Goal: Transaction & Acquisition: Purchase product/service

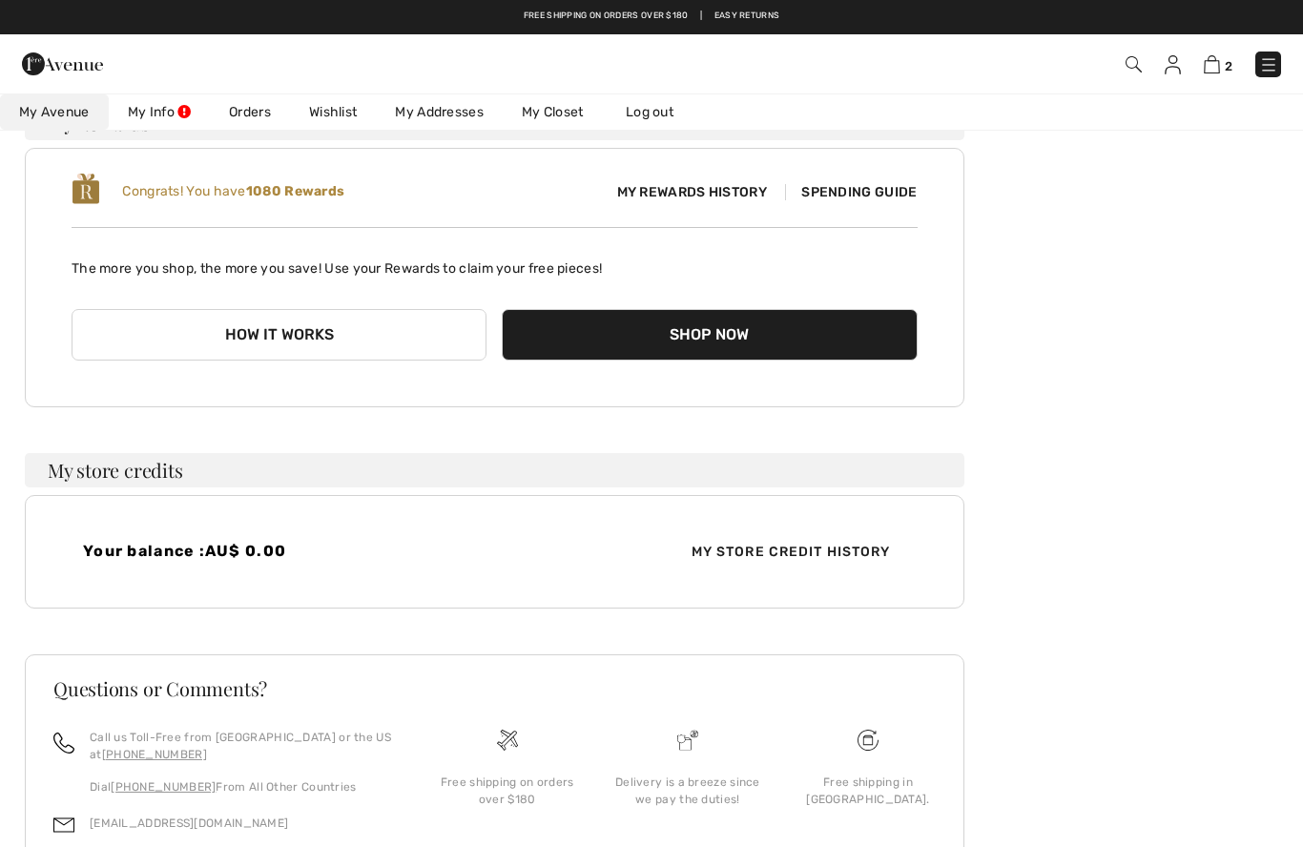
scroll to position [159, 0]
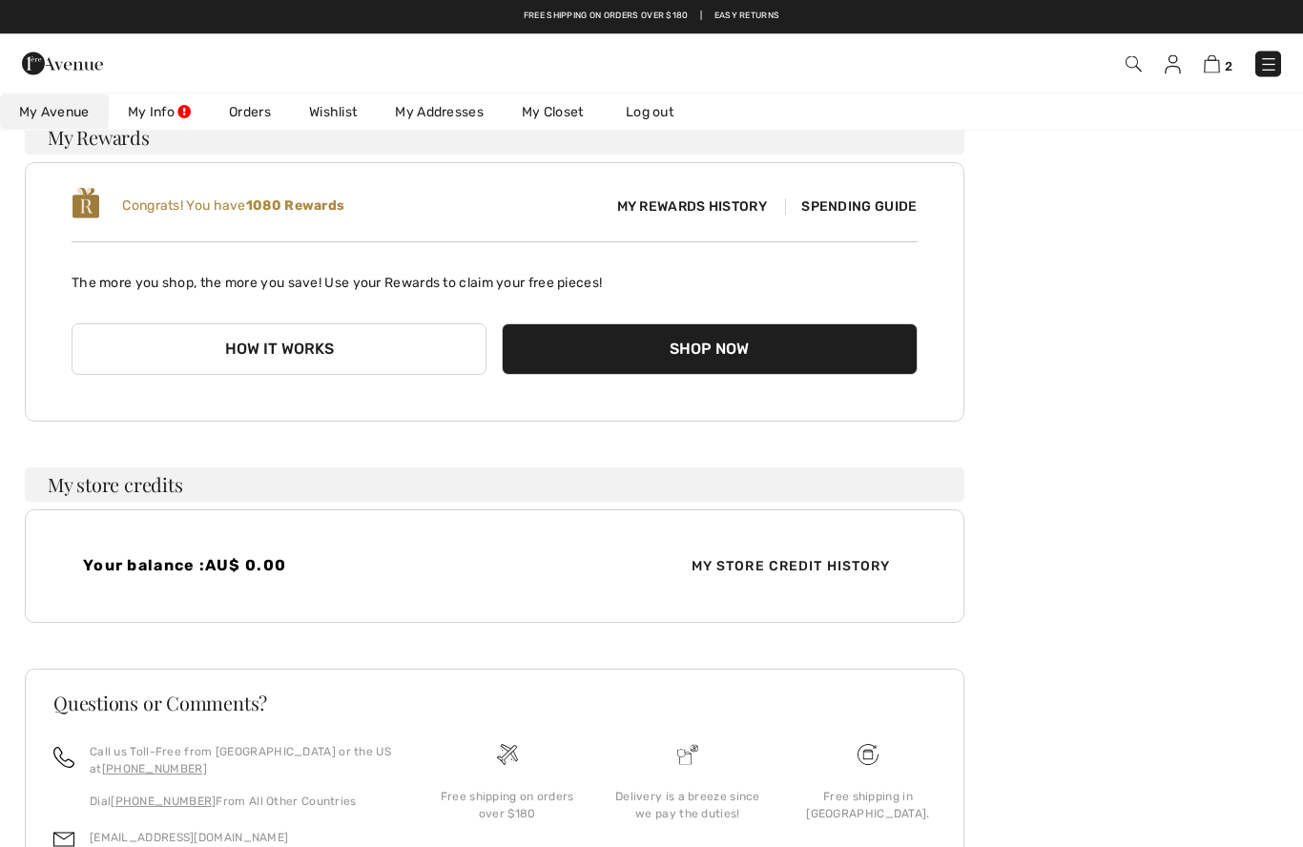
click at [1271, 65] on img at bounding box center [1268, 64] width 19 height 19
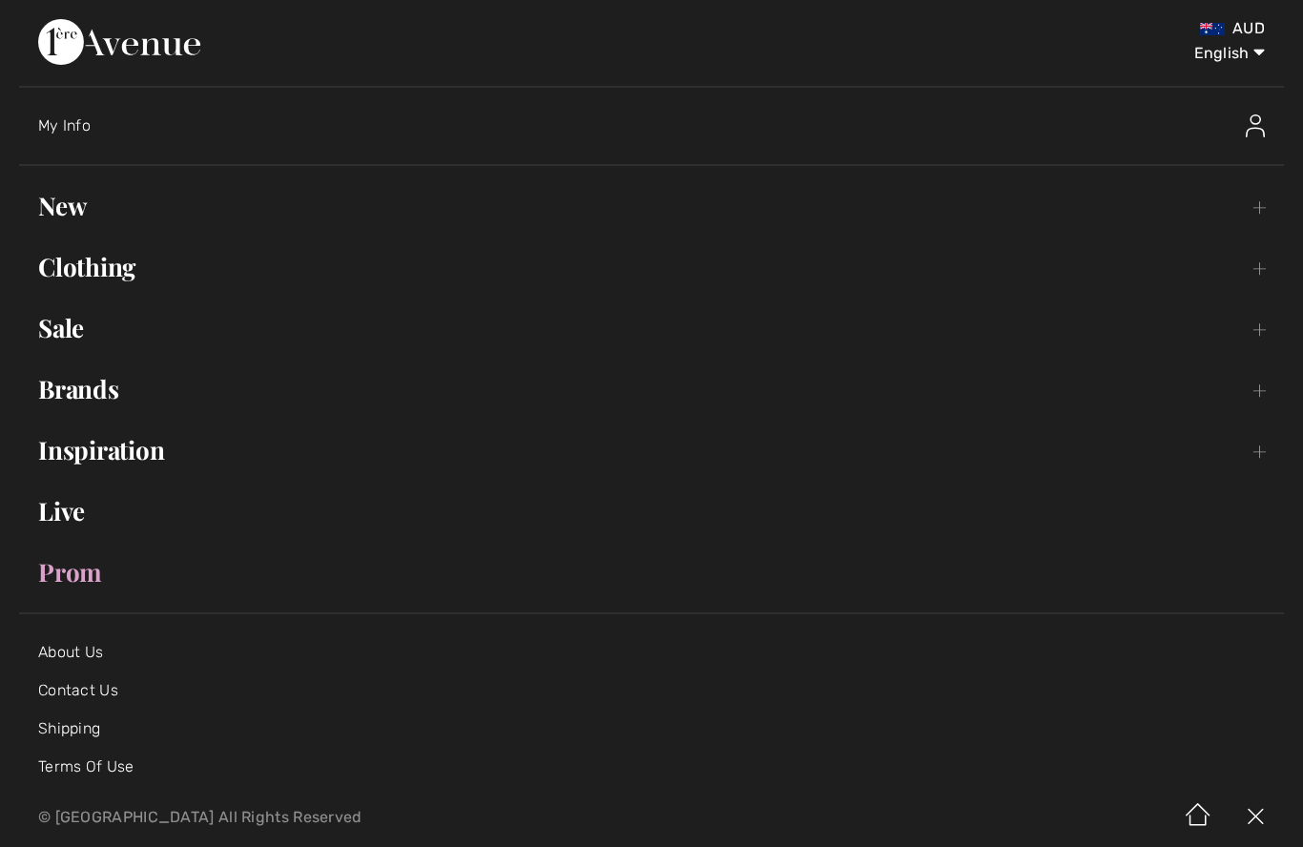
click at [83, 329] on link "Sale Toggle submenu" at bounding box center [651, 328] width 1264 height 42
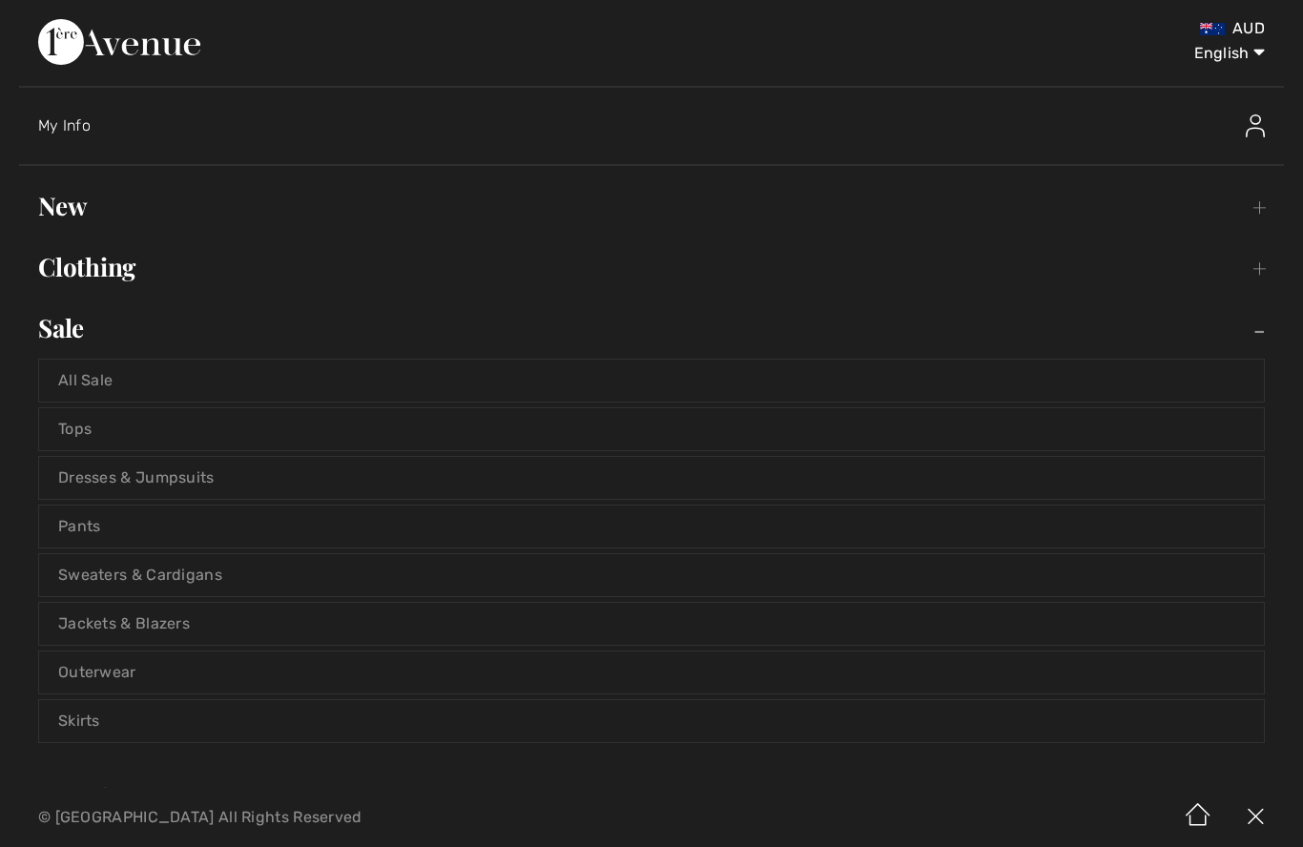
click at [199, 483] on link "Dresses & Jumpsuits" at bounding box center [651, 478] width 1224 height 42
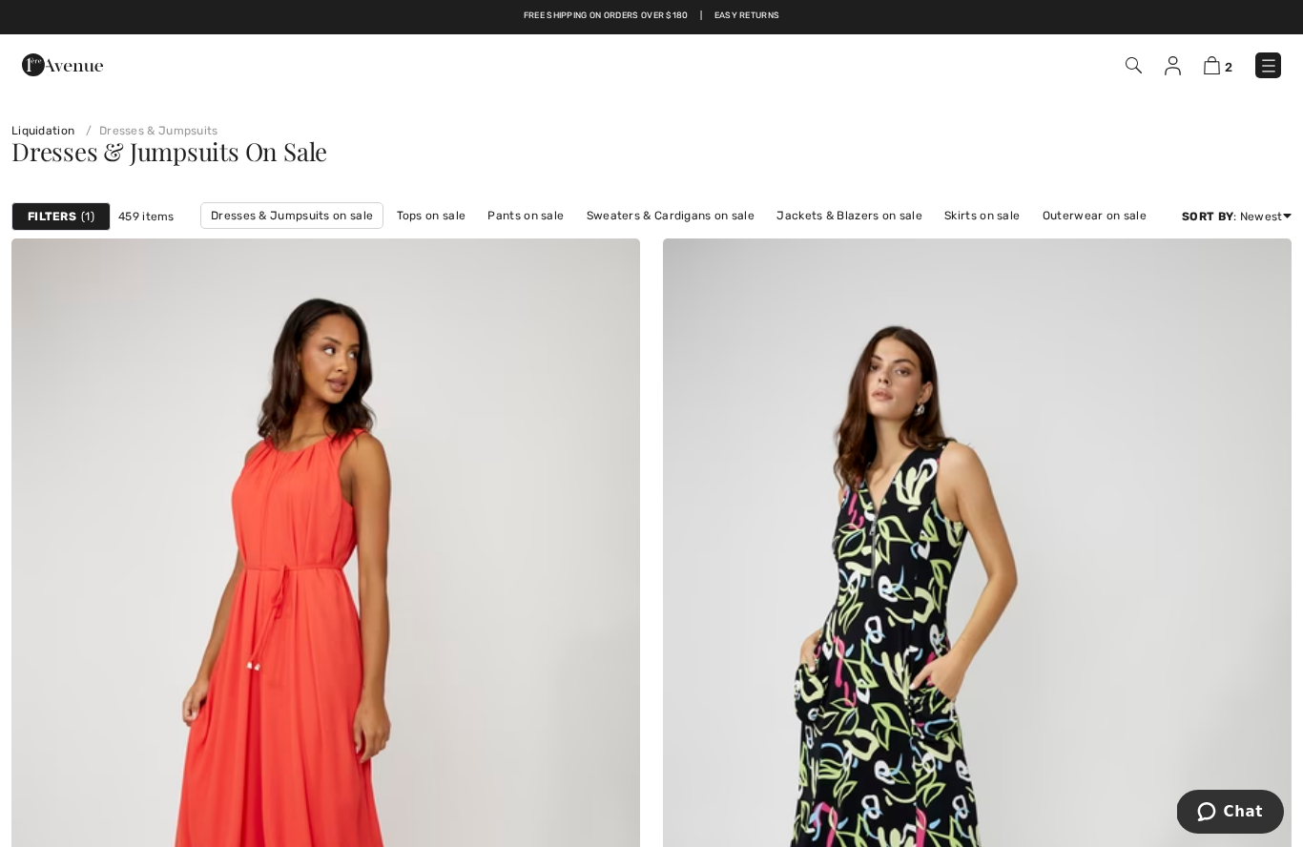
click at [77, 213] on div "Filters 1" at bounding box center [60, 216] width 99 height 29
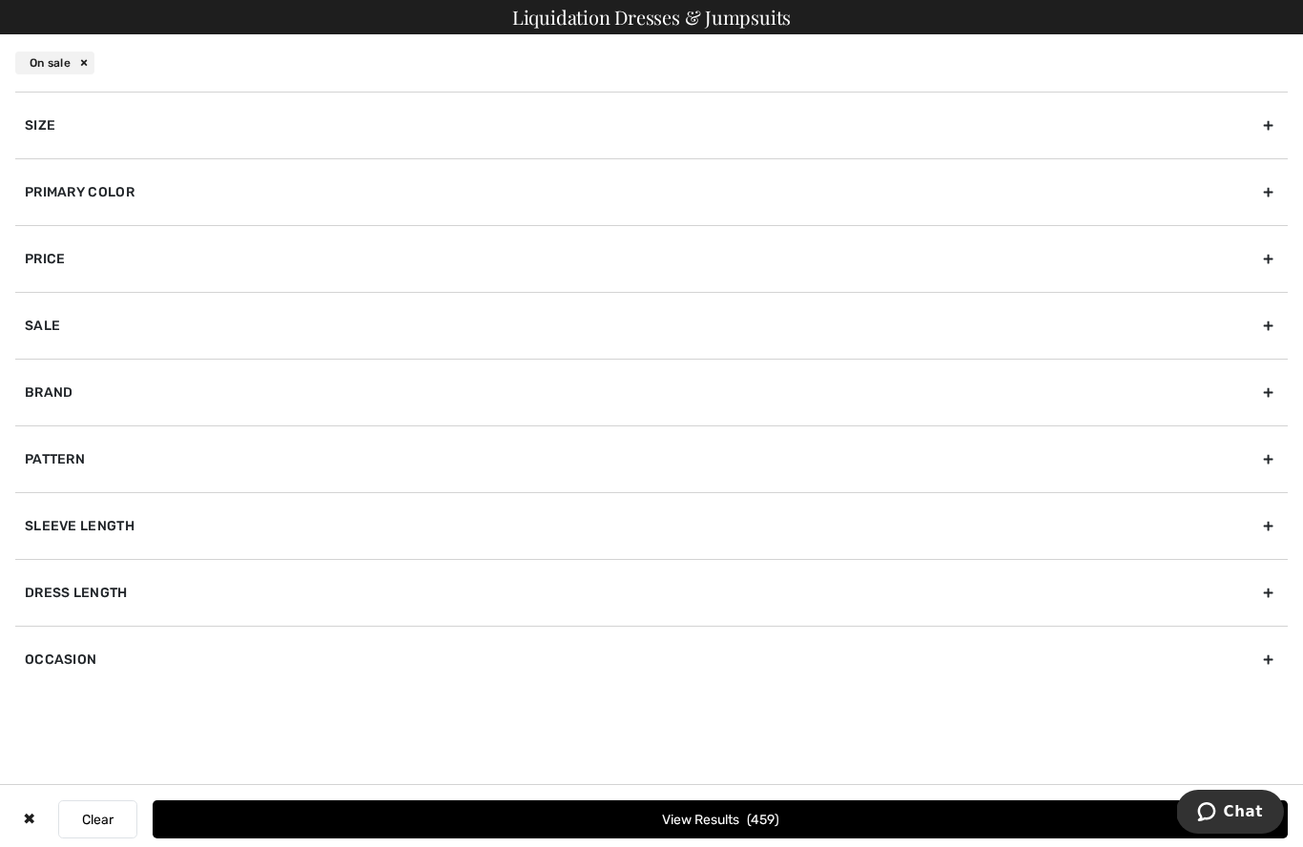
click at [74, 131] on div "Size" at bounding box center [651, 125] width 1272 height 67
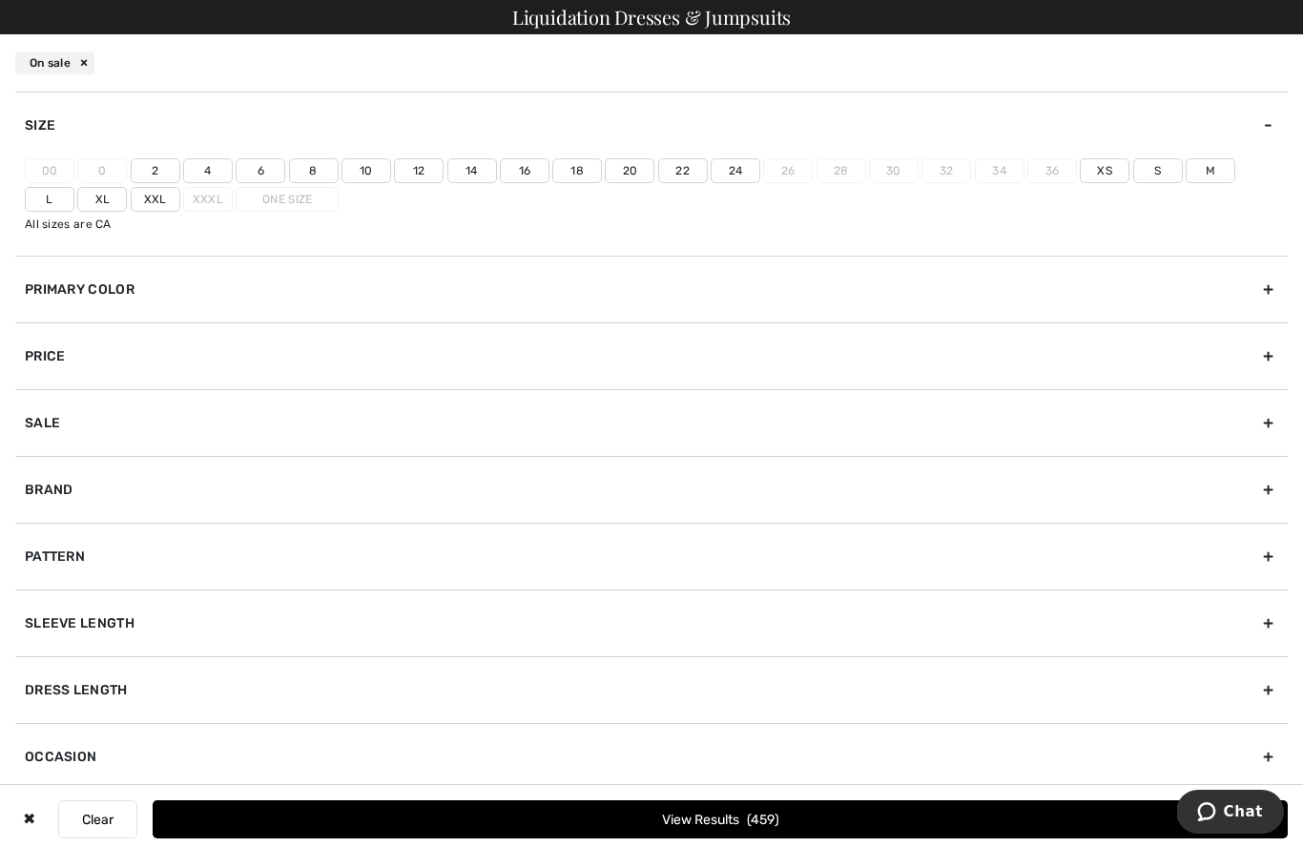
click at [484, 167] on label "14" at bounding box center [472, 170] width 50 height 25
click at [0, 0] on input"] "14" at bounding box center [0, 0] width 0 height 0
click at [527, 180] on label "16" at bounding box center [525, 170] width 50 height 25
click at [0, 0] on input"] "16" at bounding box center [0, 0] width 0 height 0
click at [688, 821] on button "View Results 106" at bounding box center [720, 819] width 1135 height 38
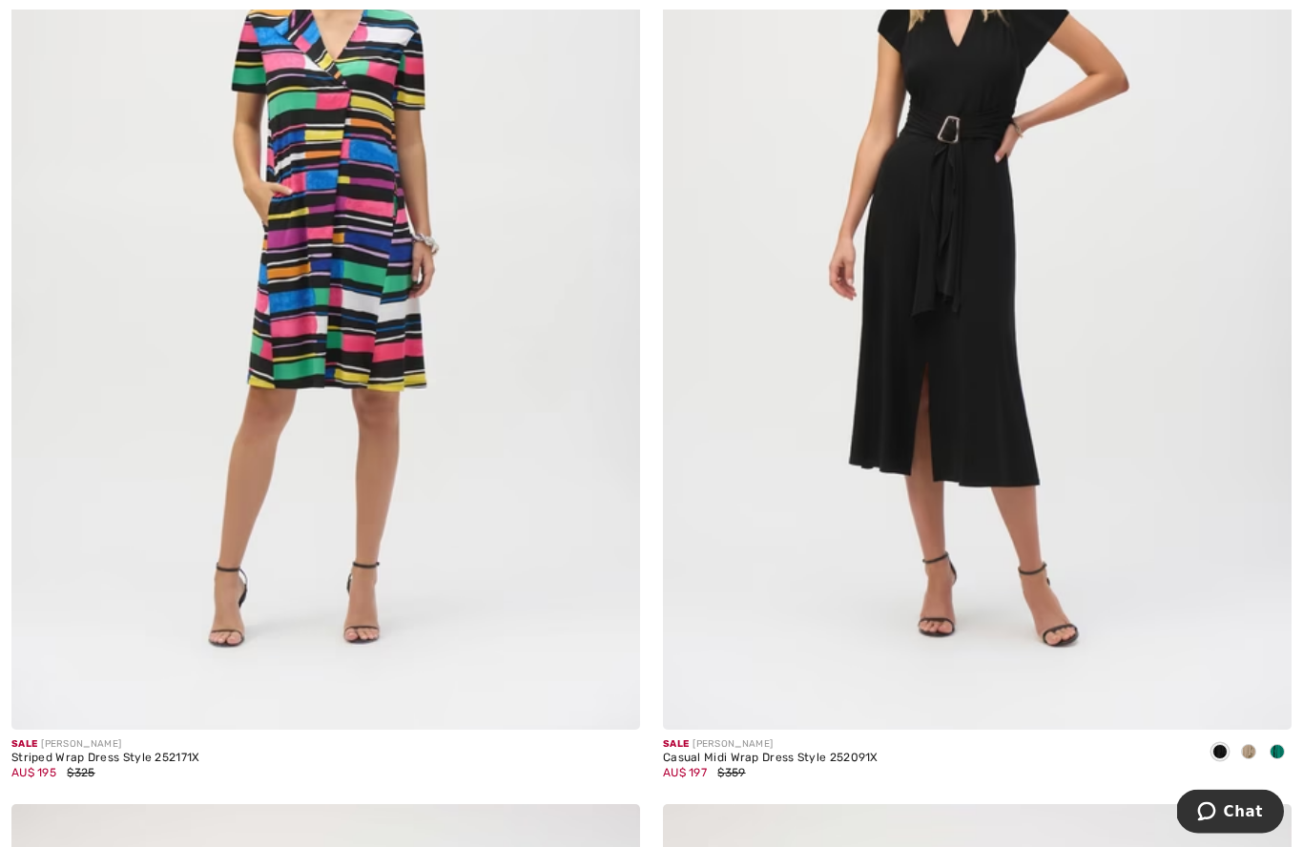
scroll to position [4542, 0]
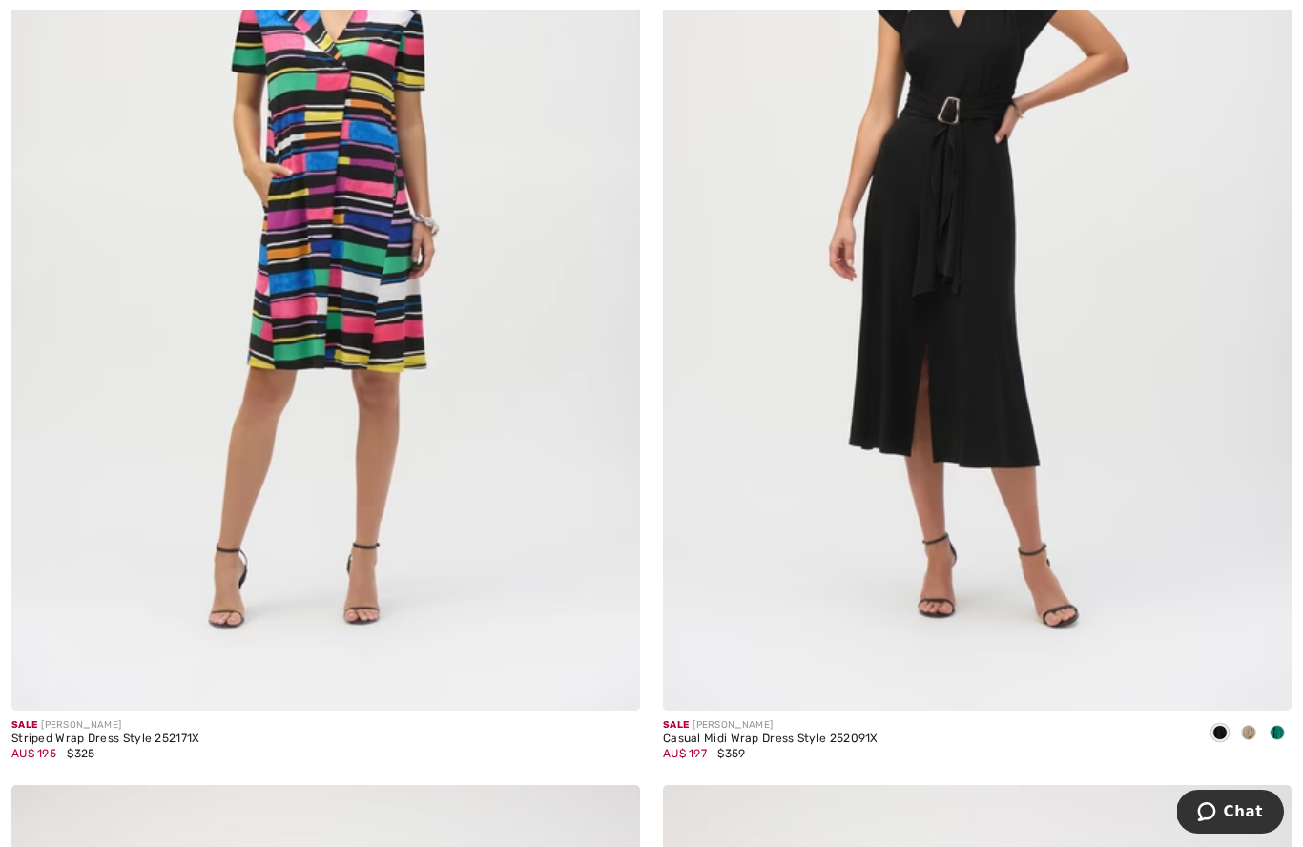
click at [71, 732] on div "Striped Wrap Dress Style 252171X" at bounding box center [105, 738] width 189 height 13
click at [311, 304] on img at bounding box center [325, 238] width 628 height 943
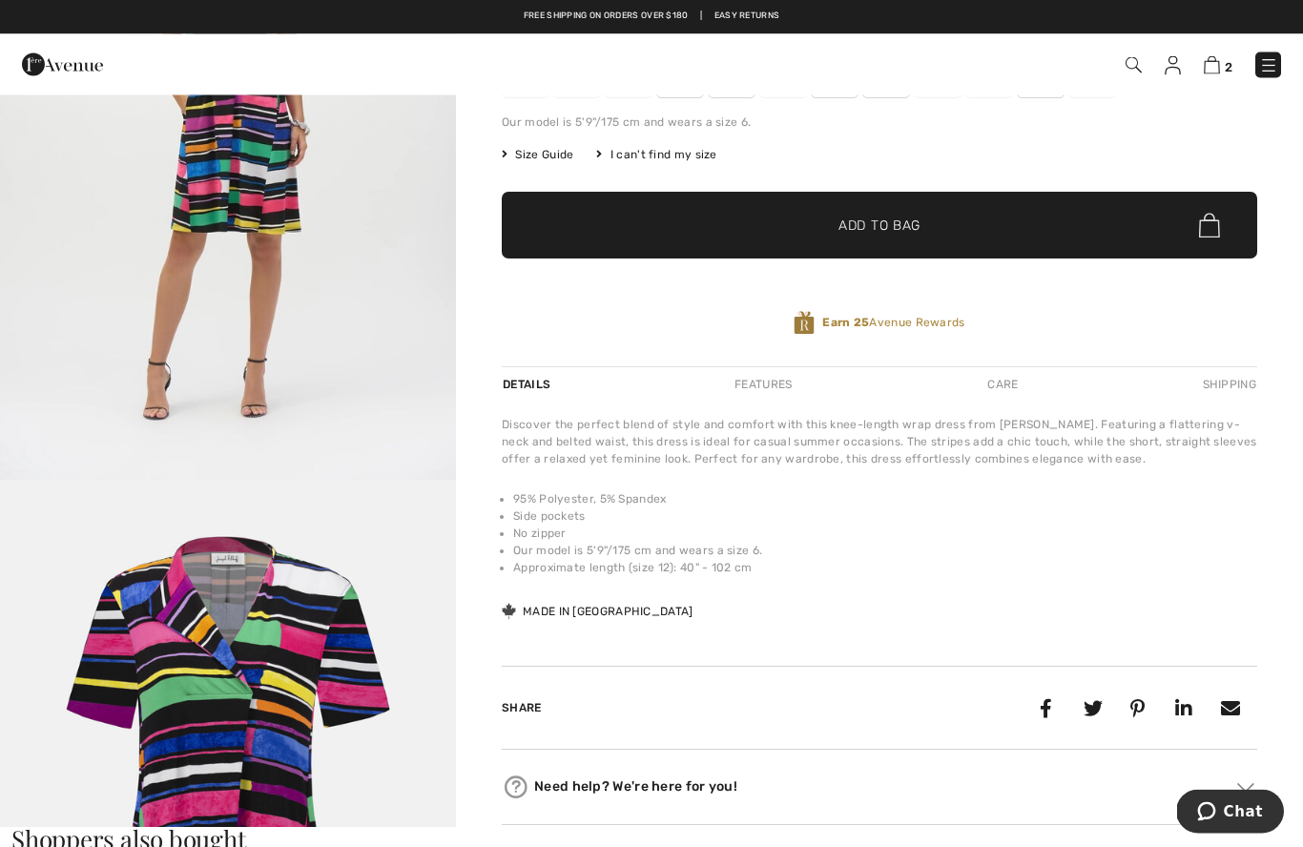
scroll to position [298, 0]
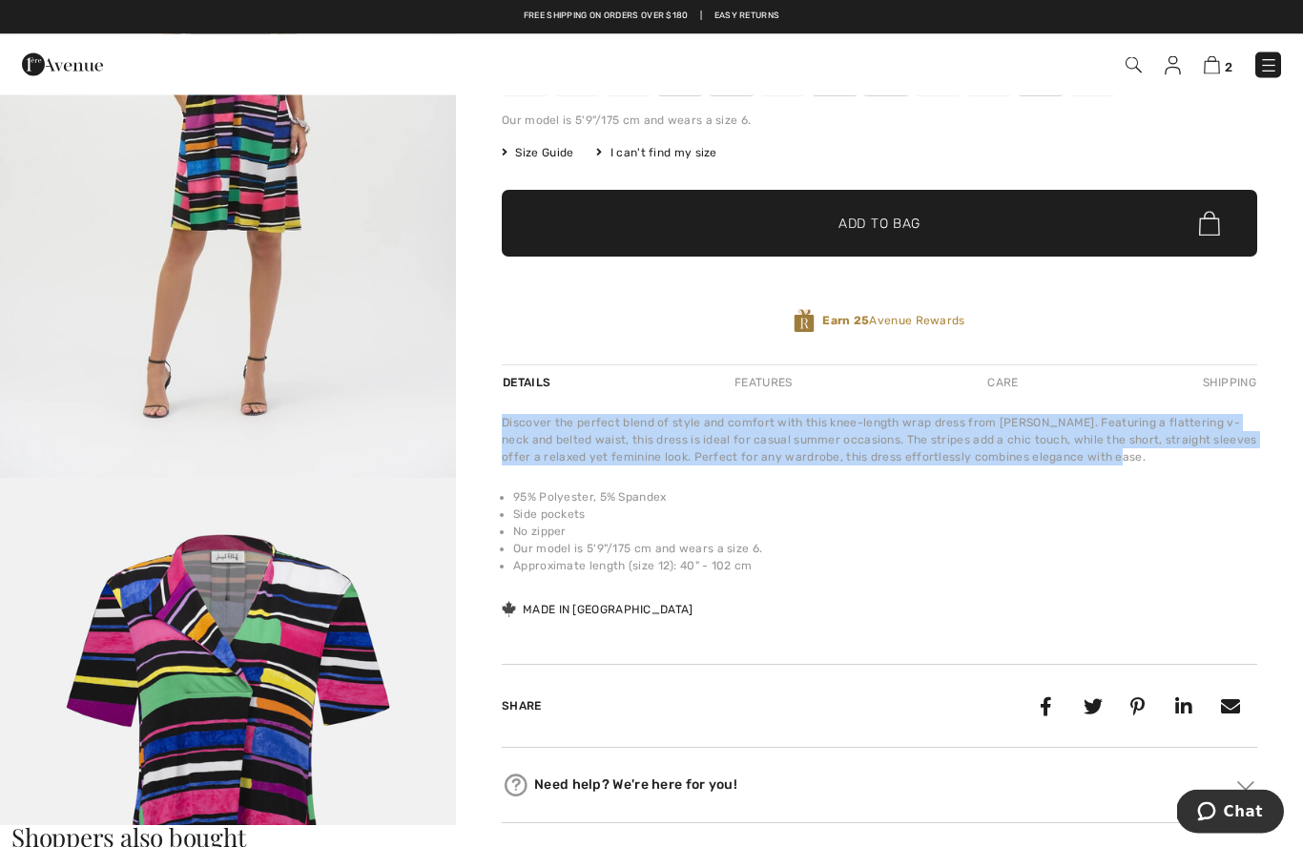
click at [1225, 501] on li "95% Polyester, 5% Spandex" at bounding box center [885, 497] width 744 height 17
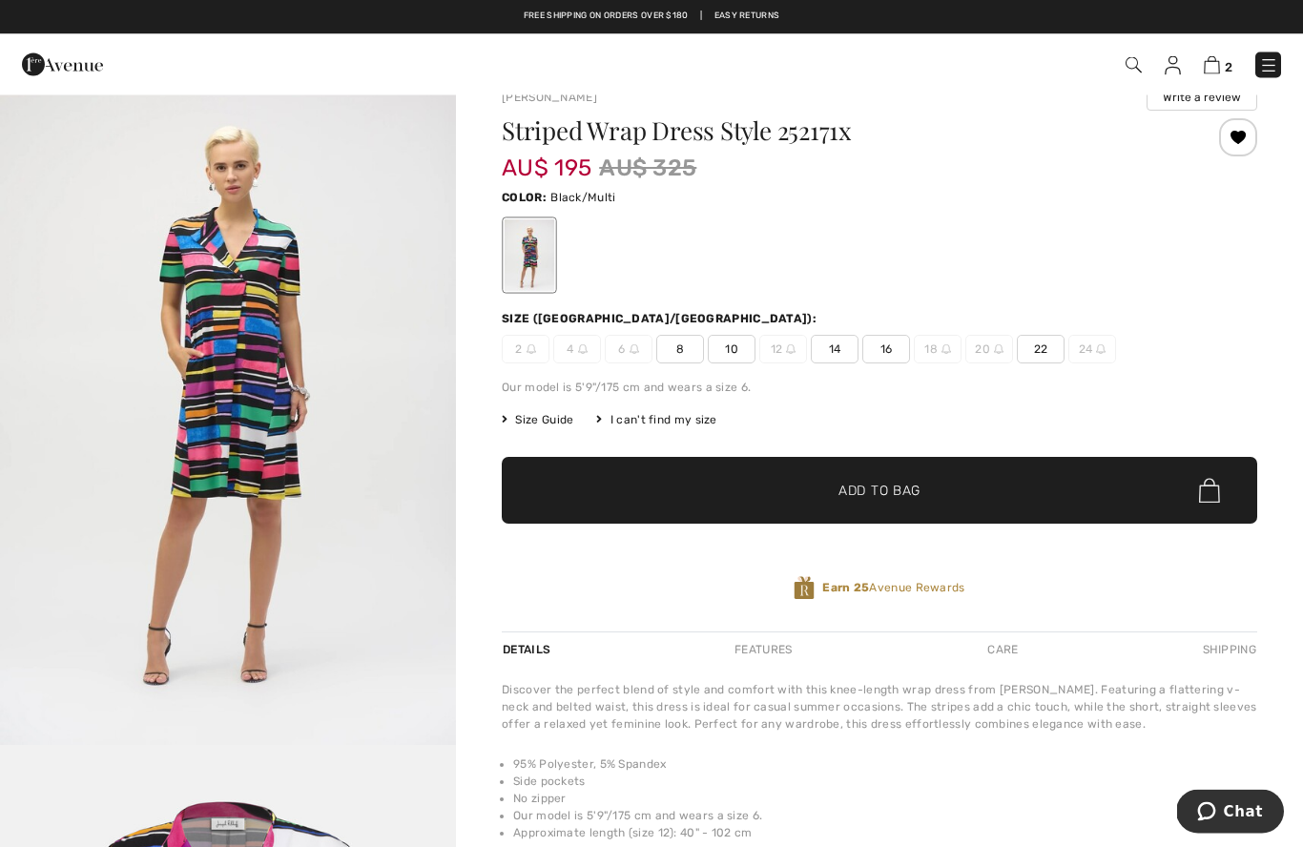
scroll to position [0, 0]
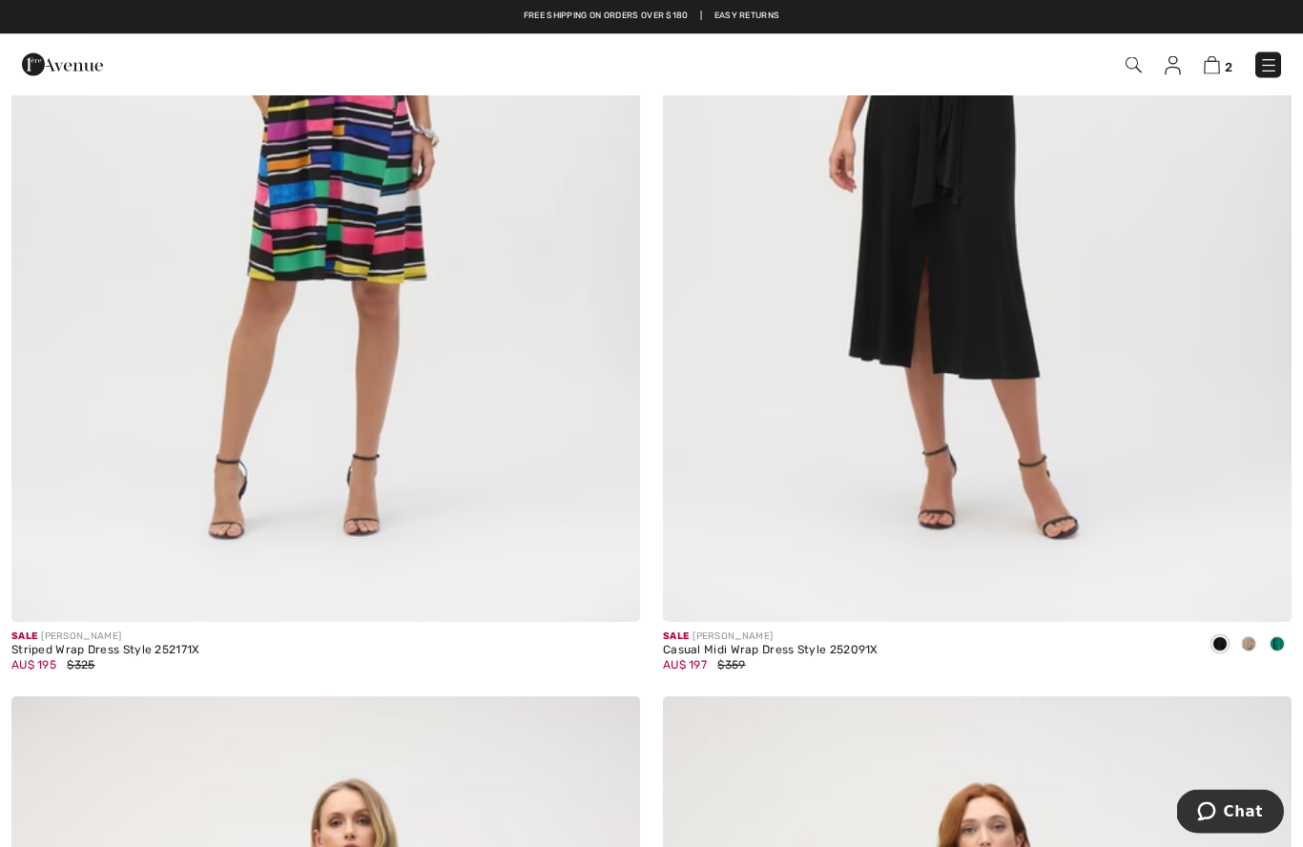
scroll to position [4590, 0]
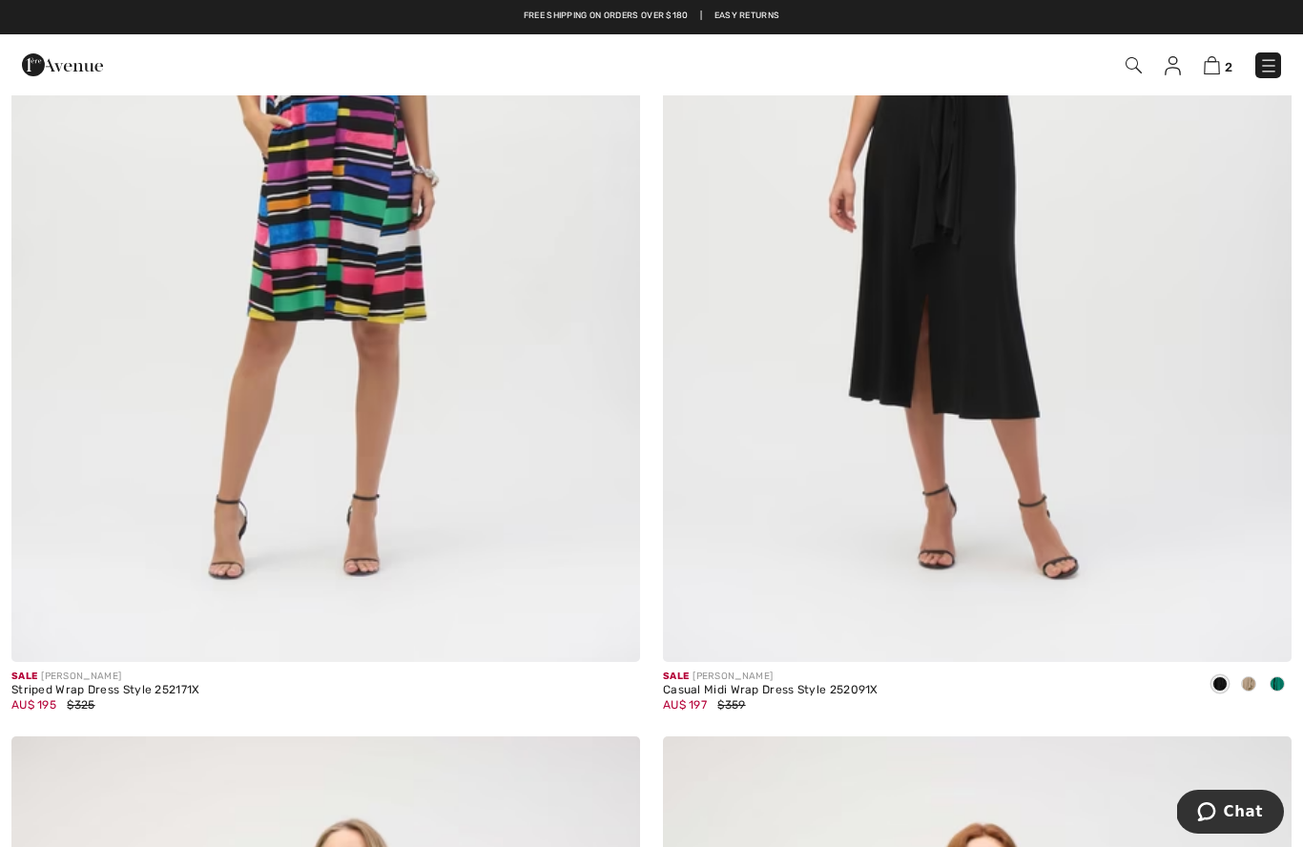
click at [322, 181] on img at bounding box center [325, 190] width 628 height 943
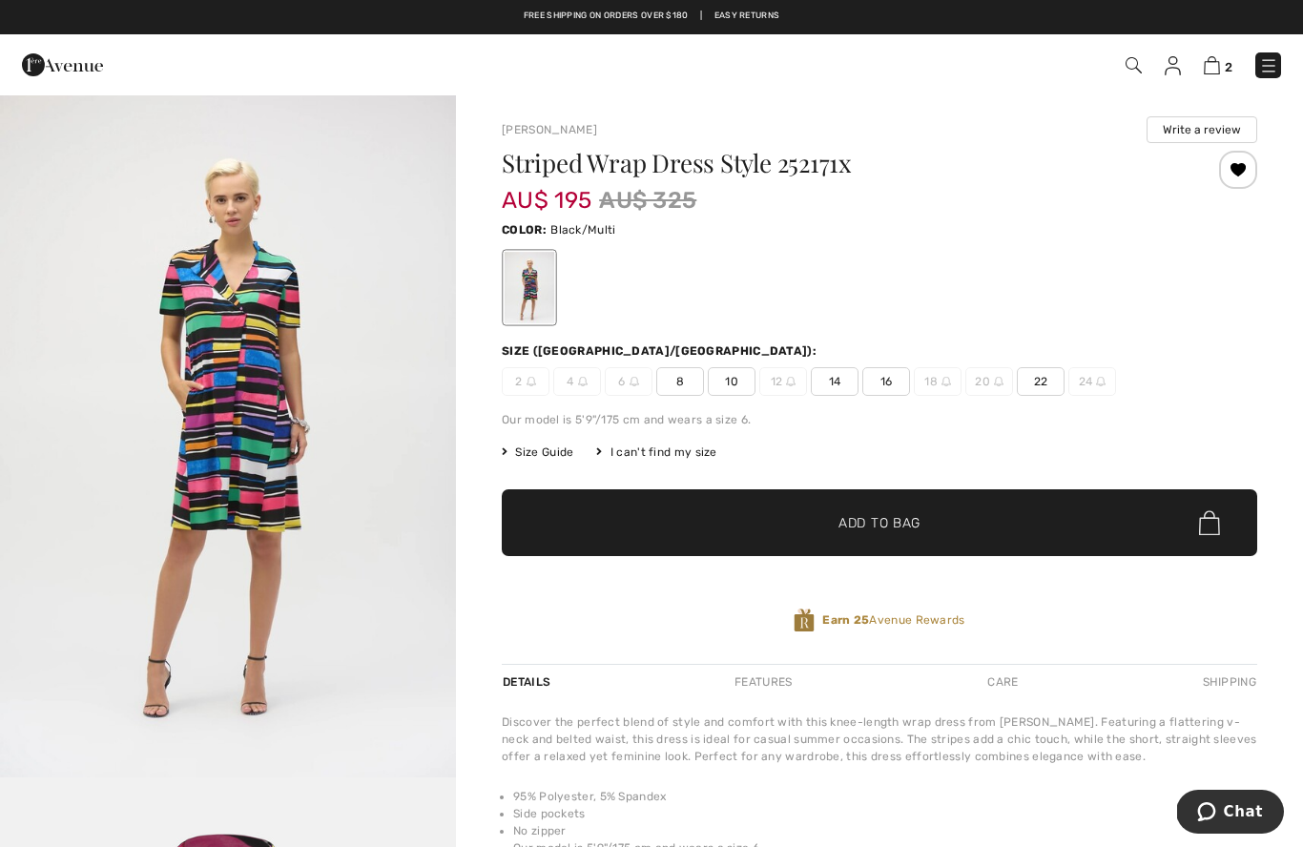
click at [828, 384] on span "14" at bounding box center [835, 381] width 48 height 29
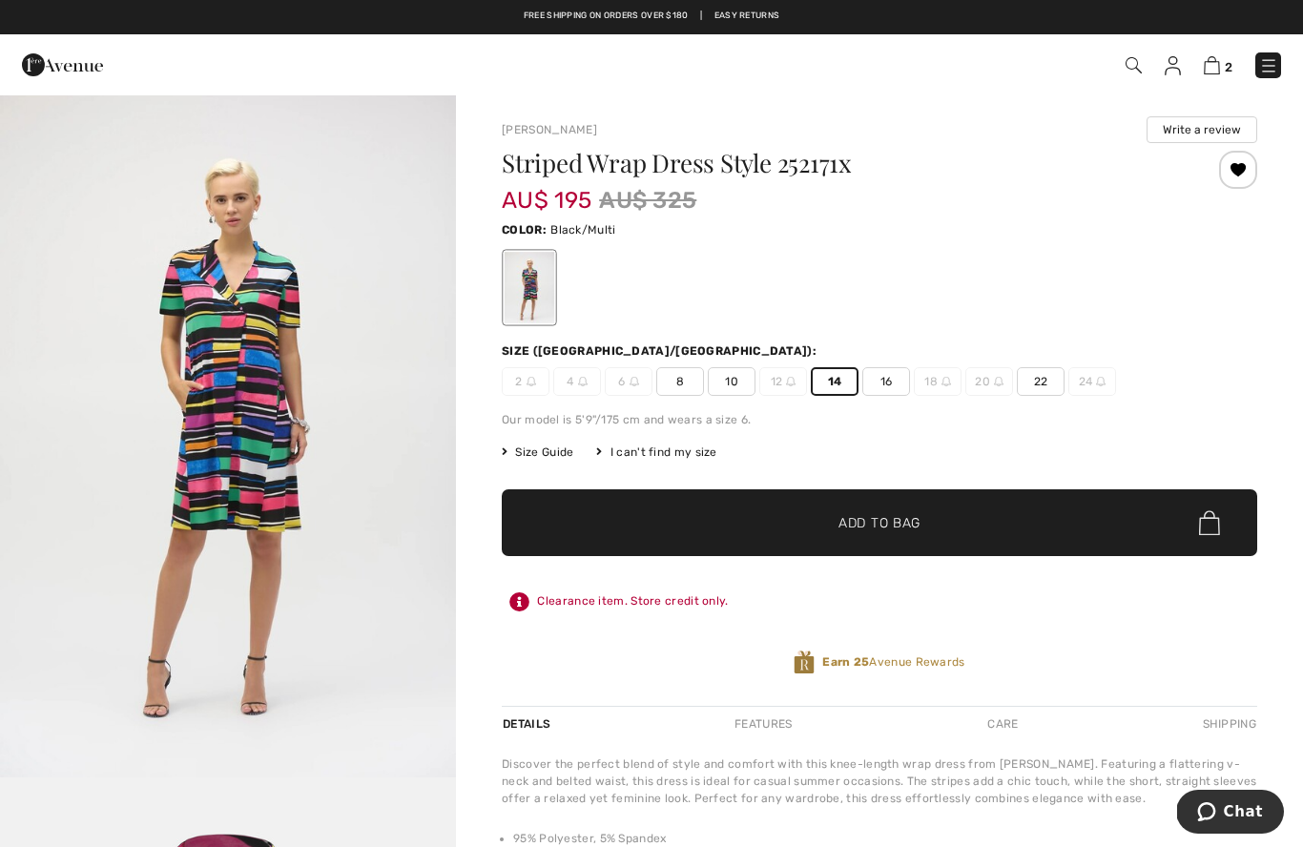
click at [886, 523] on span "Add to Bag" at bounding box center [879, 523] width 82 height 20
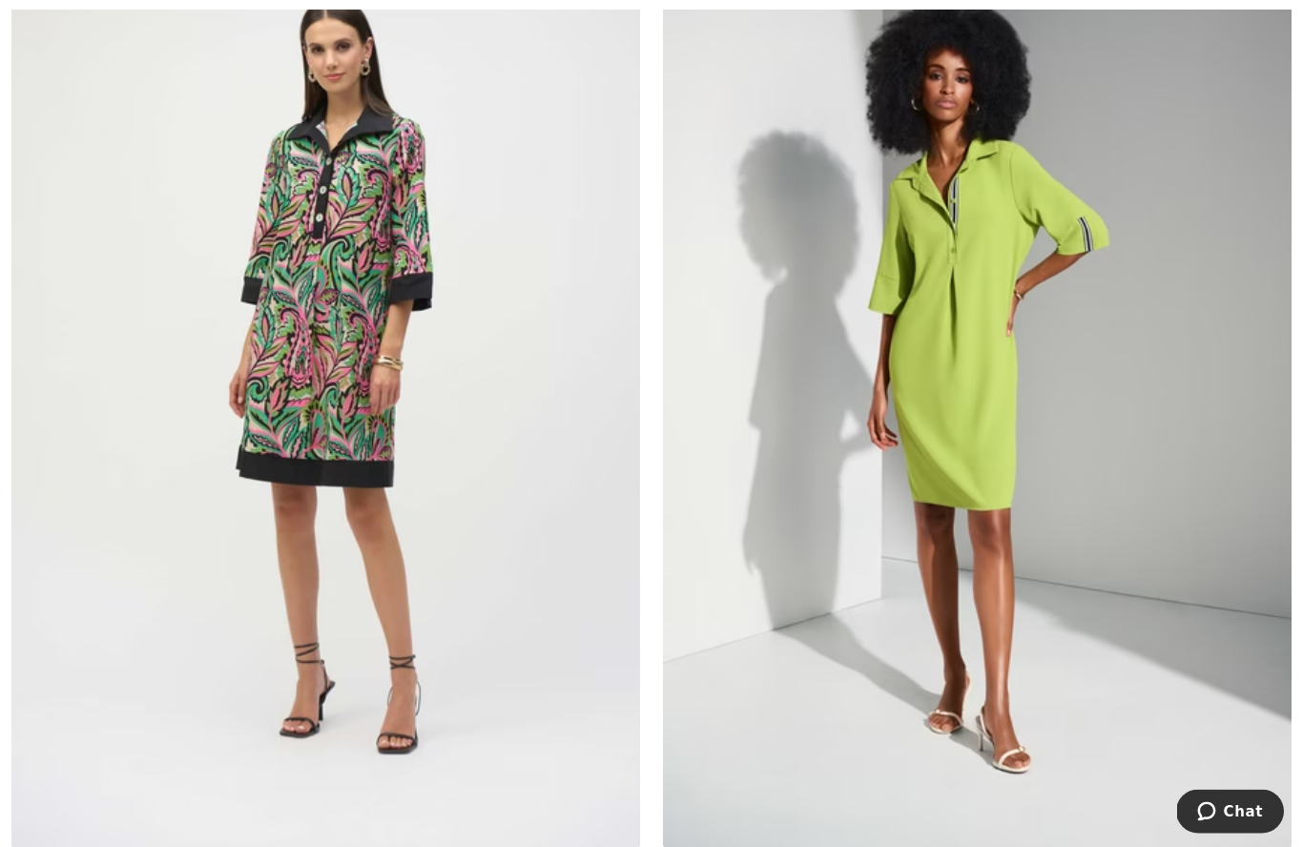
scroll to position [8673, 0]
click at [1205, 459] on img at bounding box center [977, 378] width 628 height 943
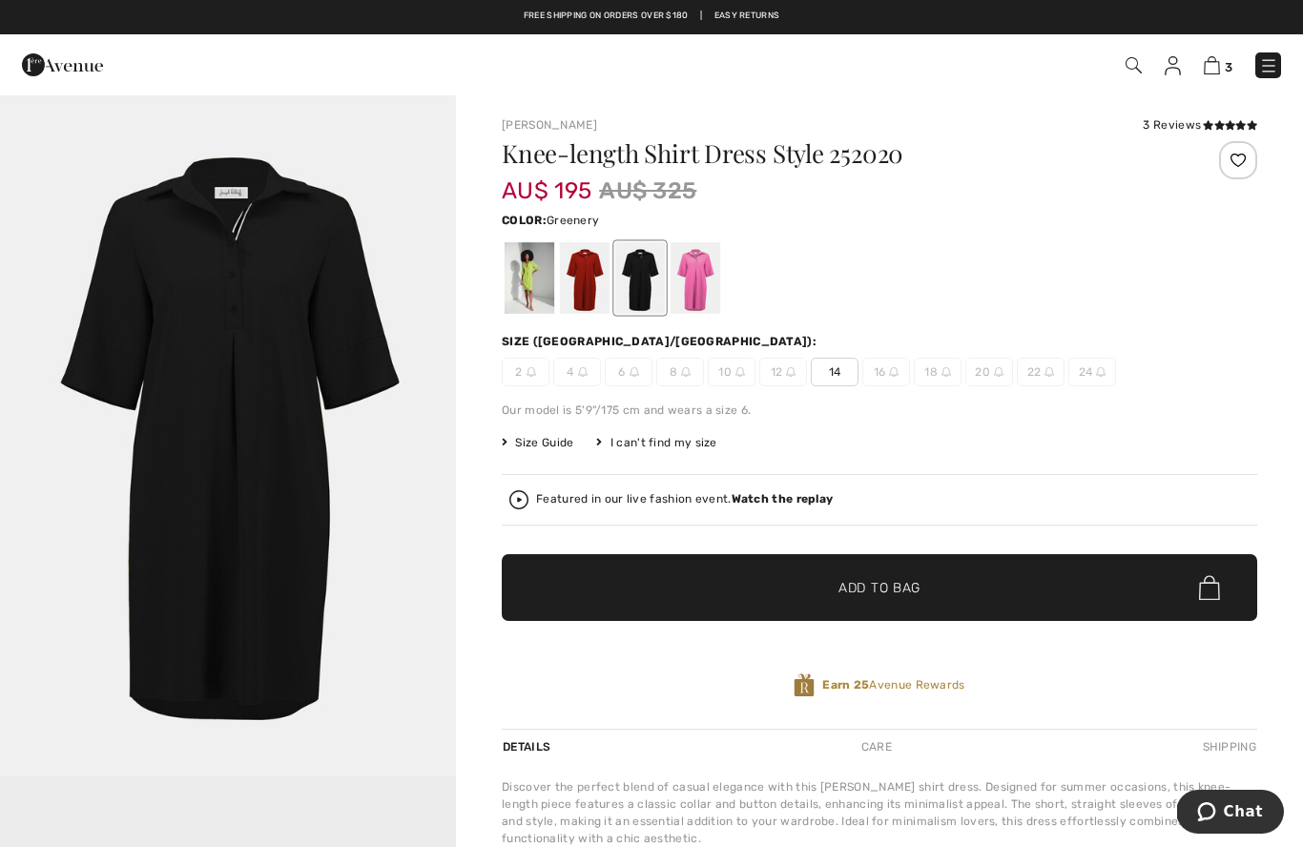
click at [524, 267] on div at bounding box center [529, 278] width 50 height 72
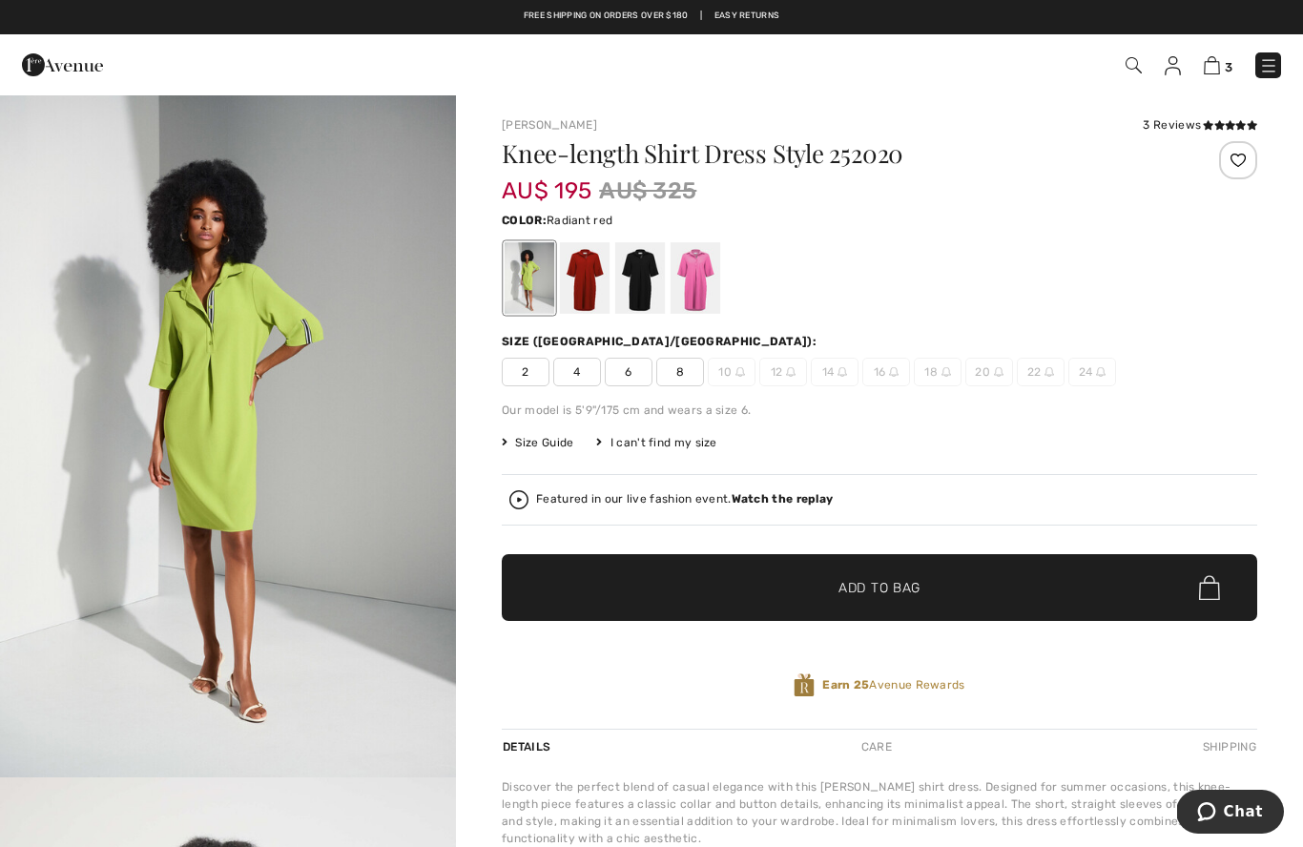
click at [581, 269] on div at bounding box center [585, 278] width 50 height 72
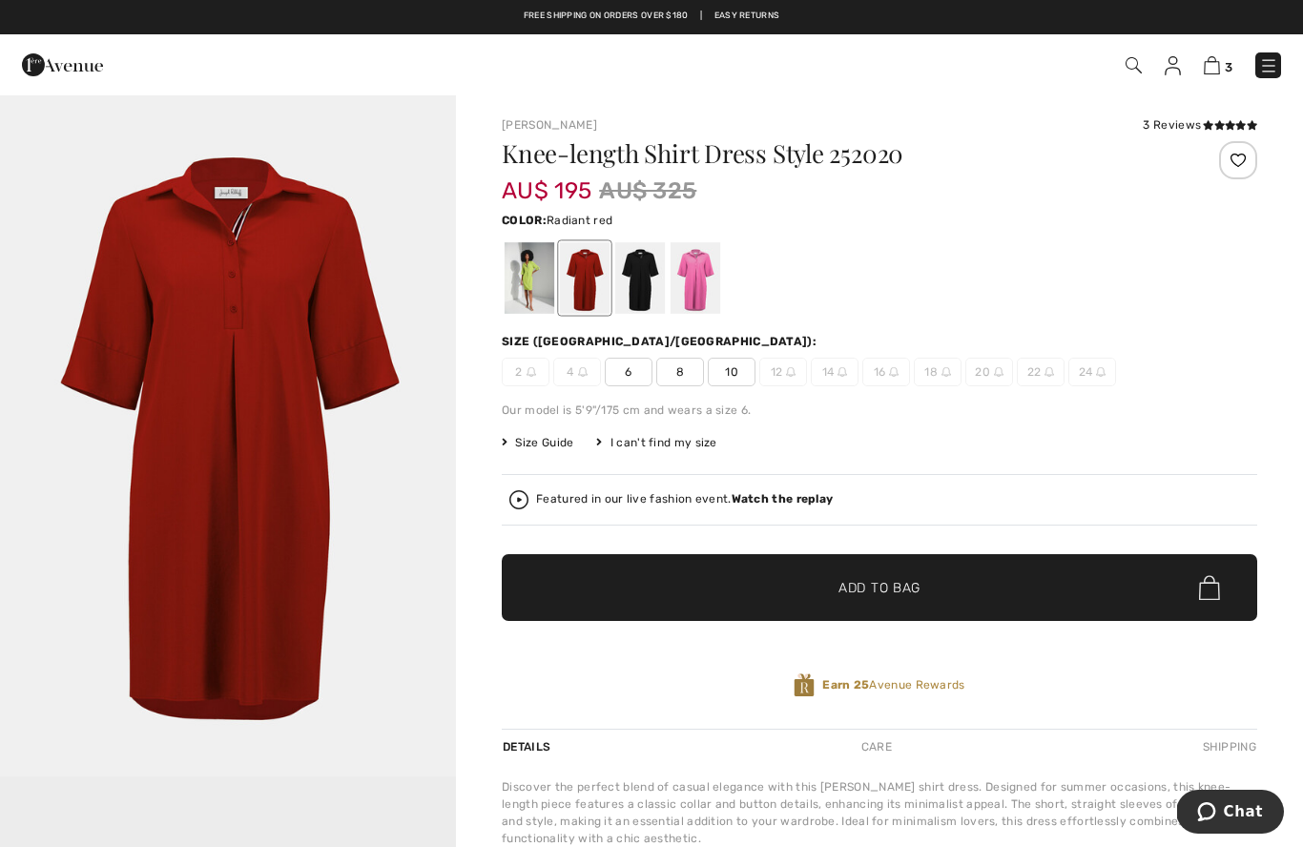
click at [695, 285] on div at bounding box center [695, 278] width 50 height 72
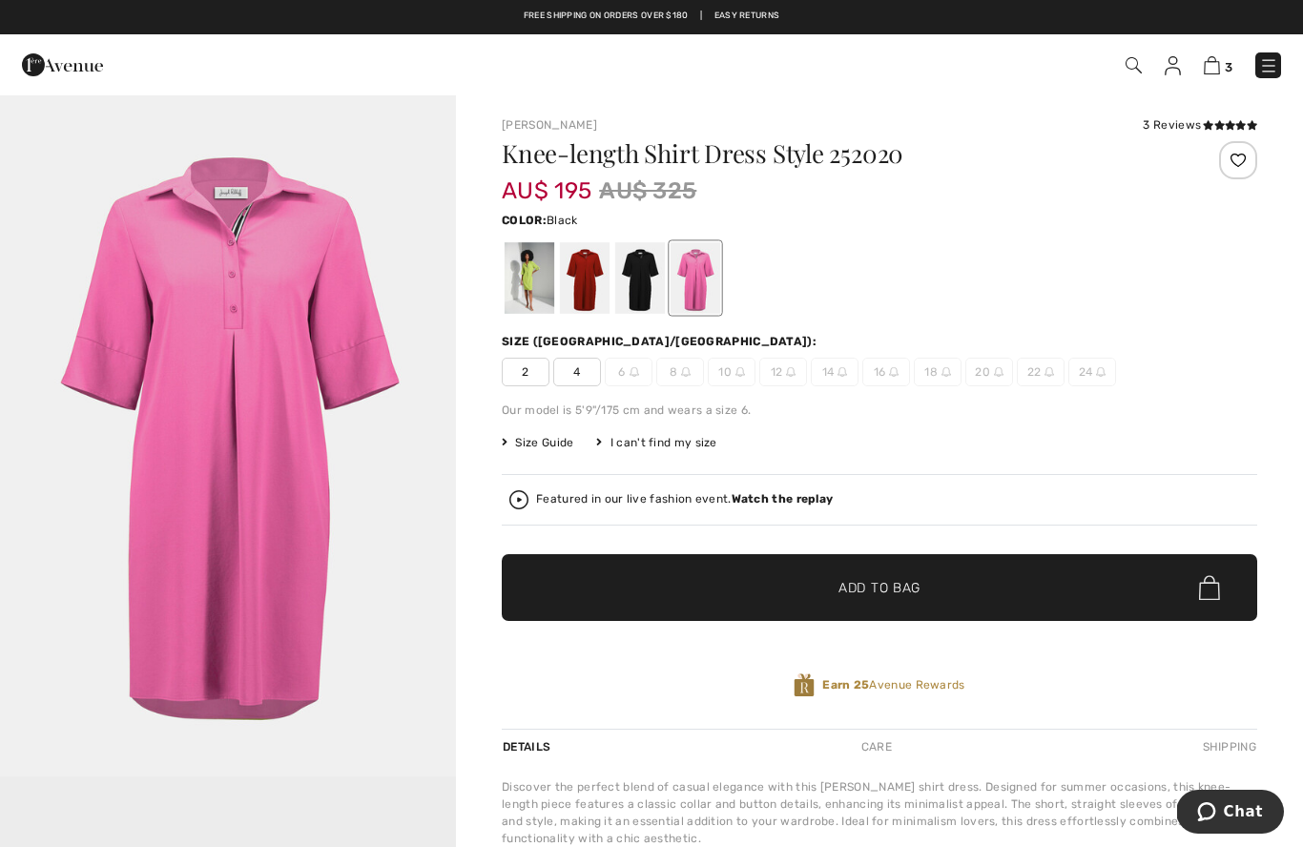
click at [632, 314] on div at bounding box center [640, 278] width 50 height 72
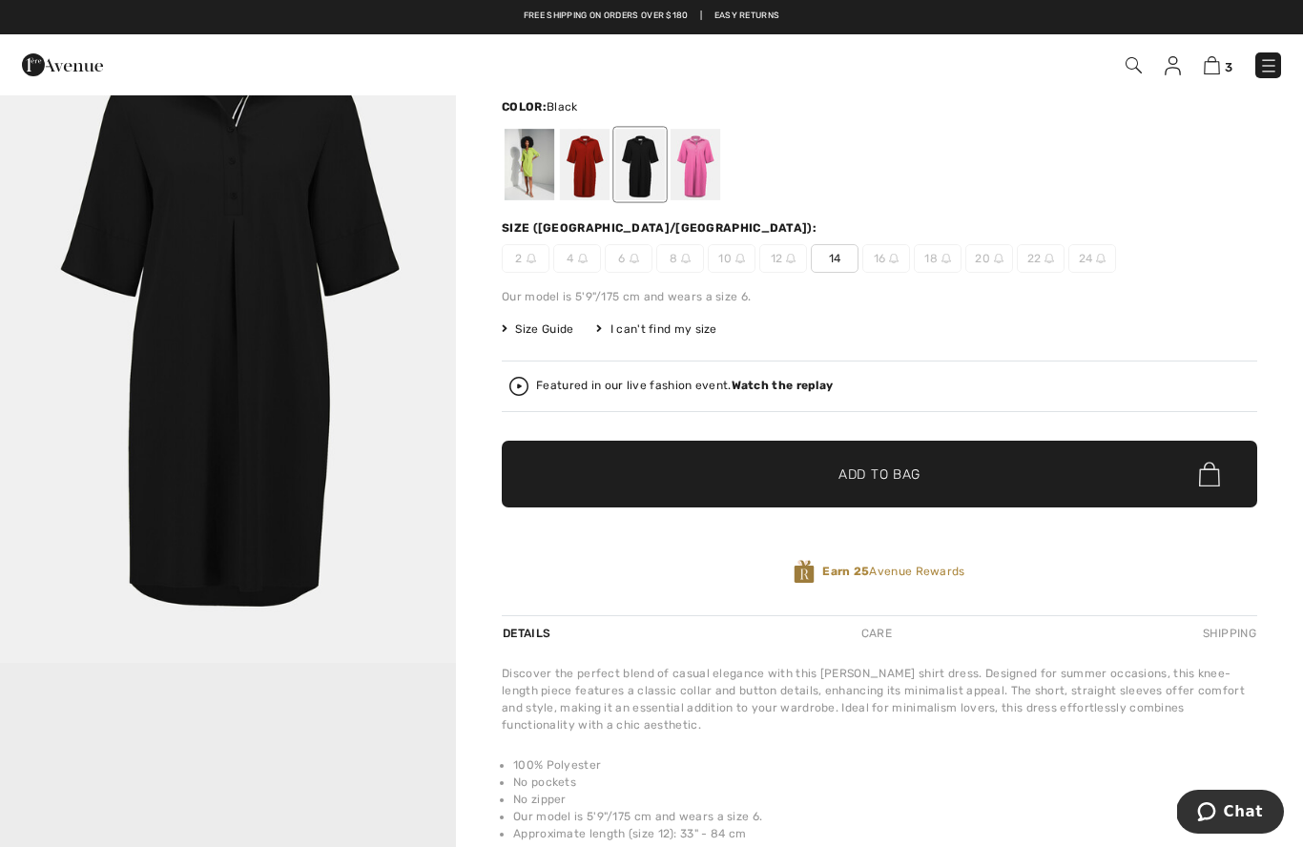
scroll to position [86, 0]
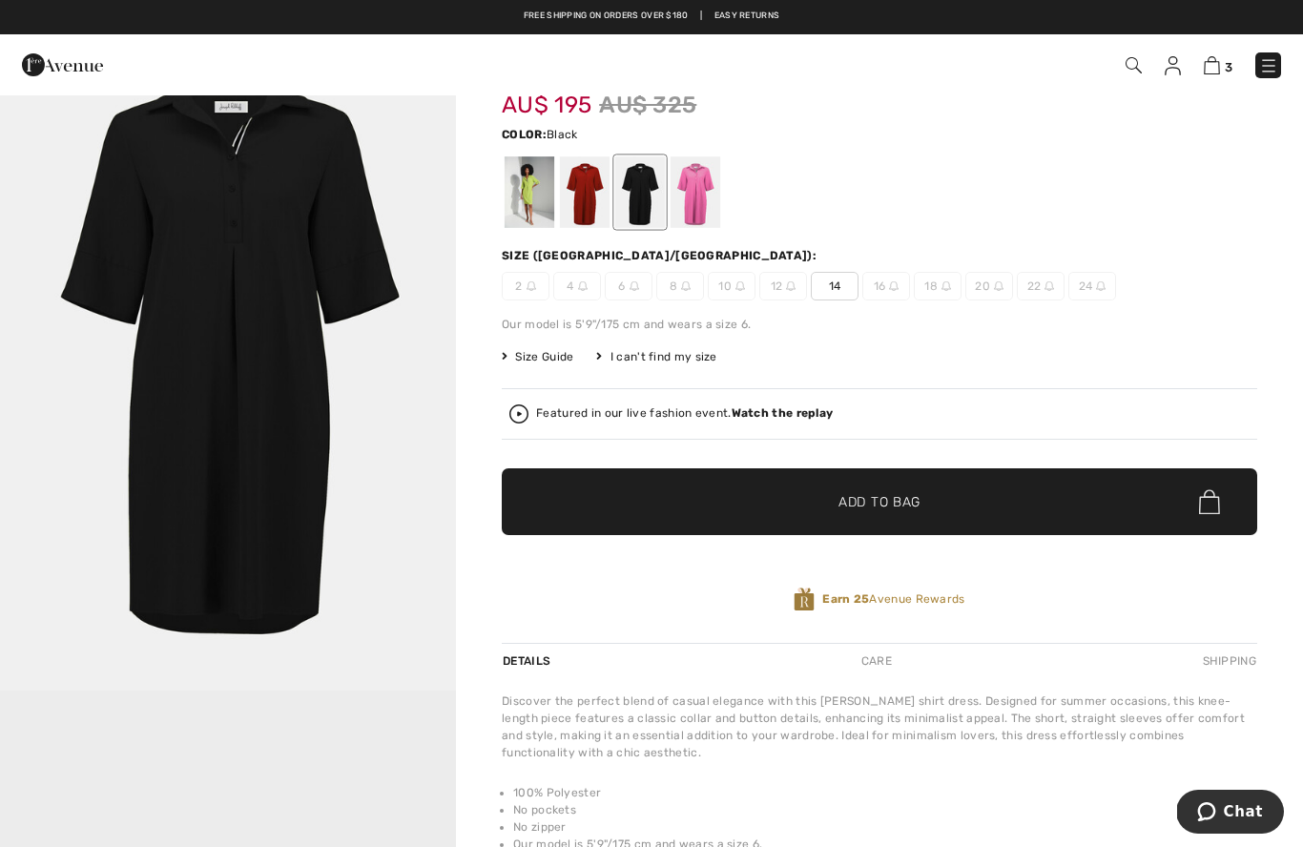
click at [279, 314] on img "1 / 1" at bounding box center [228, 349] width 456 height 683
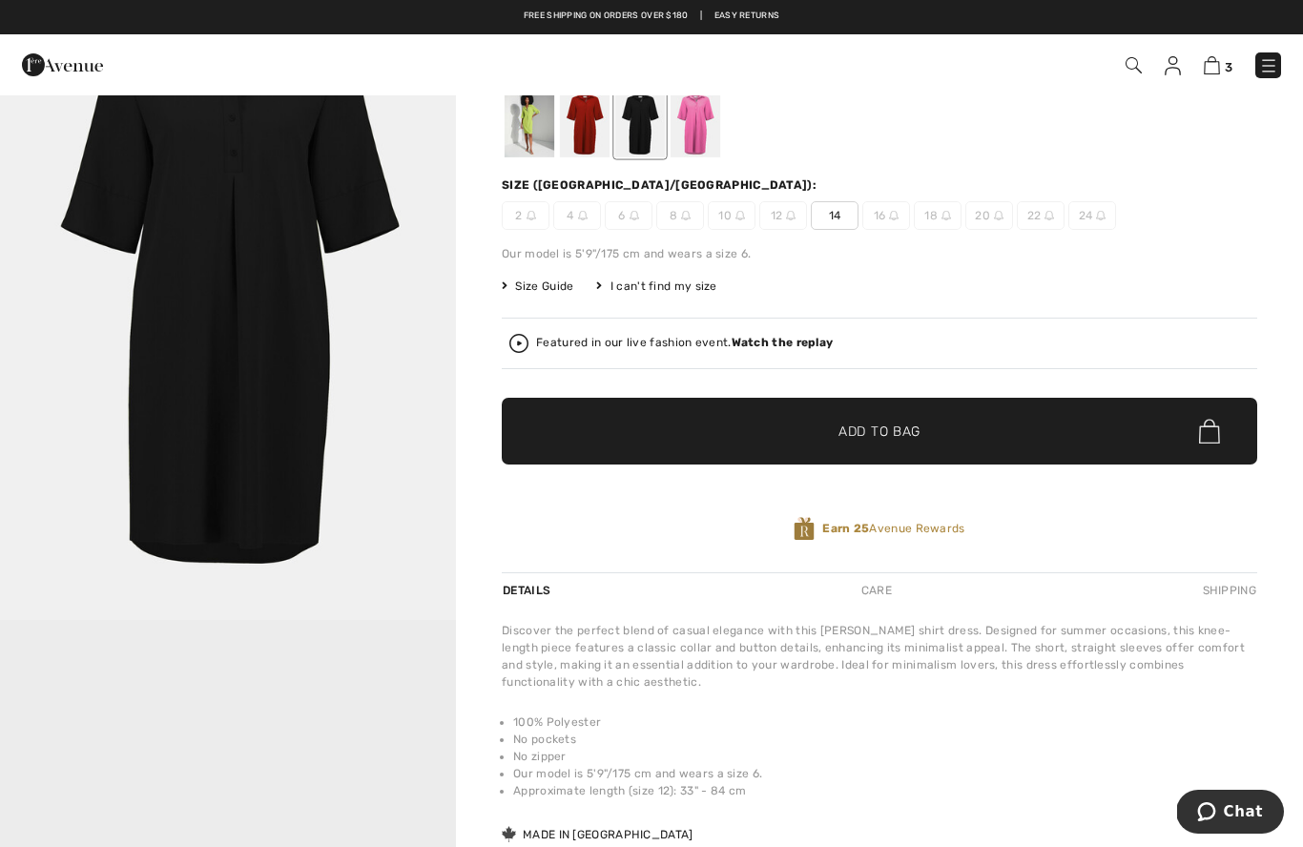
scroll to position [145, 0]
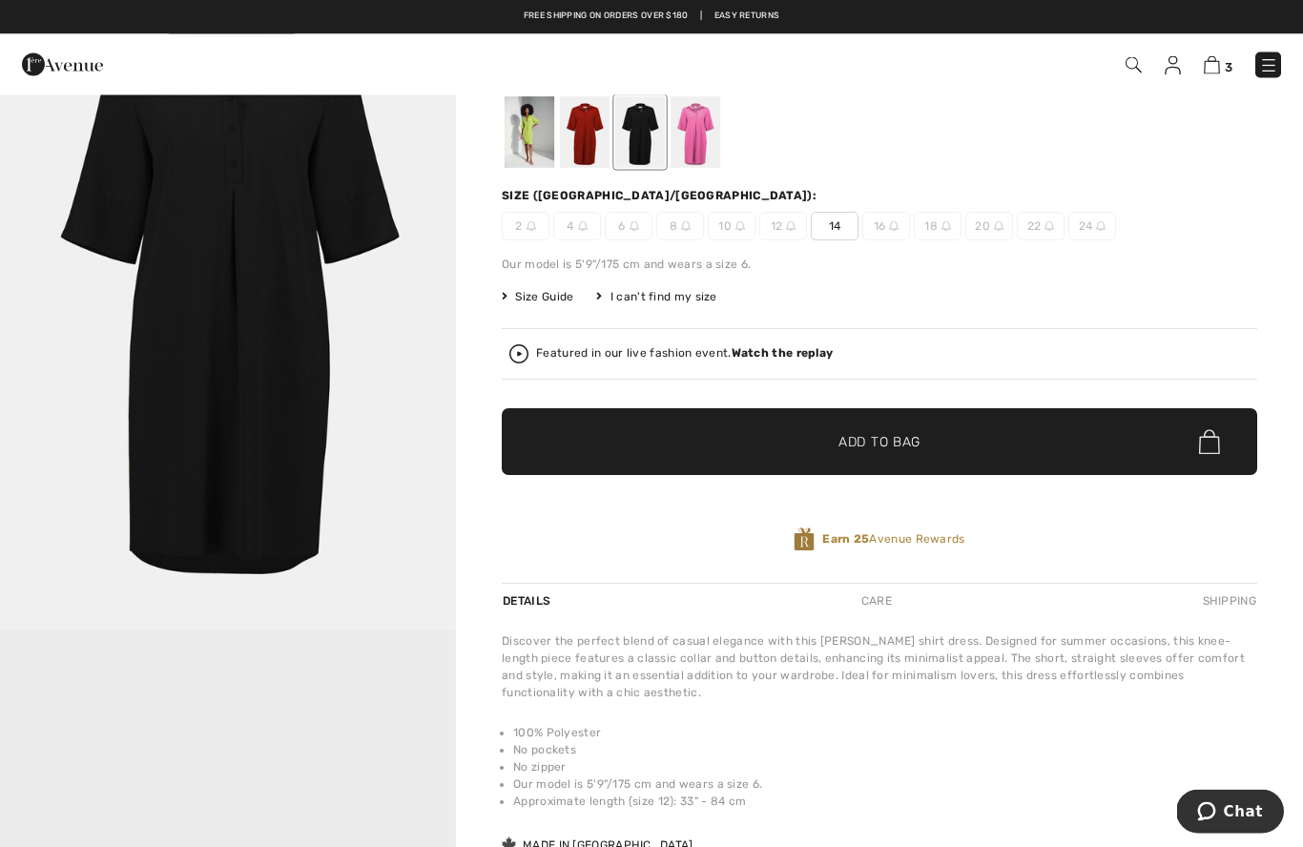
click at [837, 230] on span "14" at bounding box center [835, 227] width 48 height 29
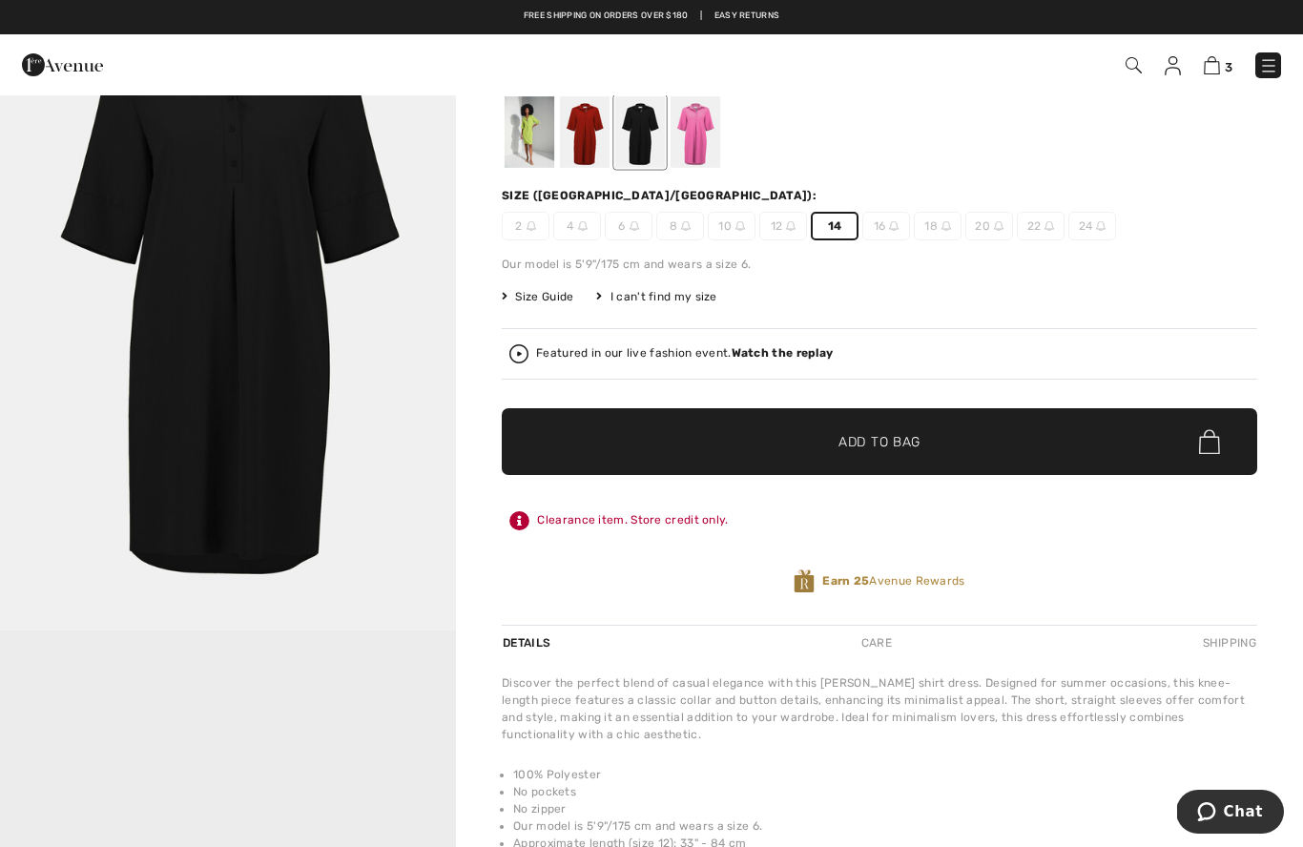
click at [873, 442] on span "Add to Bag" at bounding box center [879, 442] width 82 height 20
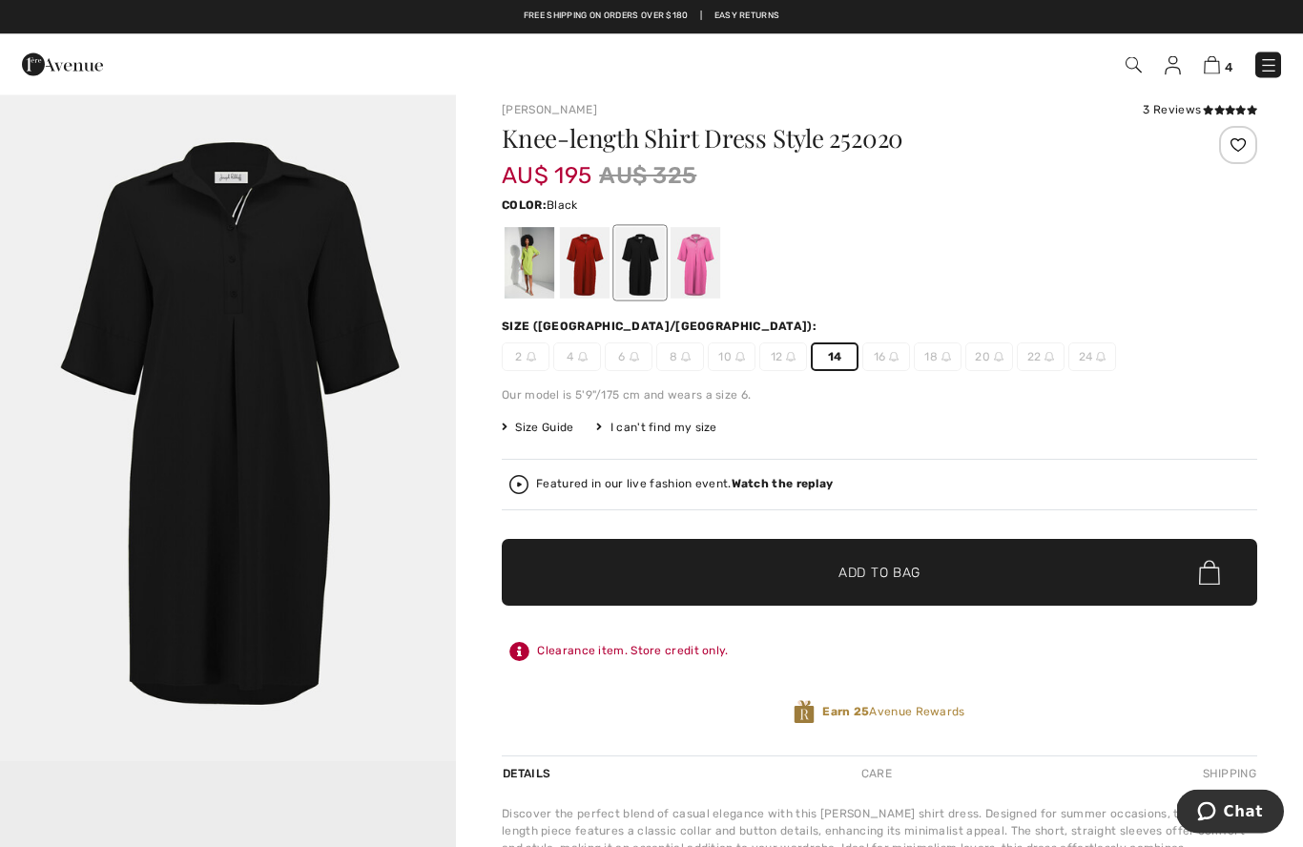
scroll to position [0, 0]
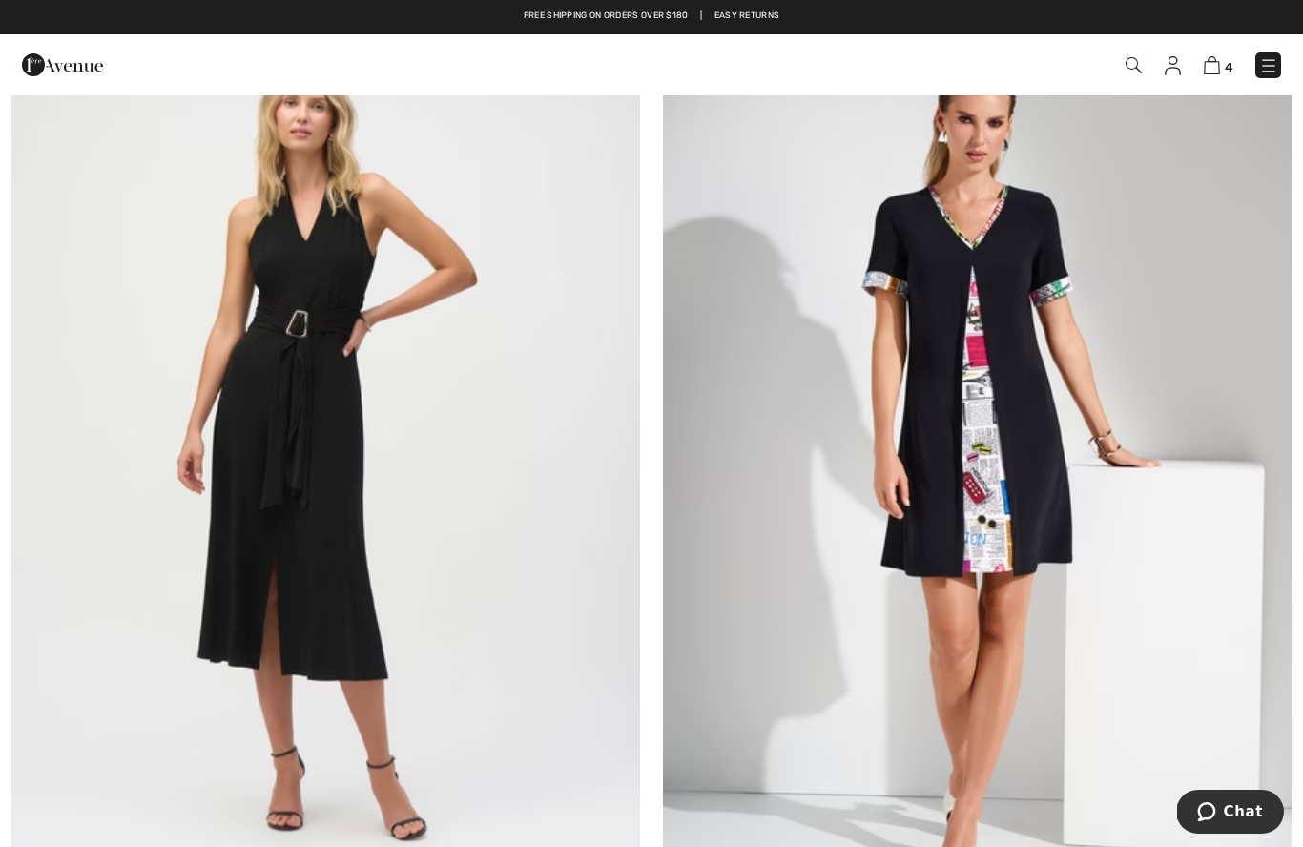
scroll to position [13885, 0]
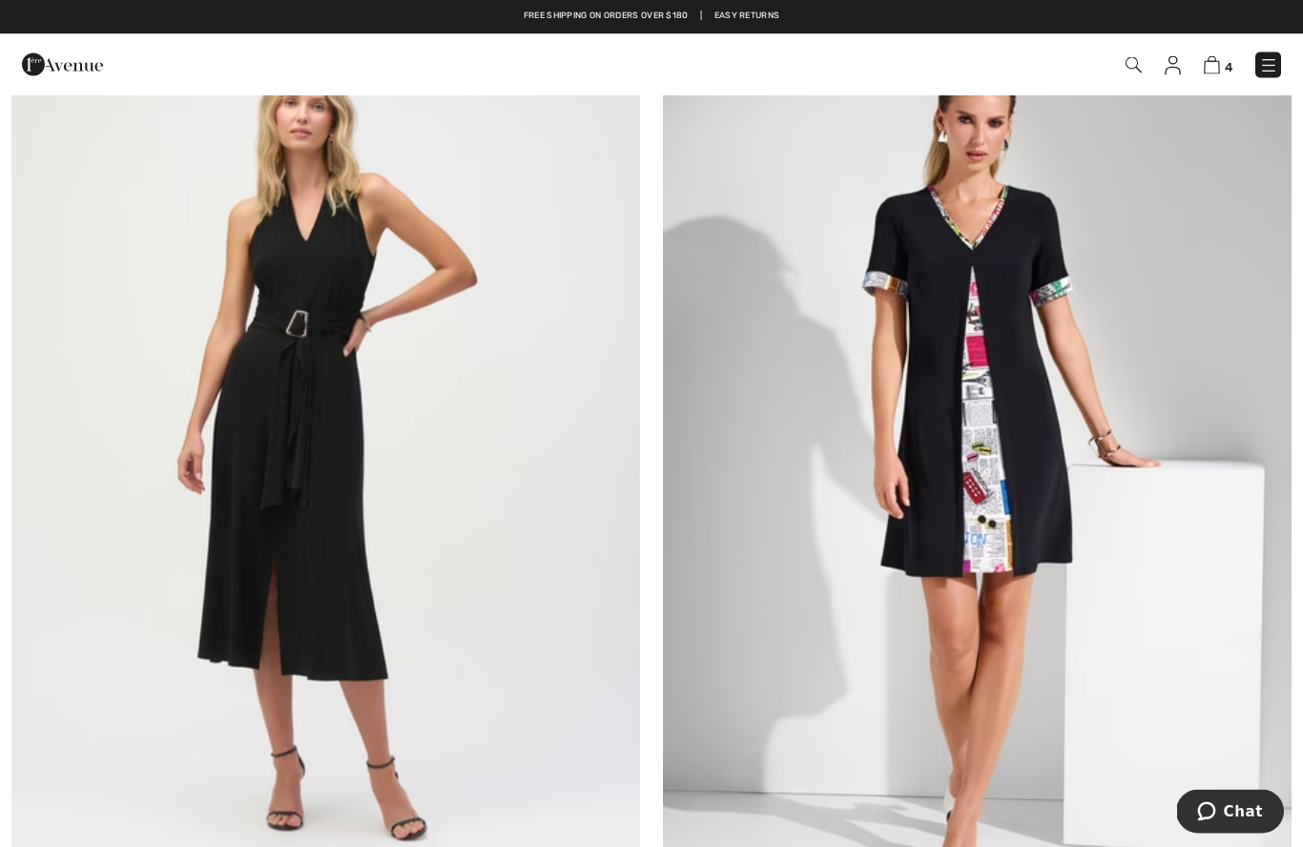
click at [1162, 409] on img at bounding box center [977, 453] width 628 height 943
click at [1167, 414] on img at bounding box center [977, 453] width 628 height 943
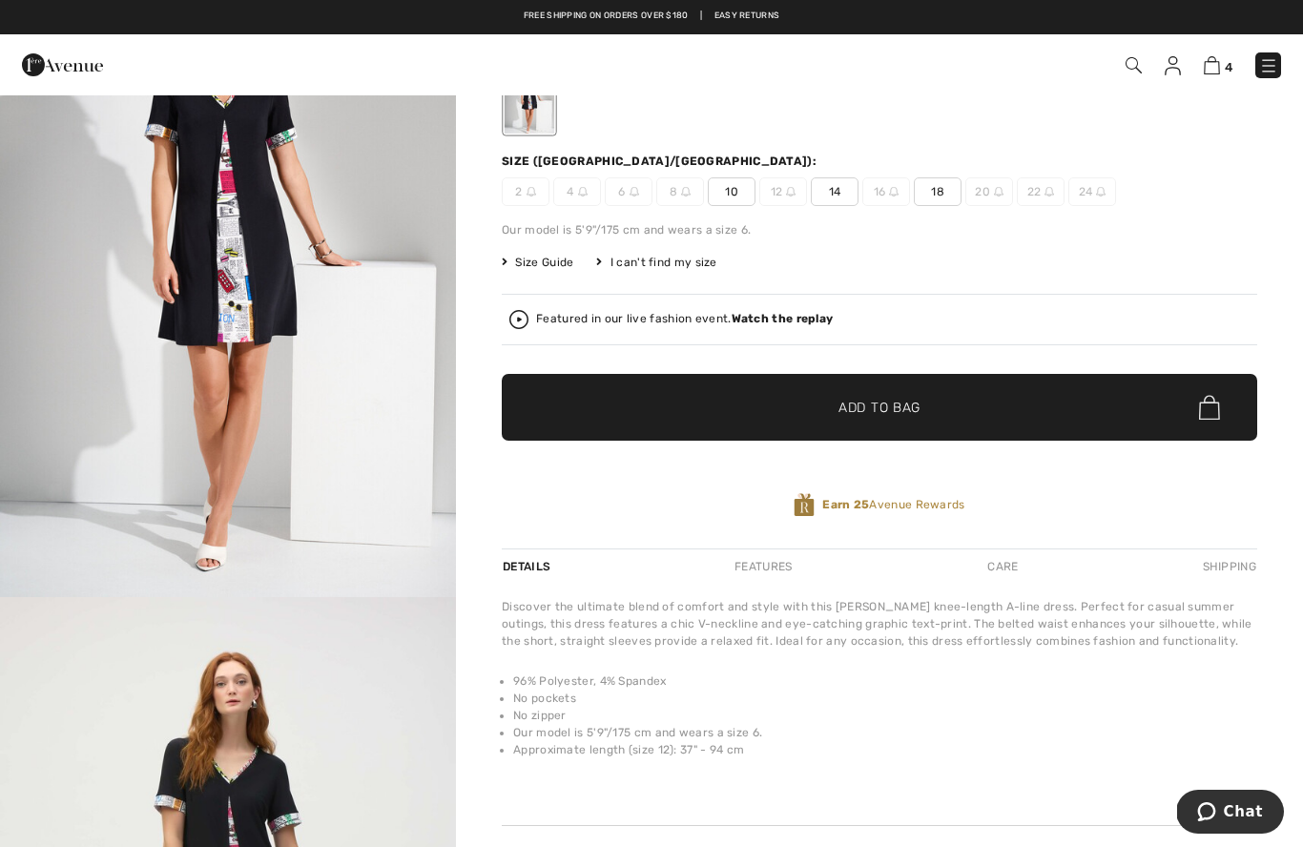
scroll to position [169, 0]
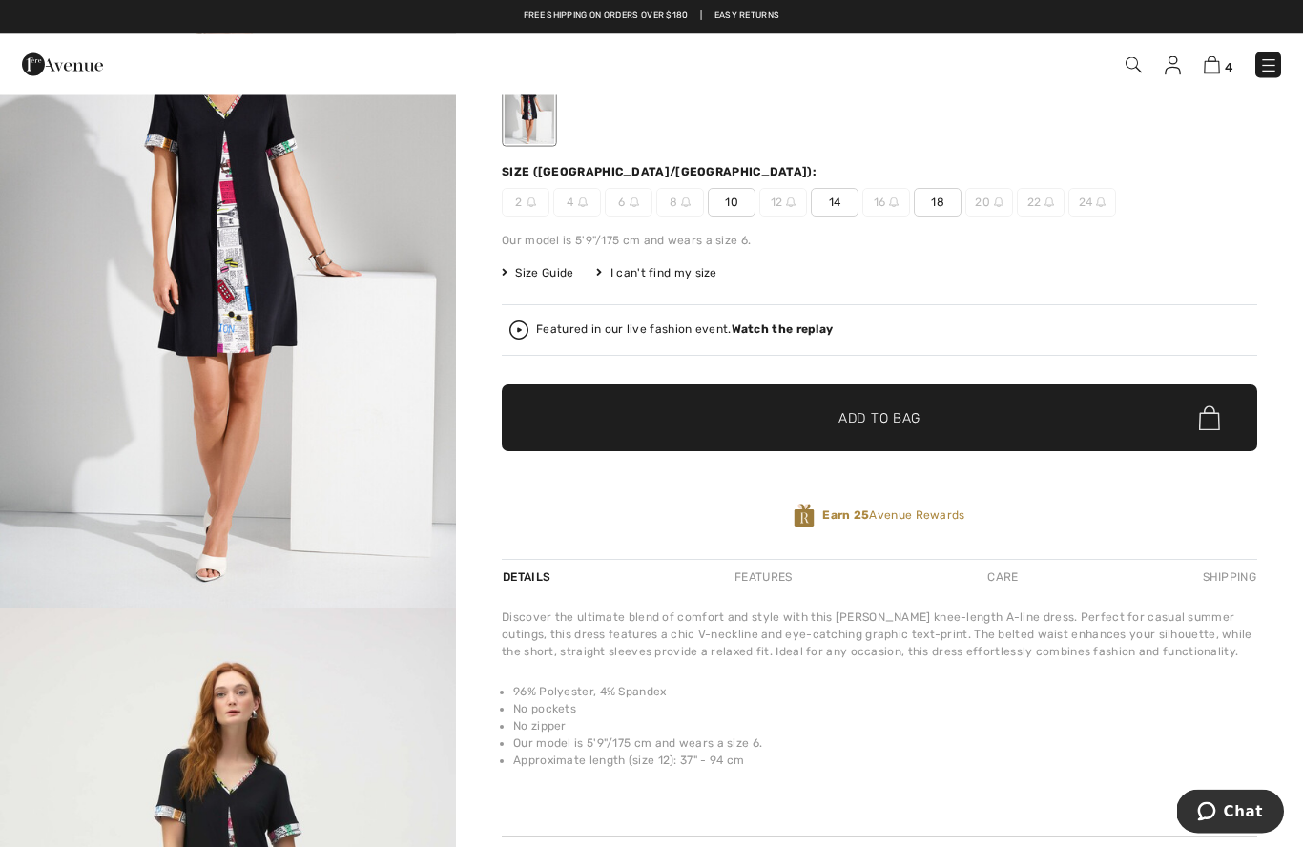
click at [778, 336] on strong "Watch the replay" at bounding box center [782, 329] width 102 height 13
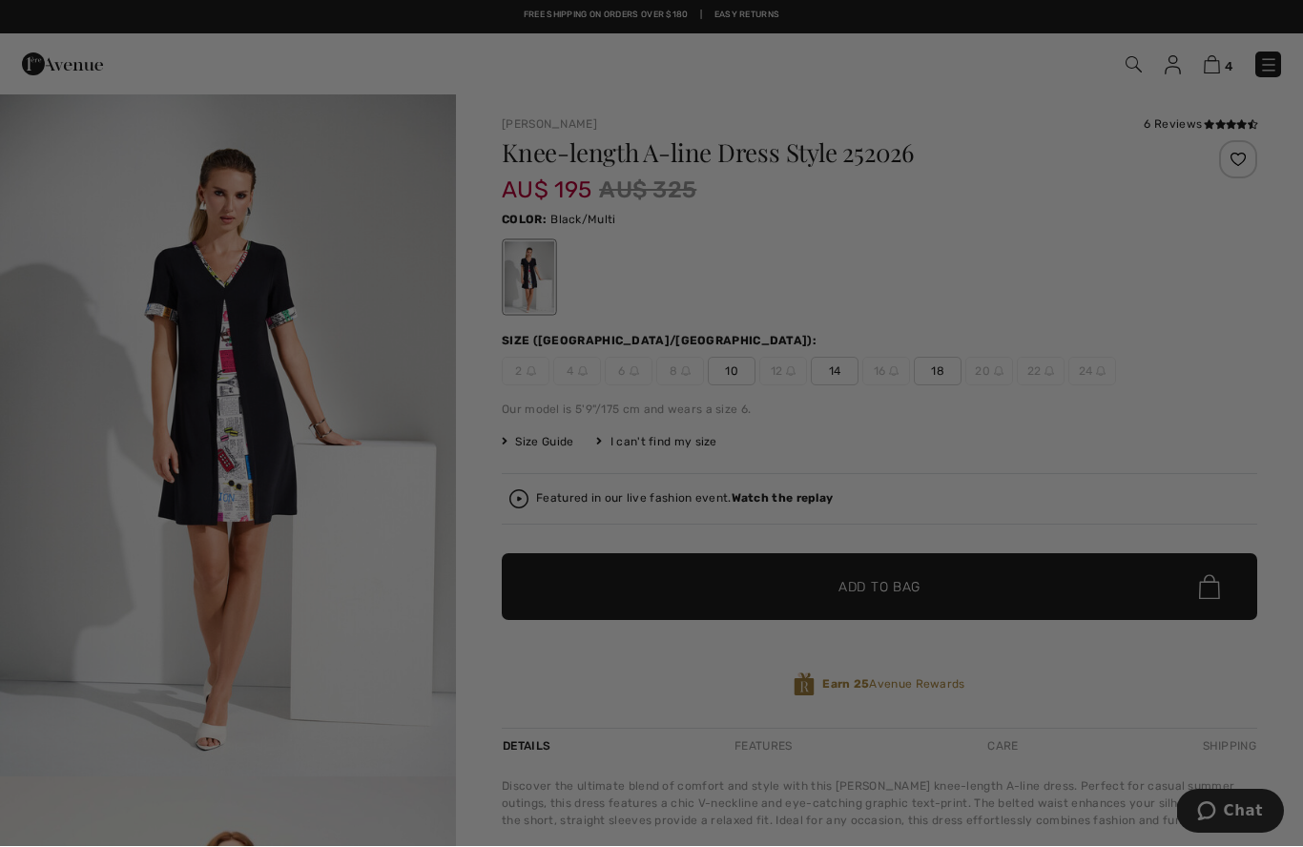
scroll to position [0, 0]
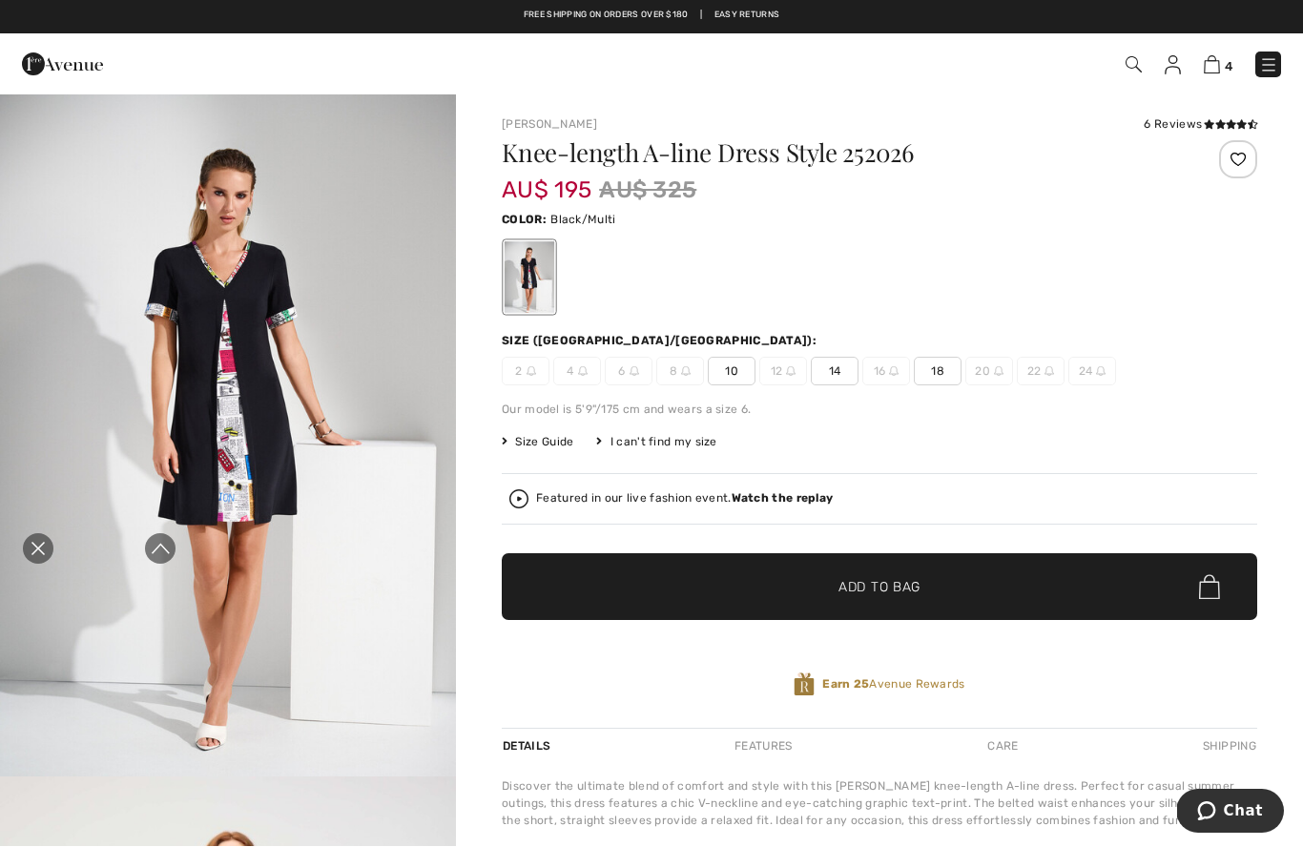
click at [29, 545] on icon "Close live curation" at bounding box center [38, 549] width 23 height 23
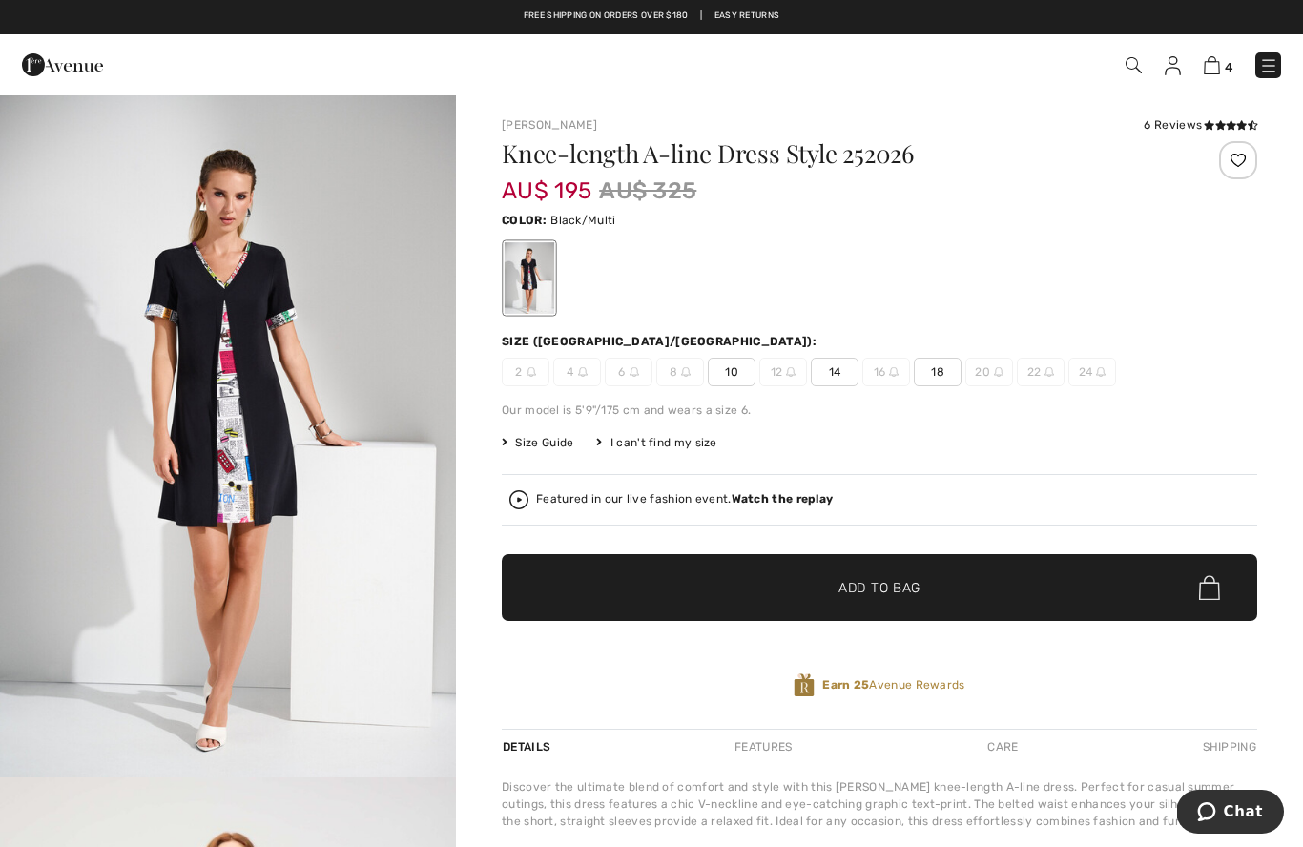
click at [835, 359] on span "14" at bounding box center [835, 372] width 48 height 29
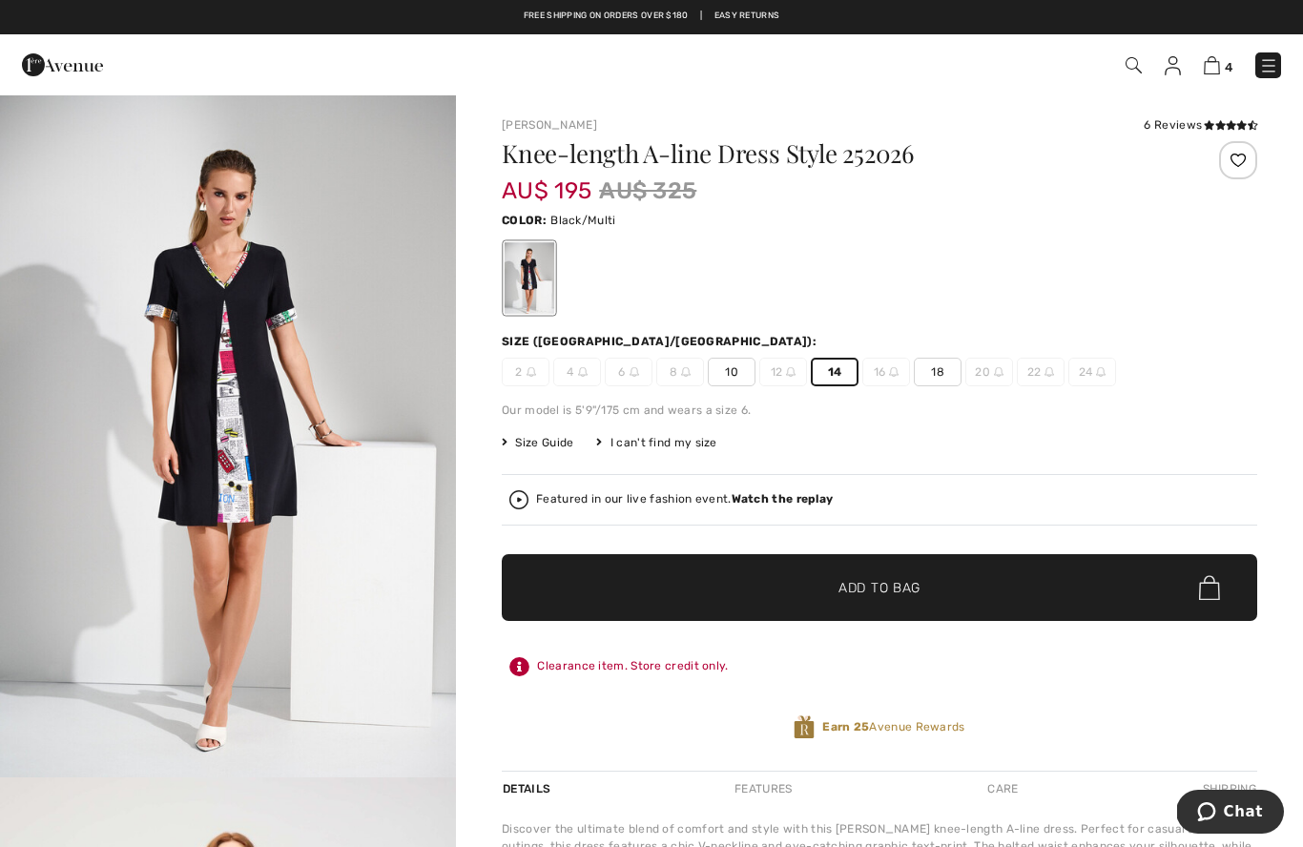
click at [841, 577] on span "✔ Added to Bag Add to Bag" at bounding box center [879, 587] width 755 height 67
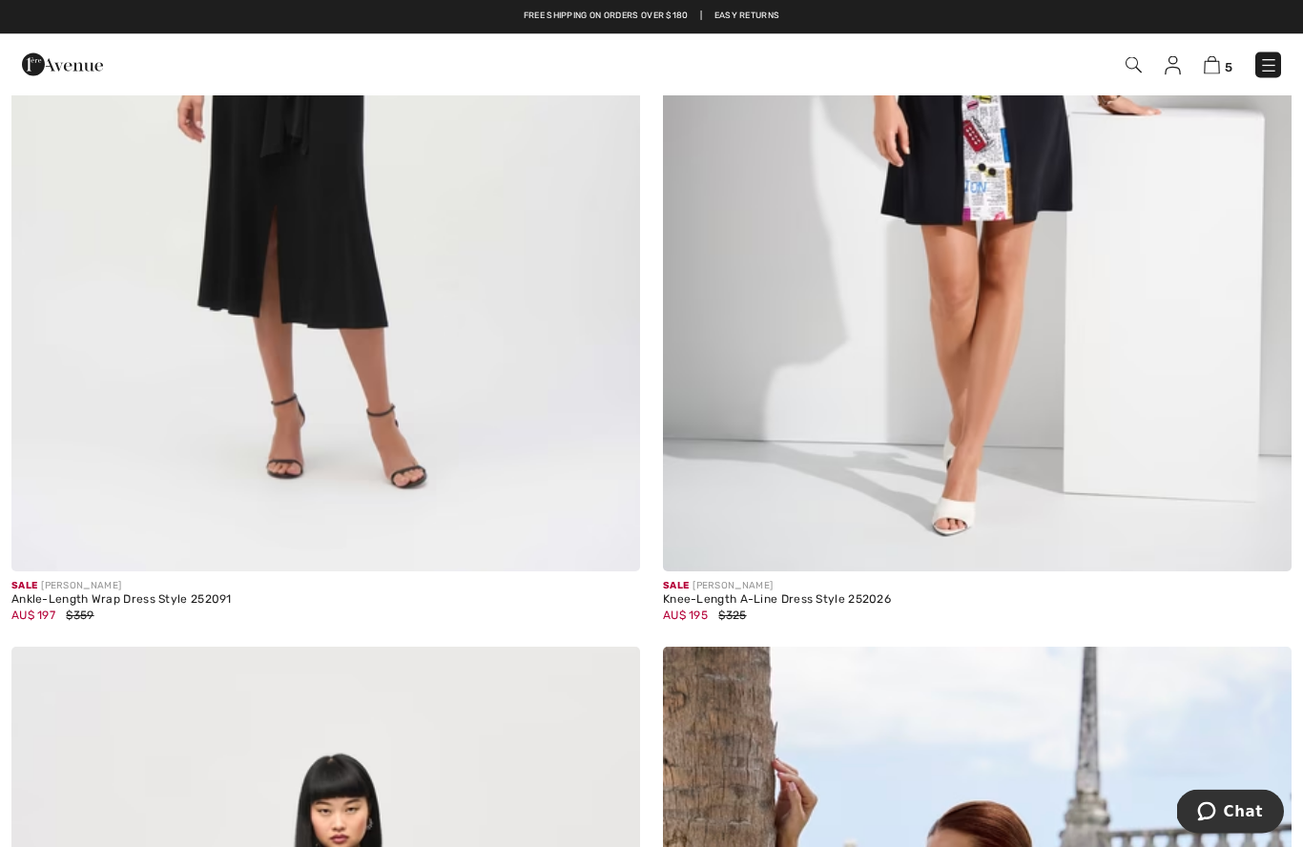
scroll to position [14238, 0]
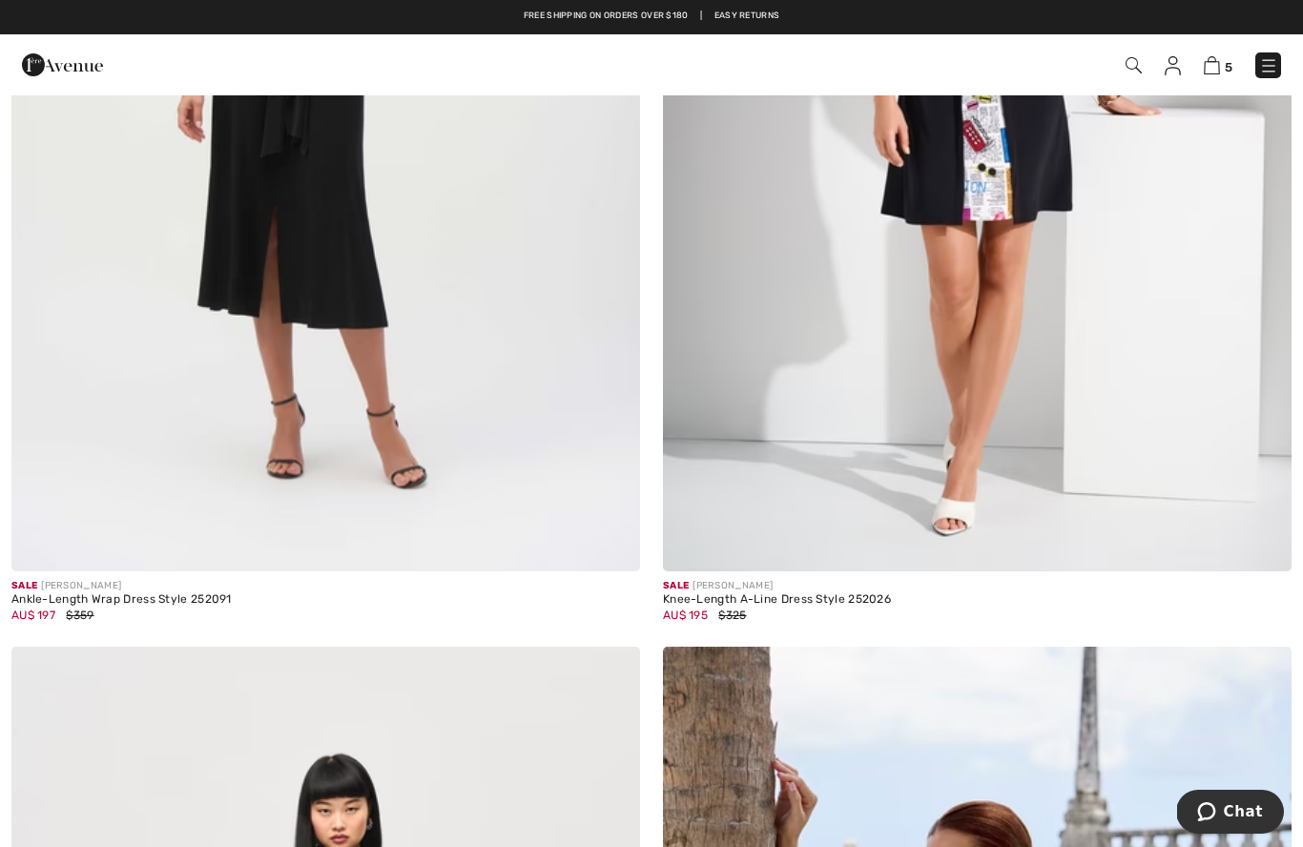
click at [1220, 57] on img at bounding box center [1211, 65] width 16 height 18
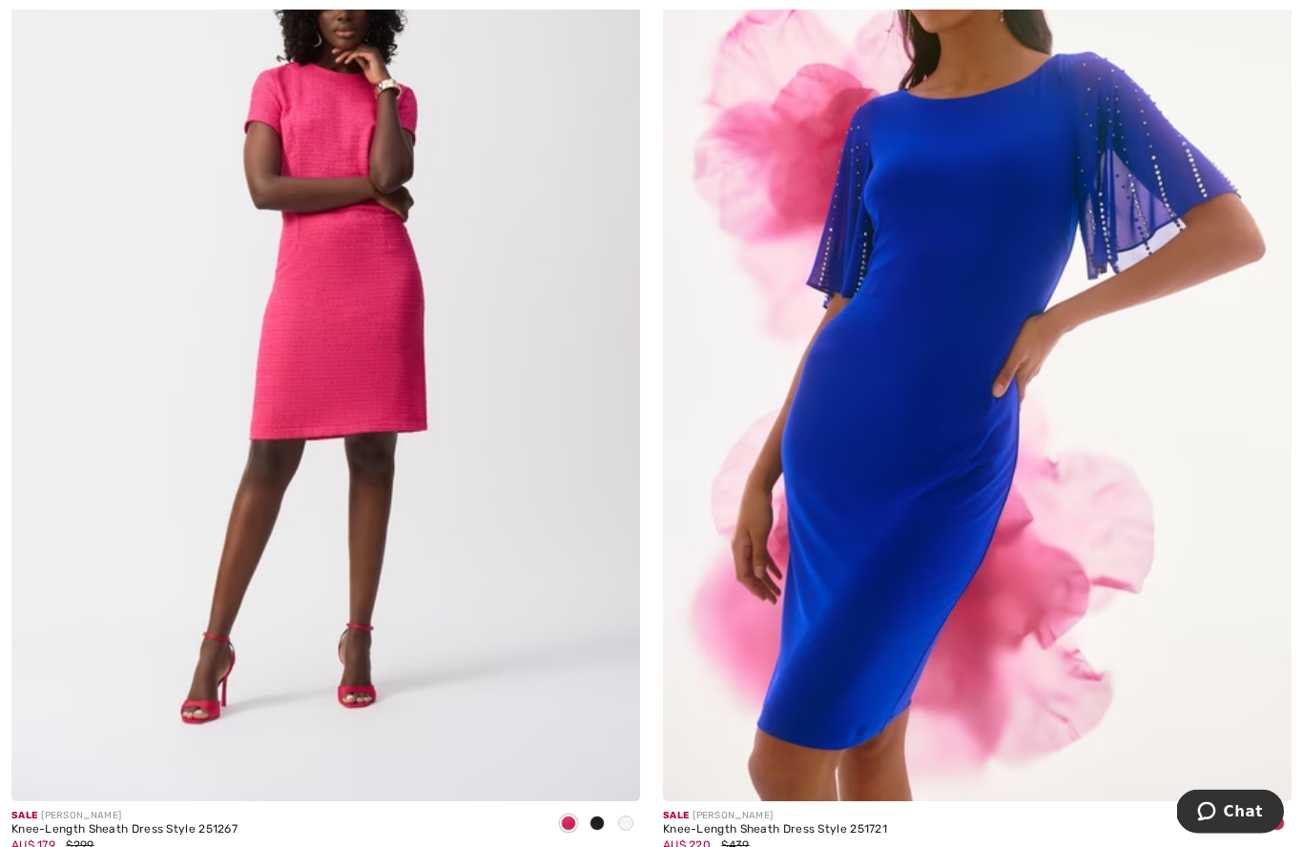
scroll to position [16044, 0]
click at [301, 301] on img at bounding box center [325, 329] width 628 height 943
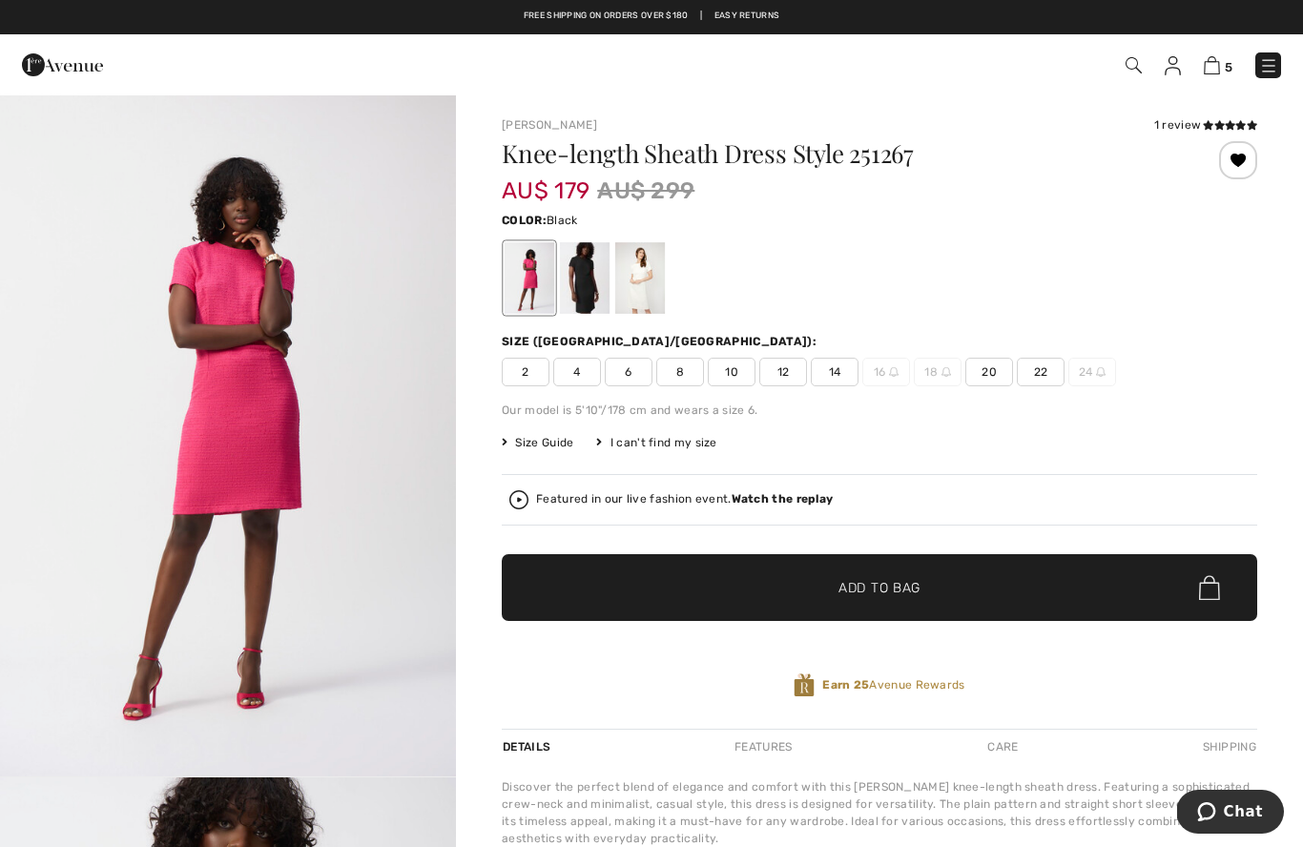
click at [578, 278] on div at bounding box center [585, 278] width 50 height 72
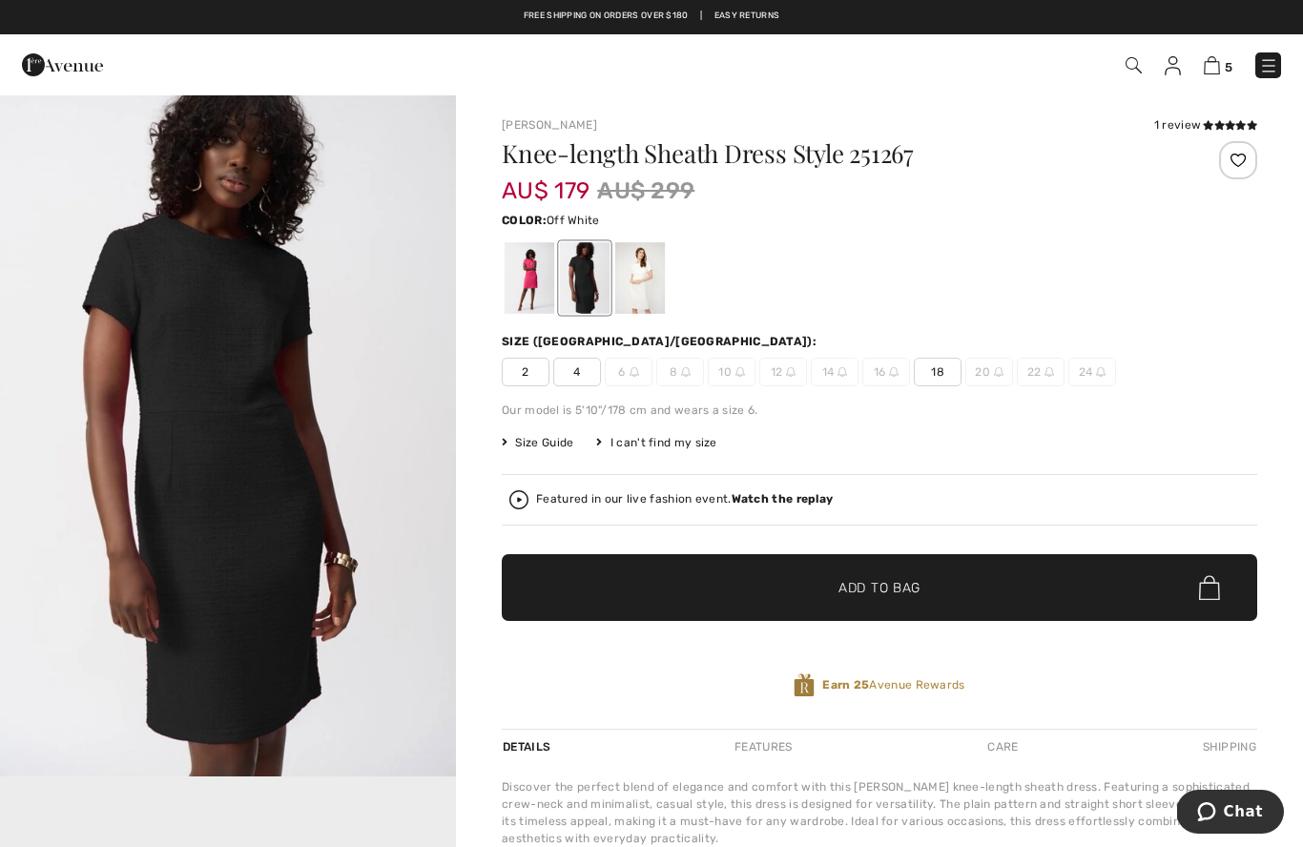
click at [642, 291] on div at bounding box center [640, 278] width 50 height 72
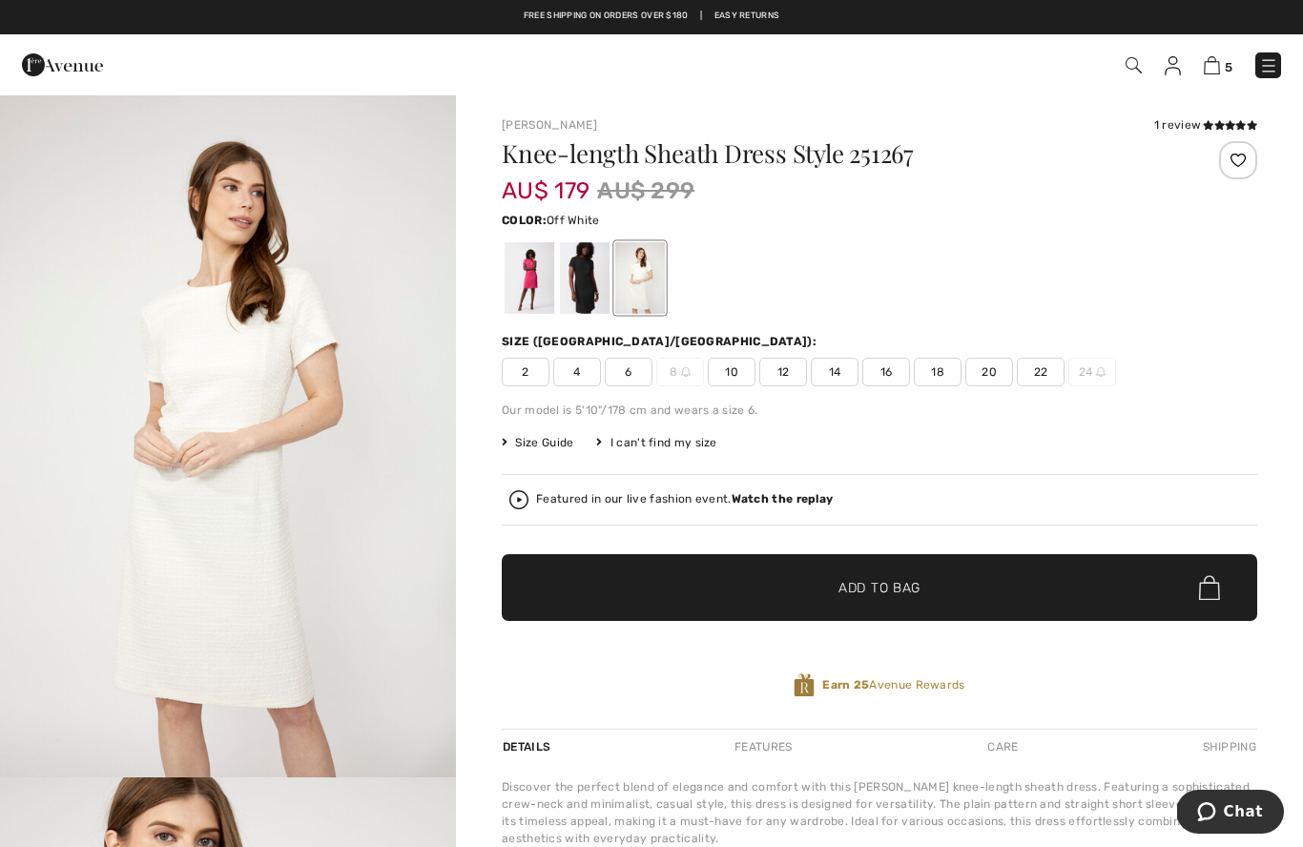
click at [525, 292] on div at bounding box center [529, 278] width 50 height 72
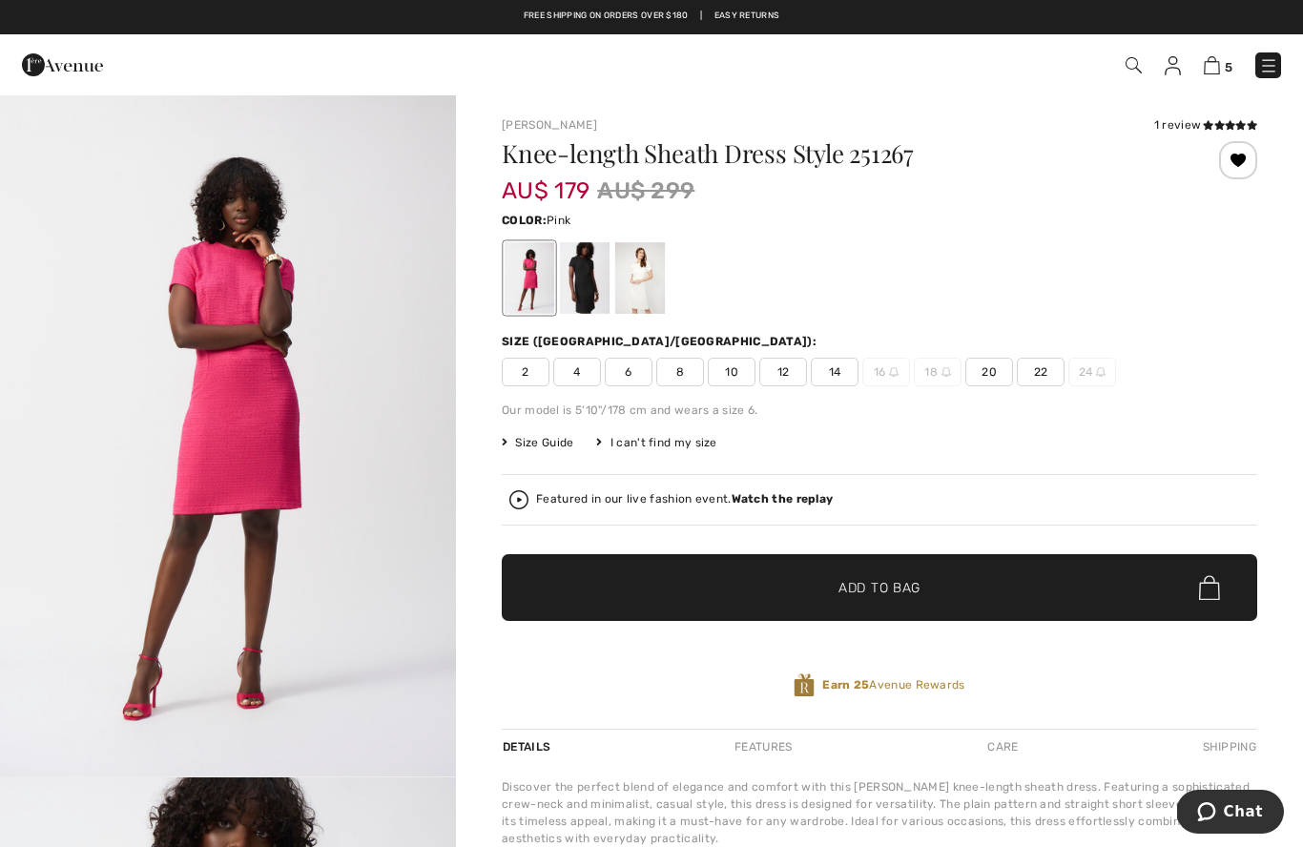
click at [825, 385] on span "14" at bounding box center [835, 372] width 48 height 29
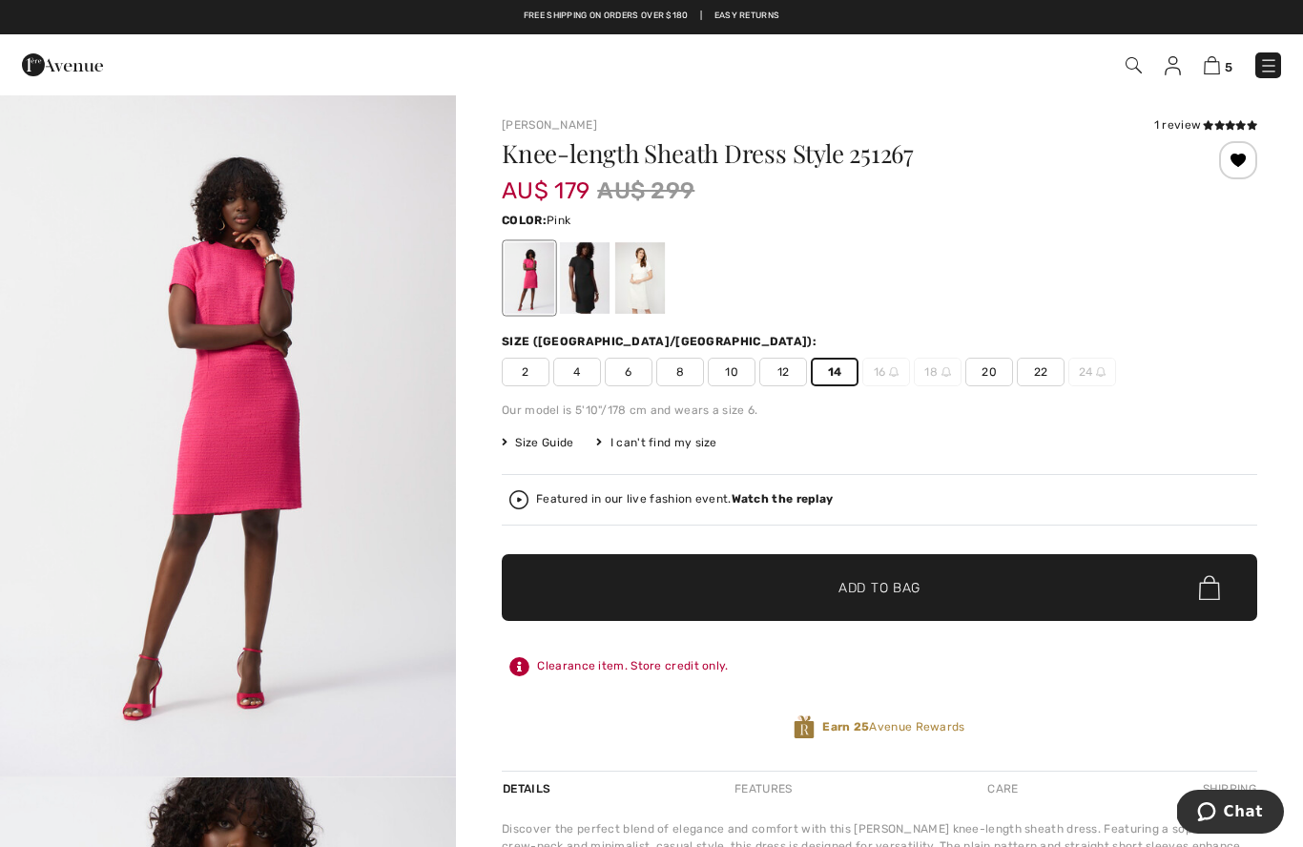
click at [911, 585] on span "Add to Bag" at bounding box center [879, 588] width 82 height 20
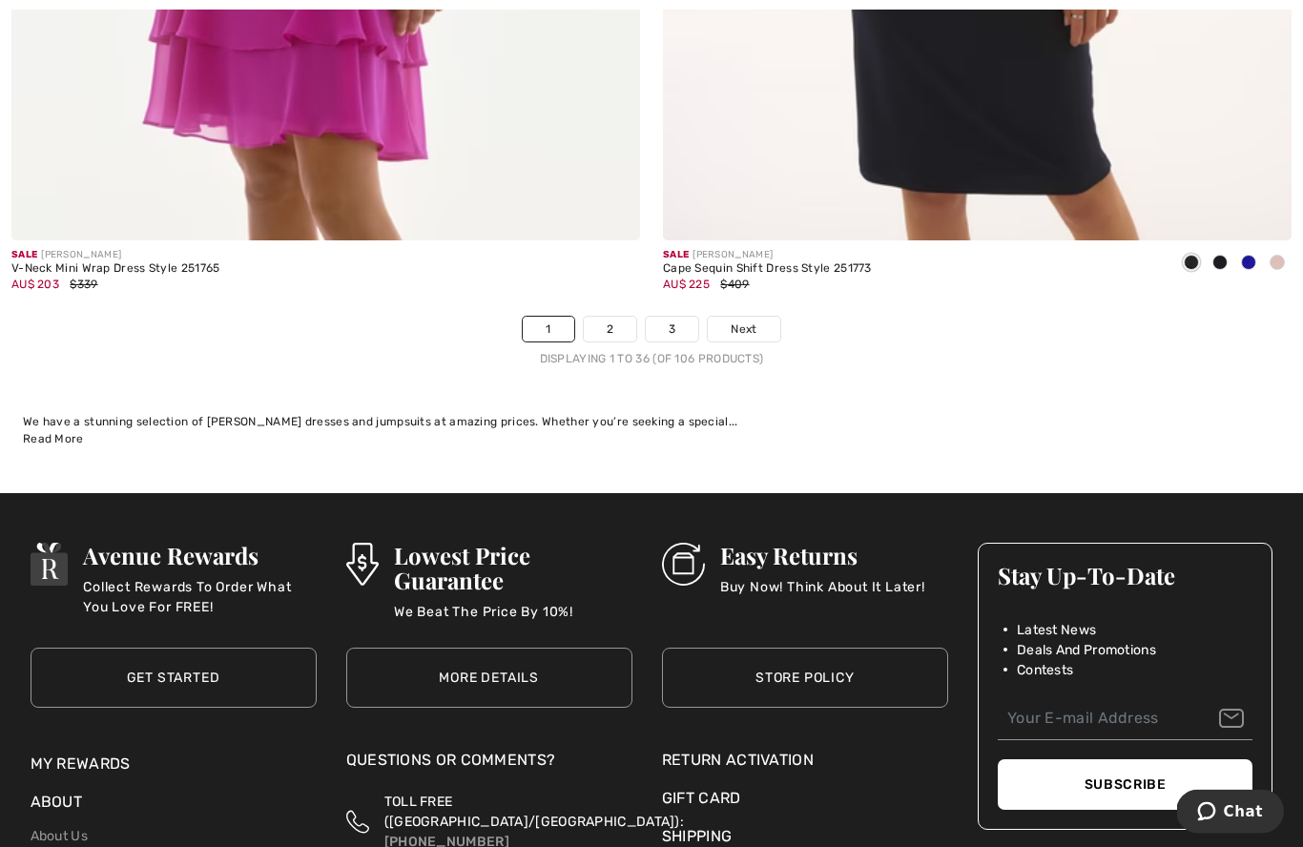
scroll to position [18639, 0]
click at [614, 317] on link "2" at bounding box center [610, 329] width 52 height 25
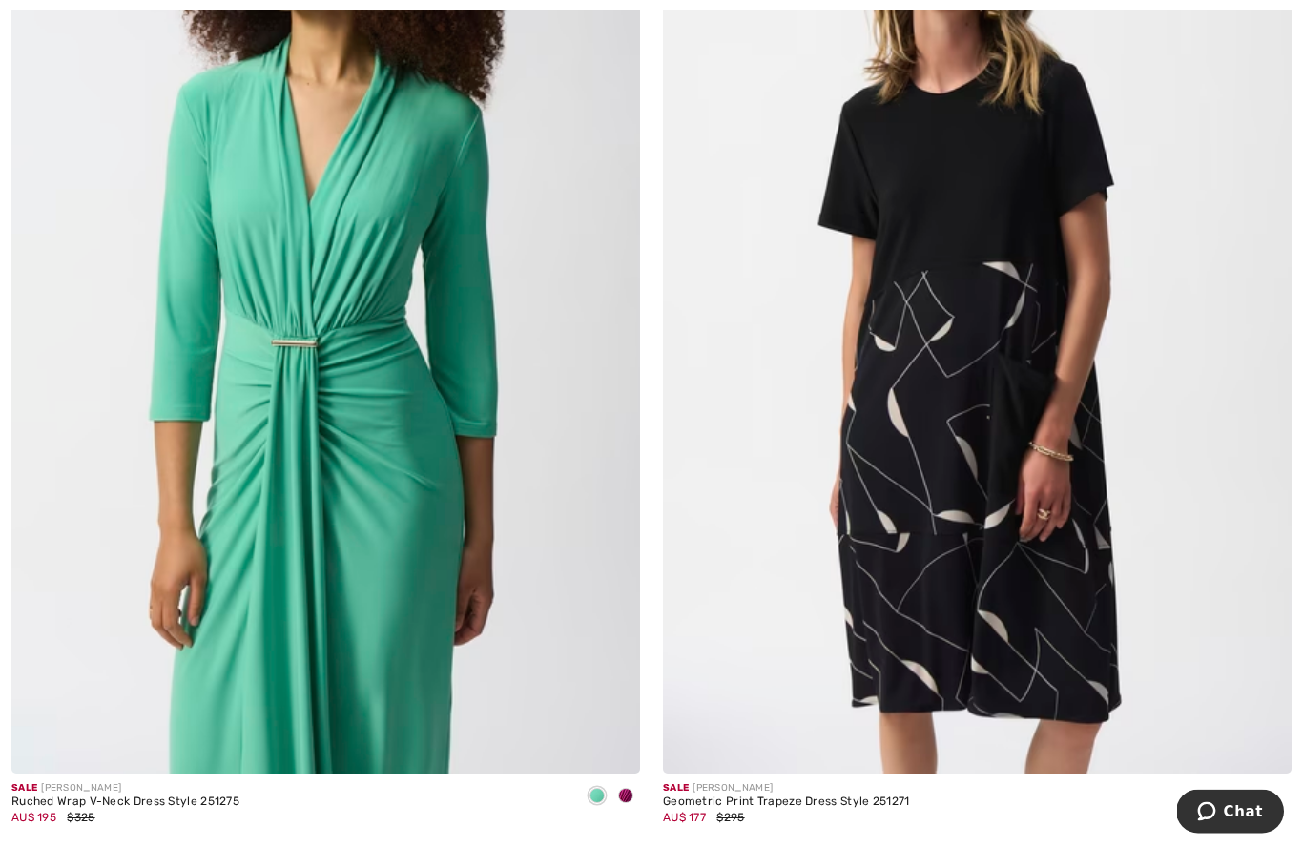
scroll to position [2443, 0]
click at [629, 803] on div at bounding box center [625, 796] width 29 height 31
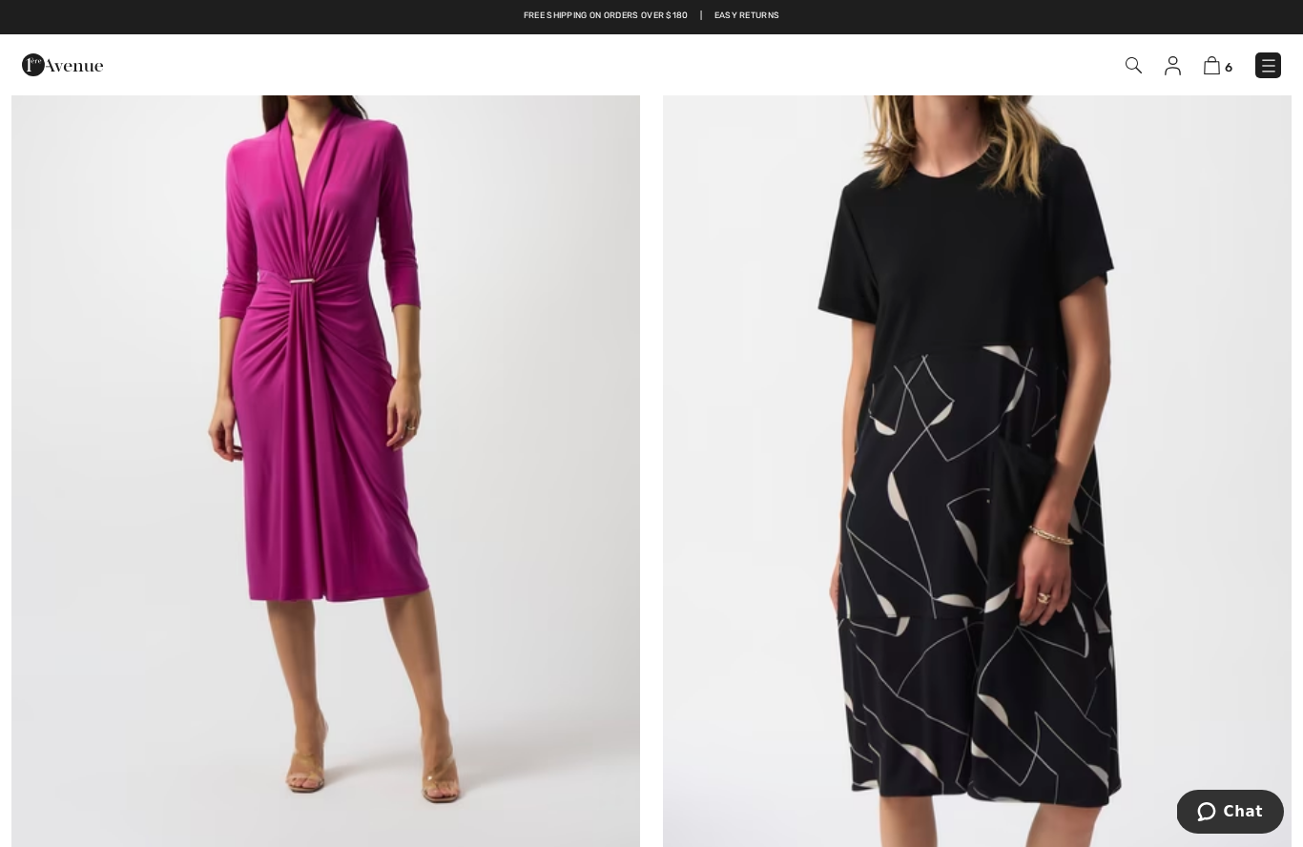
scroll to position [2351, 0]
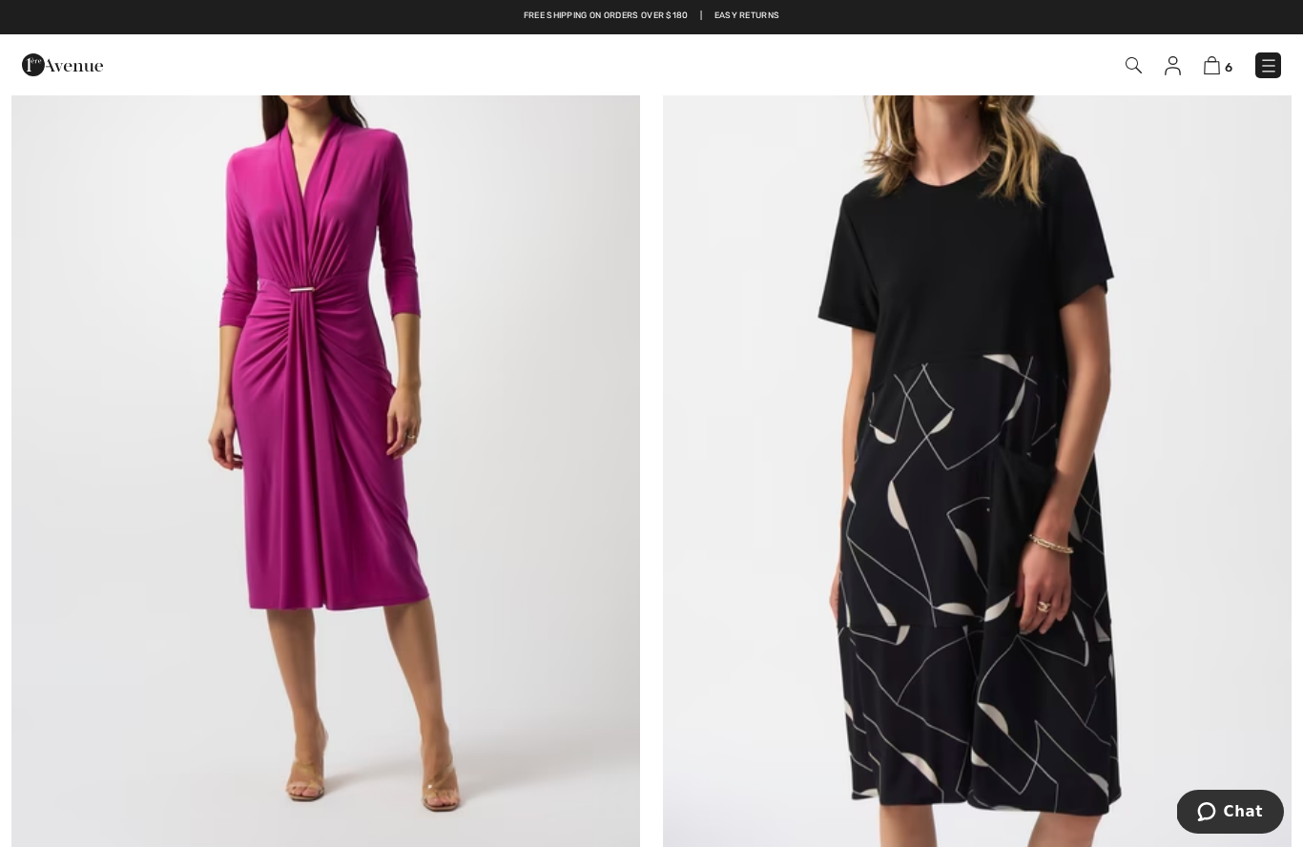
click at [322, 462] on img at bounding box center [325, 395] width 628 height 943
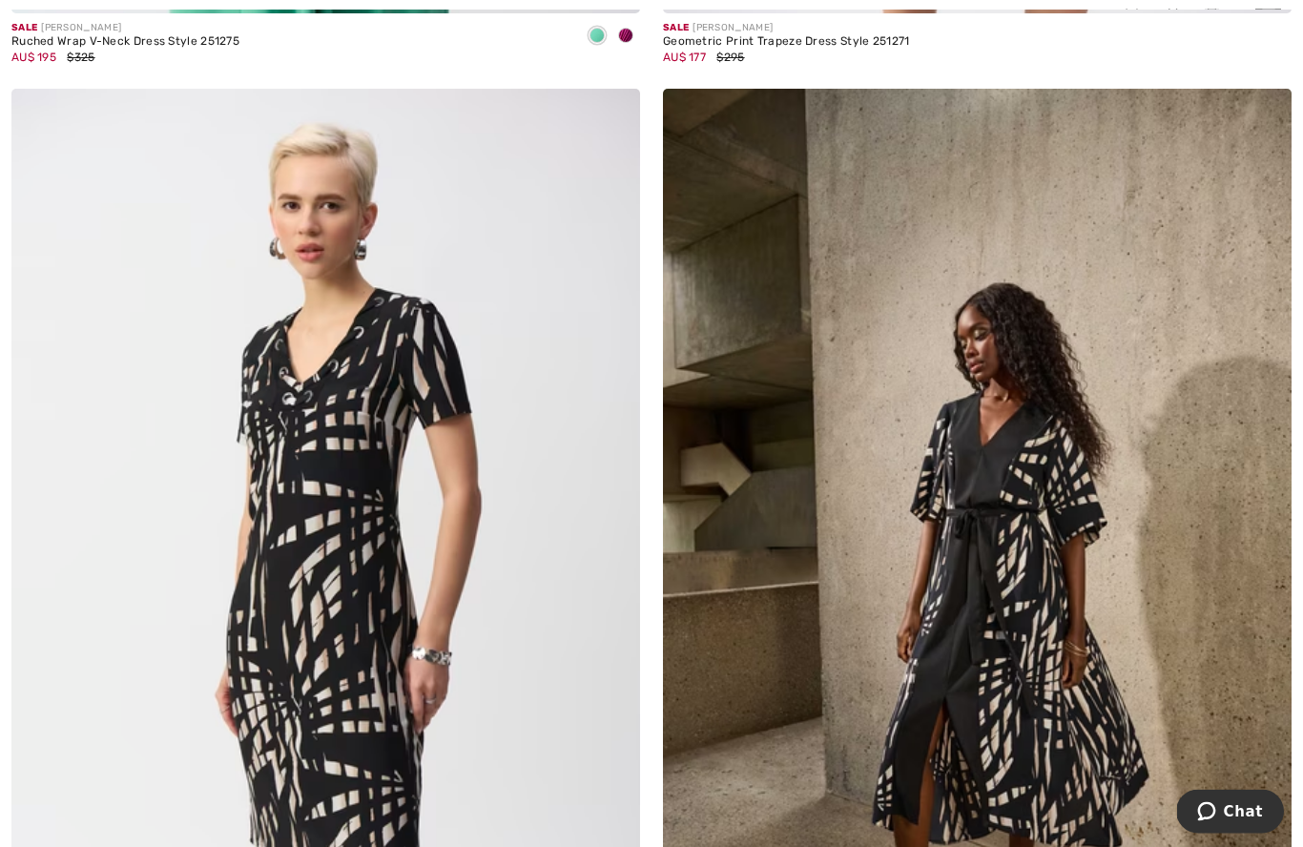
scroll to position [3337, 0]
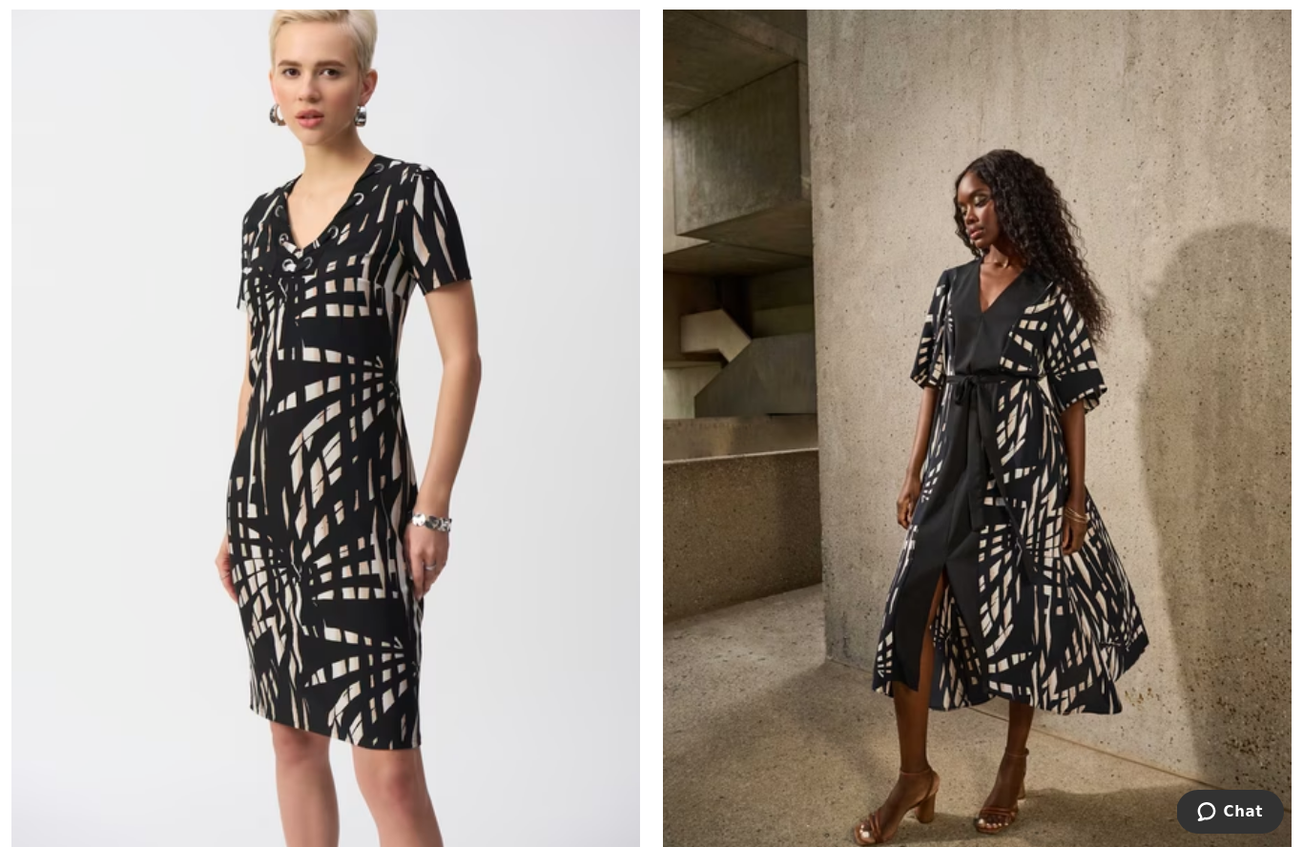
click at [350, 584] on img at bounding box center [325, 426] width 628 height 943
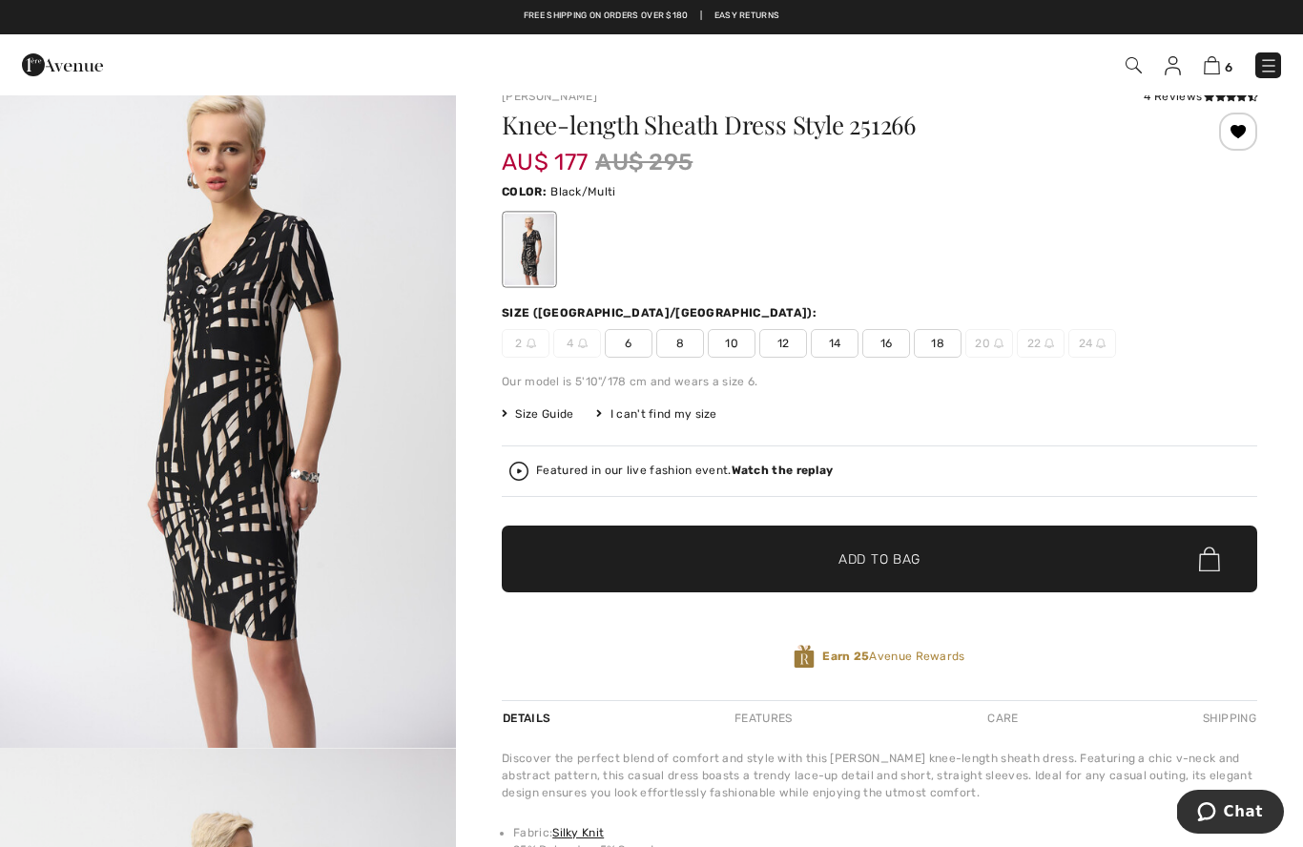
scroll to position [43, 0]
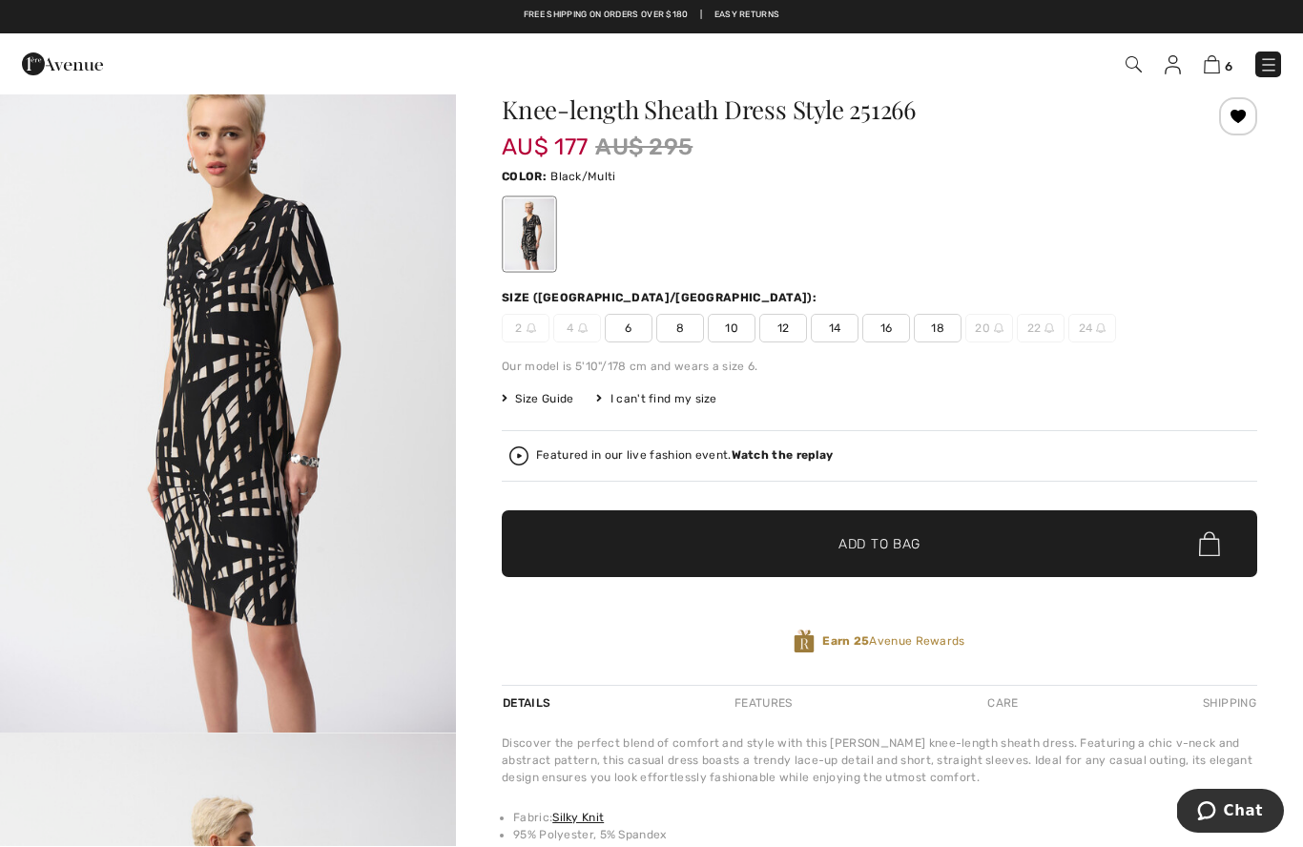
click at [798, 459] on strong "Watch the replay" at bounding box center [782, 455] width 102 height 13
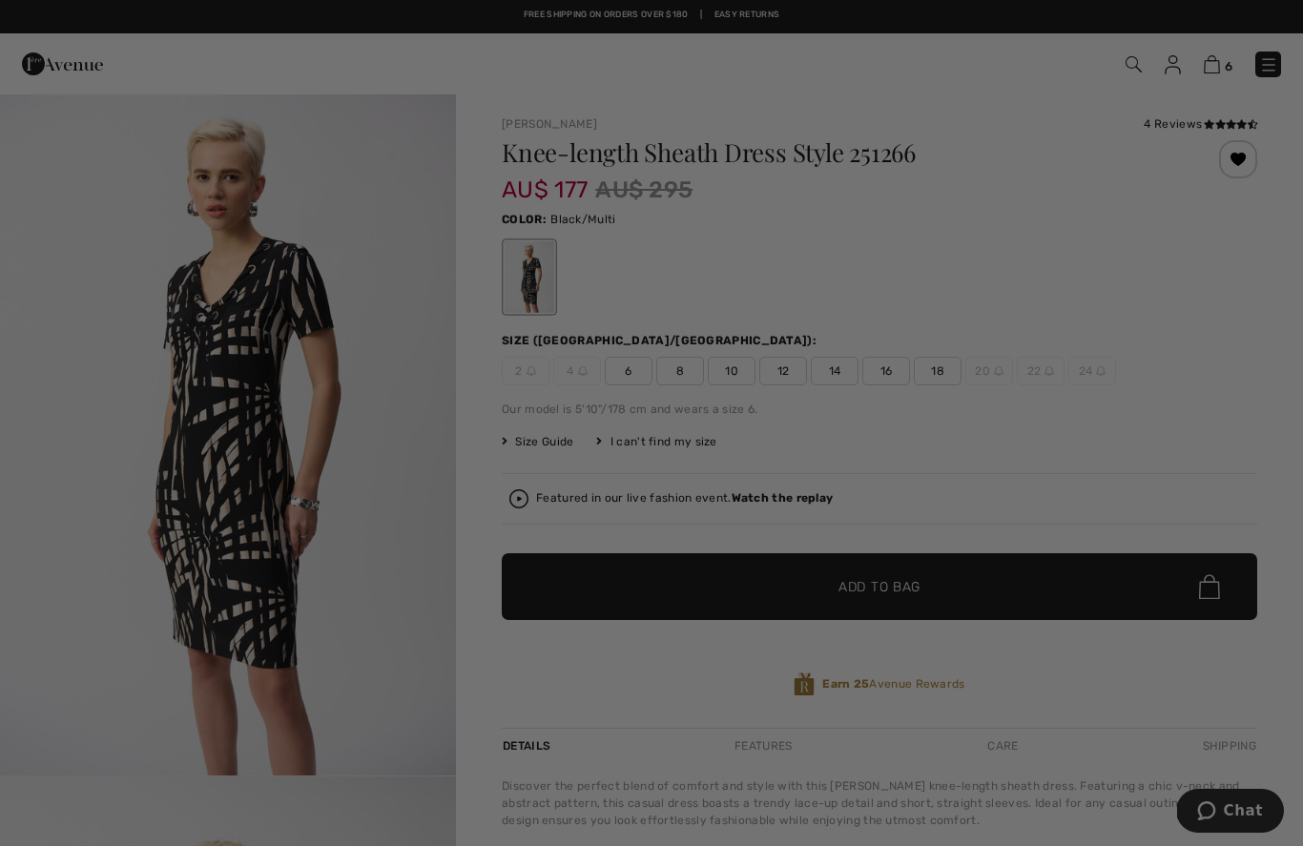
scroll to position [0, 0]
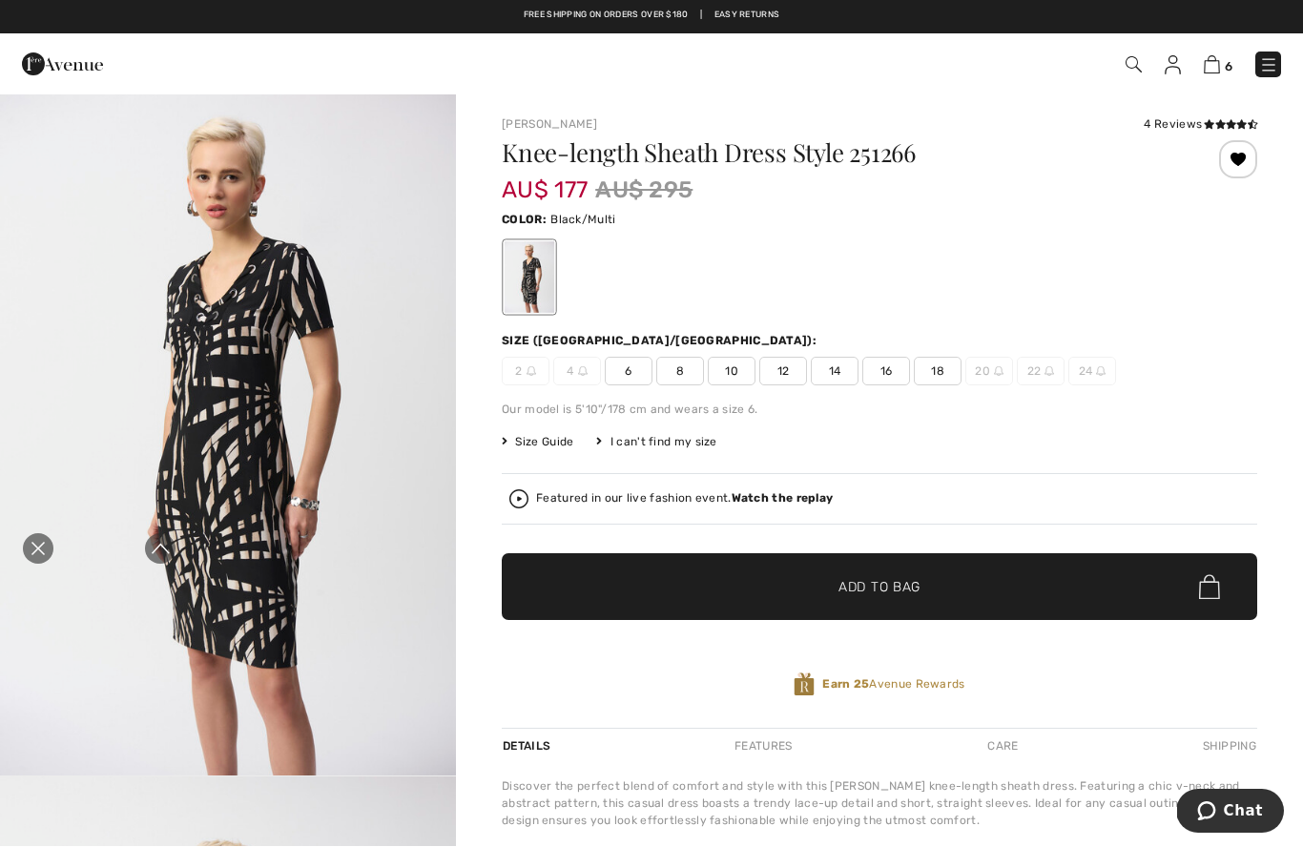
click at [1, 555] on img "1 / 5" at bounding box center [228, 433] width 456 height 683
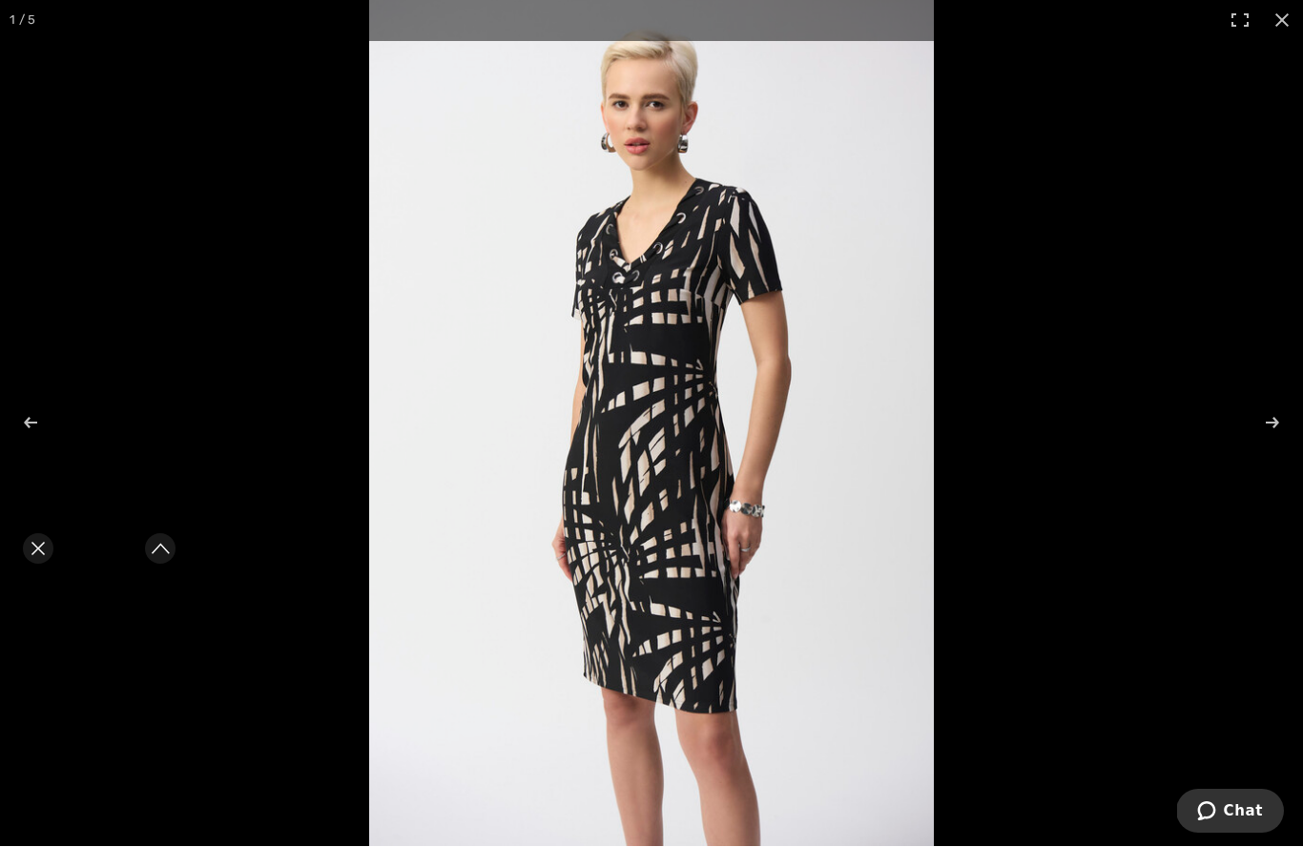
click at [17, 542] on div "Close live curation" at bounding box center [38, 549] width 46 height 46
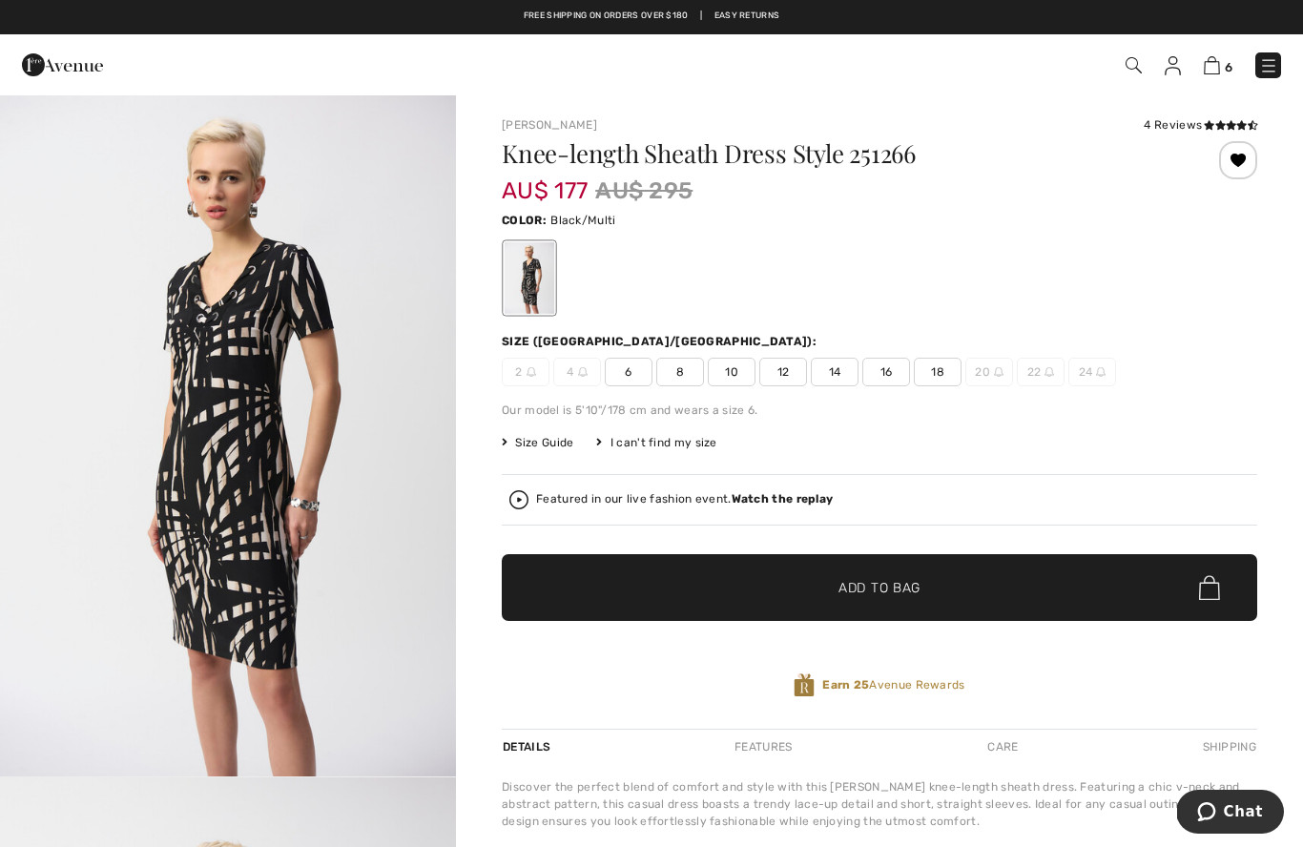
click at [845, 369] on span "14" at bounding box center [835, 372] width 48 height 29
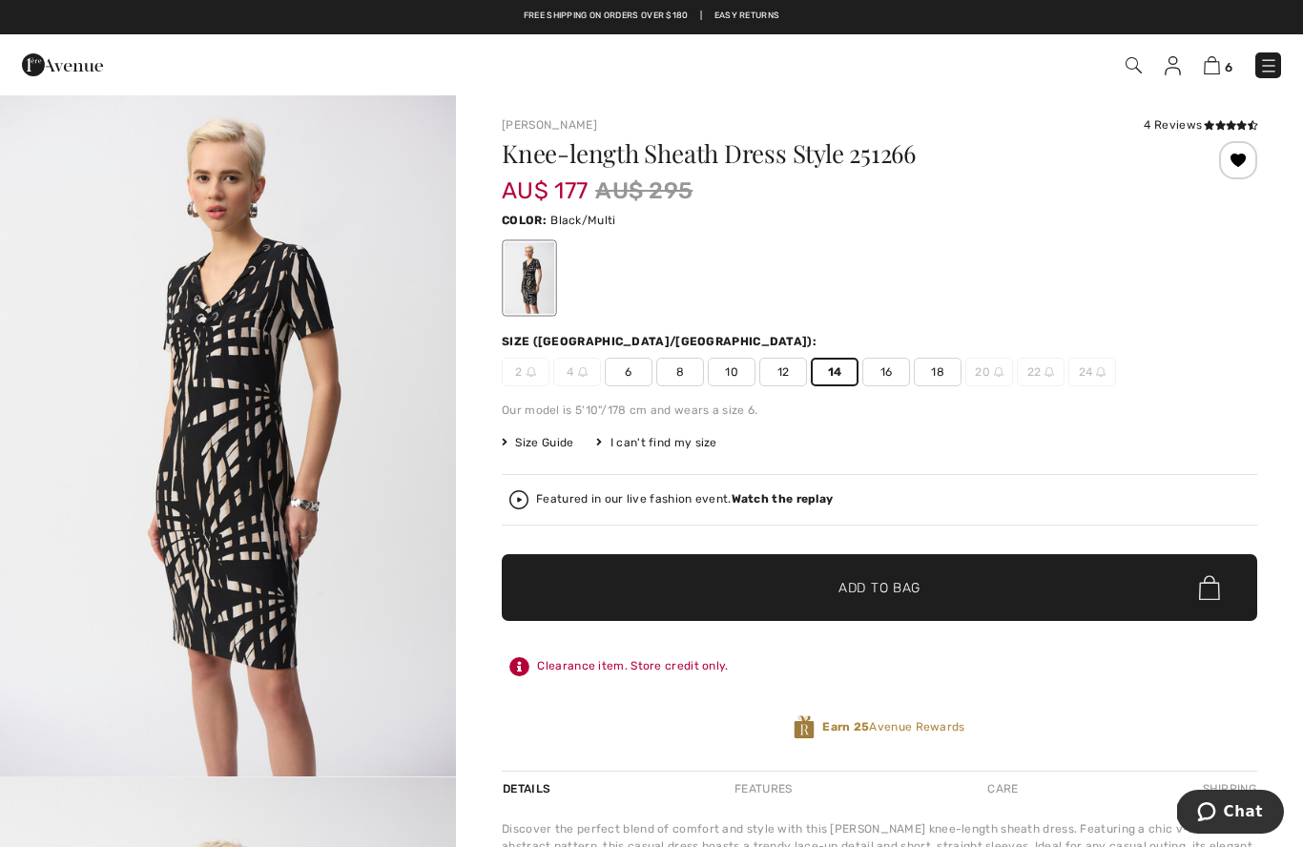
click at [872, 585] on span "Add to Bag" at bounding box center [879, 588] width 82 height 20
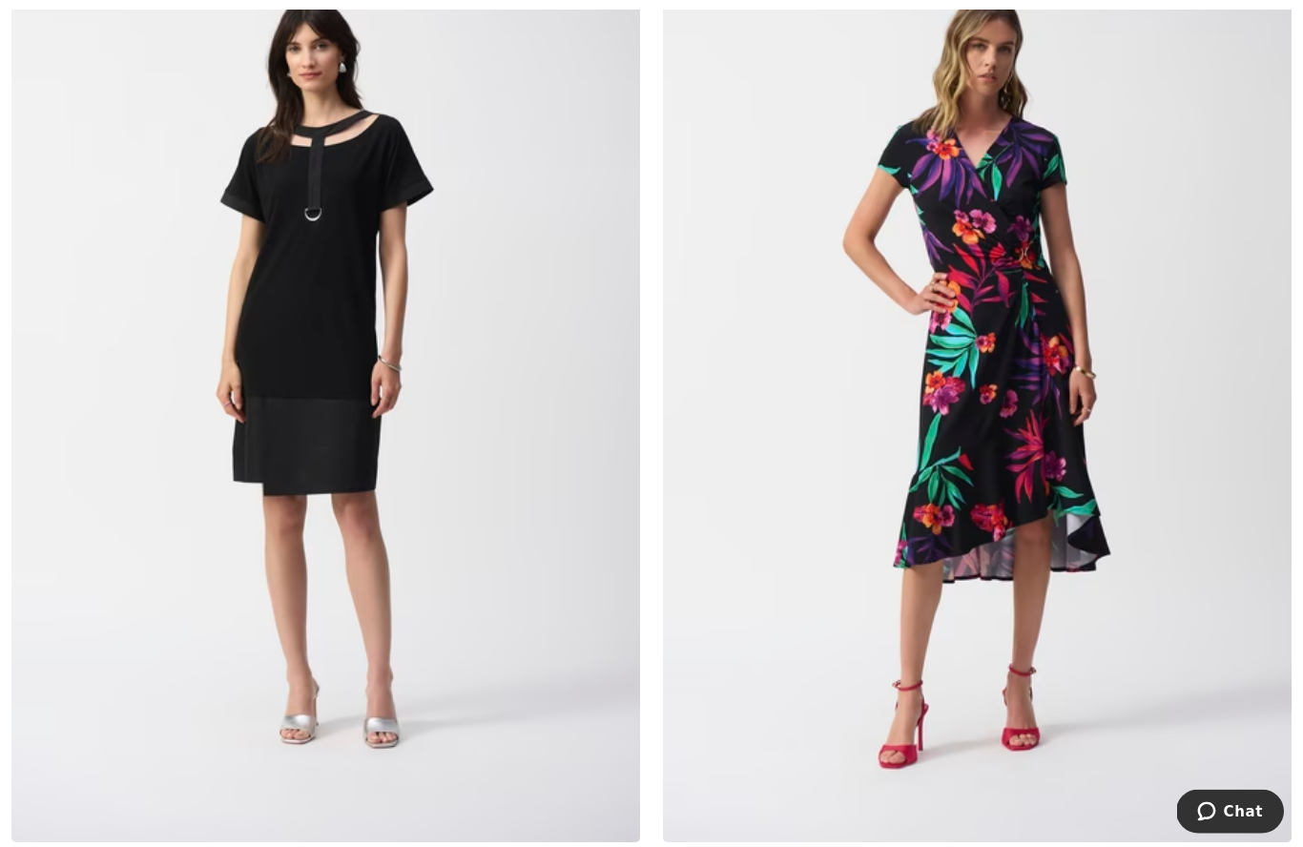
scroll to position [5430, 0]
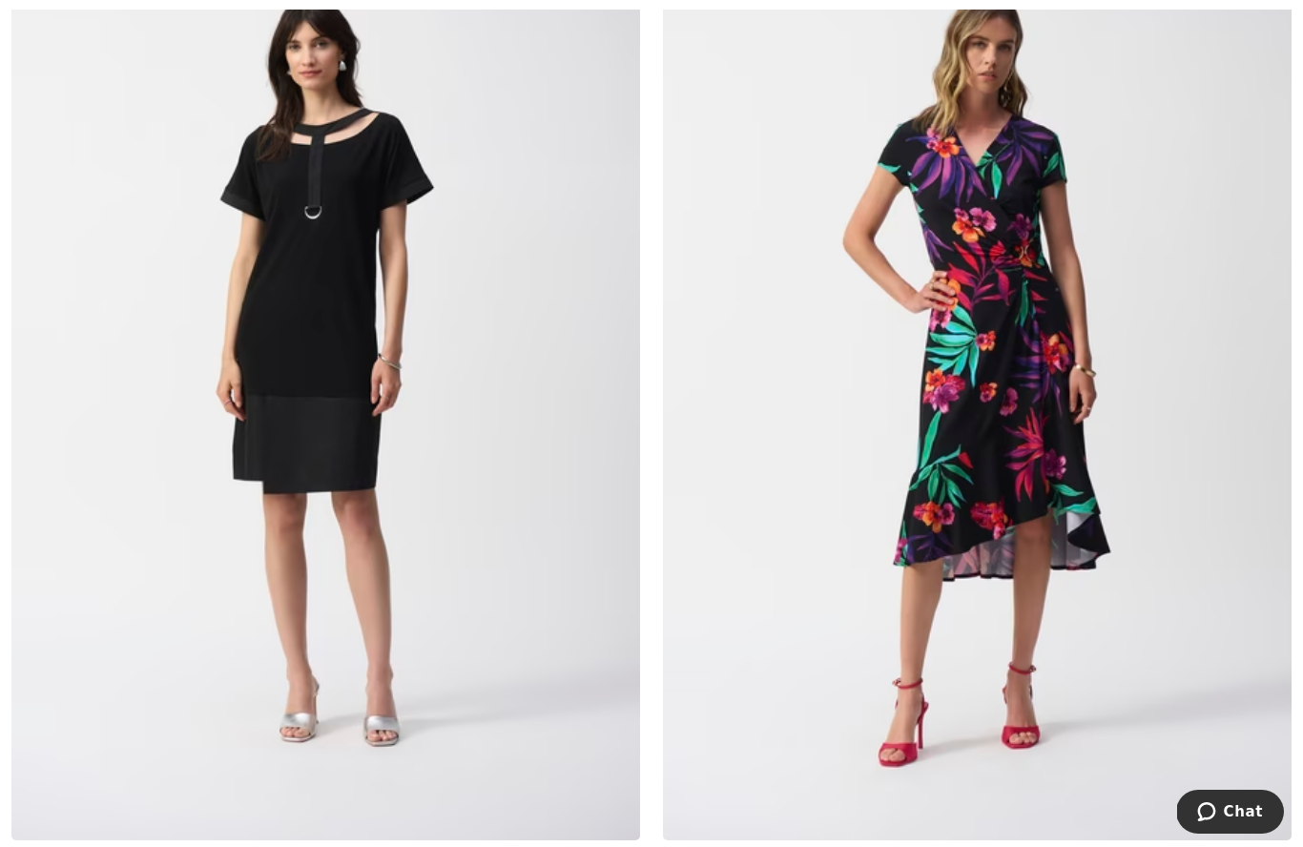
click at [299, 372] on img at bounding box center [325, 368] width 628 height 943
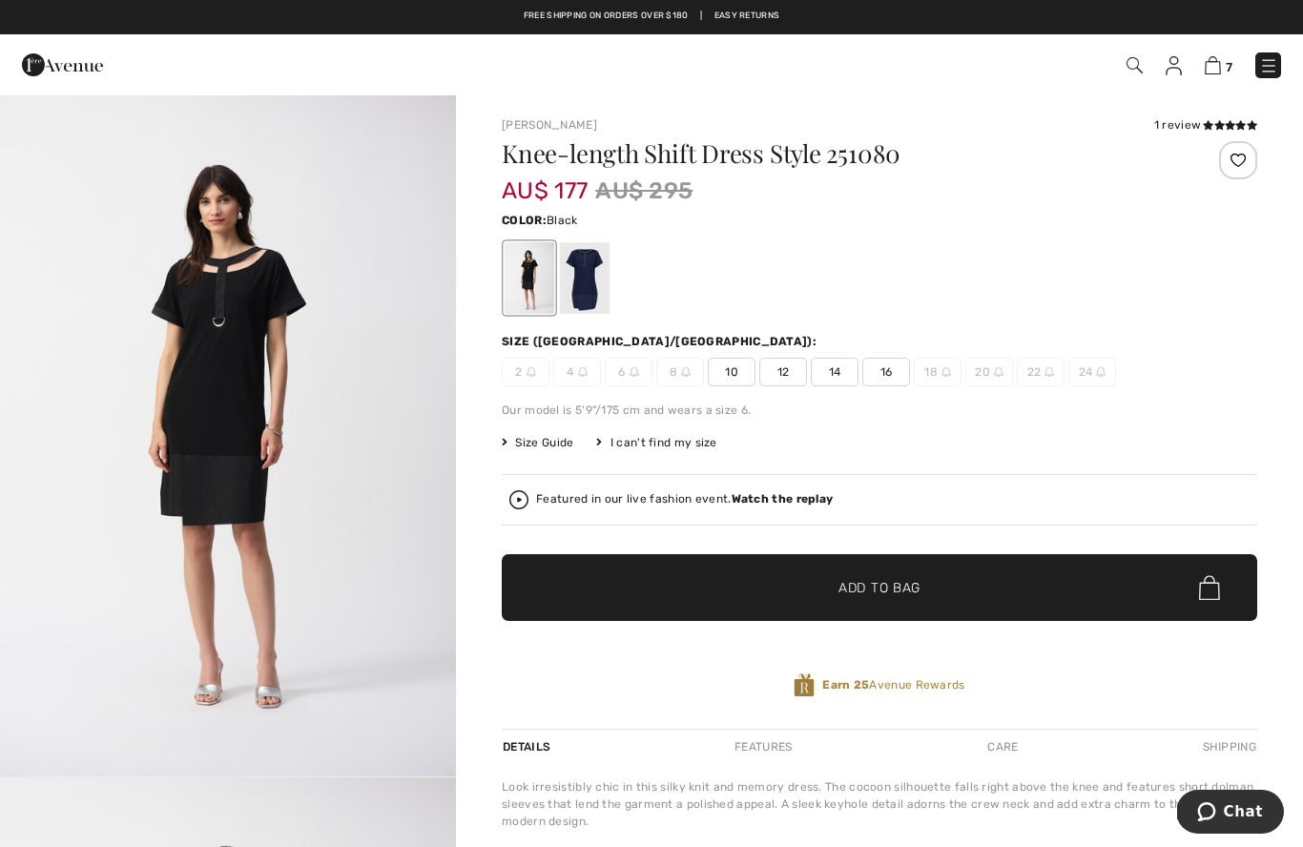
click at [777, 497] on strong "Watch the replay" at bounding box center [782, 498] width 102 height 13
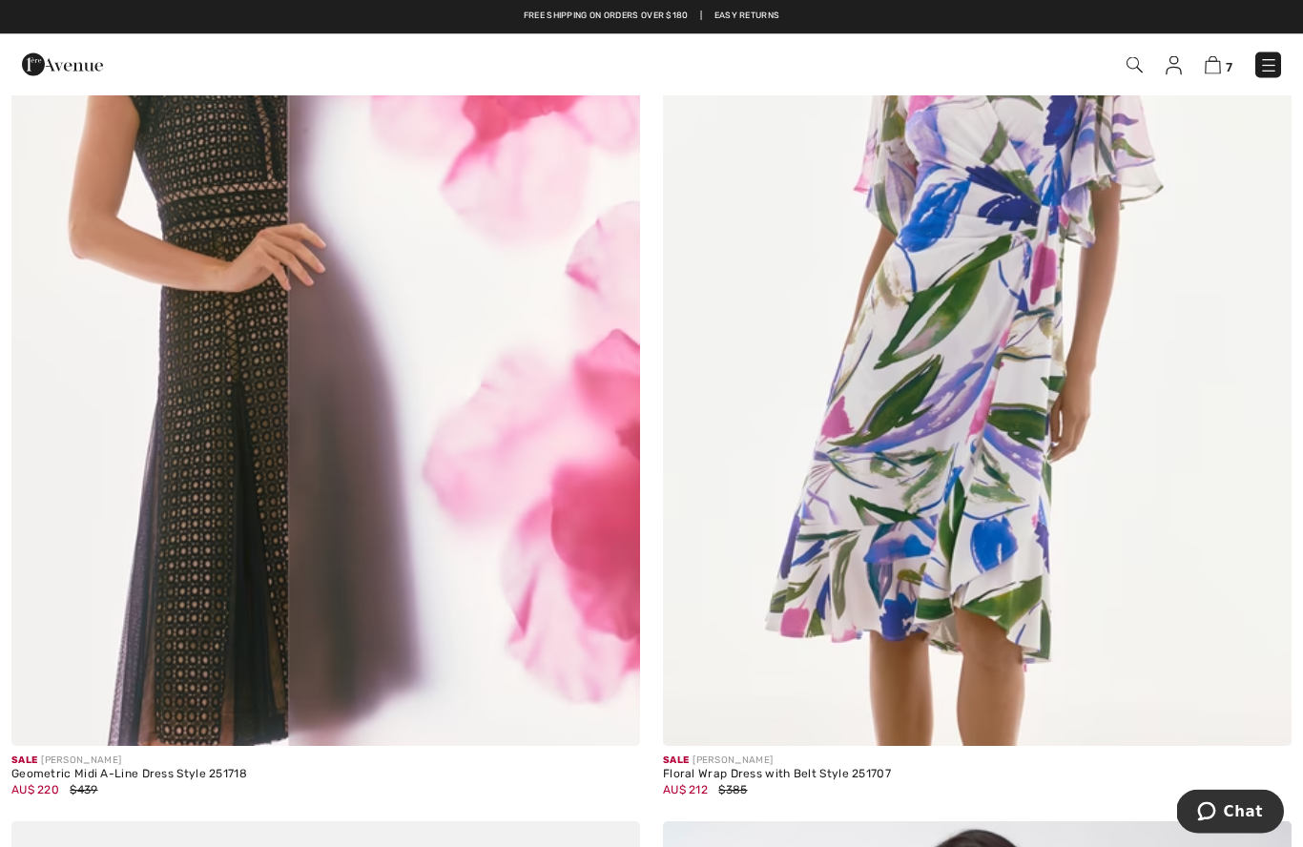
scroll to position [7753, 0]
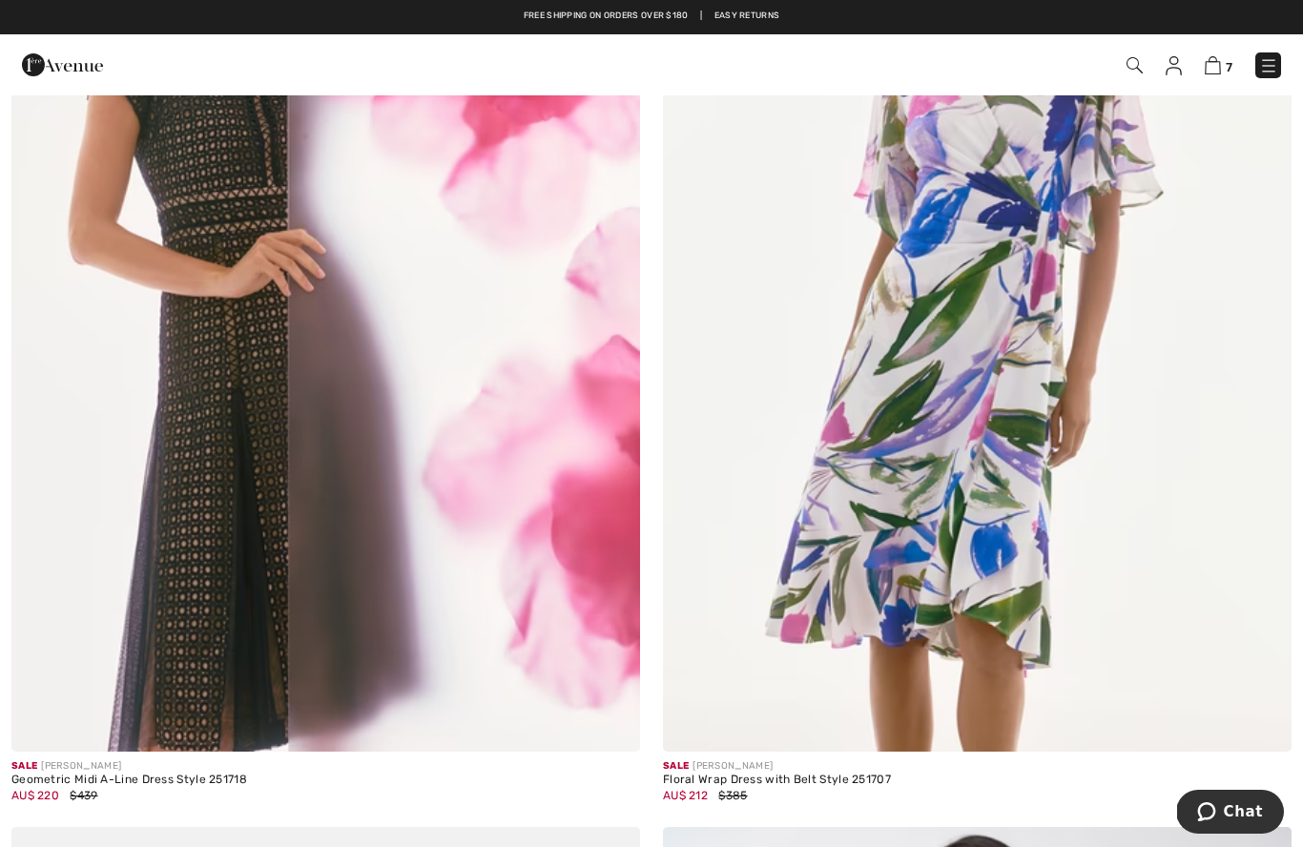
click at [1161, 549] on img at bounding box center [977, 280] width 628 height 943
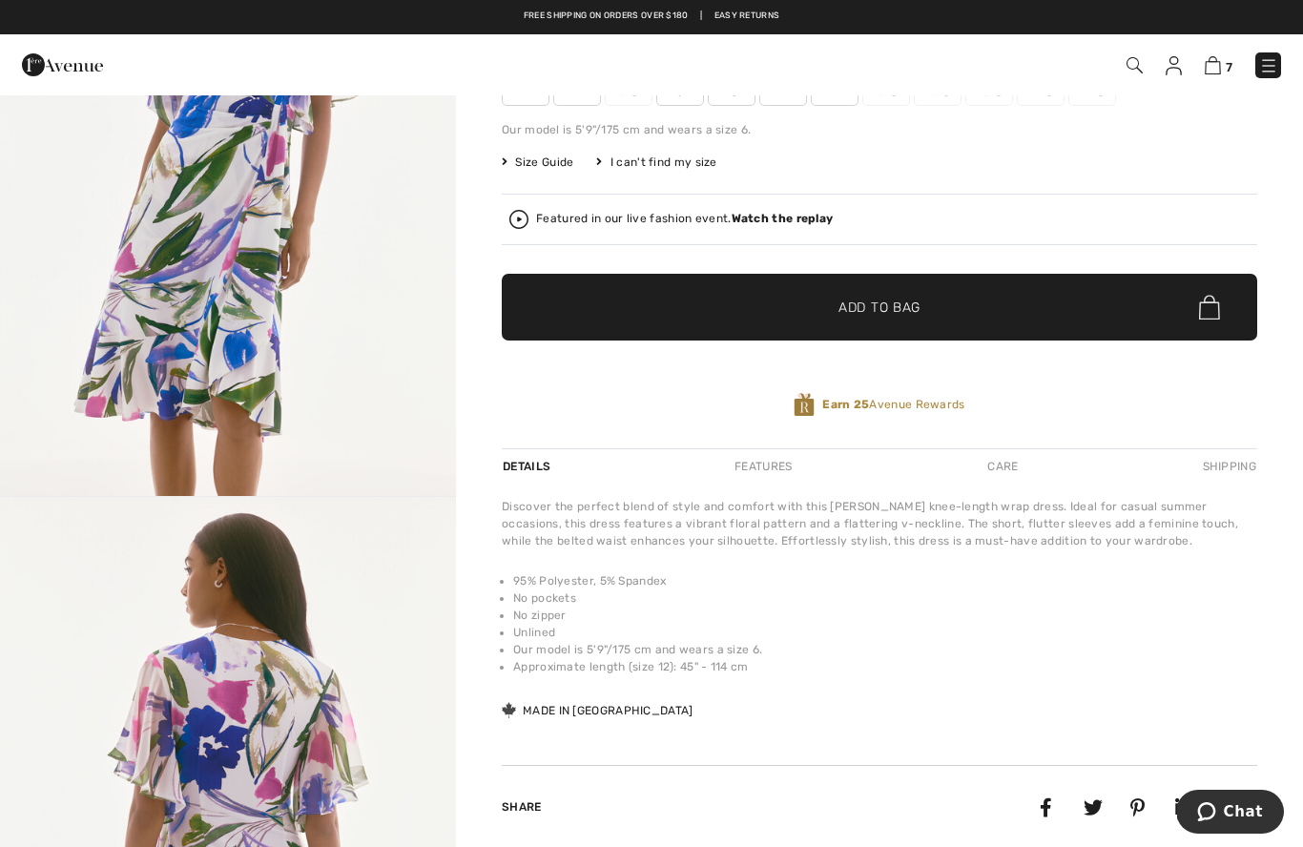
scroll to position [266, 0]
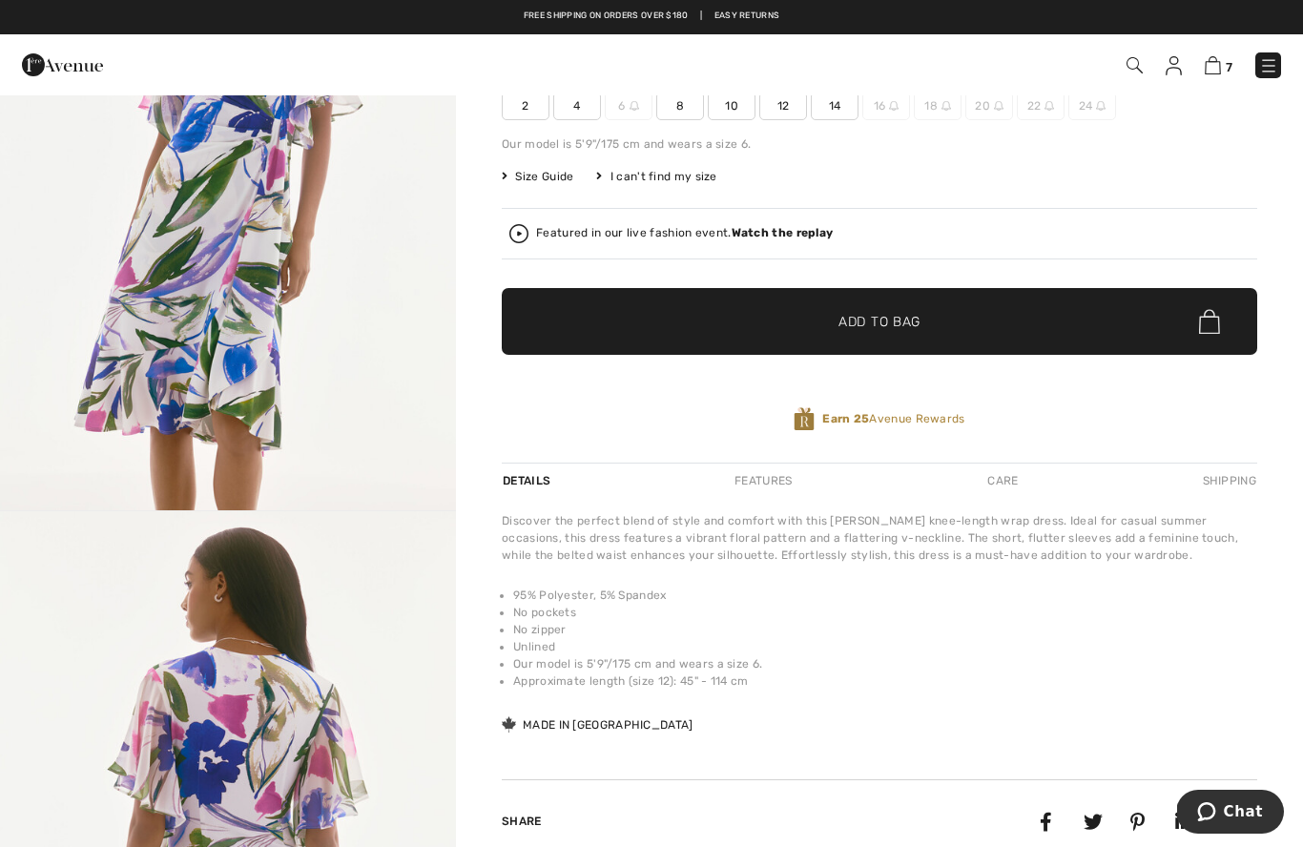
click at [200, 318] on img "1 / 5" at bounding box center [228, 168] width 456 height 683
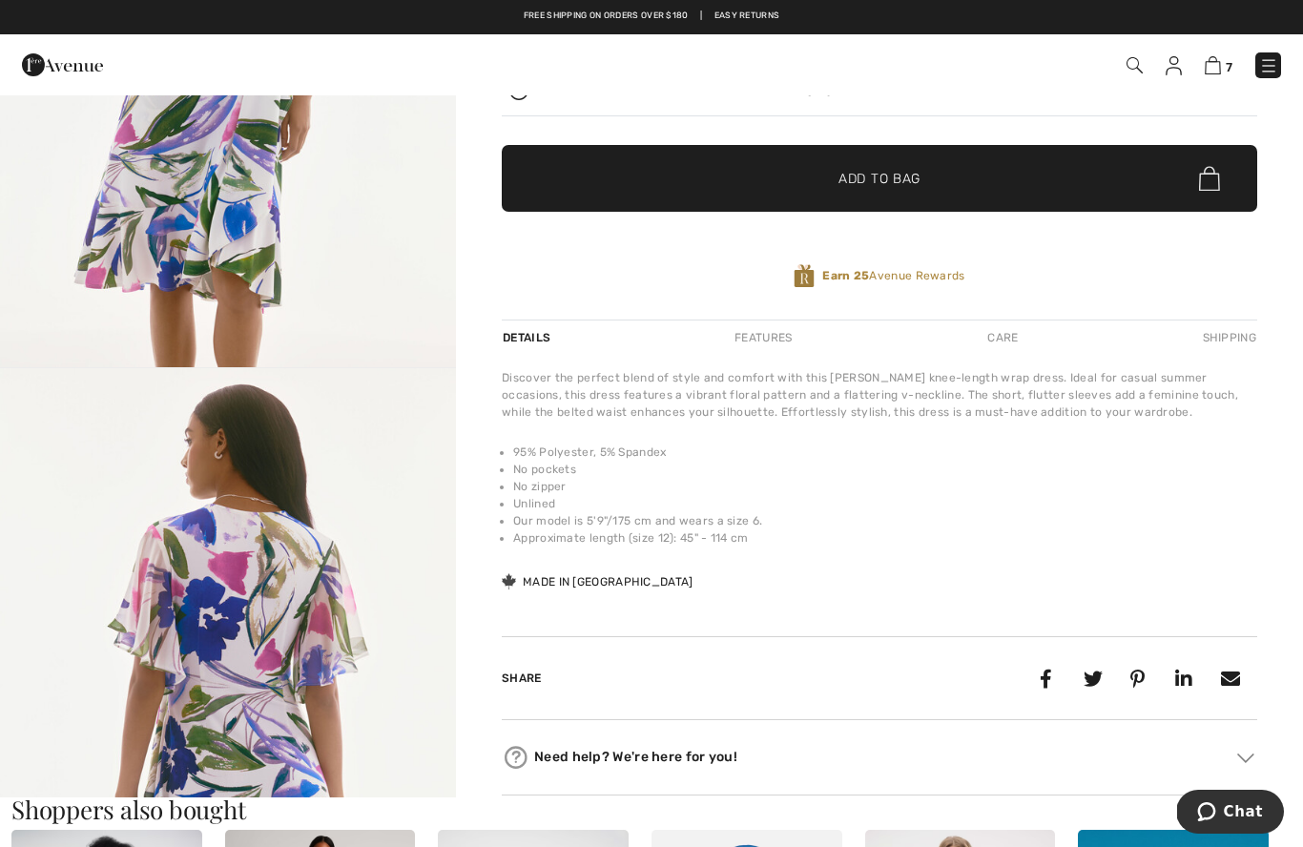
scroll to position [405, 0]
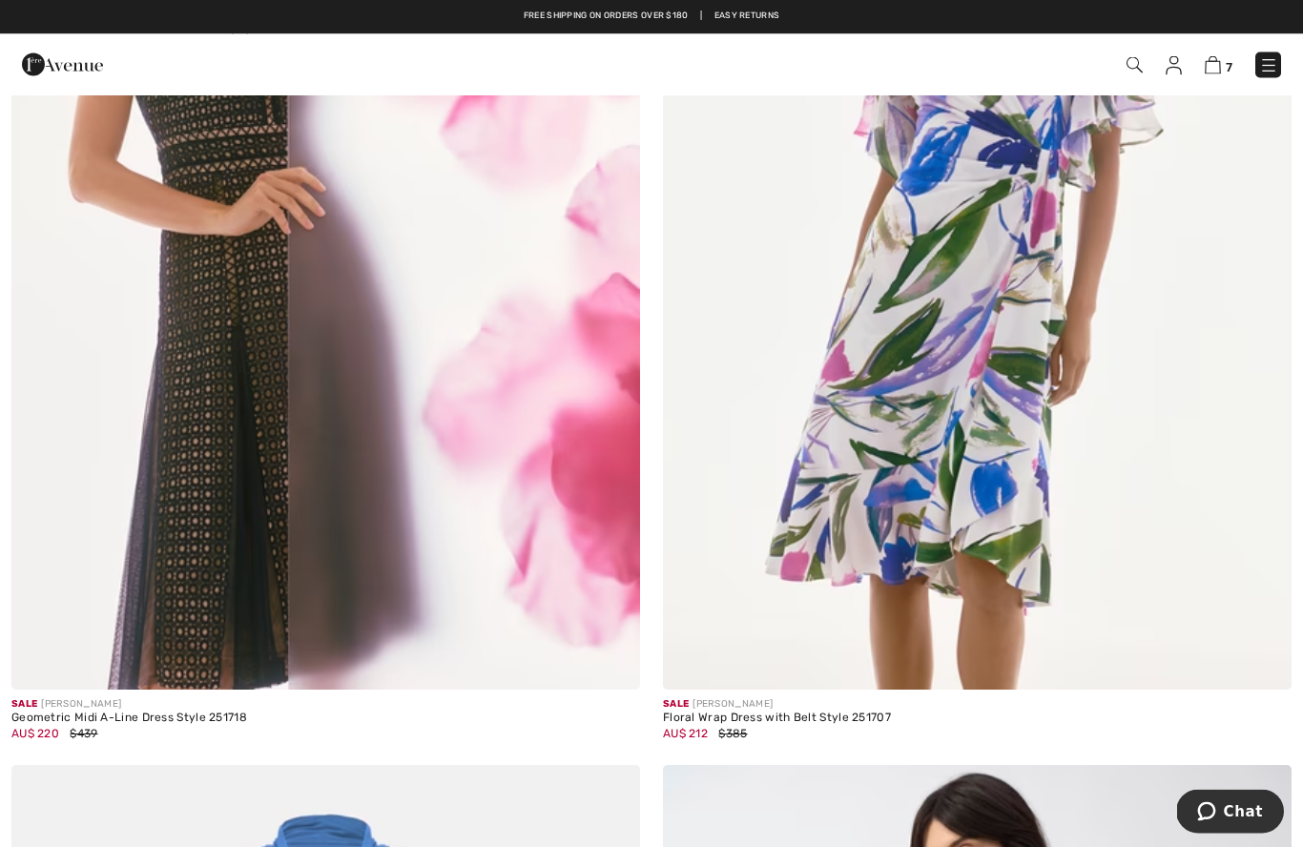
scroll to position [7814, 0]
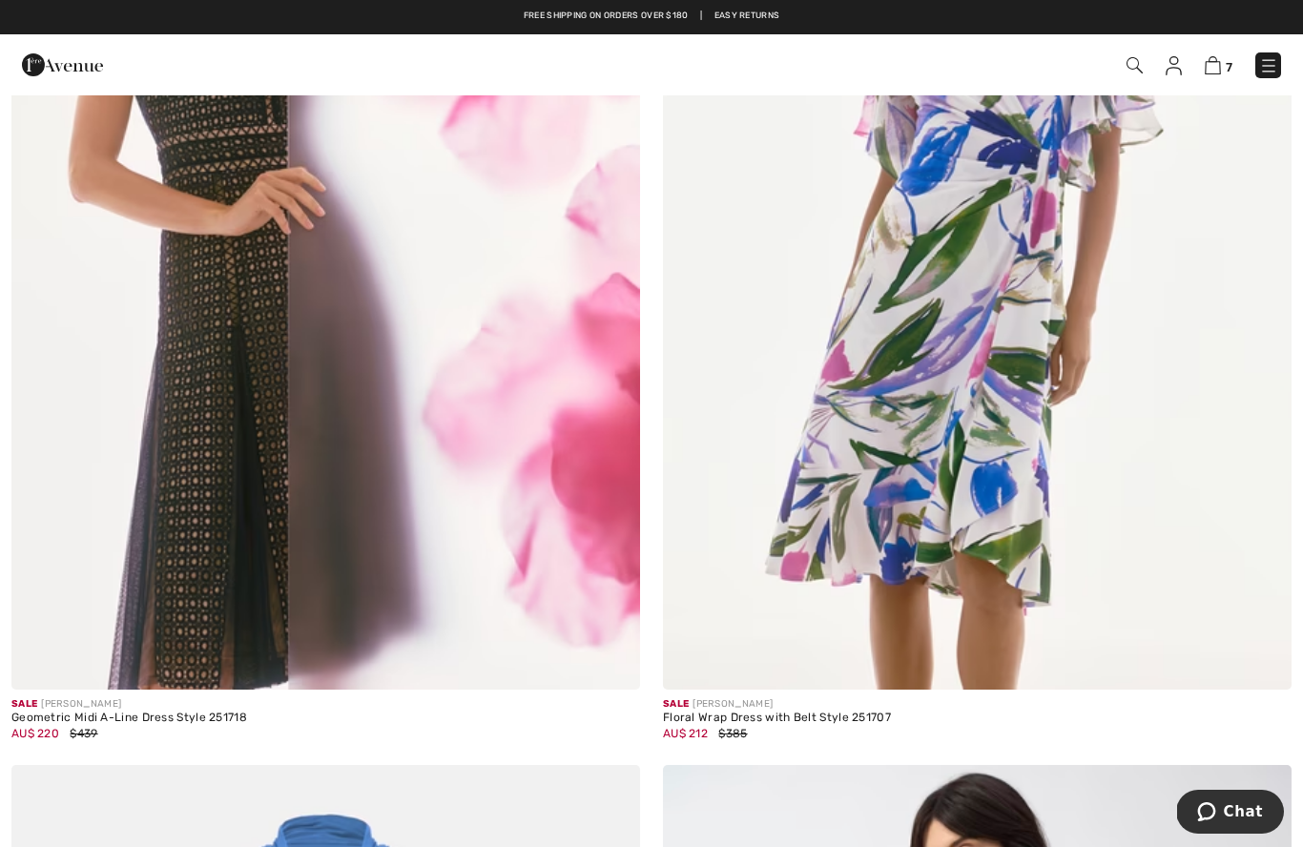
click at [1180, 447] on img at bounding box center [977, 218] width 628 height 943
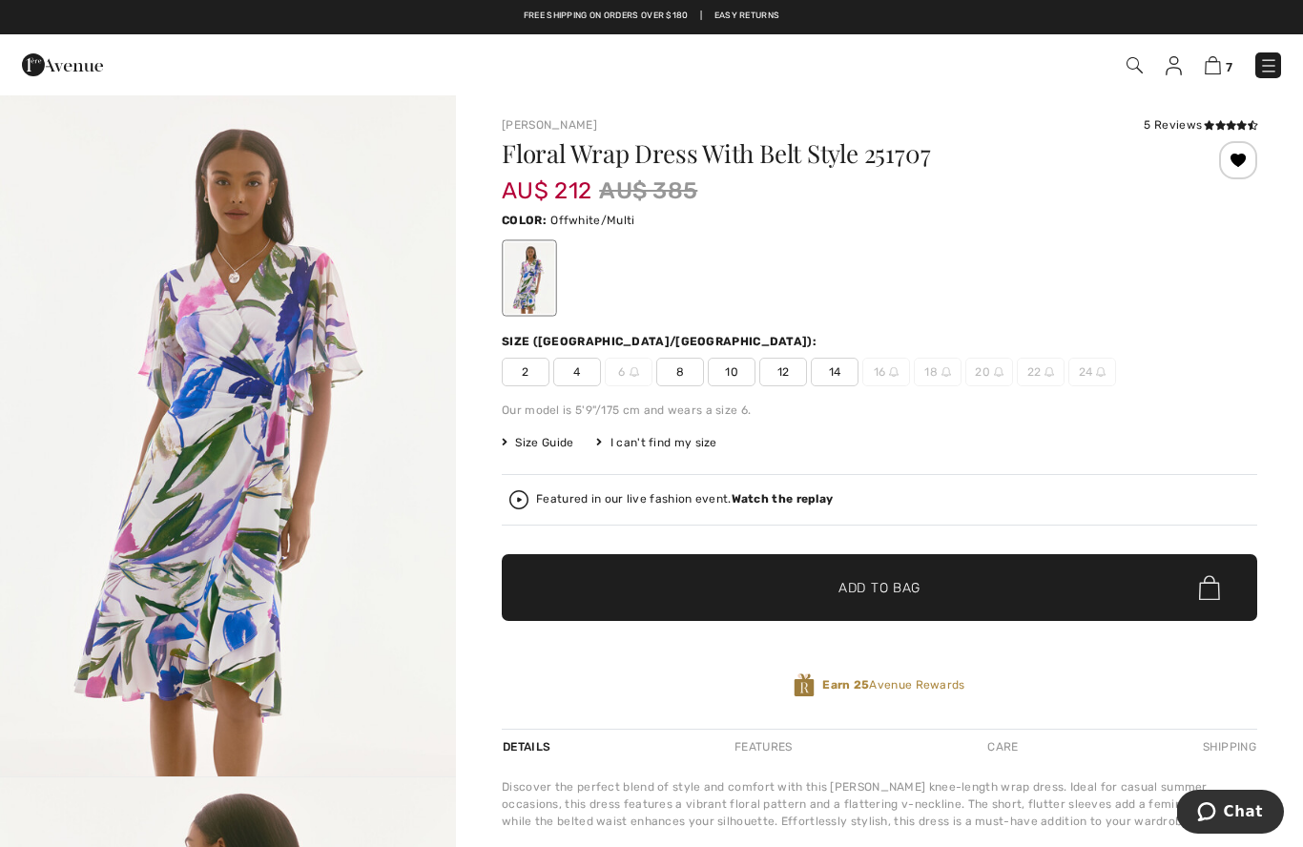
click at [854, 355] on div "Size (CA/US): 2 4 6 8 10 12 14 16 18 20 22 24" at bounding box center [879, 359] width 755 height 53
click at [830, 376] on span "14" at bounding box center [835, 372] width 48 height 29
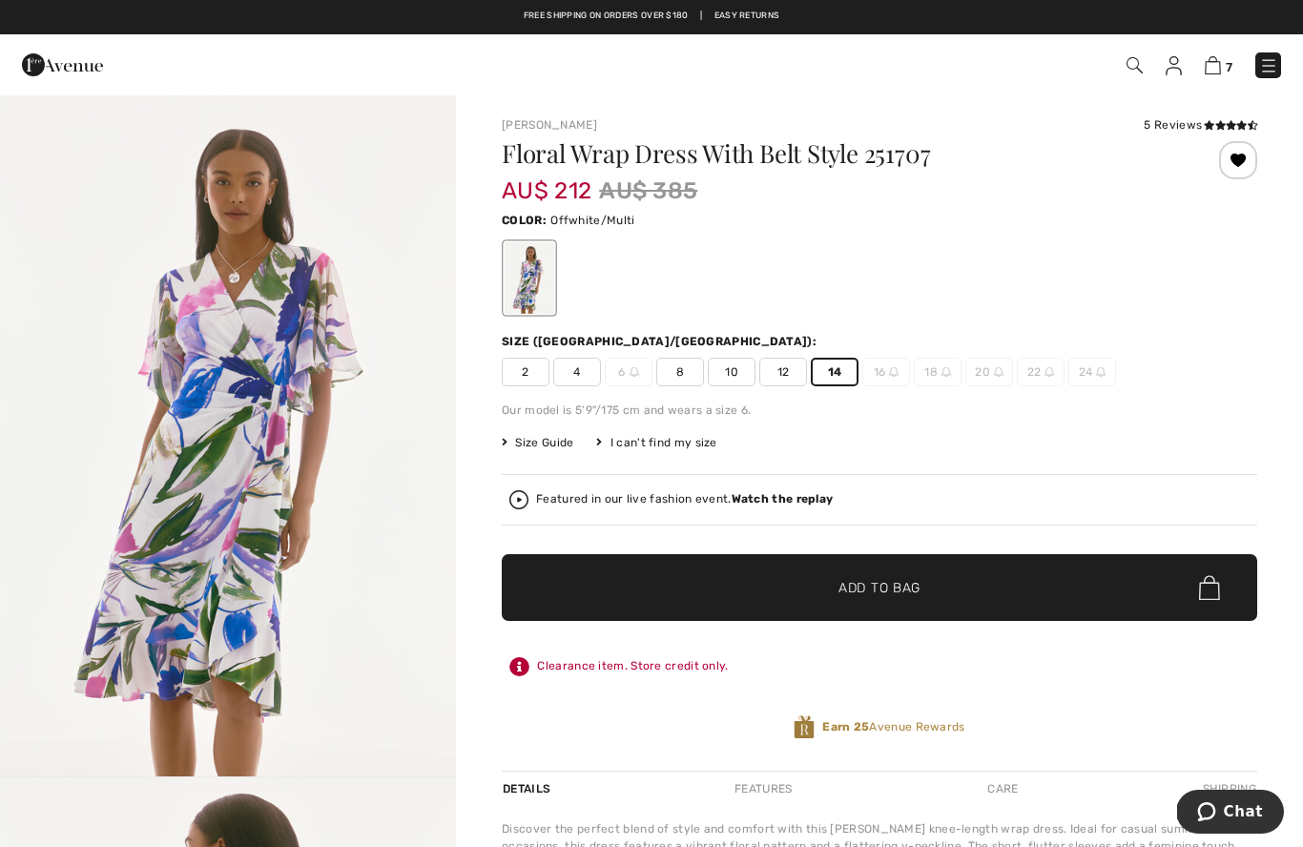
click at [854, 585] on span "Add to Bag" at bounding box center [879, 588] width 82 height 20
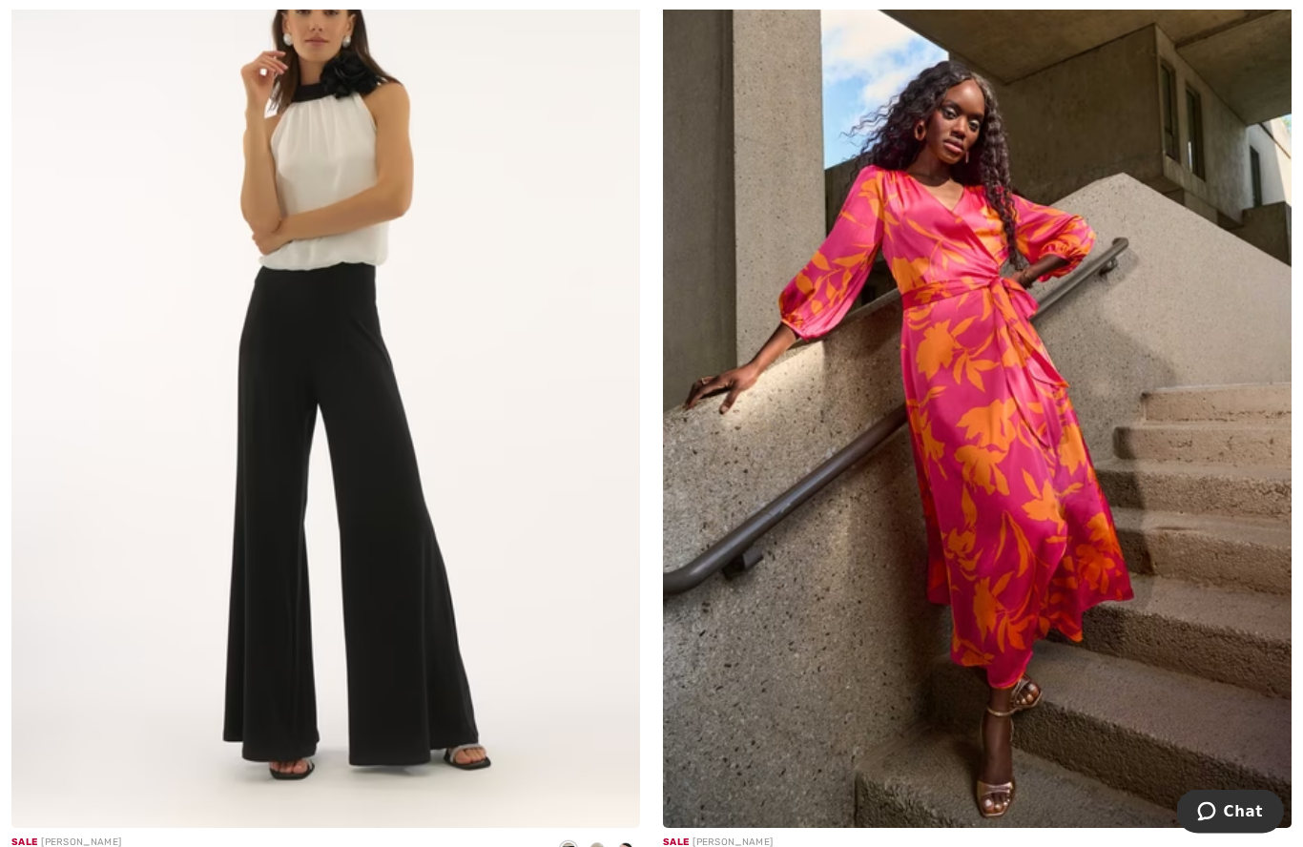
scroll to position [10731, 0]
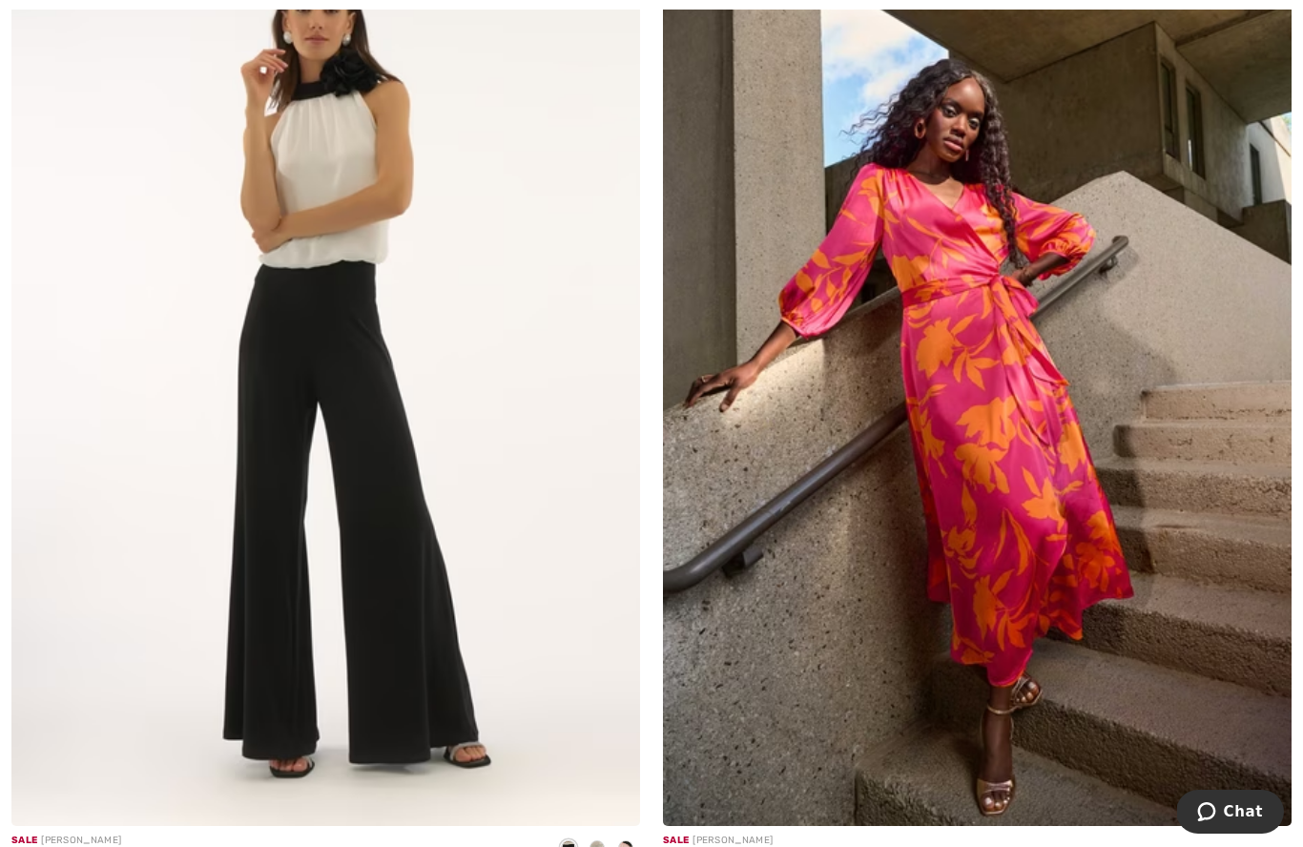
click at [1154, 546] on img at bounding box center [977, 354] width 628 height 943
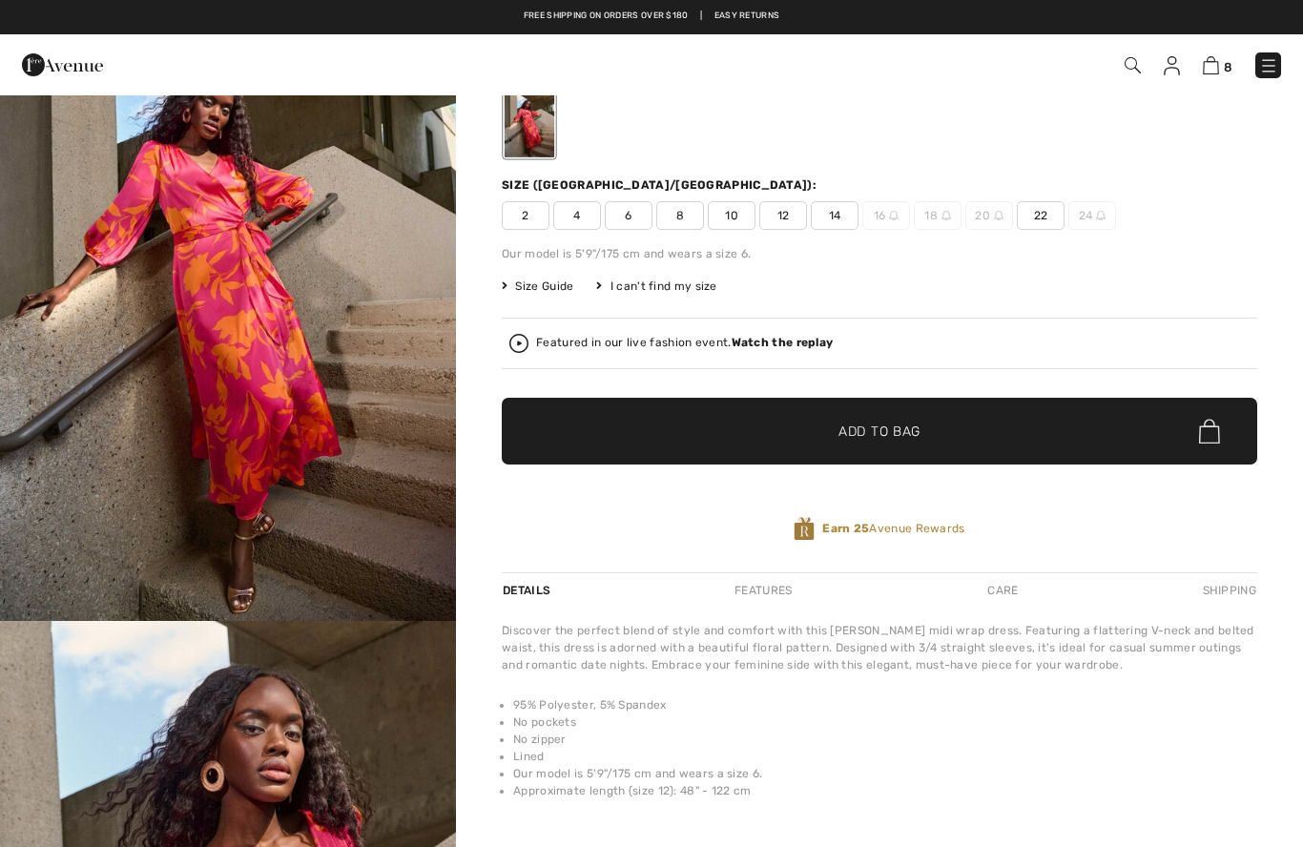
click at [240, 341] on img "1 / 7" at bounding box center [228, 279] width 456 height 684
click at [806, 347] on strong "Watch the replay" at bounding box center [782, 342] width 102 height 13
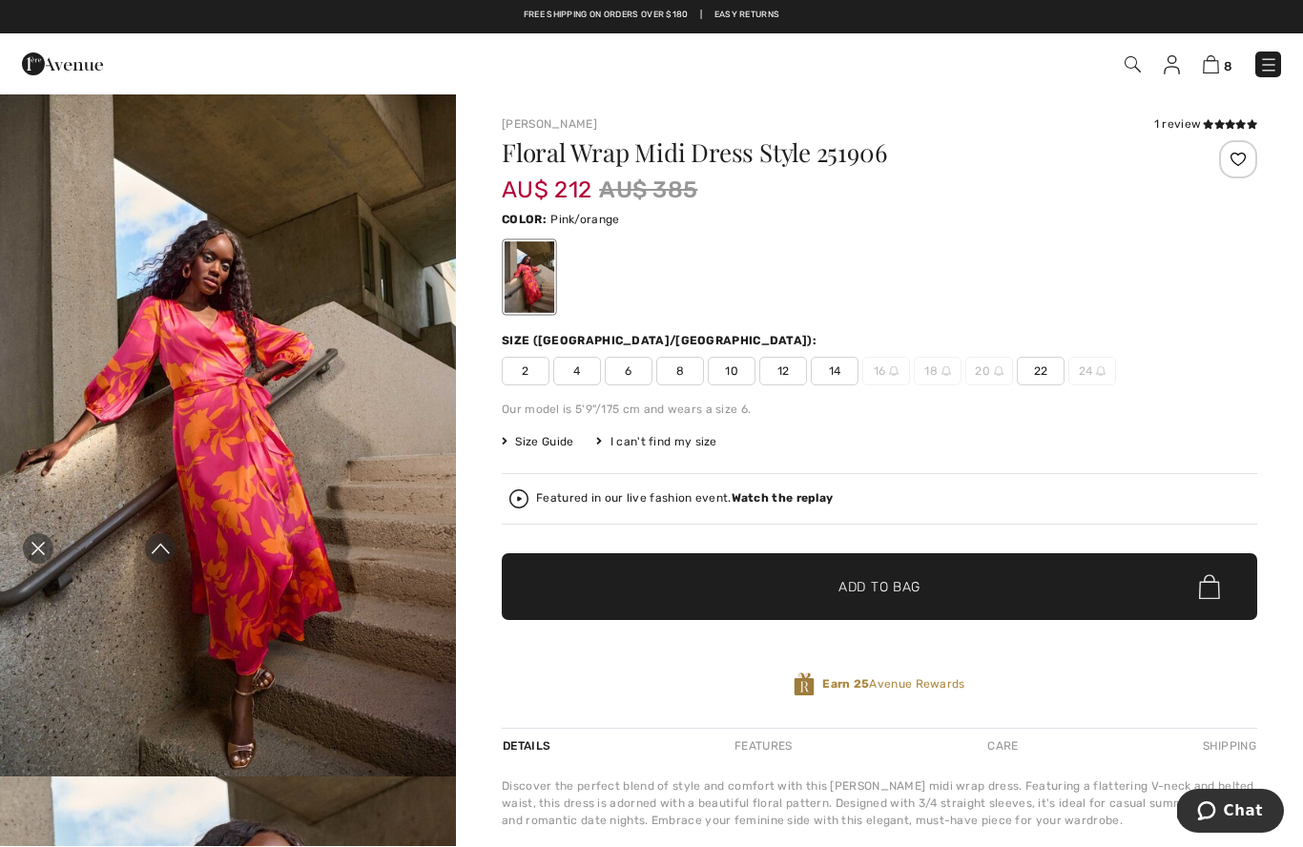
click at [42, 551] on icon "Close live curation" at bounding box center [37, 549] width 13 height 13
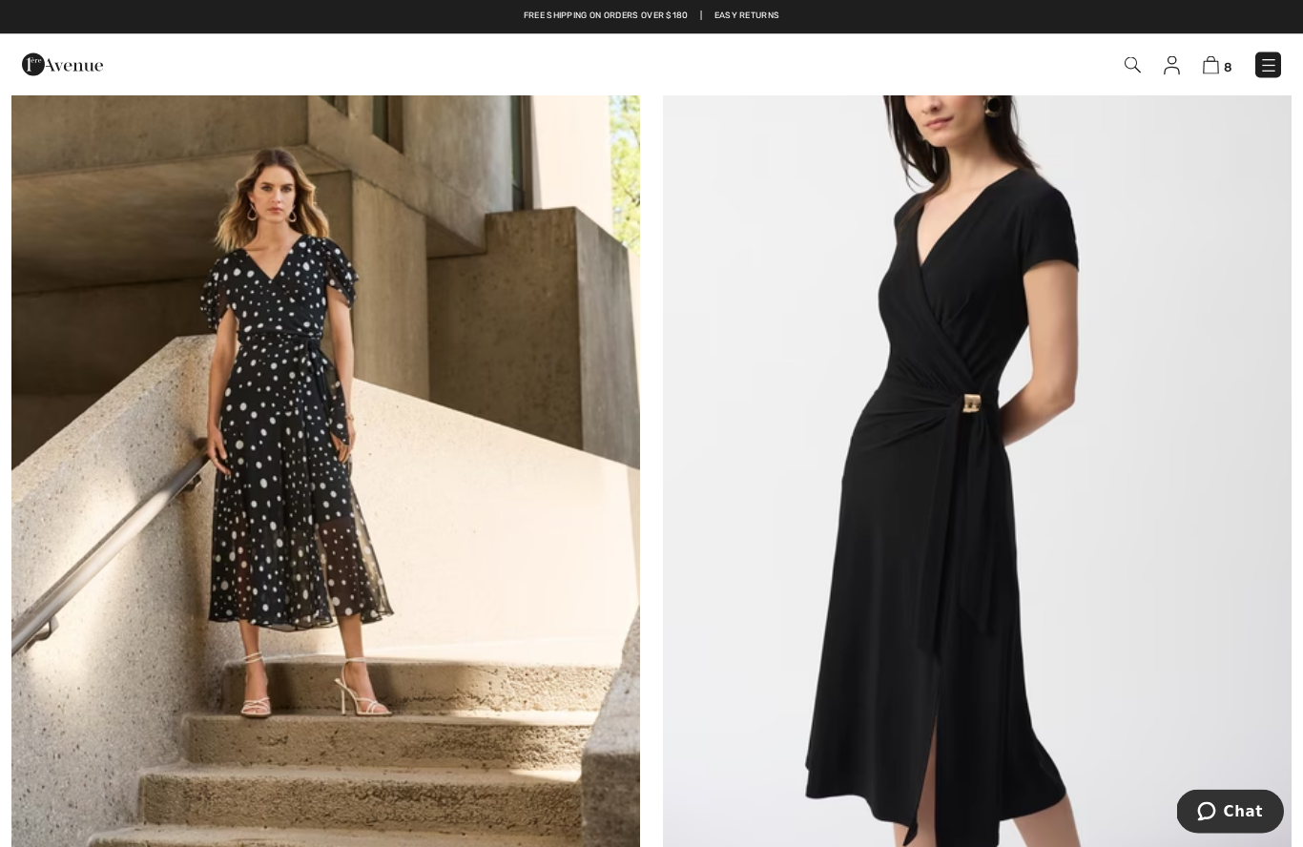
scroll to position [13955, 0]
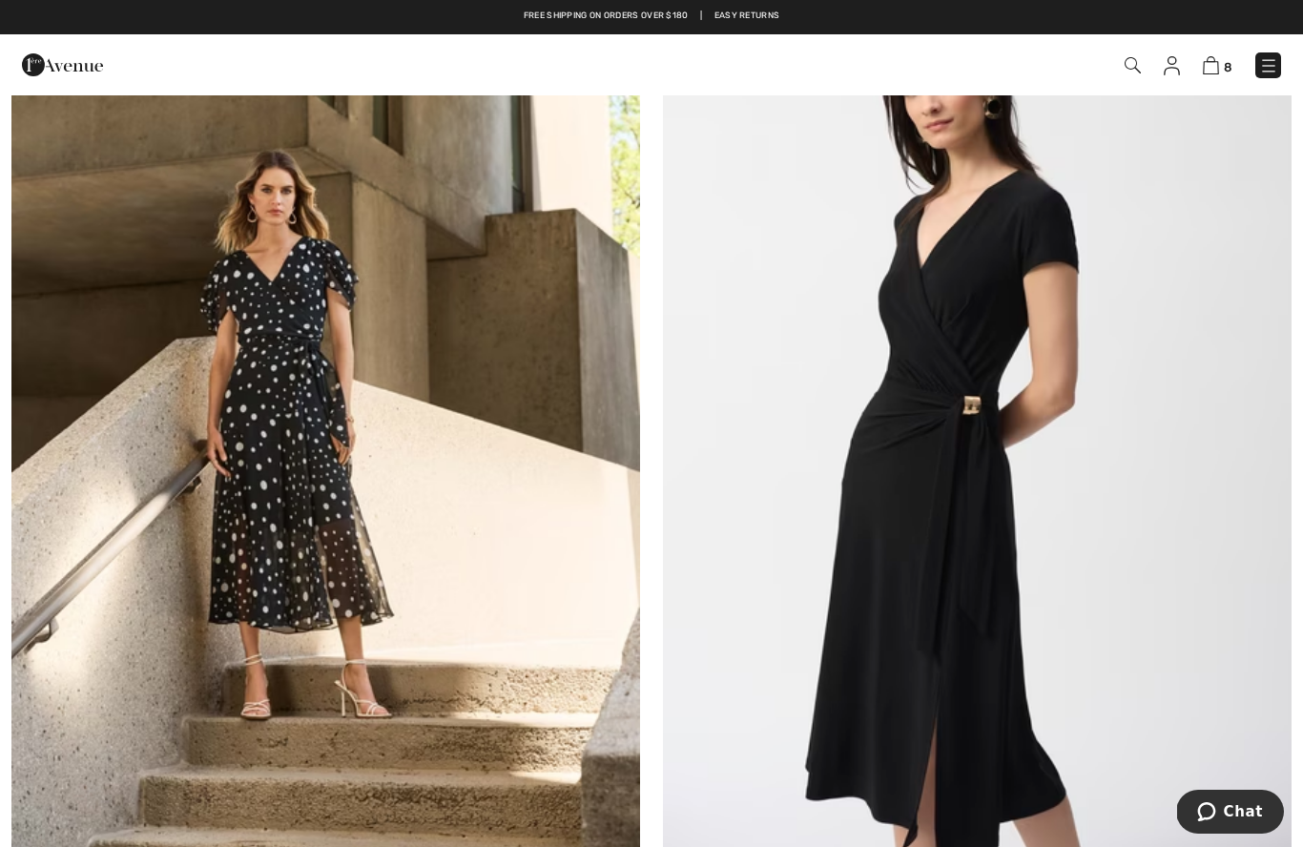
click at [1158, 495] on img at bounding box center [977, 383] width 628 height 943
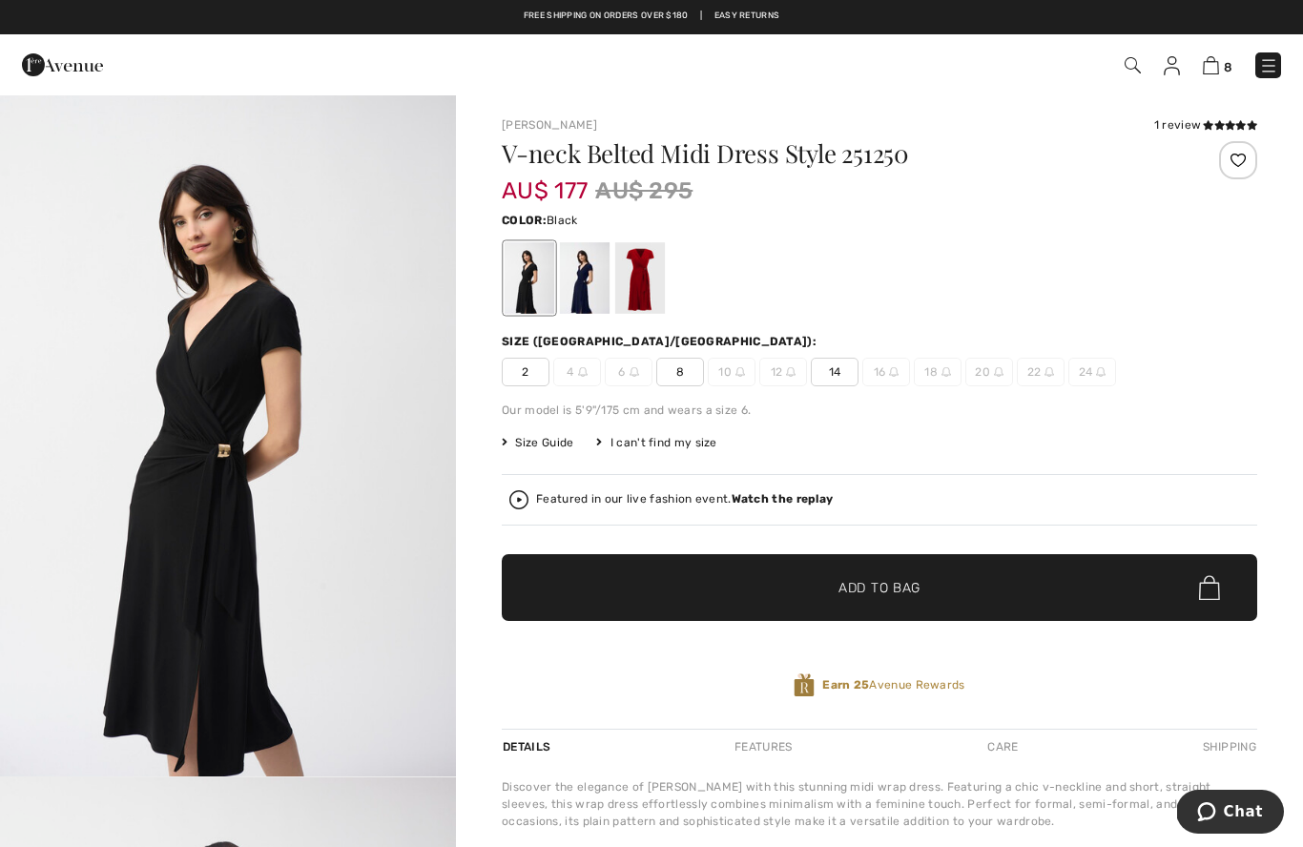
click at [573, 283] on div at bounding box center [585, 278] width 50 height 72
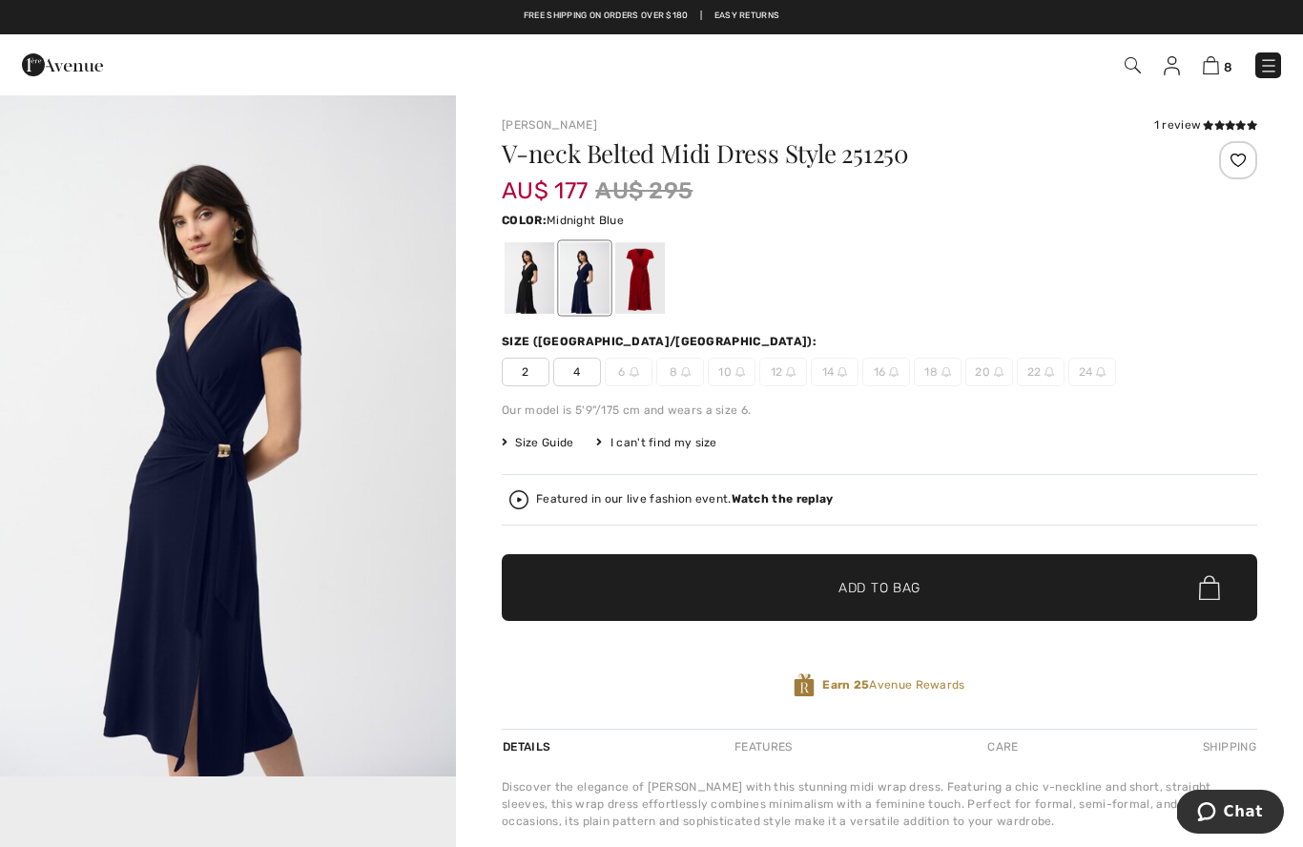
click at [626, 290] on div at bounding box center [640, 278] width 50 height 72
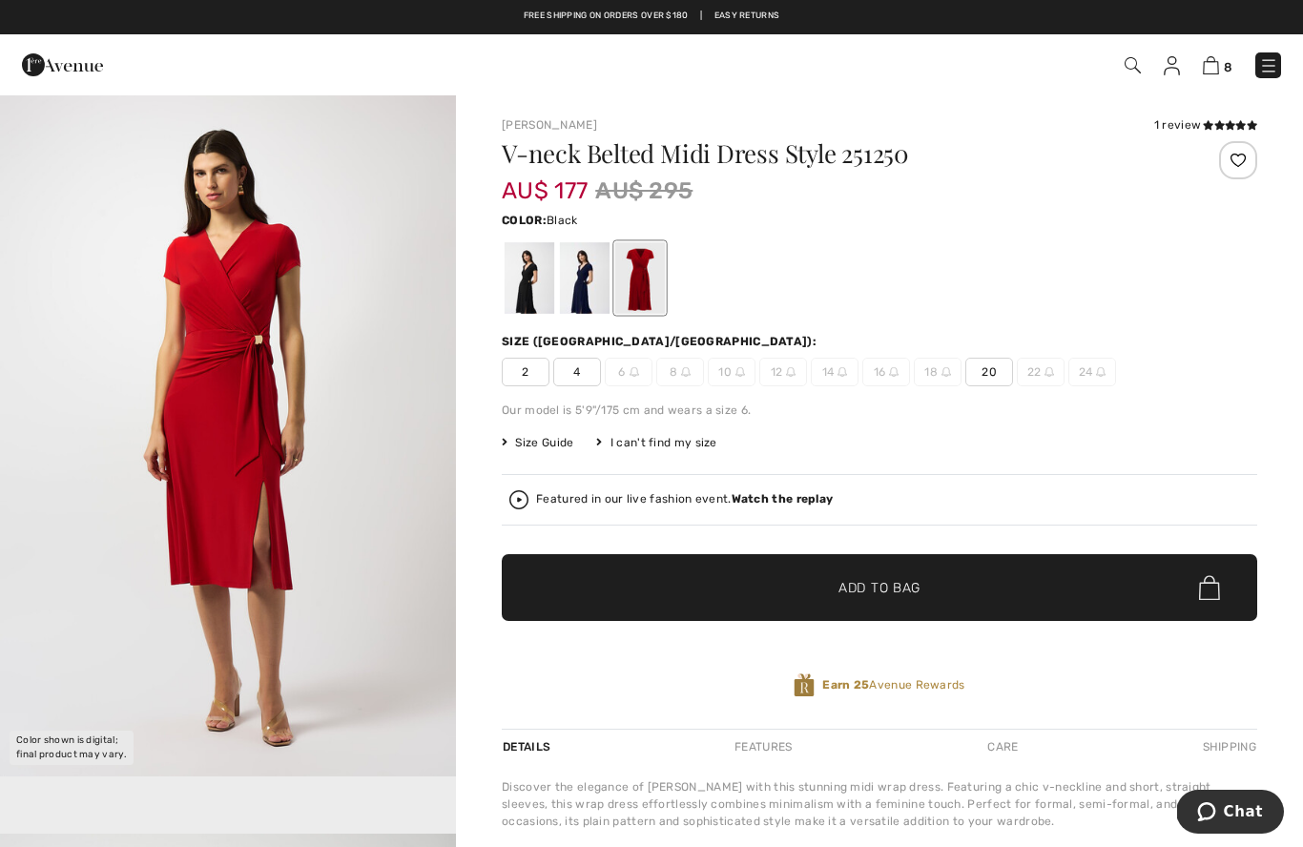
click at [530, 281] on div at bounding box center [529, 278] width 50 height 72
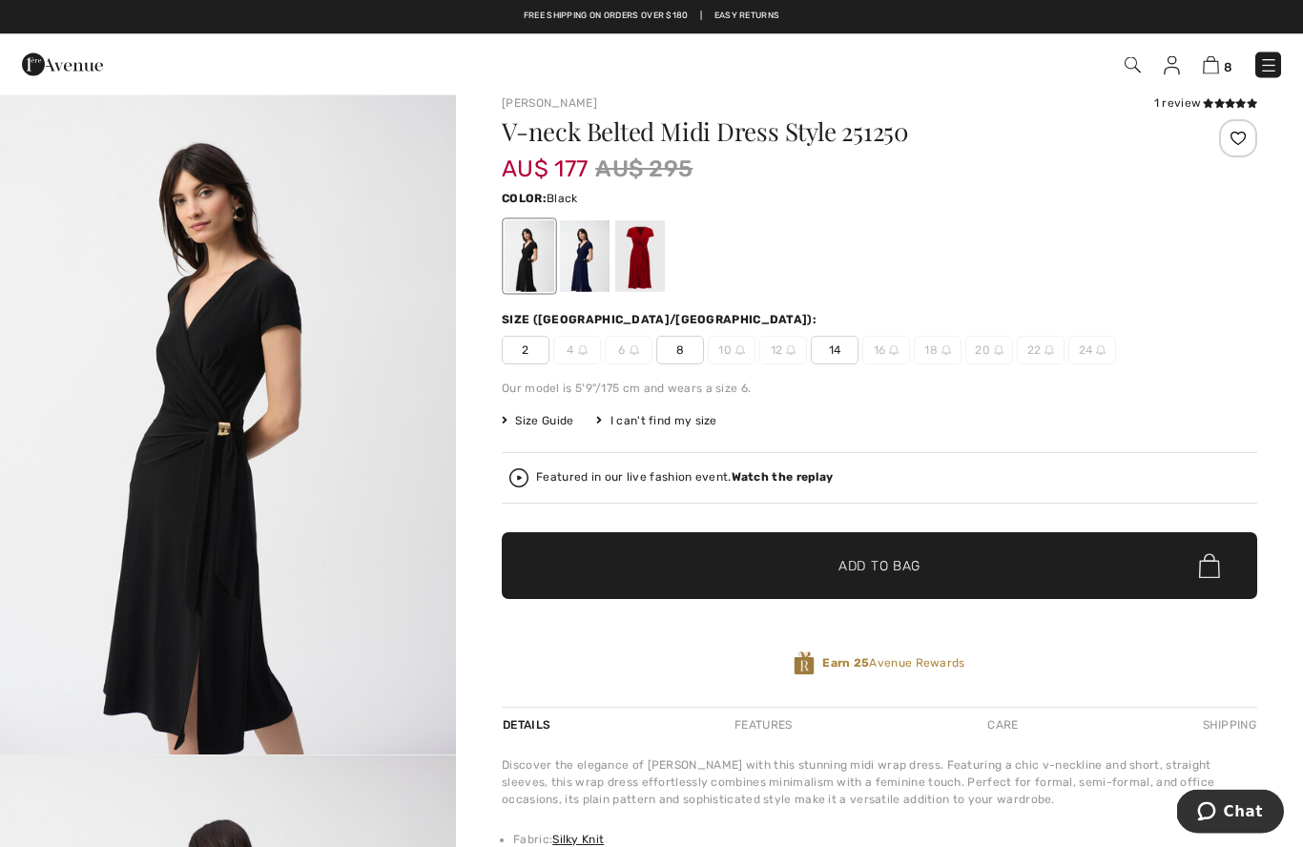
scroll to position [18, 0]
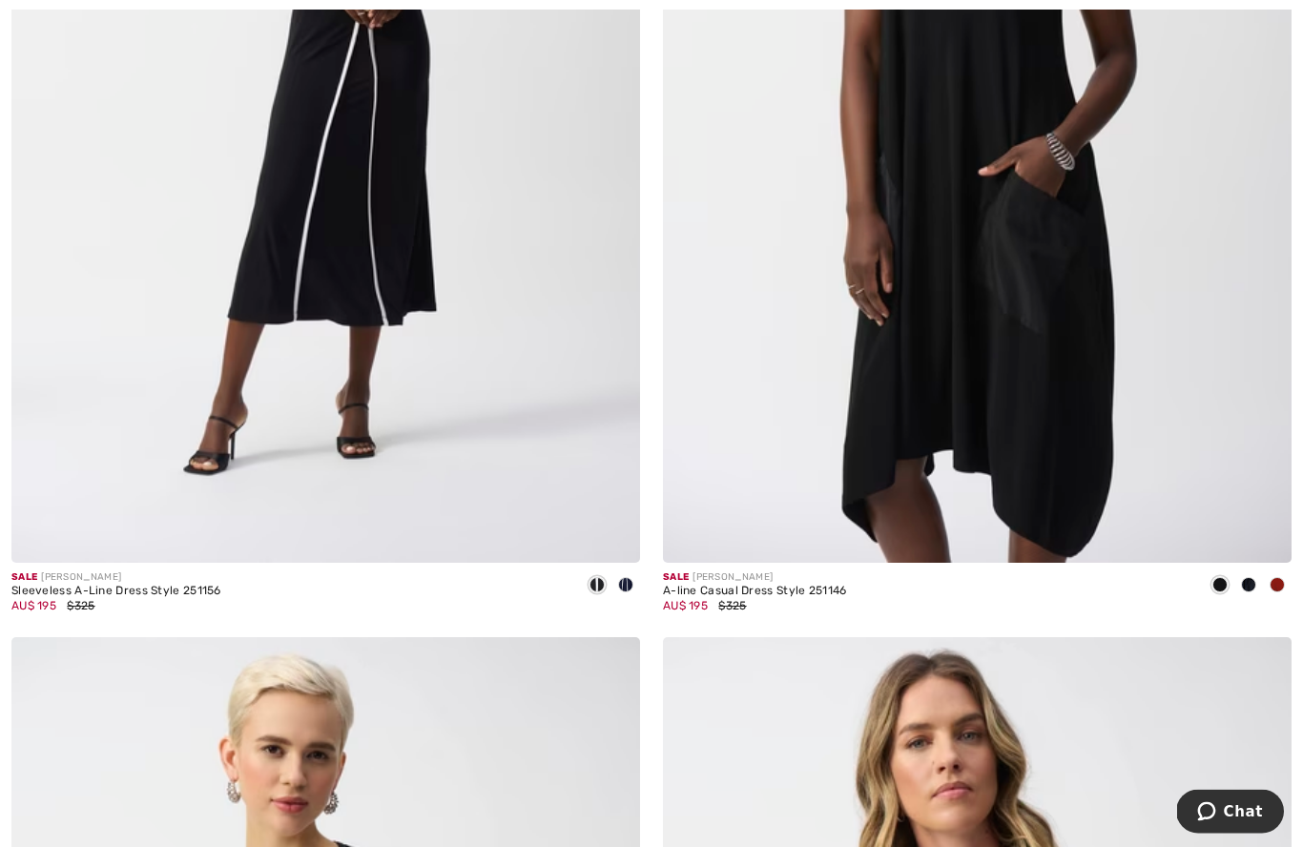
scroll to position [15265, 0]
click at [298, 222] on img at bounding box center [325, 91] width 628 height 943
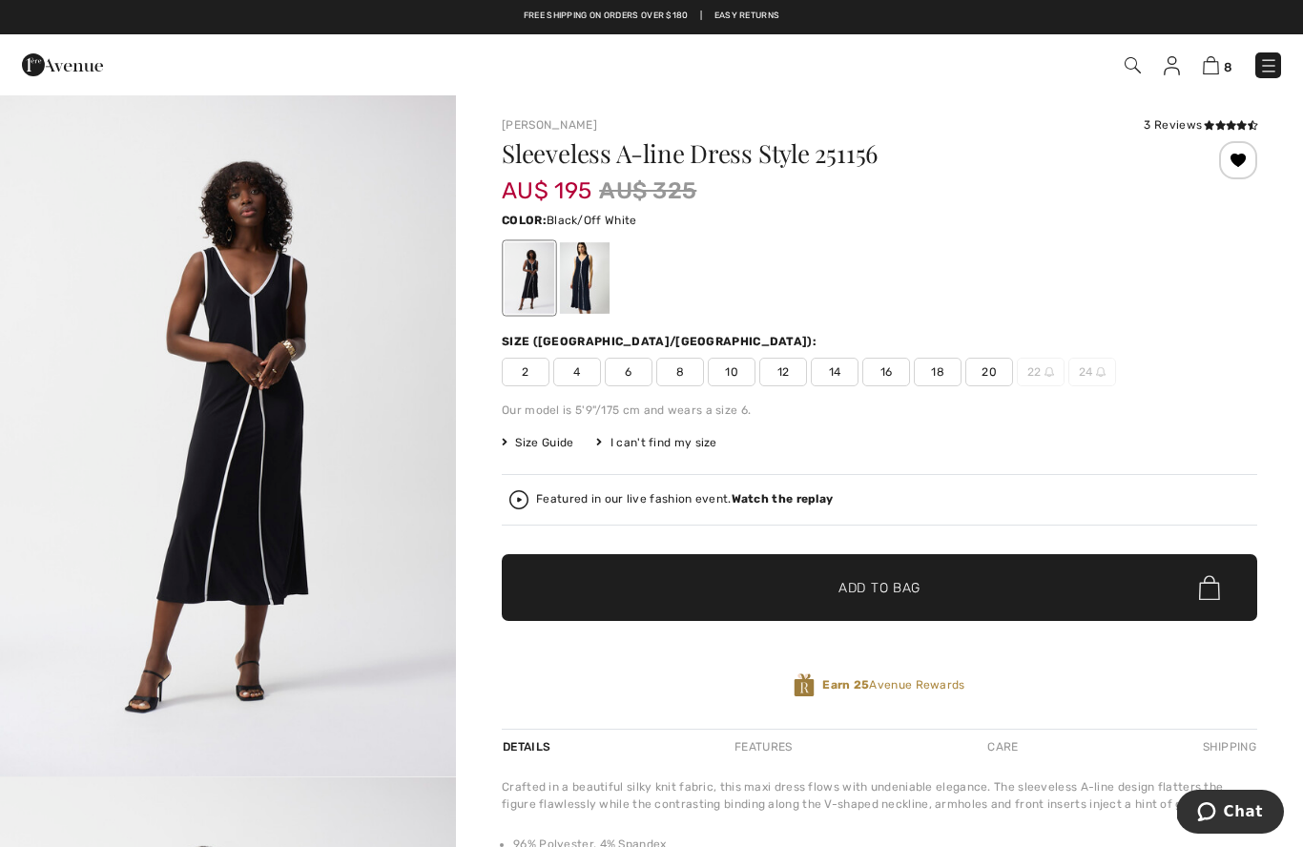
click at [835, 376] on span "14" at bounding box center [835, 372] width 48 height 29
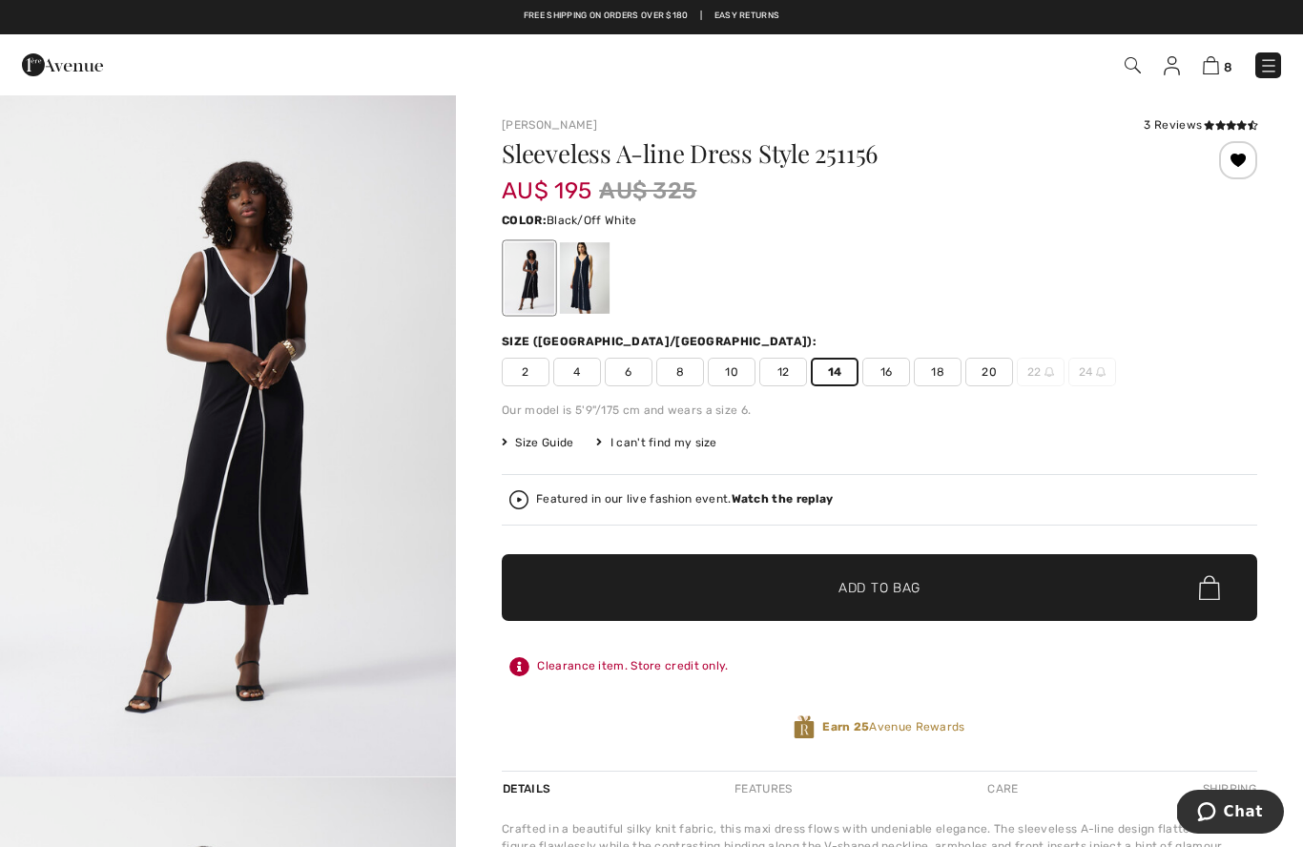
click at [900, 568] on span "✔ Added to Bag Add to Bag" at bounding box center [879, 587] width 755 height 67
click at [590, 278] on div at bounding box center [585, 278] width 50 height 72
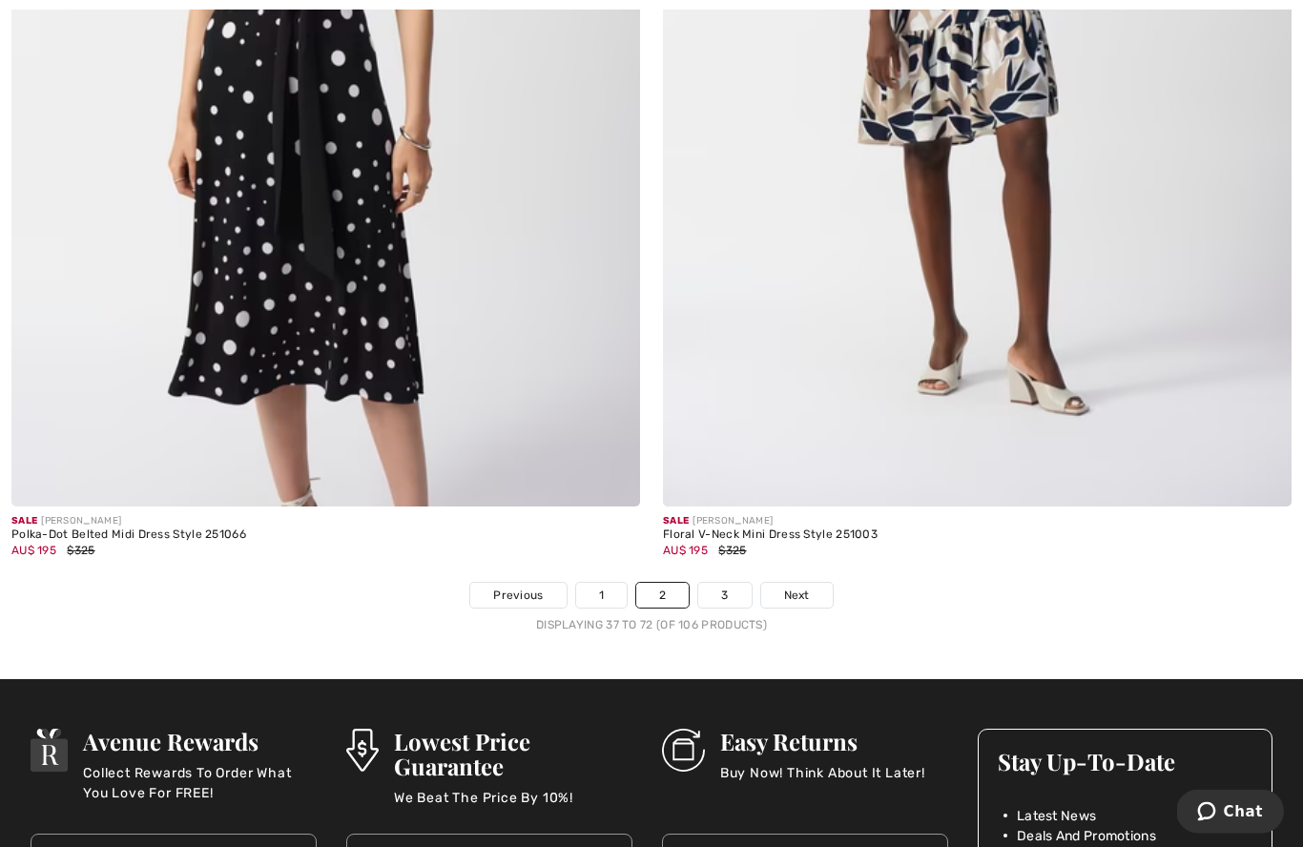
scroll to position [18373, 0]
click at [720, 583] on link "3" at bounding box center [724, 595] width 52 height 25
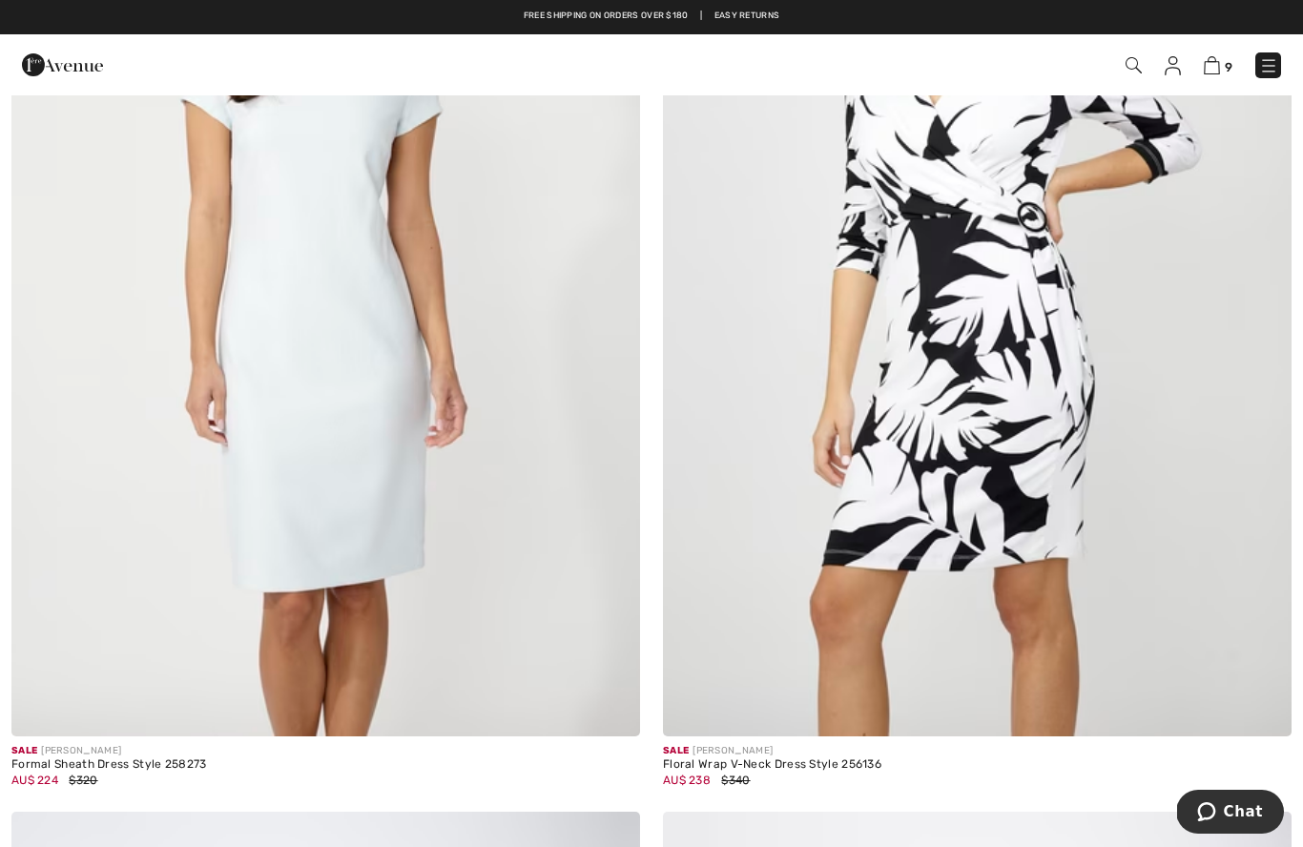
scroll to position [1403, 0]
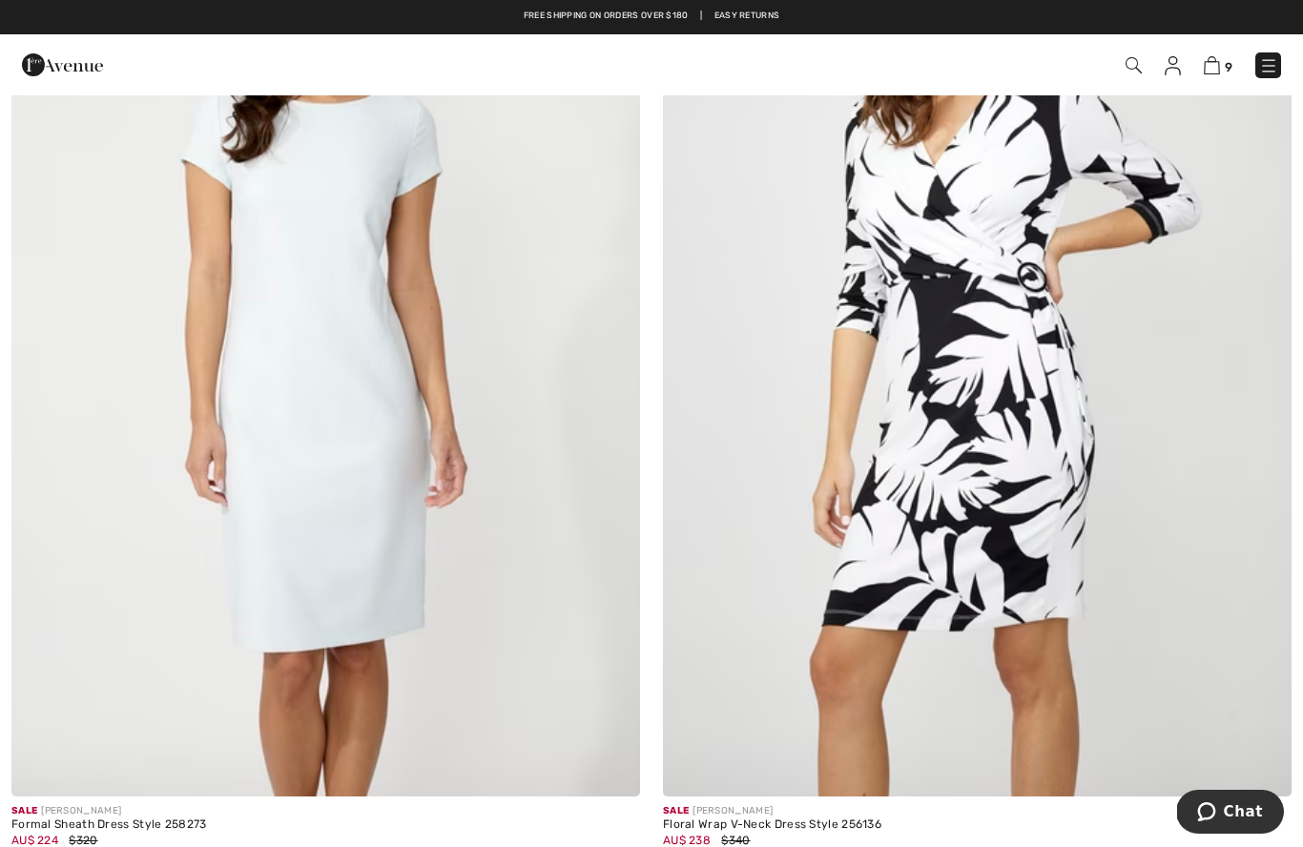
click at [1110, 505] on img at bounding box center [977, 324] width 628 height 943
click at [1123, 426] on img at bounding box center [977, 324] width 628 height 943
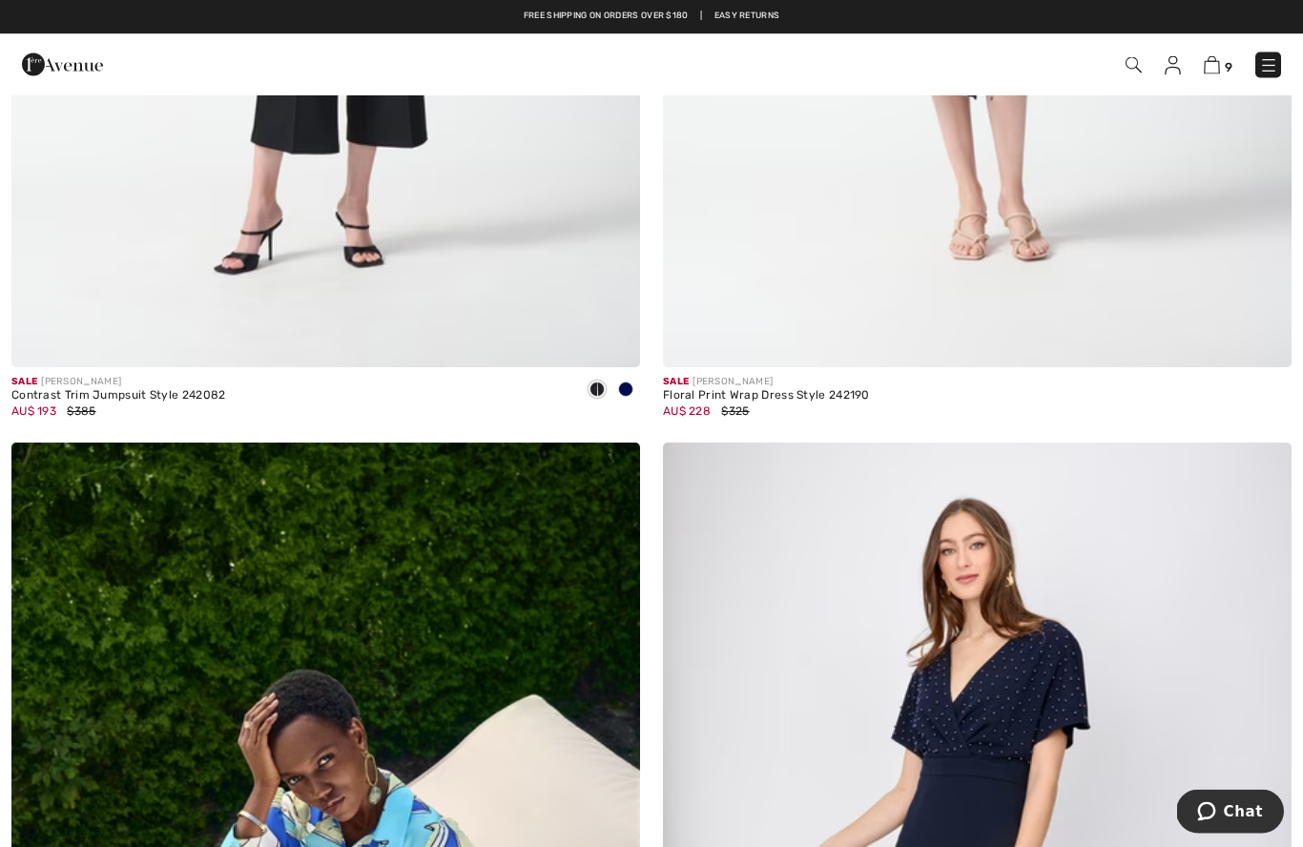
scroll to position [16464, 0]
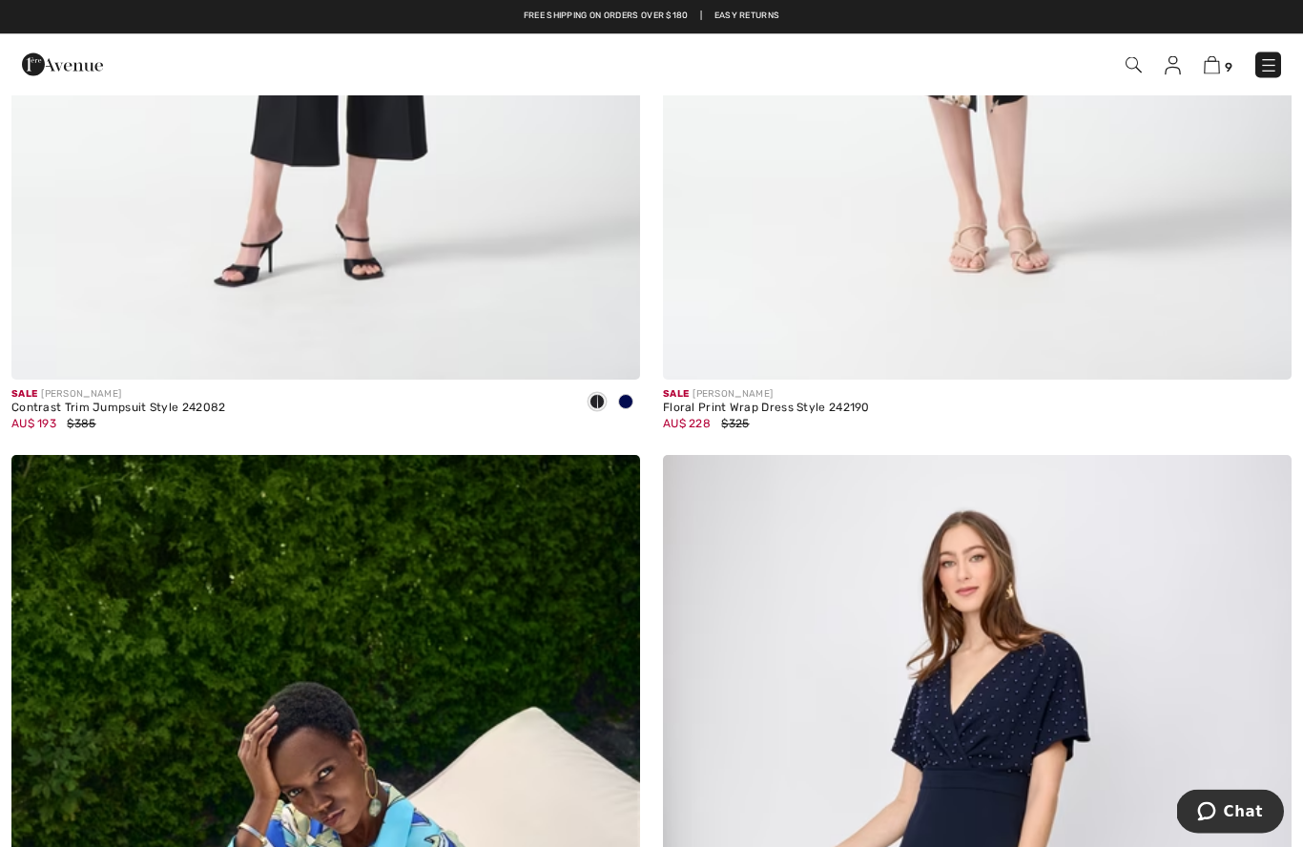
click at [1272, 61] on img at bounding box center [1268, 65] width 19 height 19
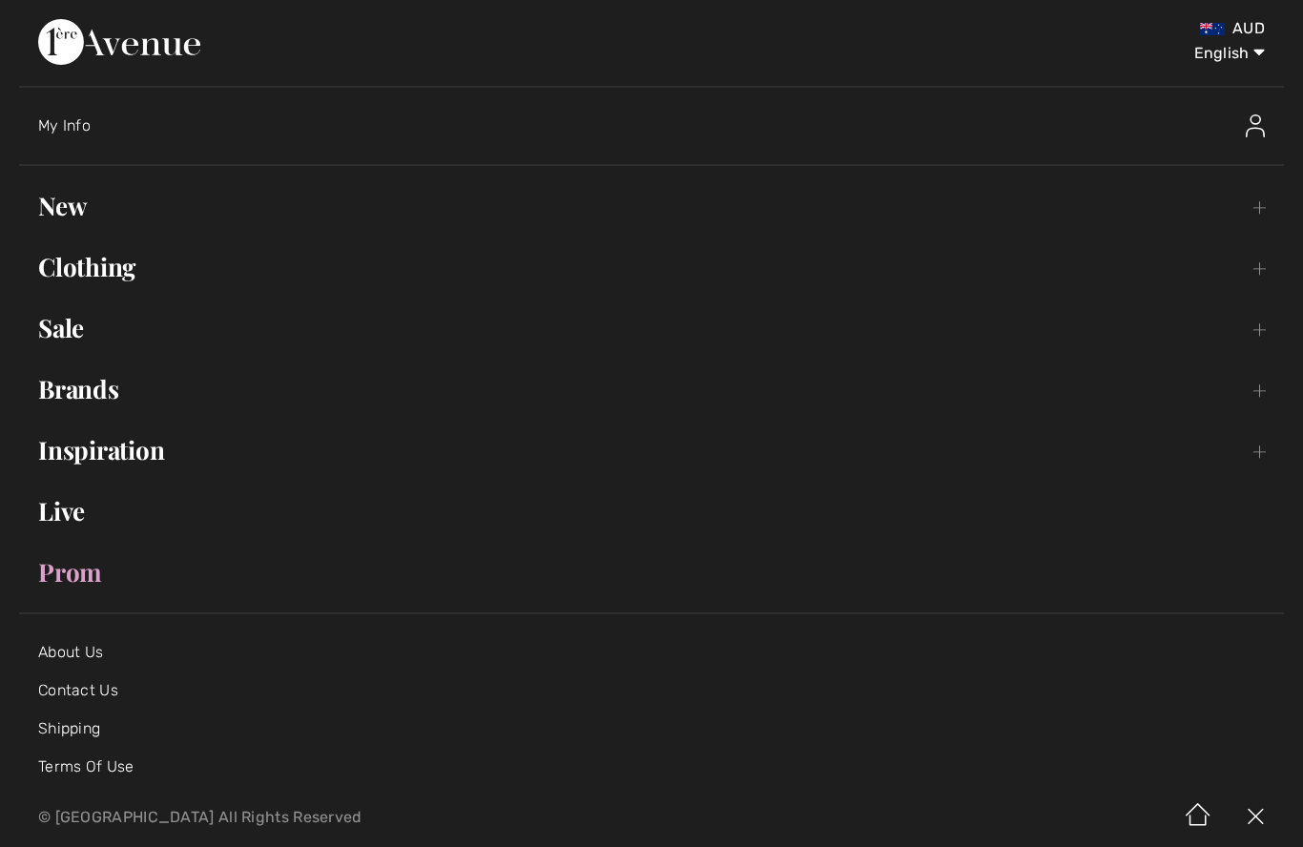
click at [74, 343] on link "Sale Toggle submenu" at bounding box center [651, 328] width 1264 height 42
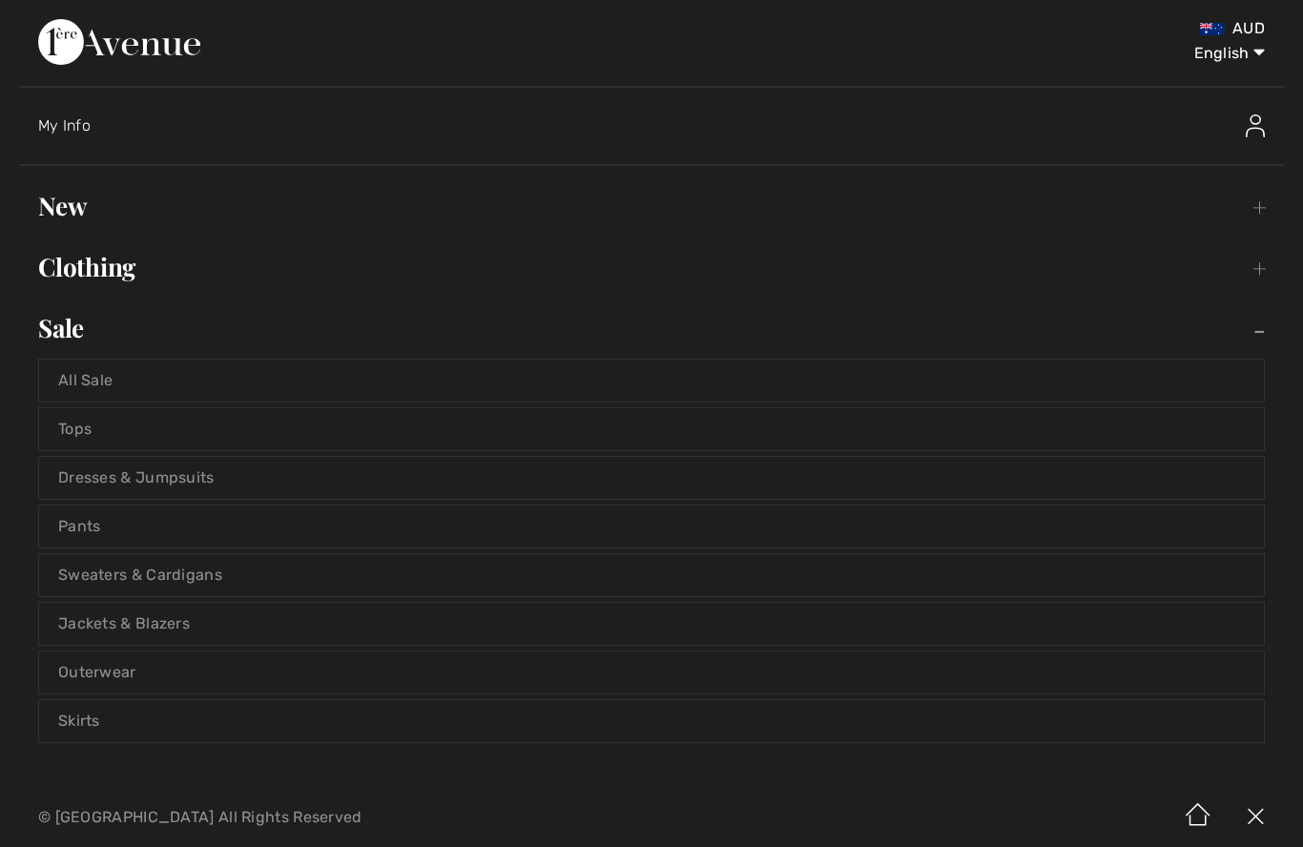
click at [79, 519] on link "Pants" at bounding box center [651, 526] width 1224 height 42
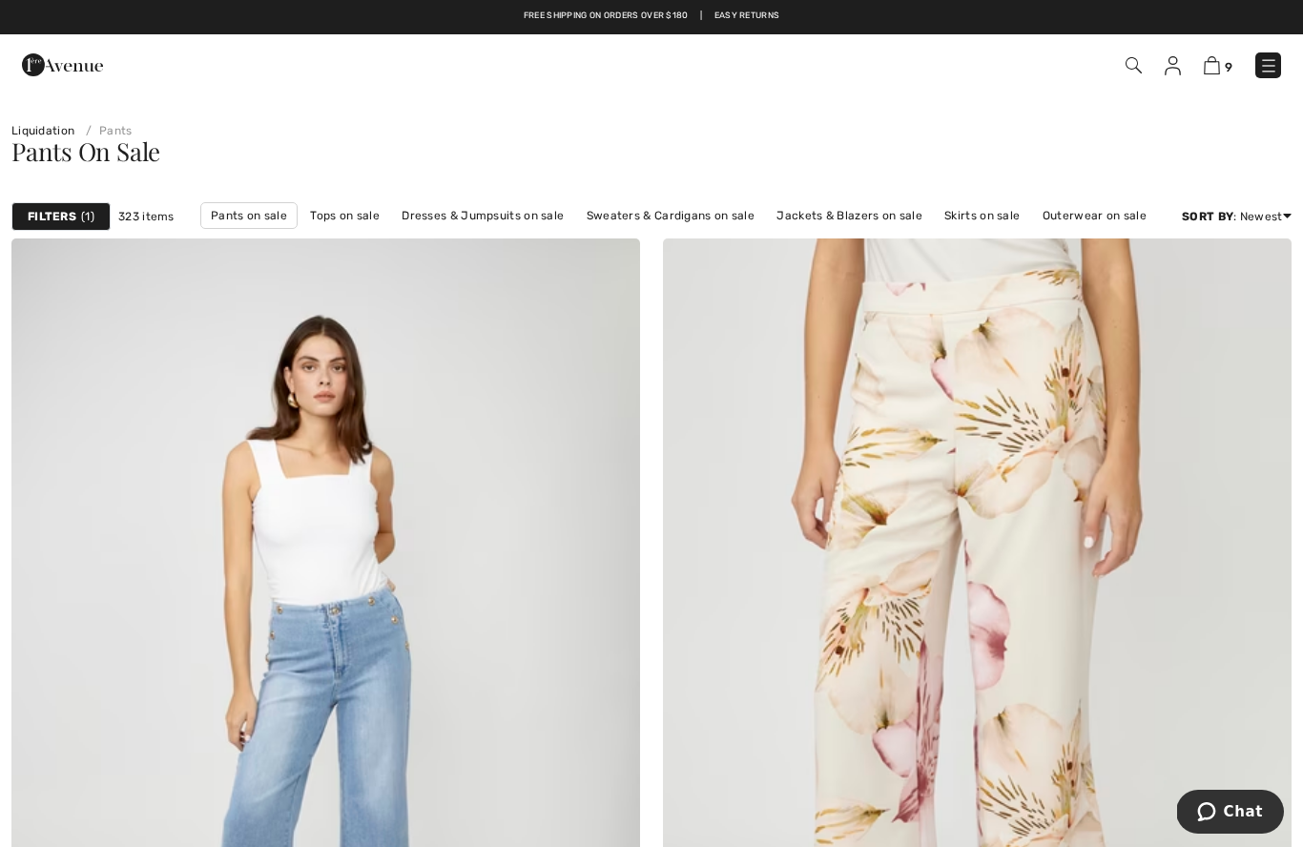
click at [53, 210] on strong "Filters" at bounding box center [52, 216] width 49 height 17
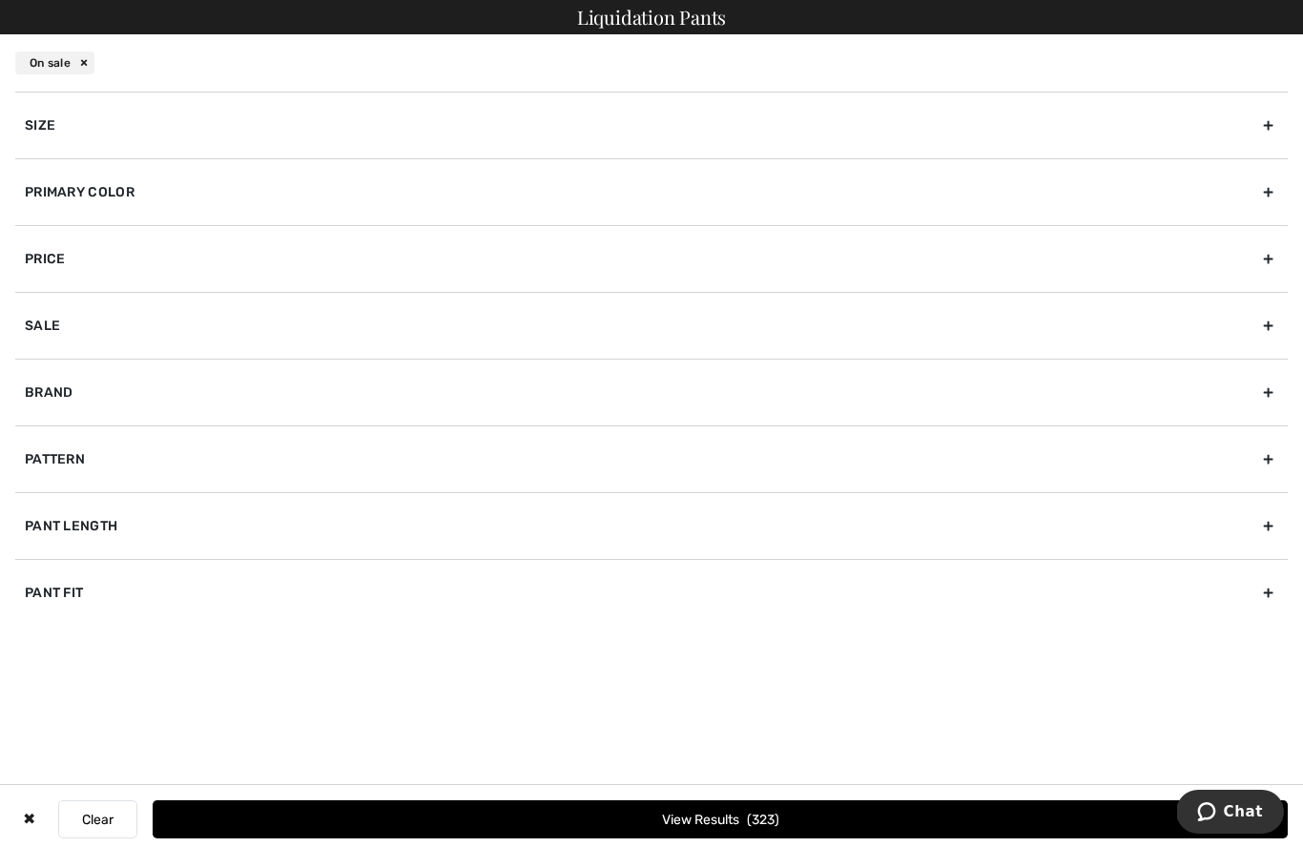
click at [51, 125] on div "Size" at bounding box center [651, 125] width 1272 height 67
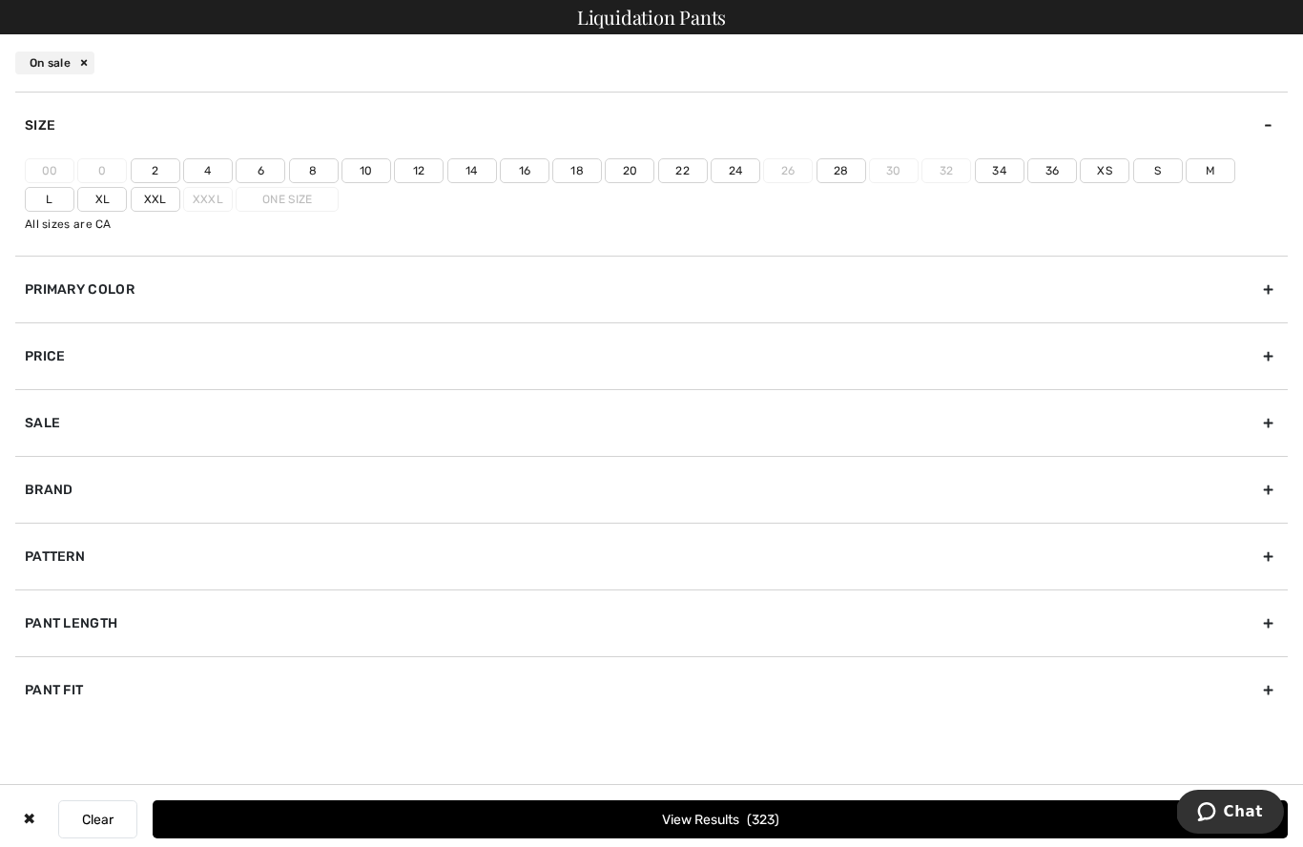
click at [454, 197] on div "00 0 2 4 6 8 10 12 14 16 18 20 22 24 26 28 30 32 34 36 Xs S M L Xl Xxl Xxxl One…" at bounding box center [651, 206] width 1272 height 97
click at [402, 163] on label "12" at bounding box center [419, 170] width 50 height 25
click at [0, 0] on input"] "12" at bounding box center [0, 0] width 0 height 0
click at [617, 804] on button "View Results 73" at bounding box center [720, 819] width 1135 height 38
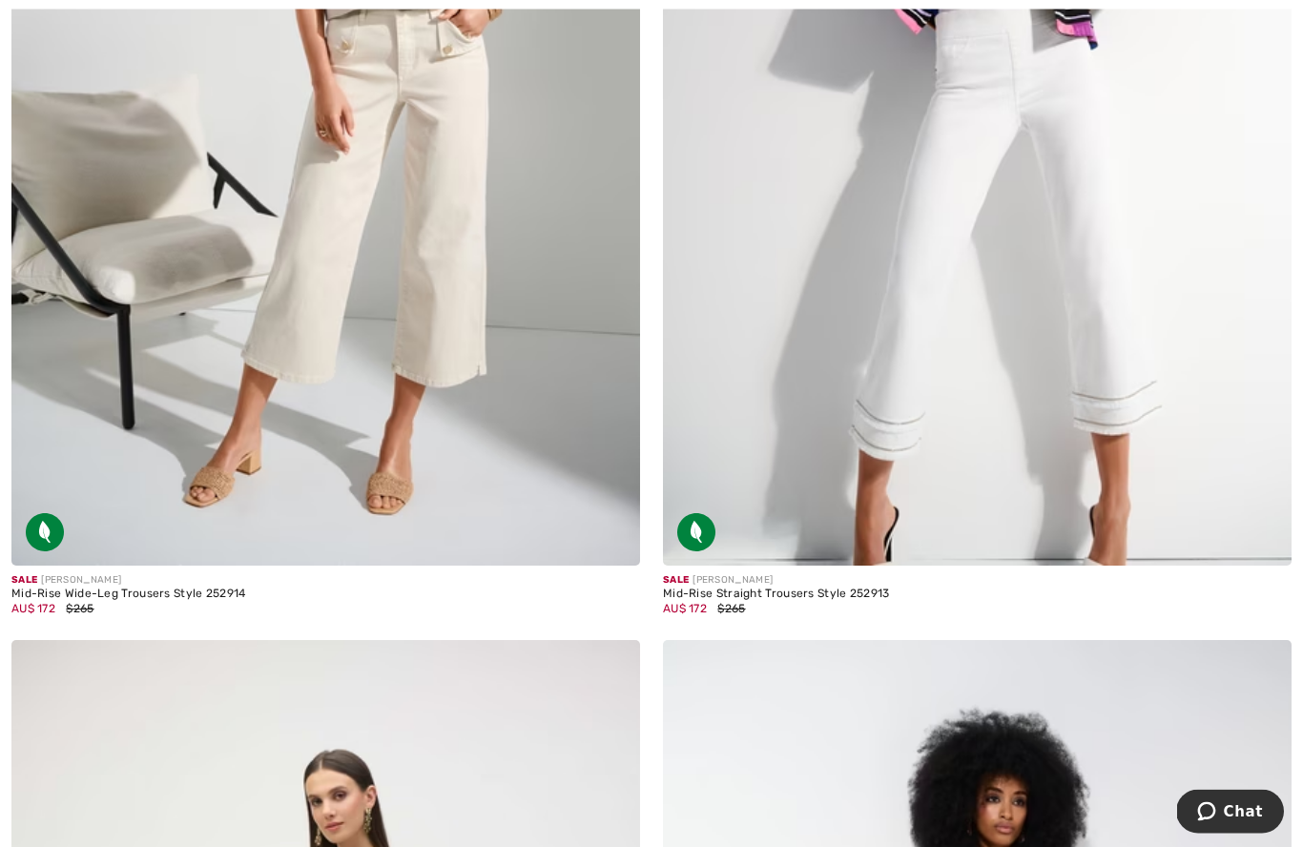
scroll to position [9974, 0]
click at [1185, 429] on img at bounding box center [977, 93] width 628 height 943
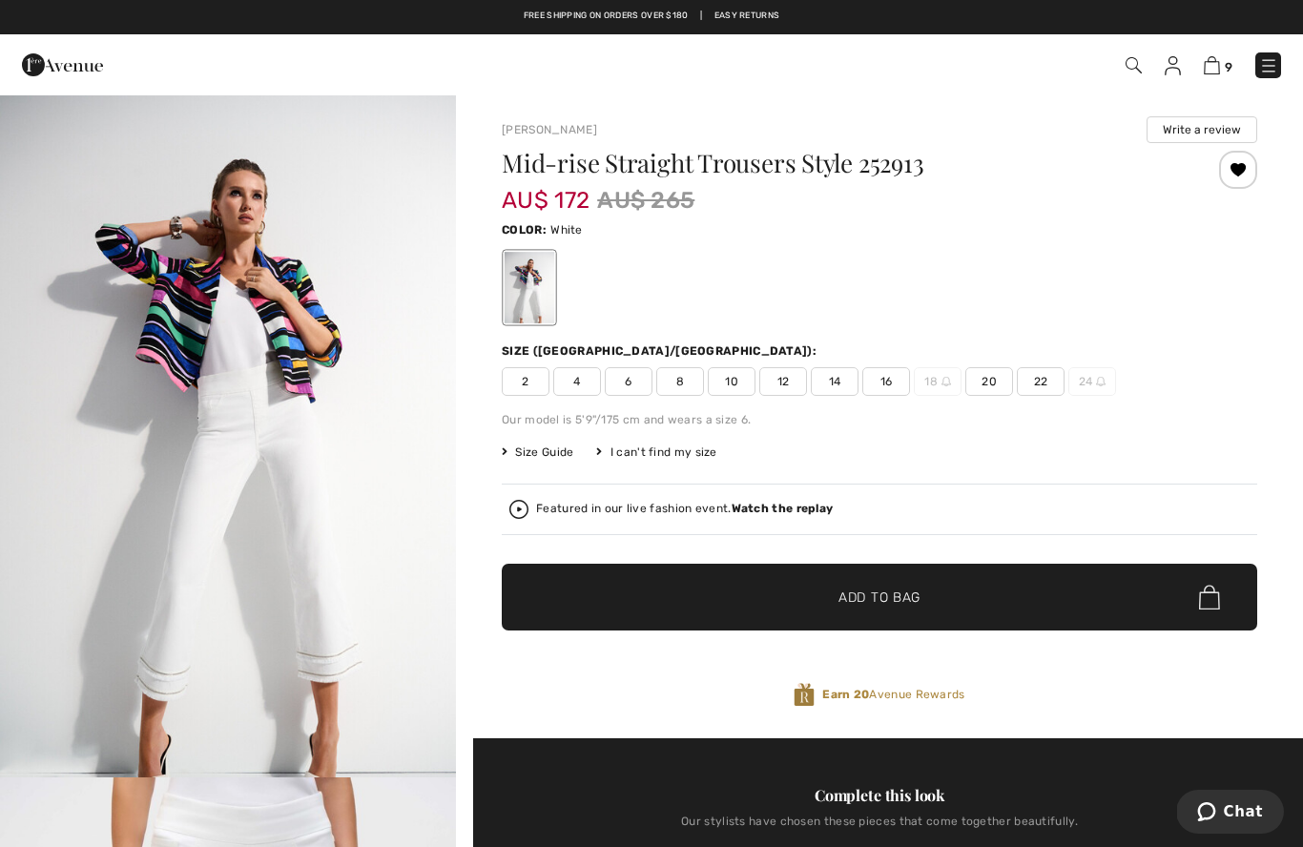
click at [782, 380] on span "12" at bounding box center [783, 381] width 48 height 29
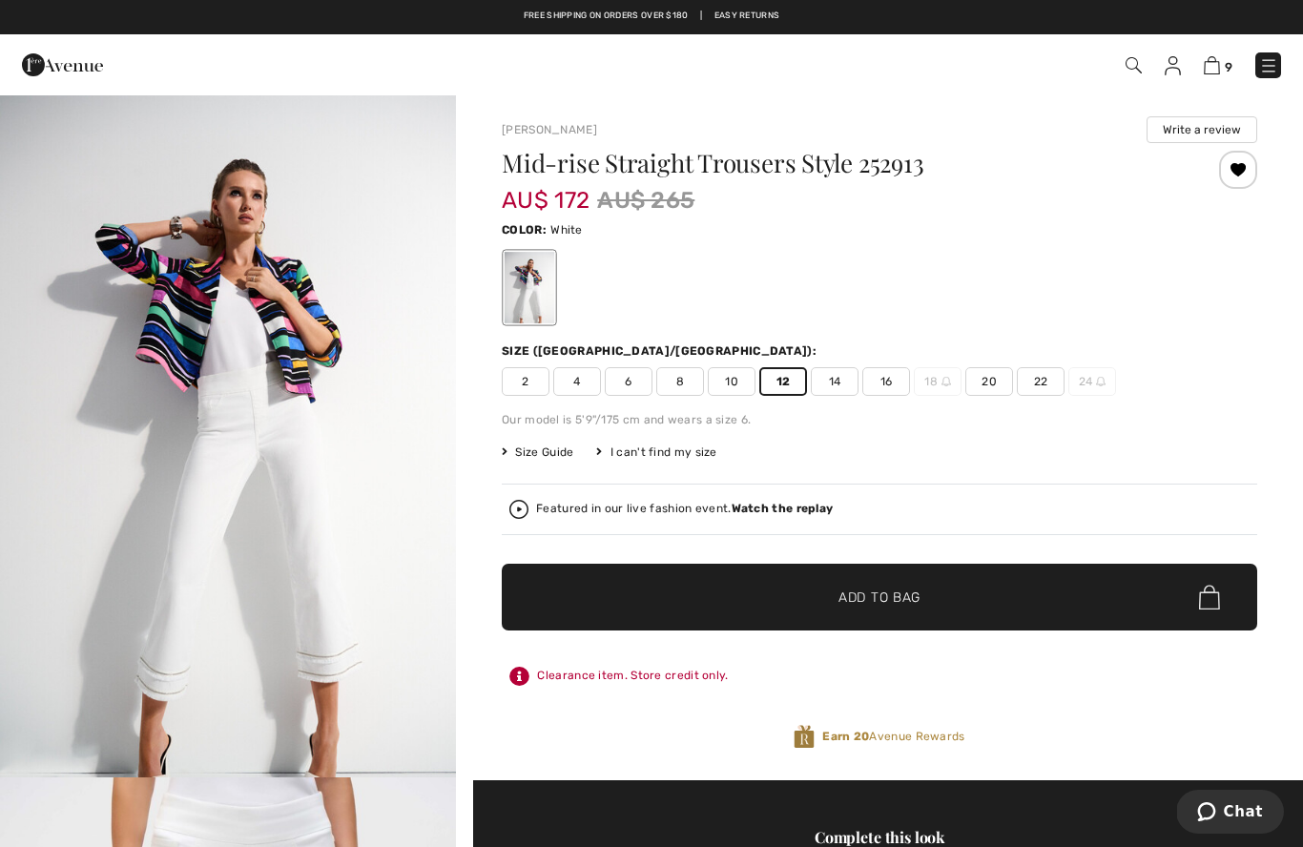
click at [832, 593] on span "✔ Added to Bag" at bounding box center [850, 597] width 116 height 20
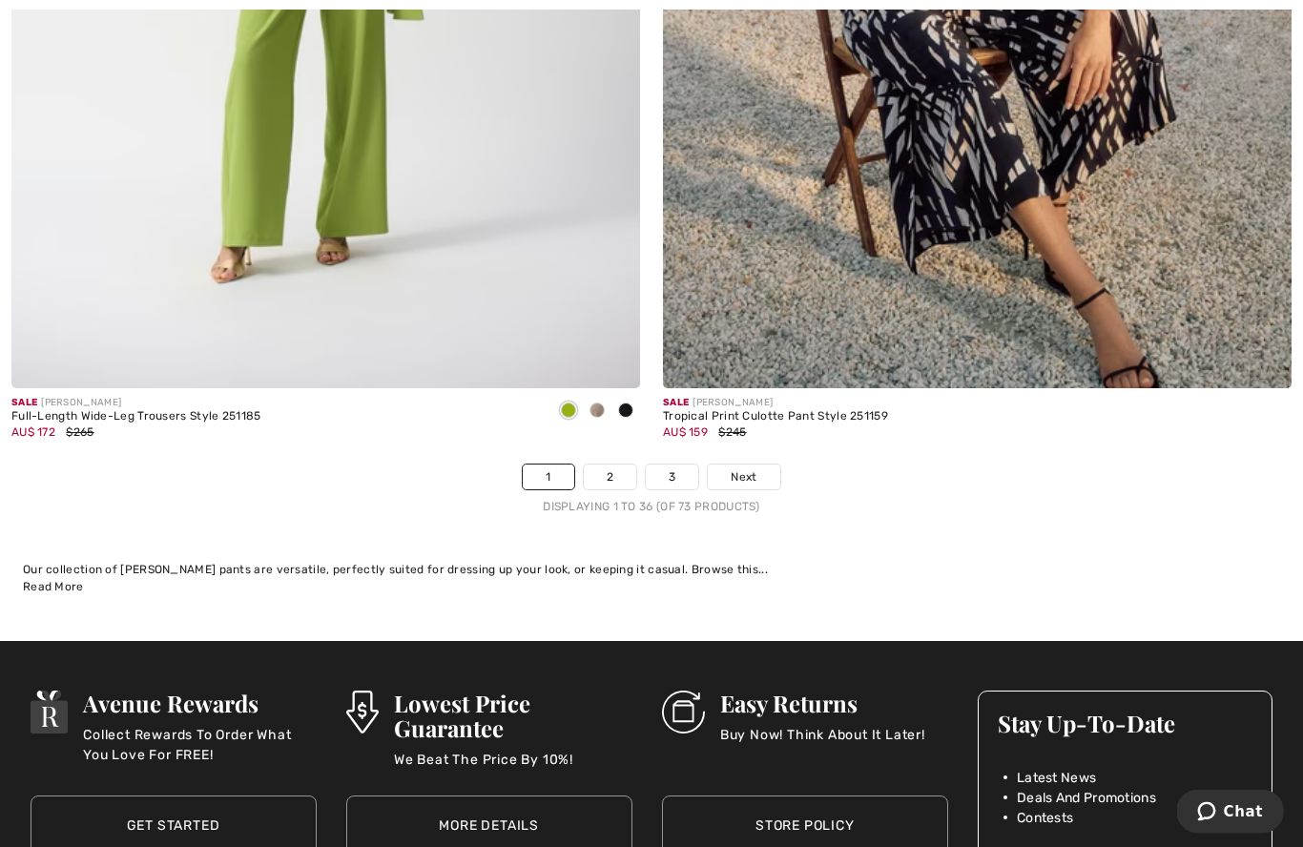
scroll to position [18492, 0]
click at [596, 464] on link "2" at bounding box center [610, 476] width 52 height 25
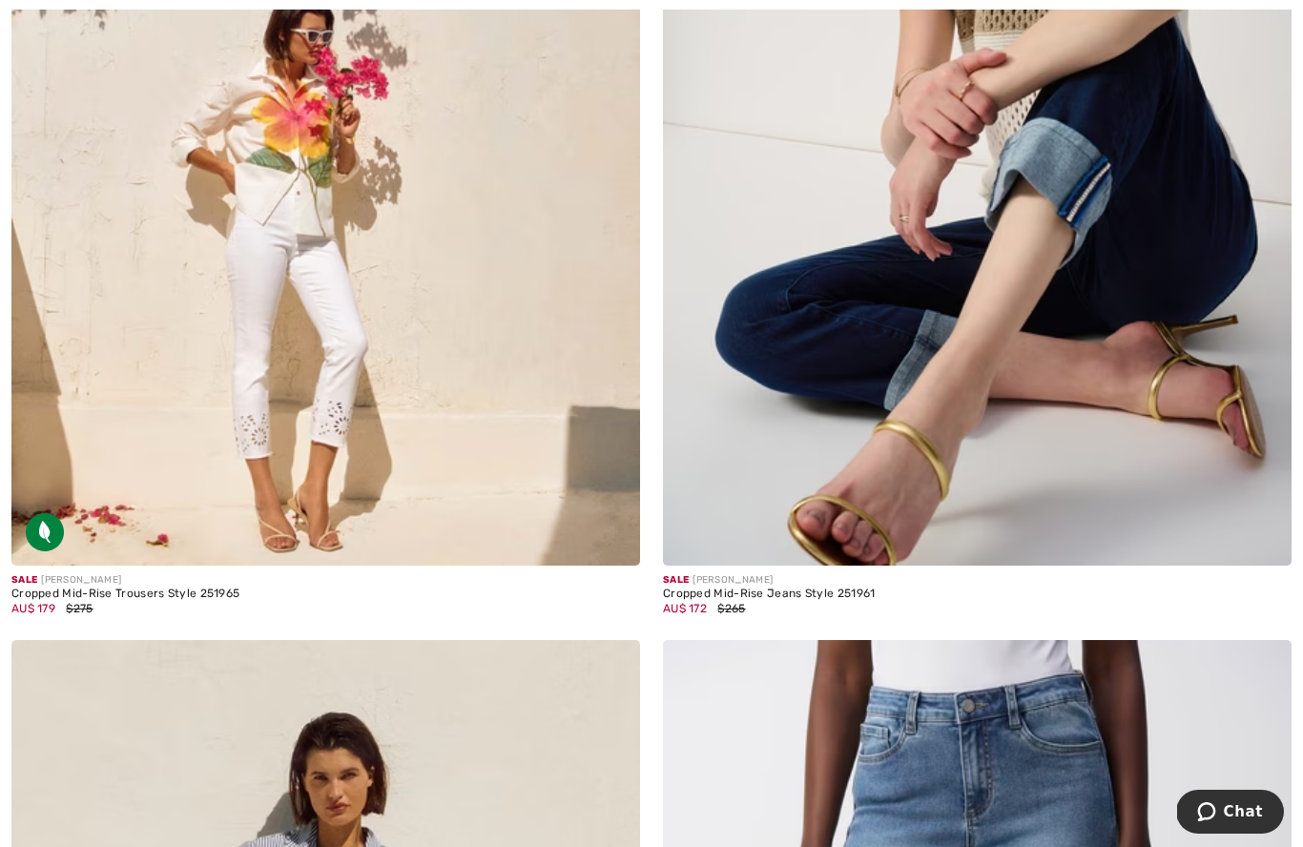
scroll to position [4688, 0]
click at [1183, 448] on img at bounding box center [977, 92] width 628 height 943
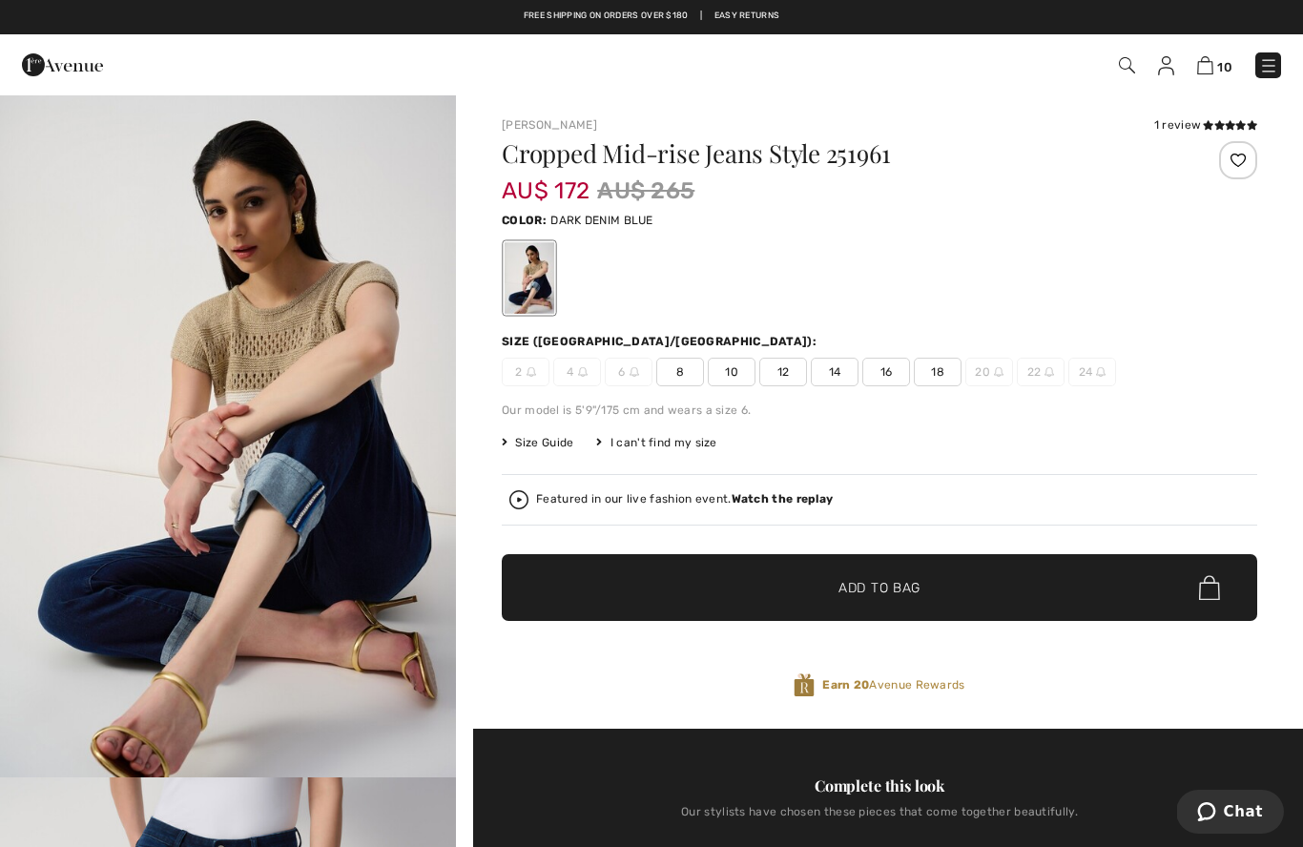
click at [1131, 604] on span "✔ Added to Bag Add to Bag" at bounding box center [879, 587] width 755 height 67
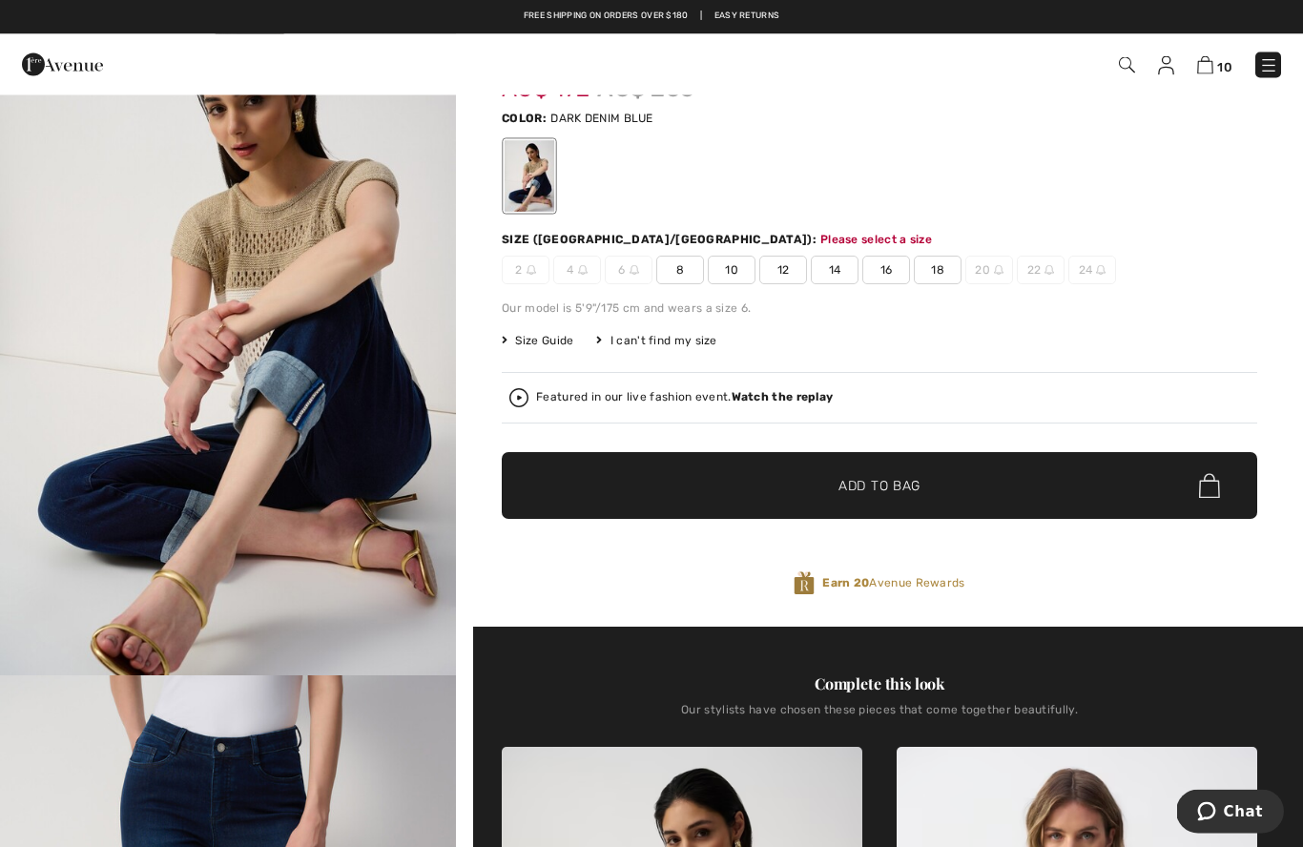
scroll to position [63, 0]
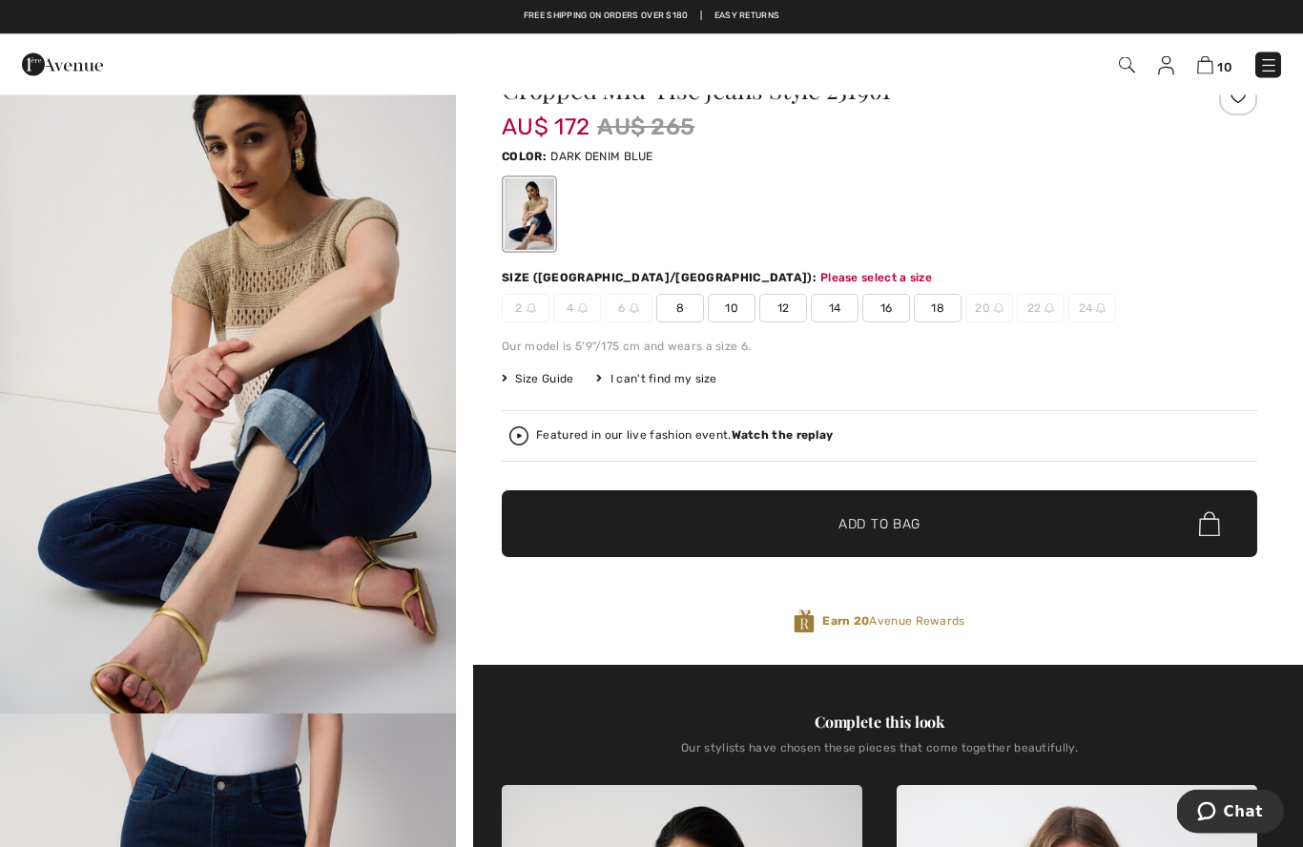
click at [786, 304] on span "12" at bounding box center [783, 309] width 48 height 29
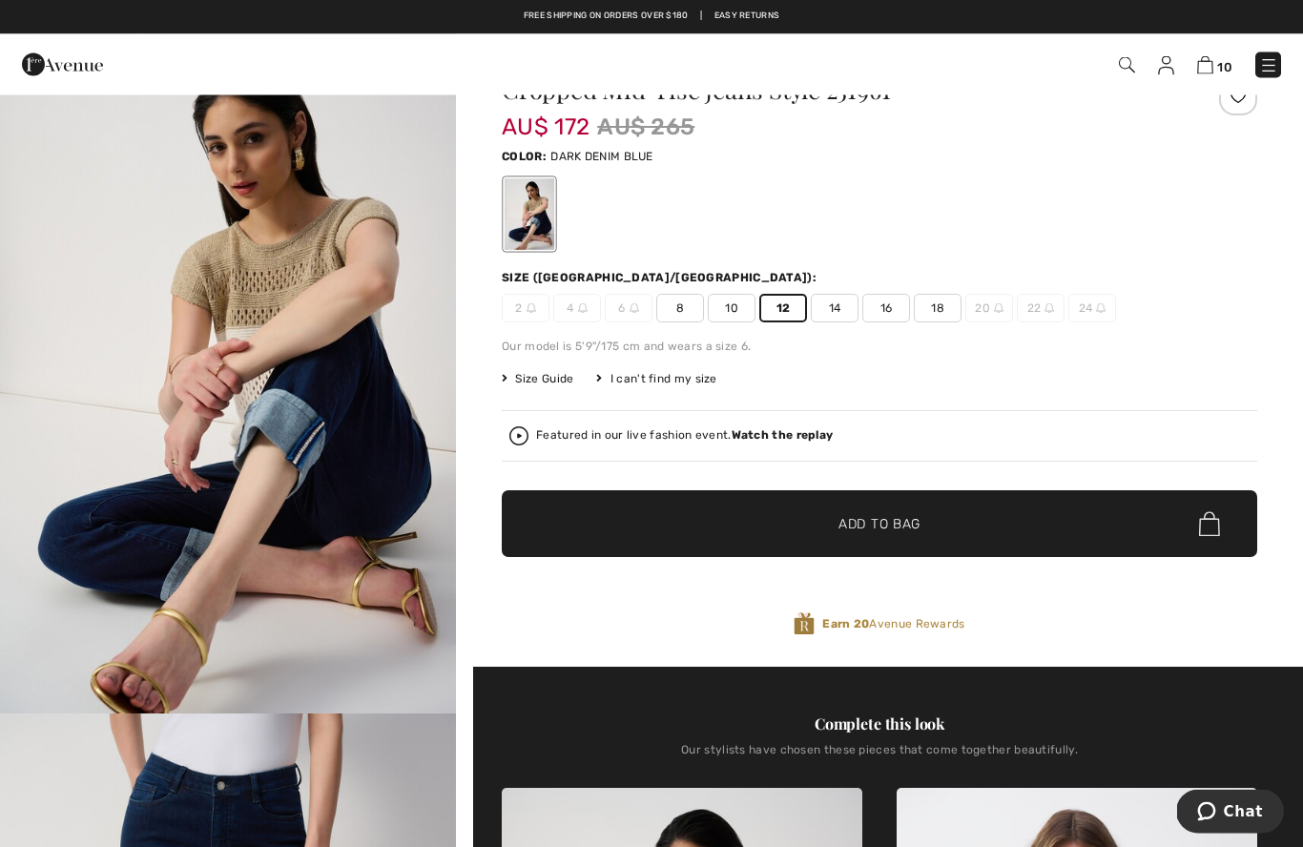
scroll to position [64, 0]
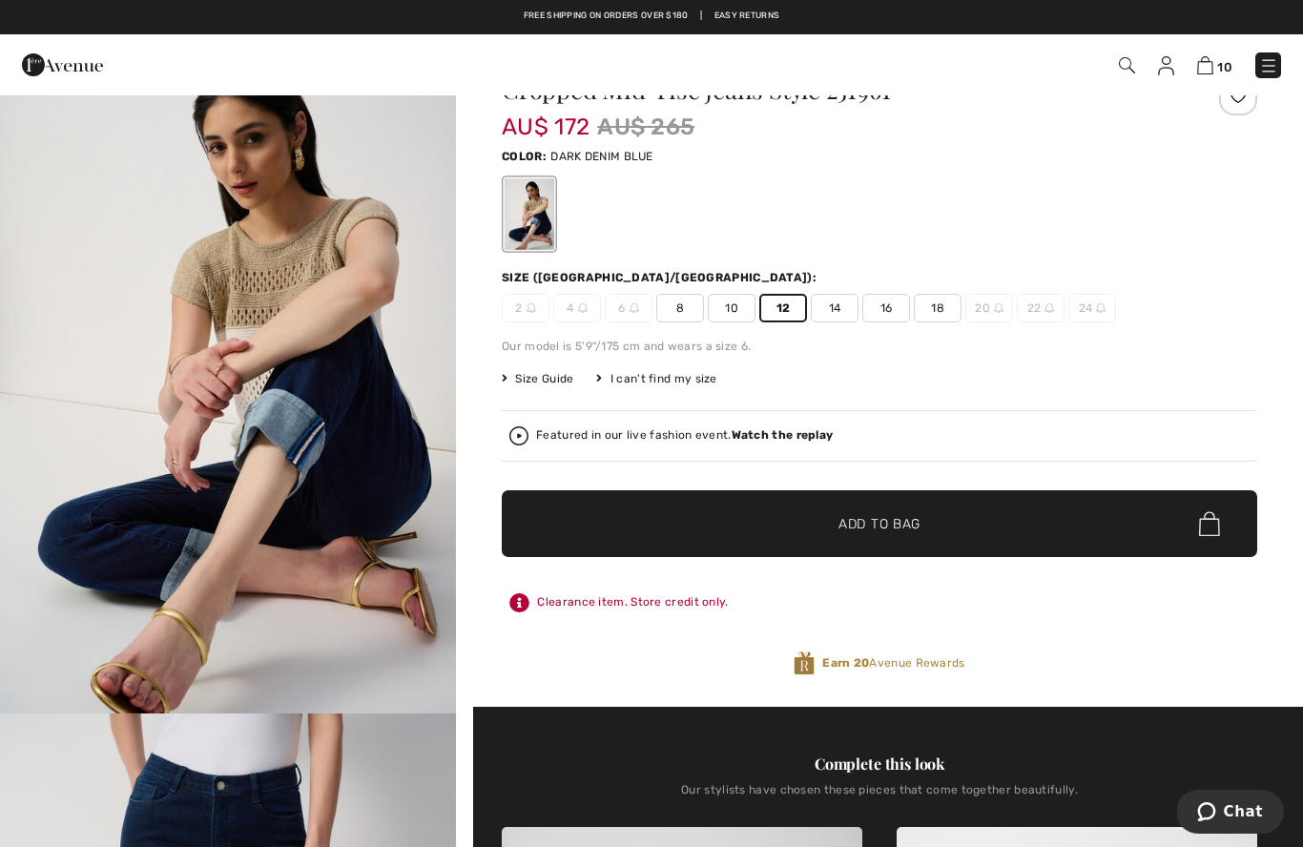
click at [834, 508] on span "✔ Added to Bag Add to Bag" at bounding box center [879, 523] width 755 height 67
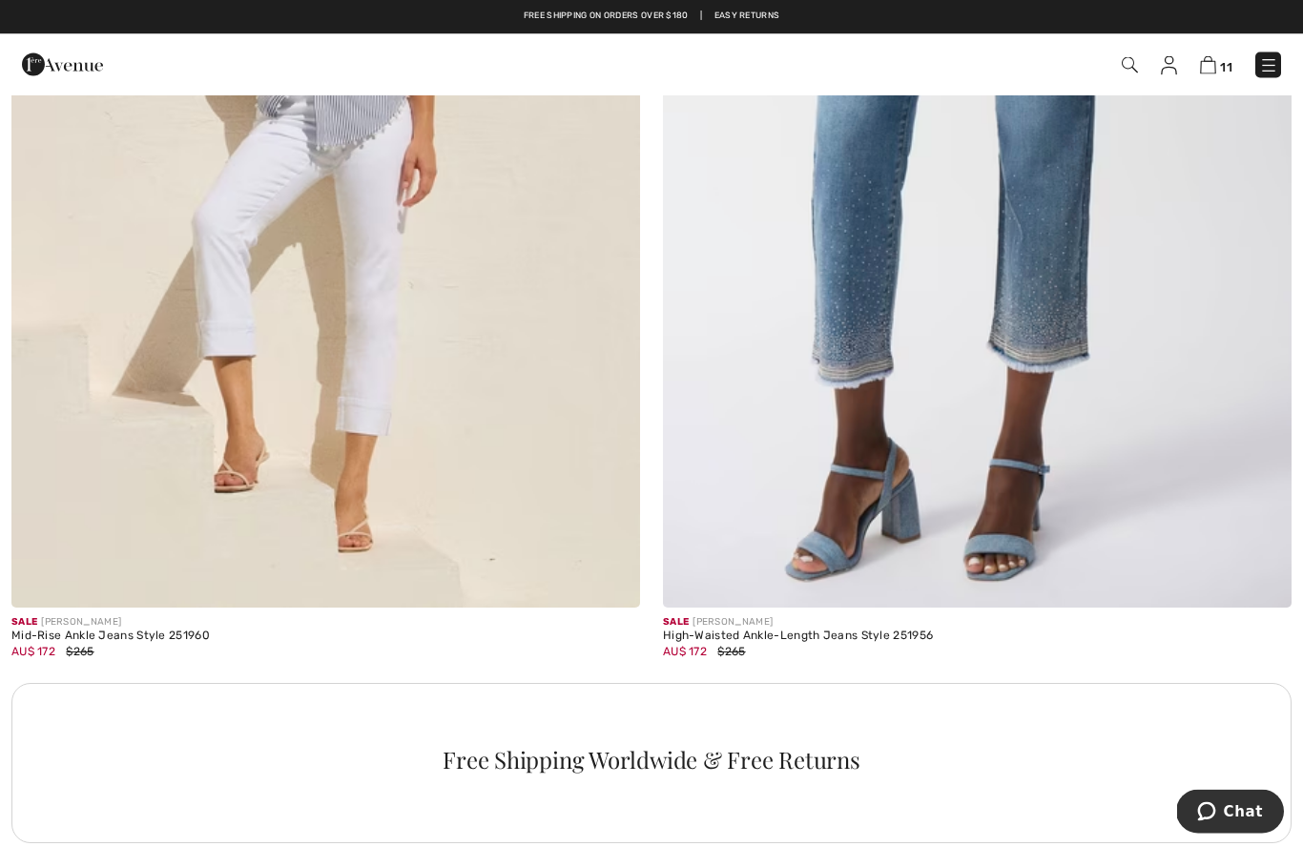
scroll to position [5662, 0]
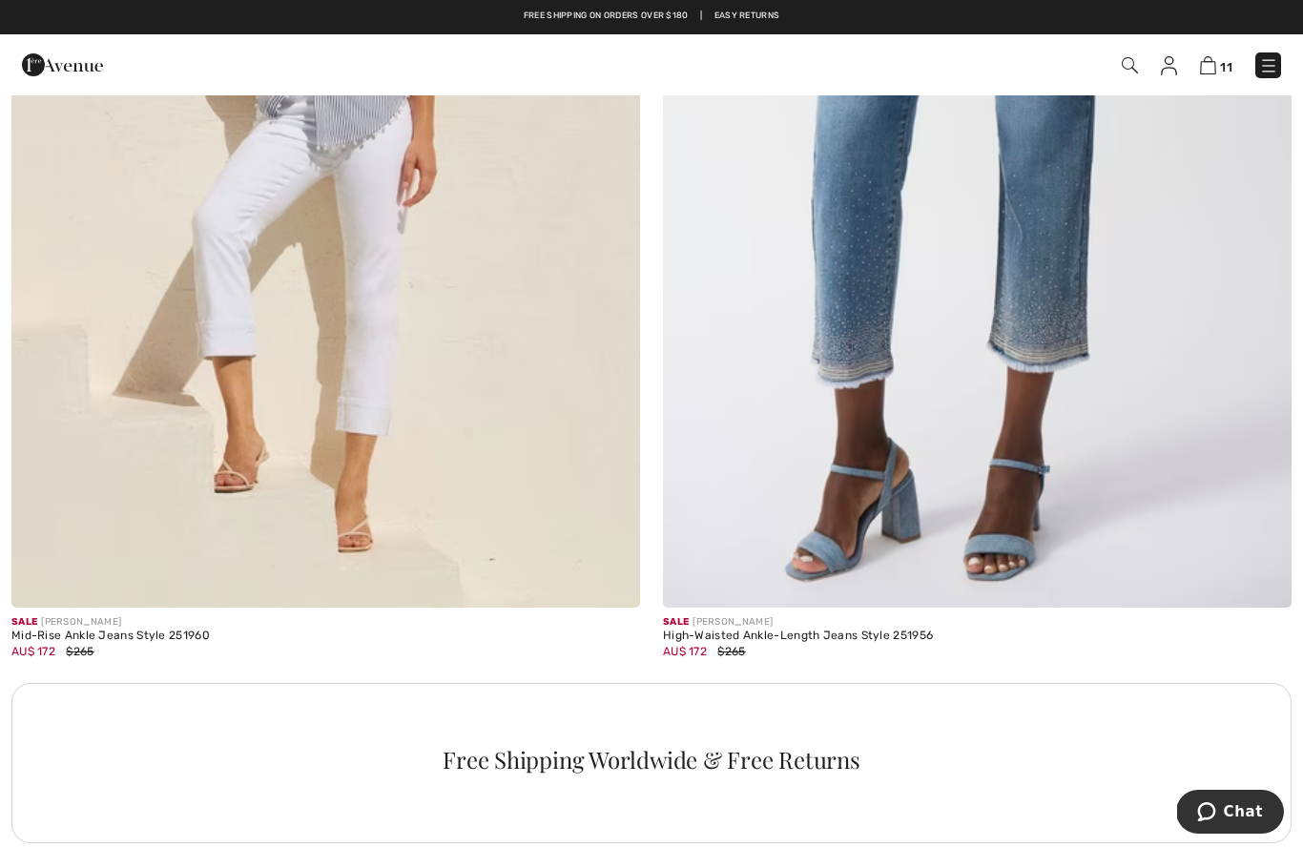
click at [242, 298] on img at bounding box center [325, 135] width 628 height 943
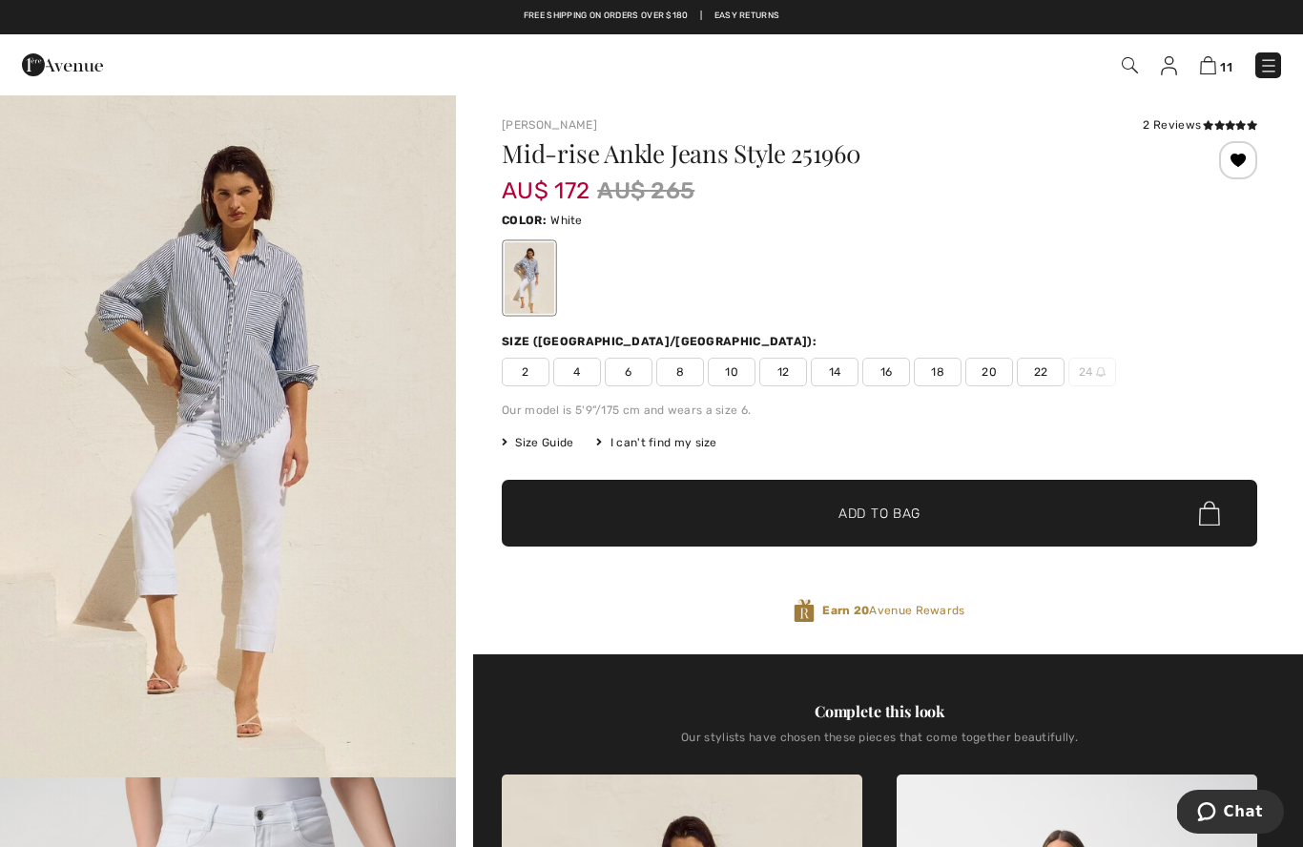
click at [1216, 124] on icon at bounding box center [1219, 125] width 10 height 10
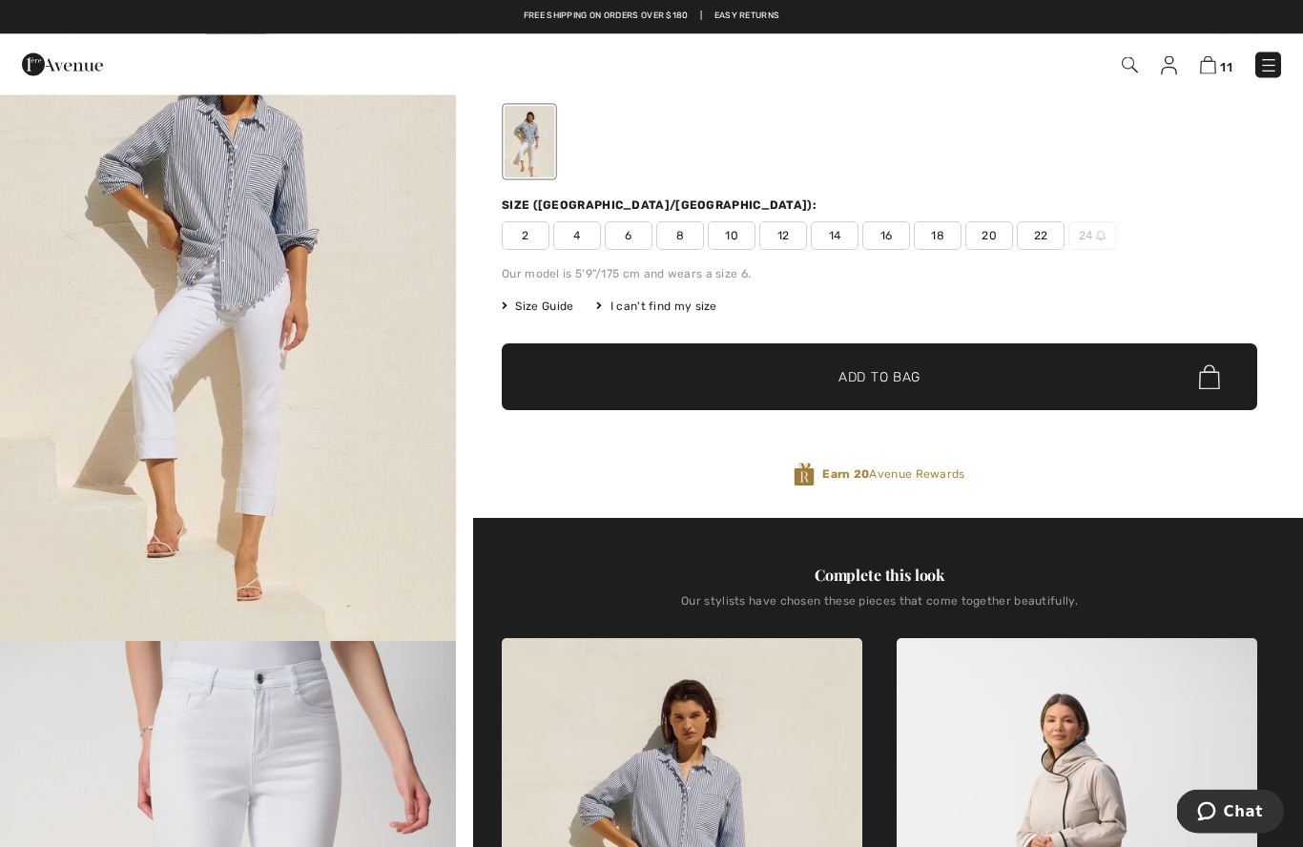
scroll to position [117, 0]
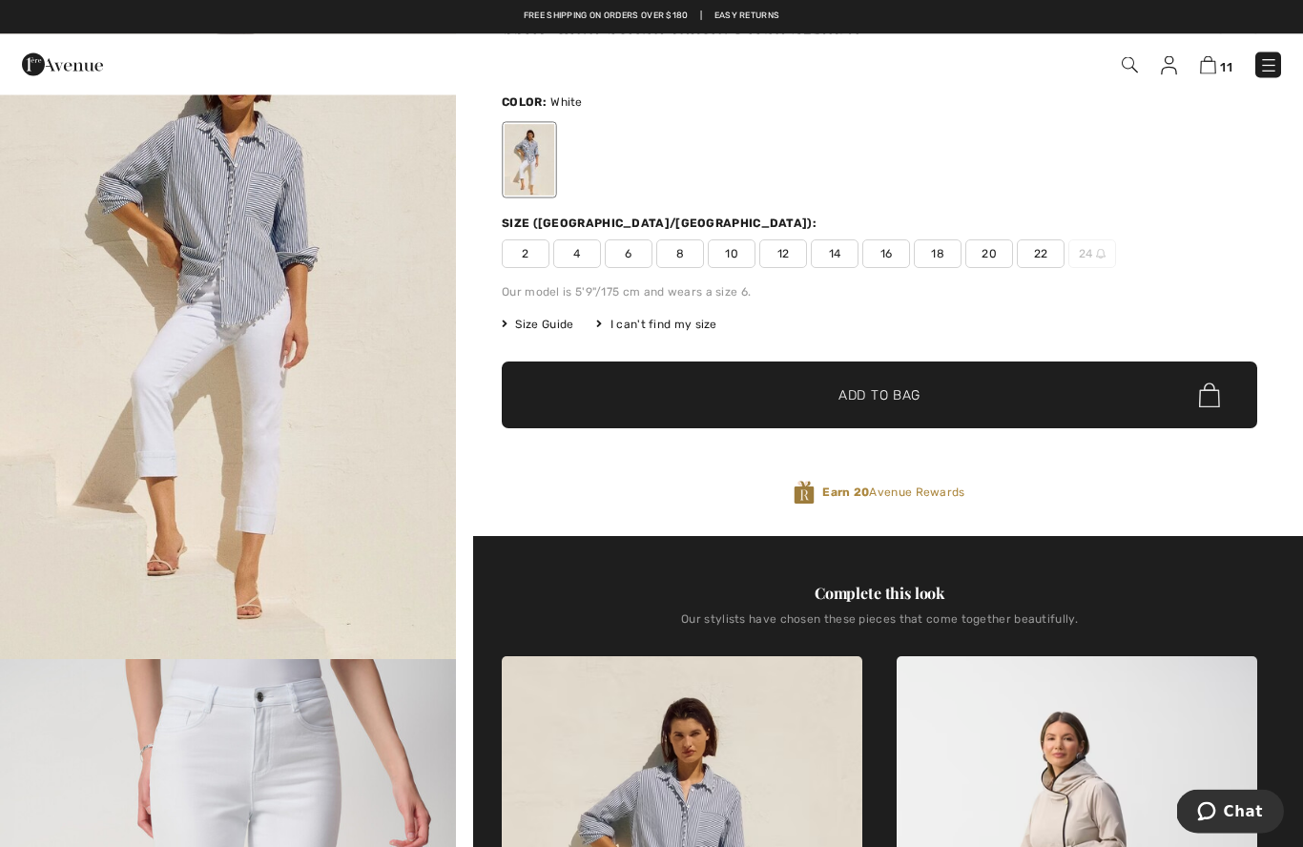
click at [828, 284] on div "Our model is 5'9"/175 cm and wears a size 6." at bounding box center [879, 292] width 755 height 17
click at [784, 249] on span "12" at bounding box center [783, 254] width 48 height 29
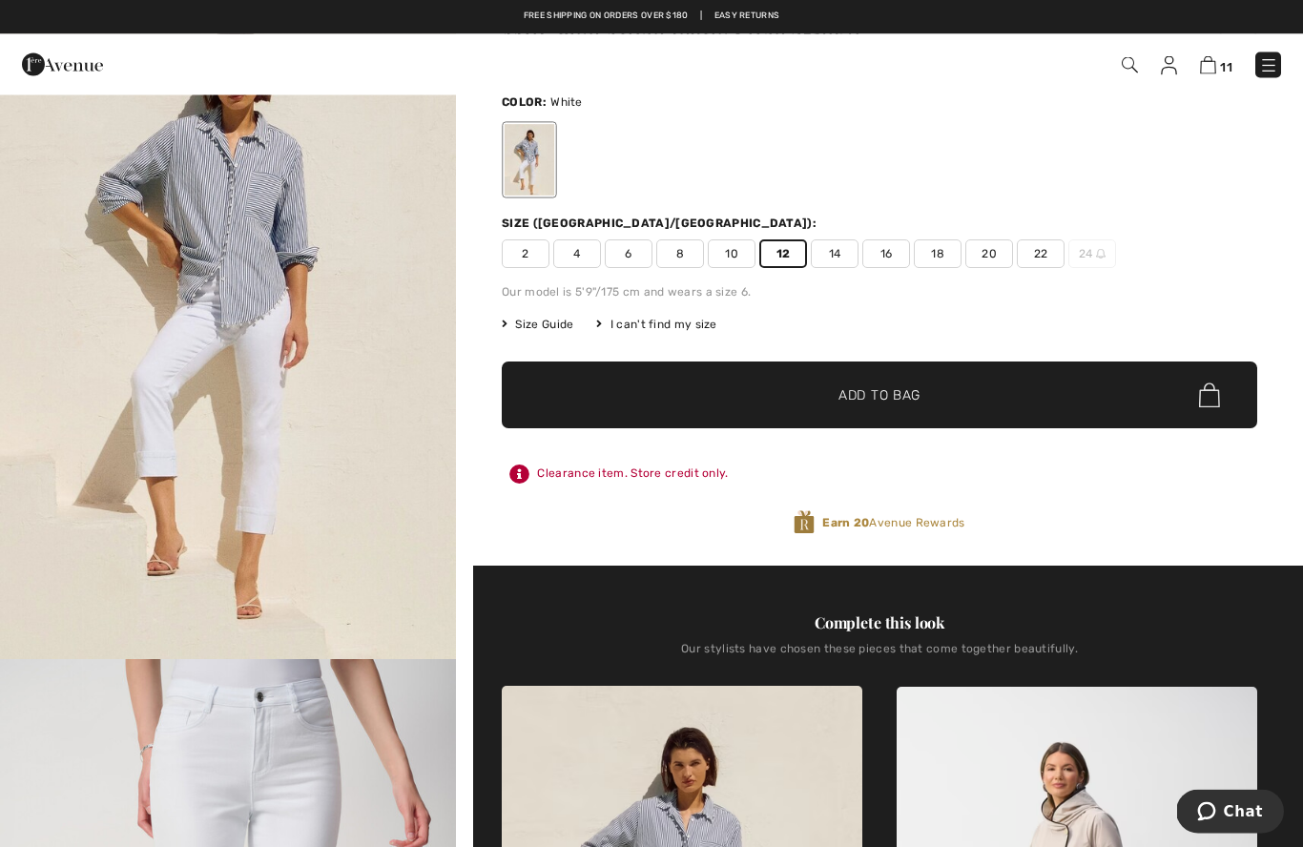
scroll to position [118, 0]
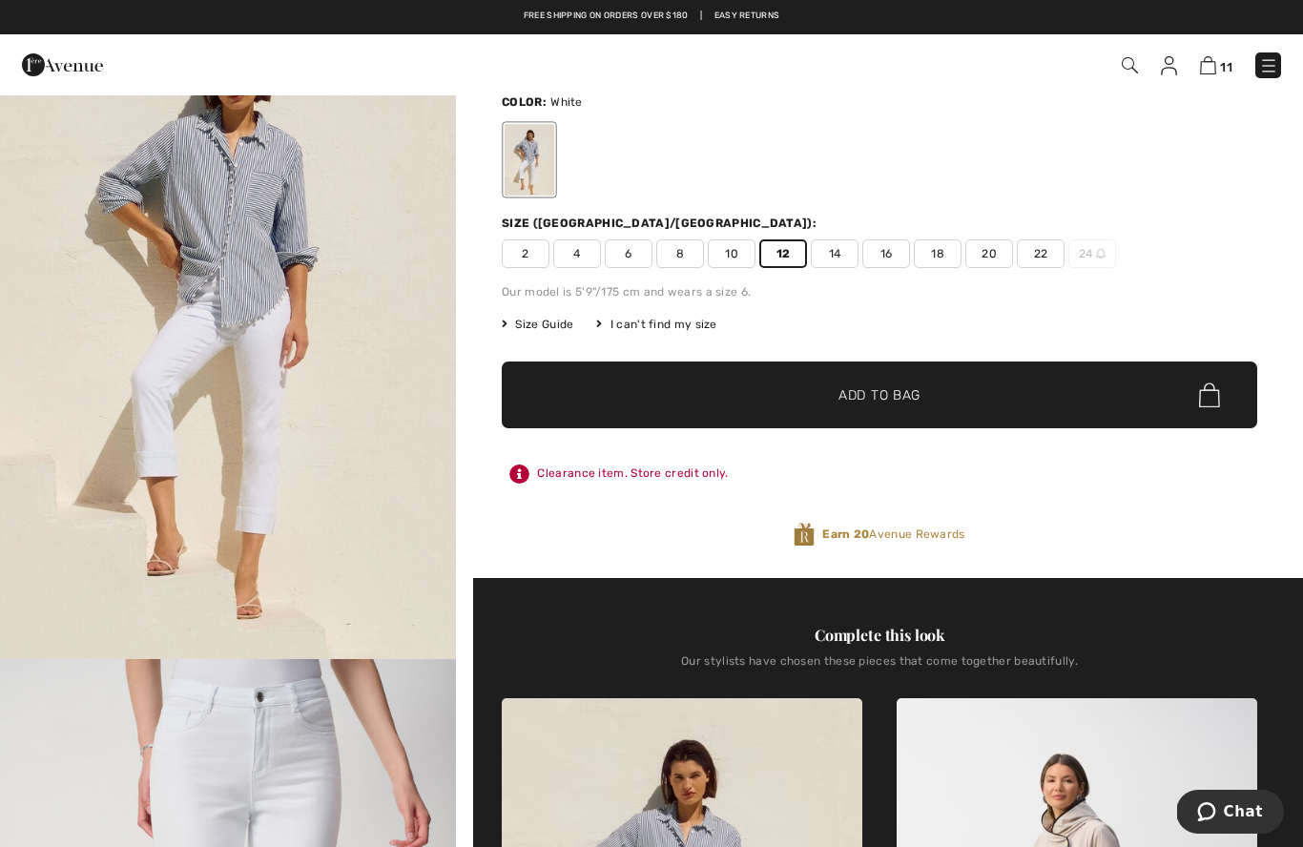
click at [837, 386] on span "✔ Added to Bag" at bounding box center [850, 395] width 116 height 20
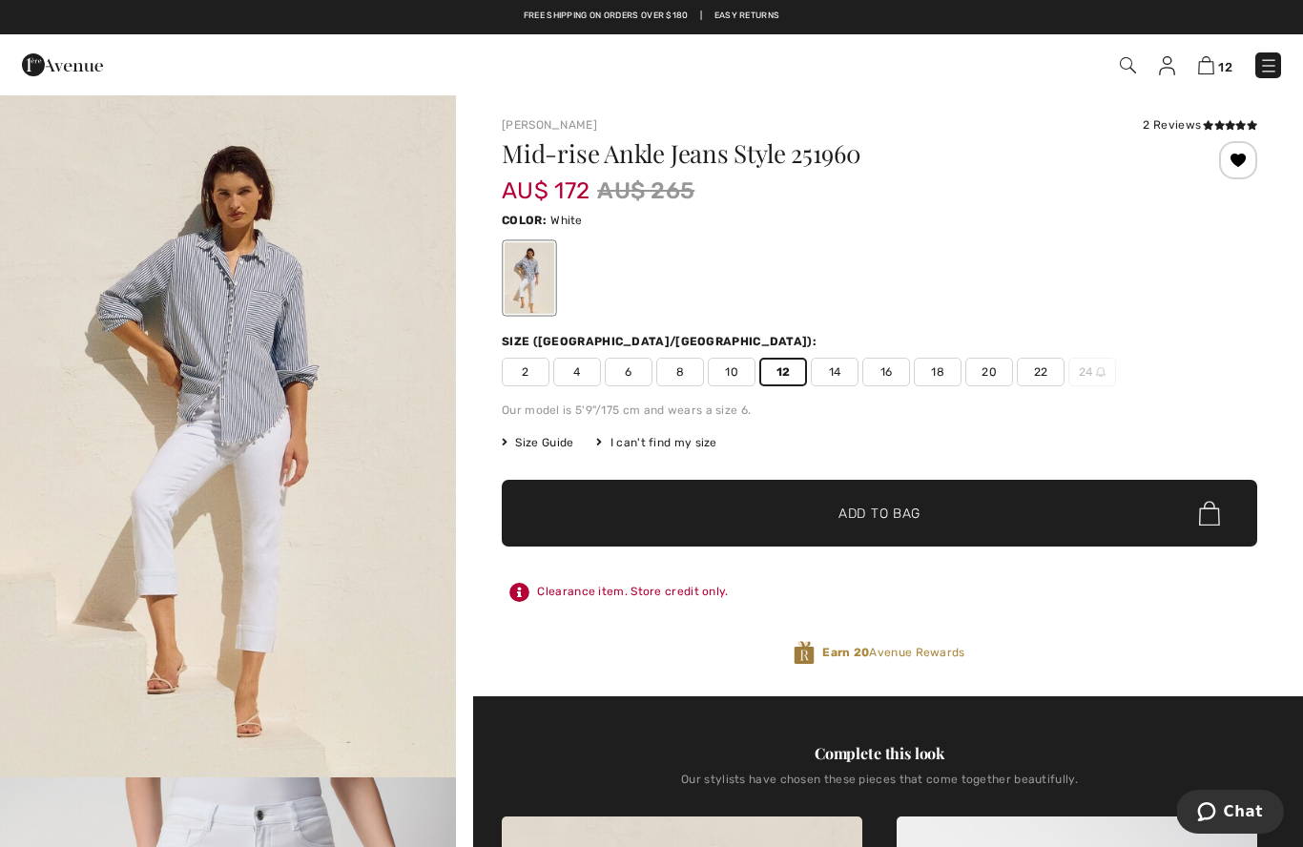
click at [447, 32] on div "Free shipping on orders over $180 | Easy Returns" at bounding box center [652, 26] width 1284 height 32
click at [439, 31] on div "Free shipping on orders over $180 | Easy Returns" at bounding box center [651, 17] width 1303 height 34
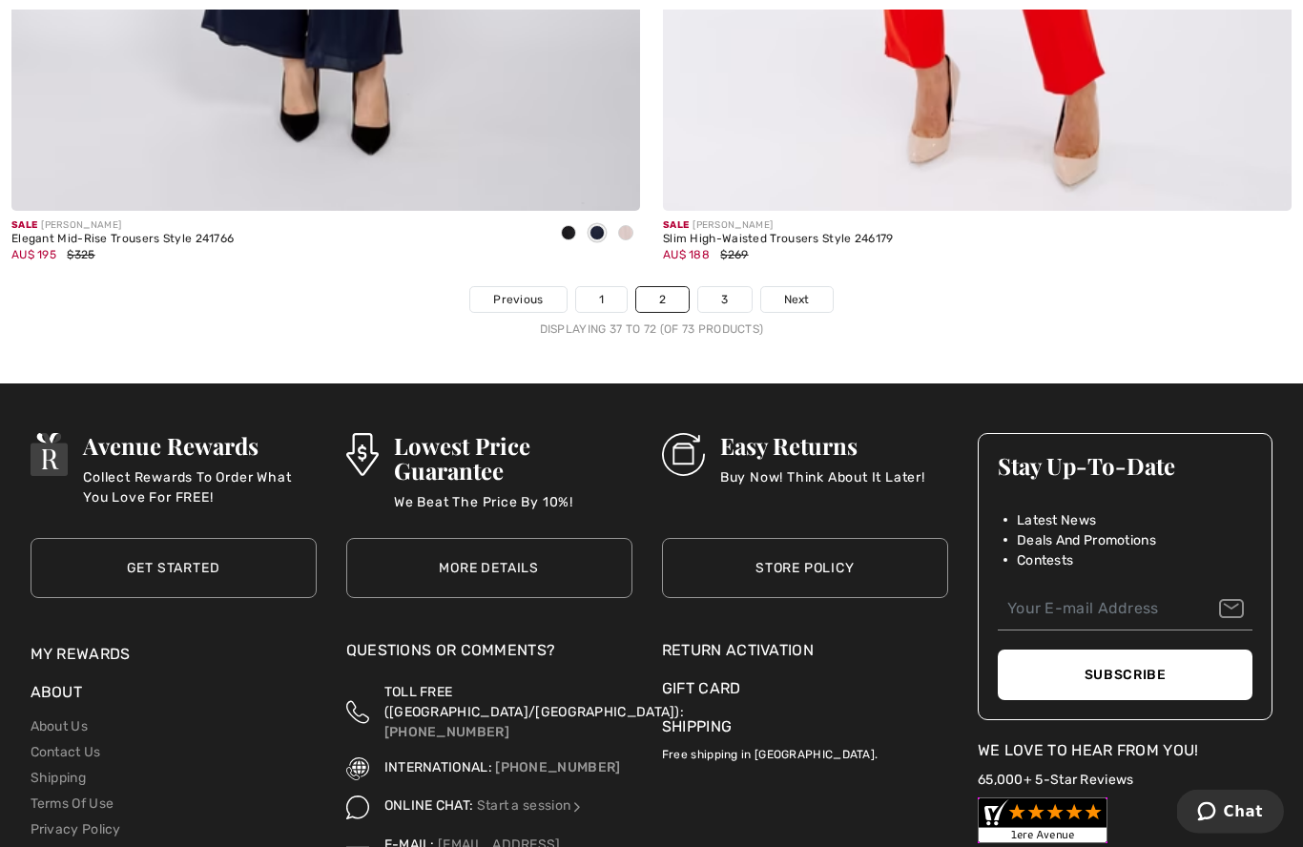
scroll to position [18669, 0]
click at [730, 287] on link "3" at bounding box center [724, 299] width 52 height 25
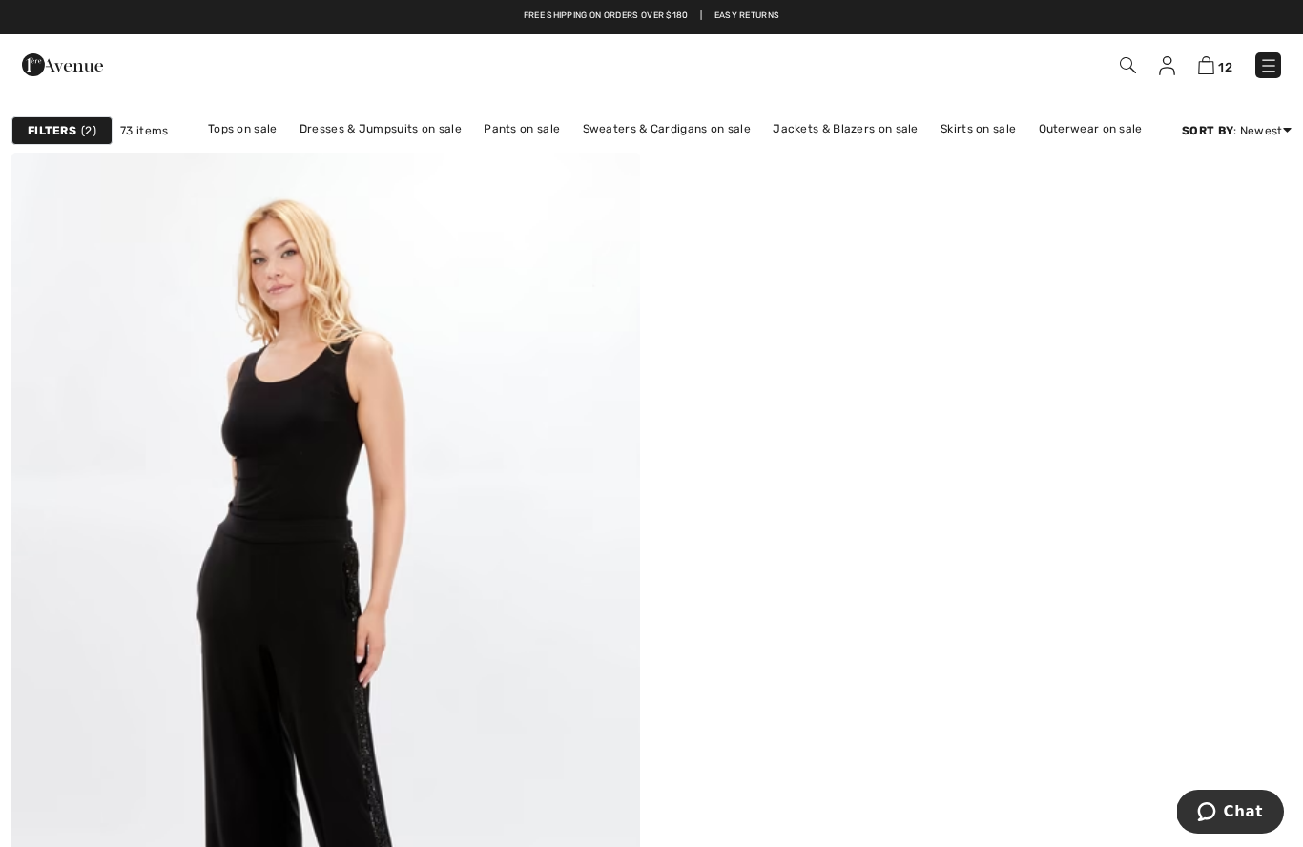
scroll to position [85, 0]
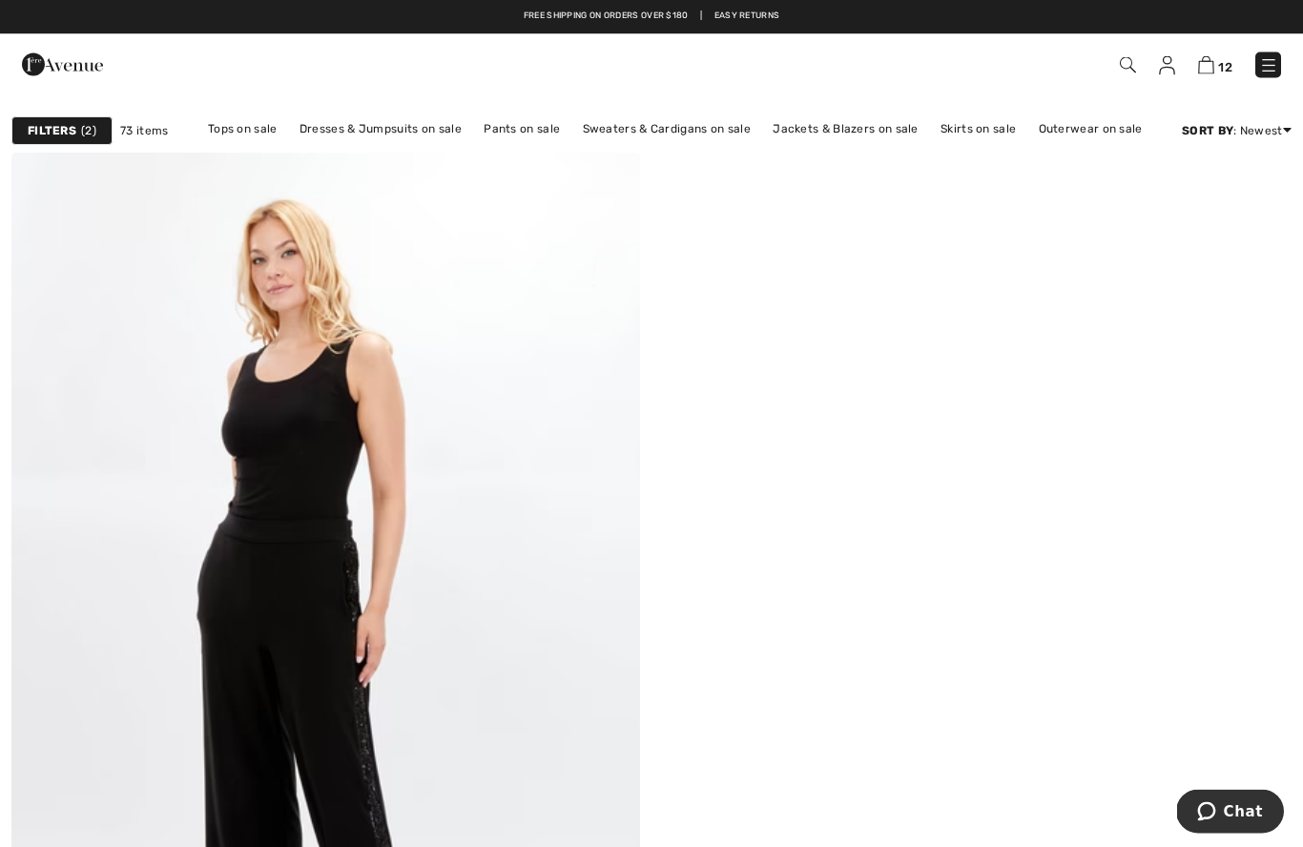
click at [1206, 65] on img at bounding box center [1206, 65] width 16 height 18
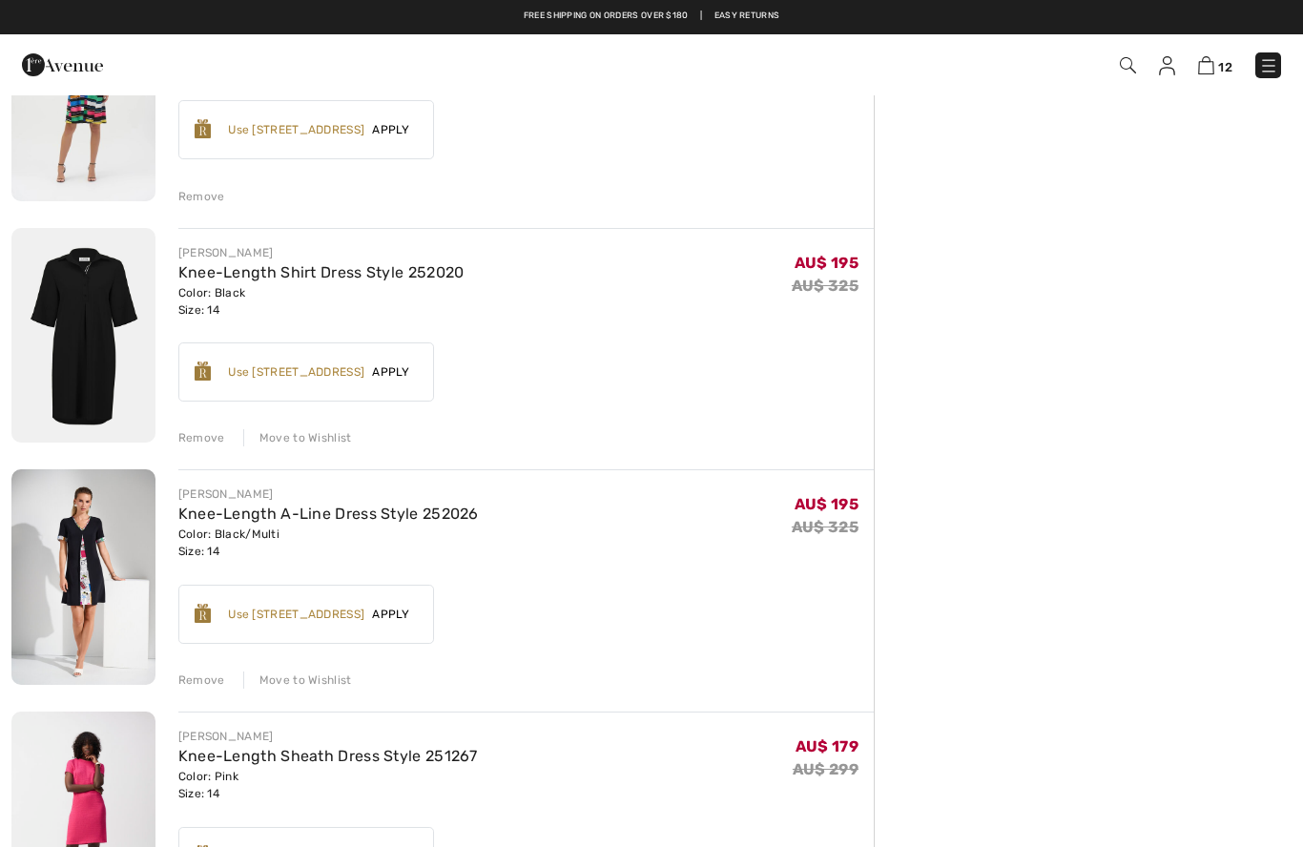
scroll to position [689, 0]
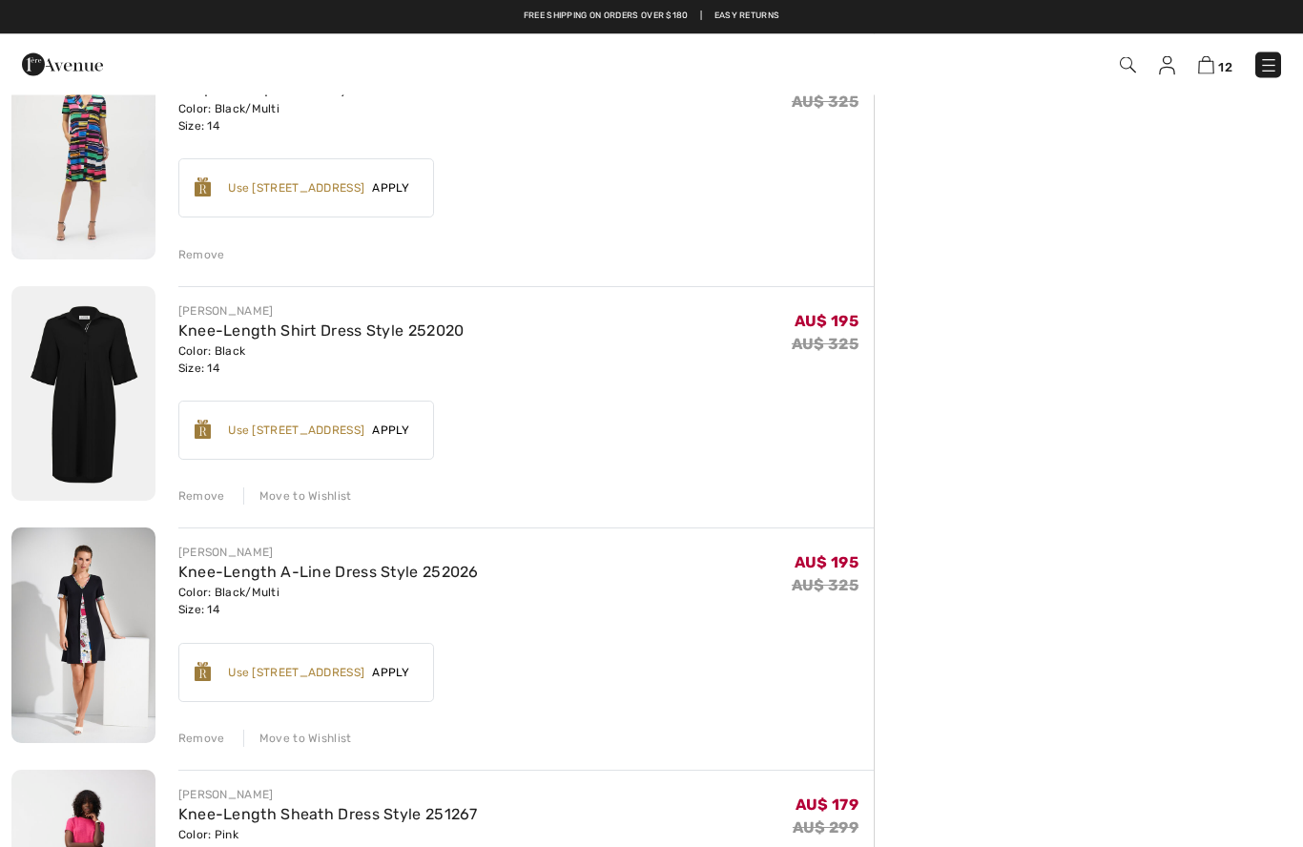
click at [1127, 57] on img at bounding box center [1127, 65] width 16 height 16
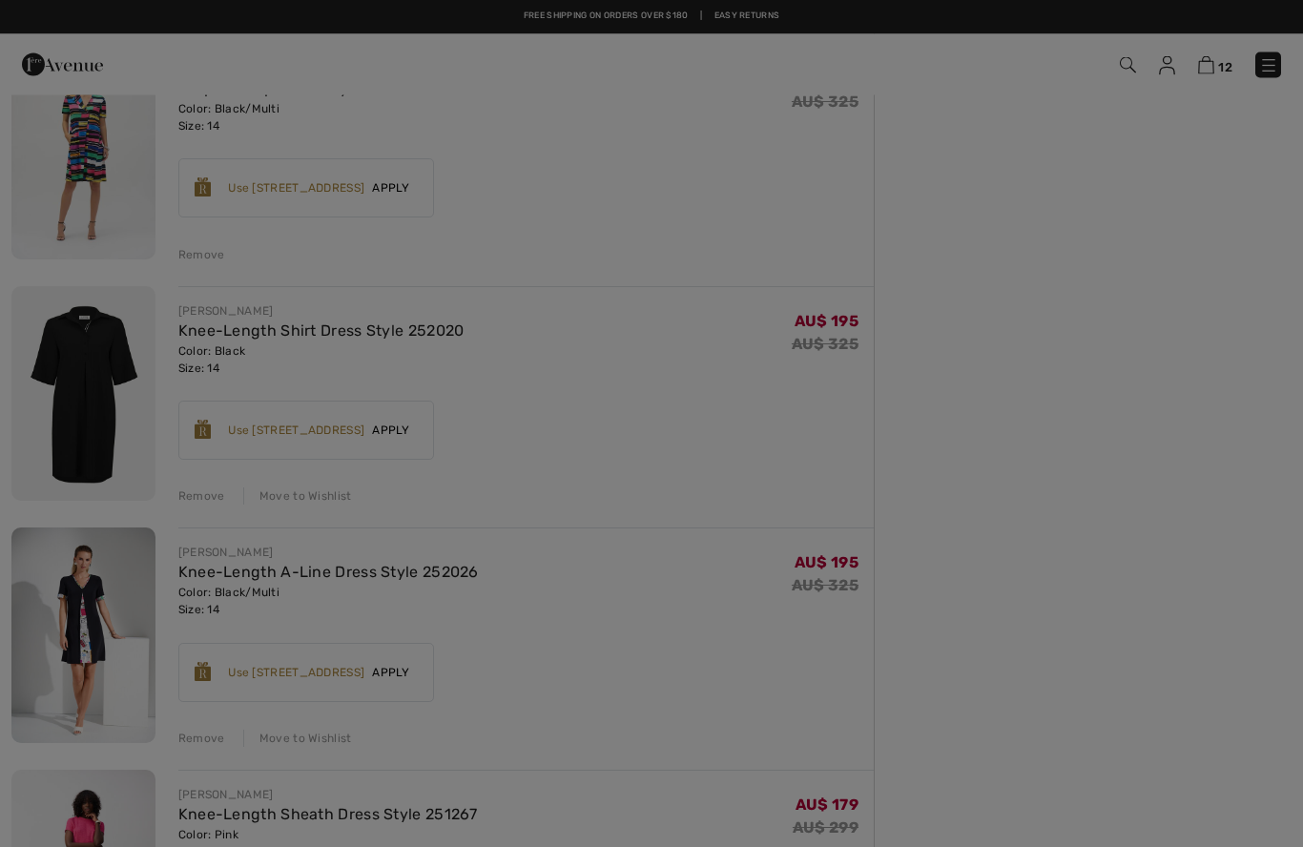
scroll to position [690, 0]
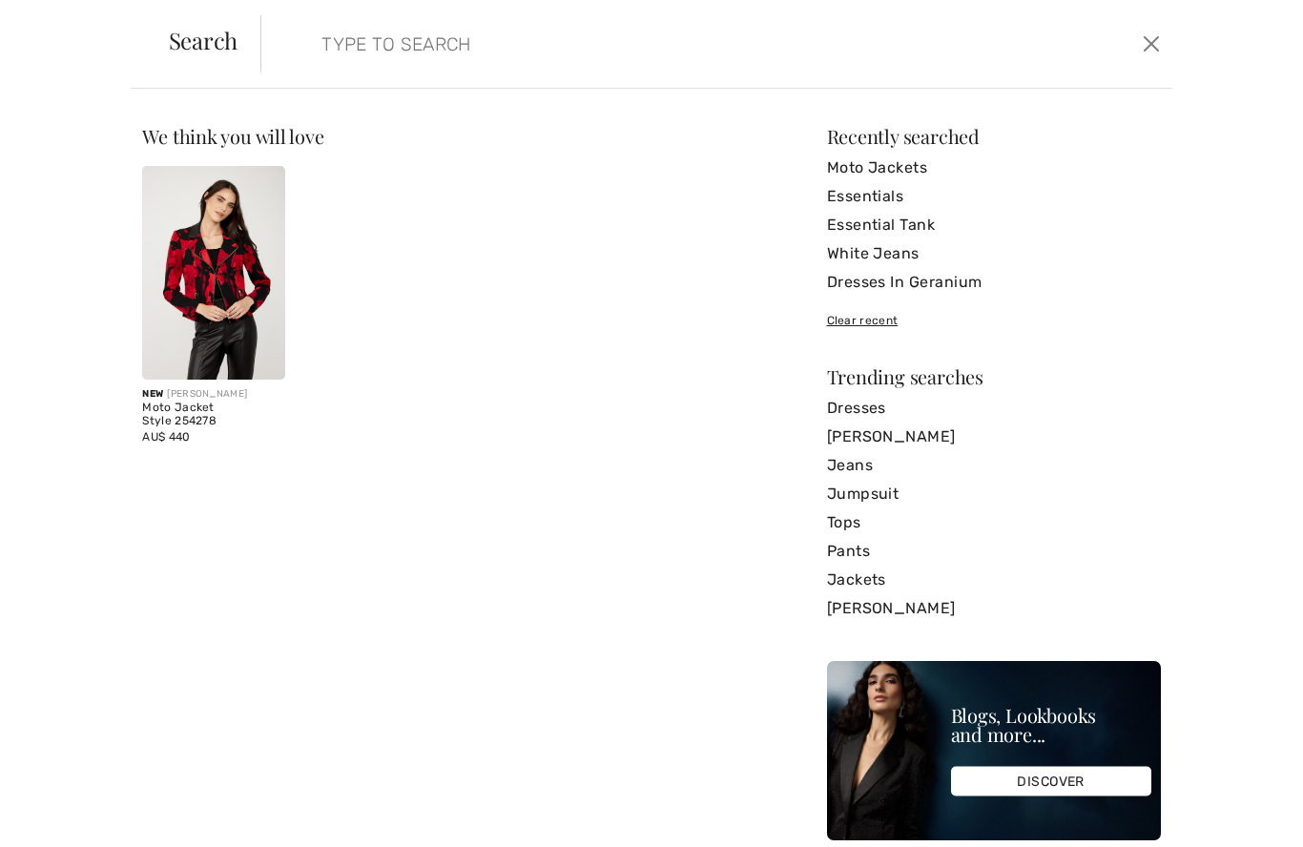
click at [380, 48] on input "search" at bounding box center [618, 43] width 622 height 57
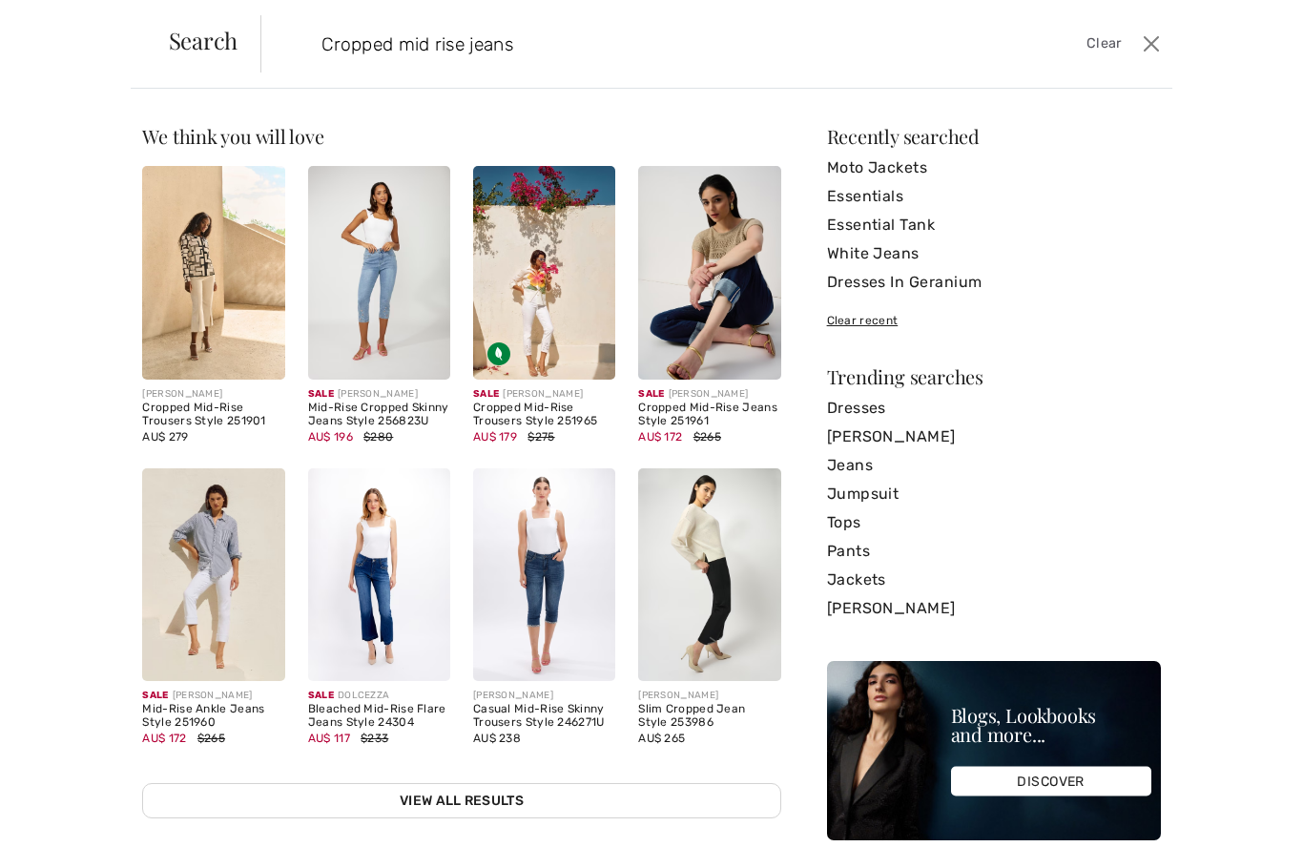
type input "Cropped mid rise jeans"
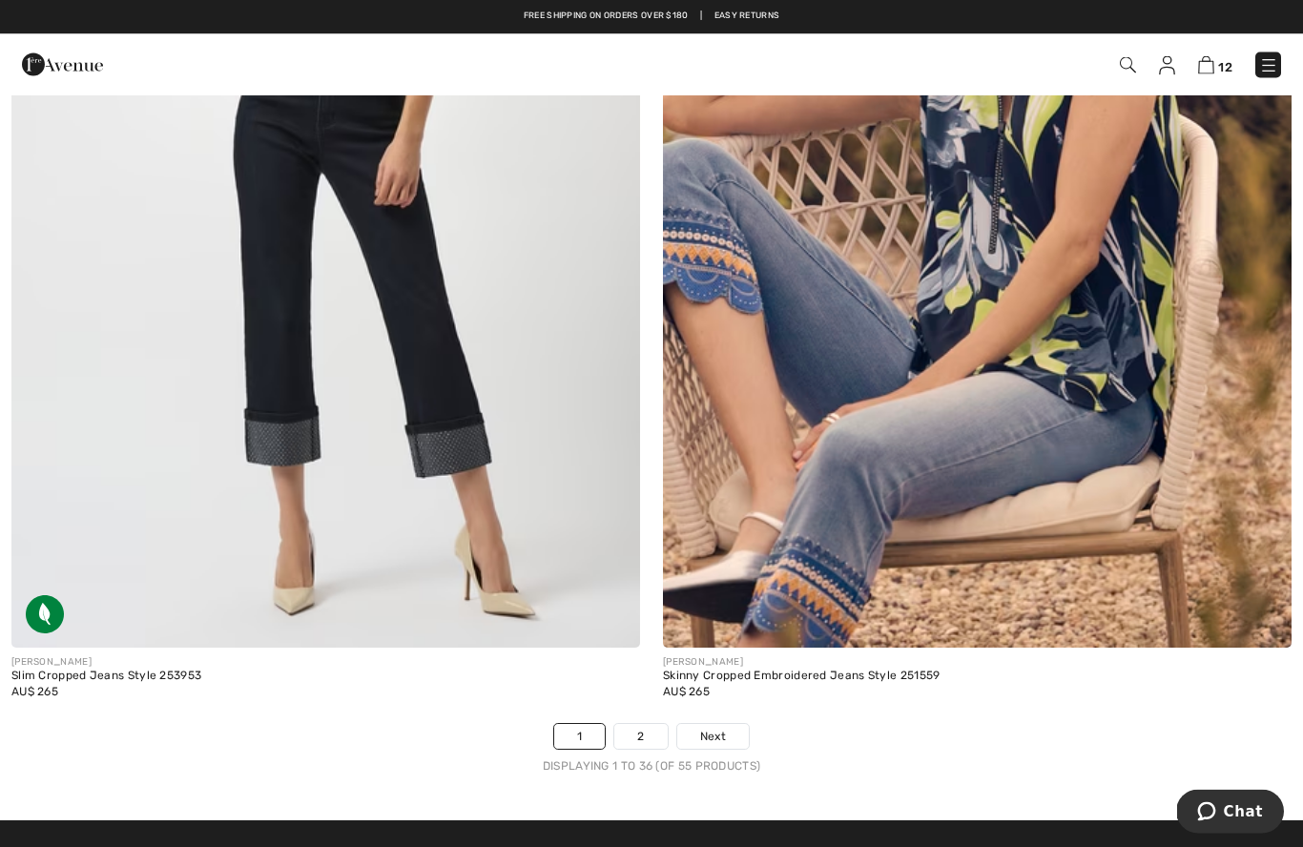
scroll to position [18232, 0]
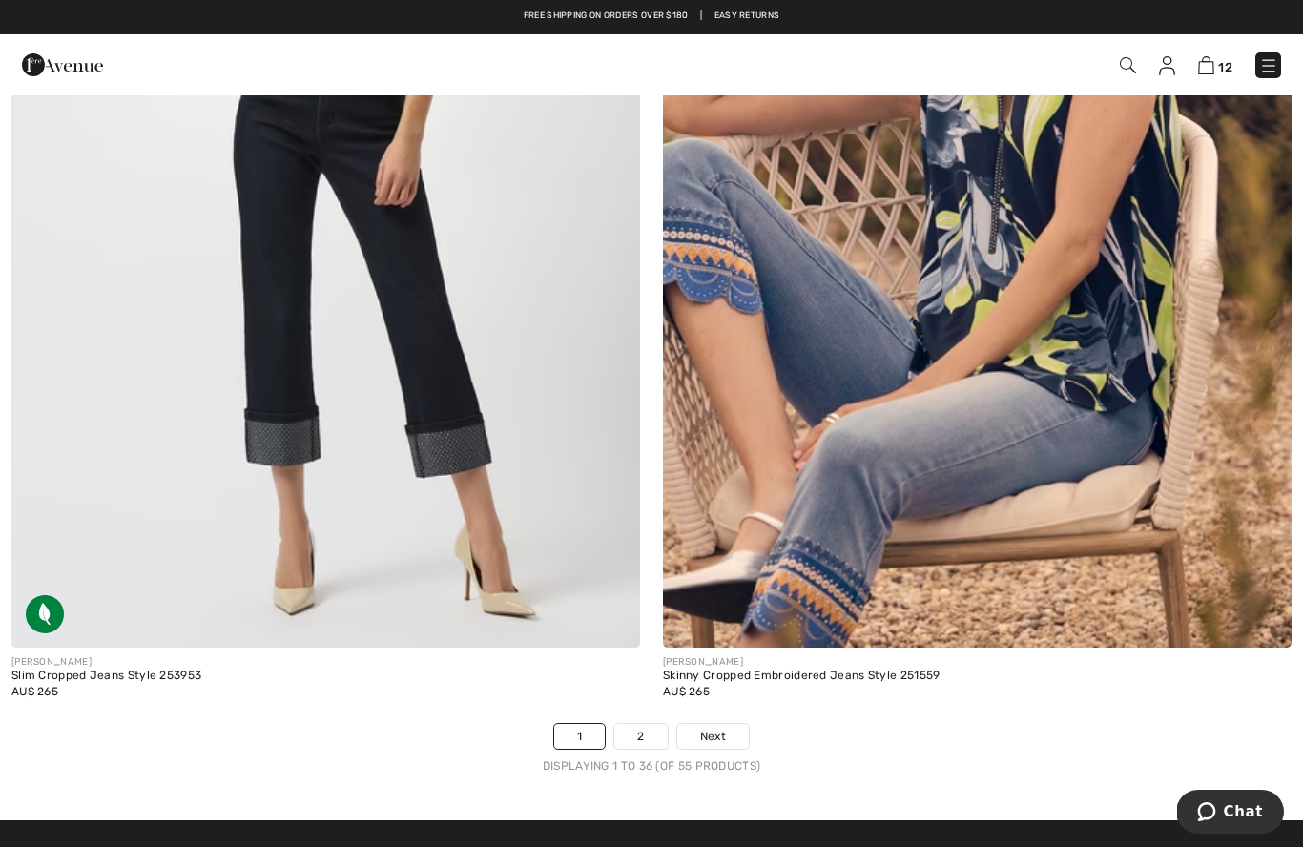
click at [719, 728] on span "Next" at bounding box center [713, 736] width 26 height 17
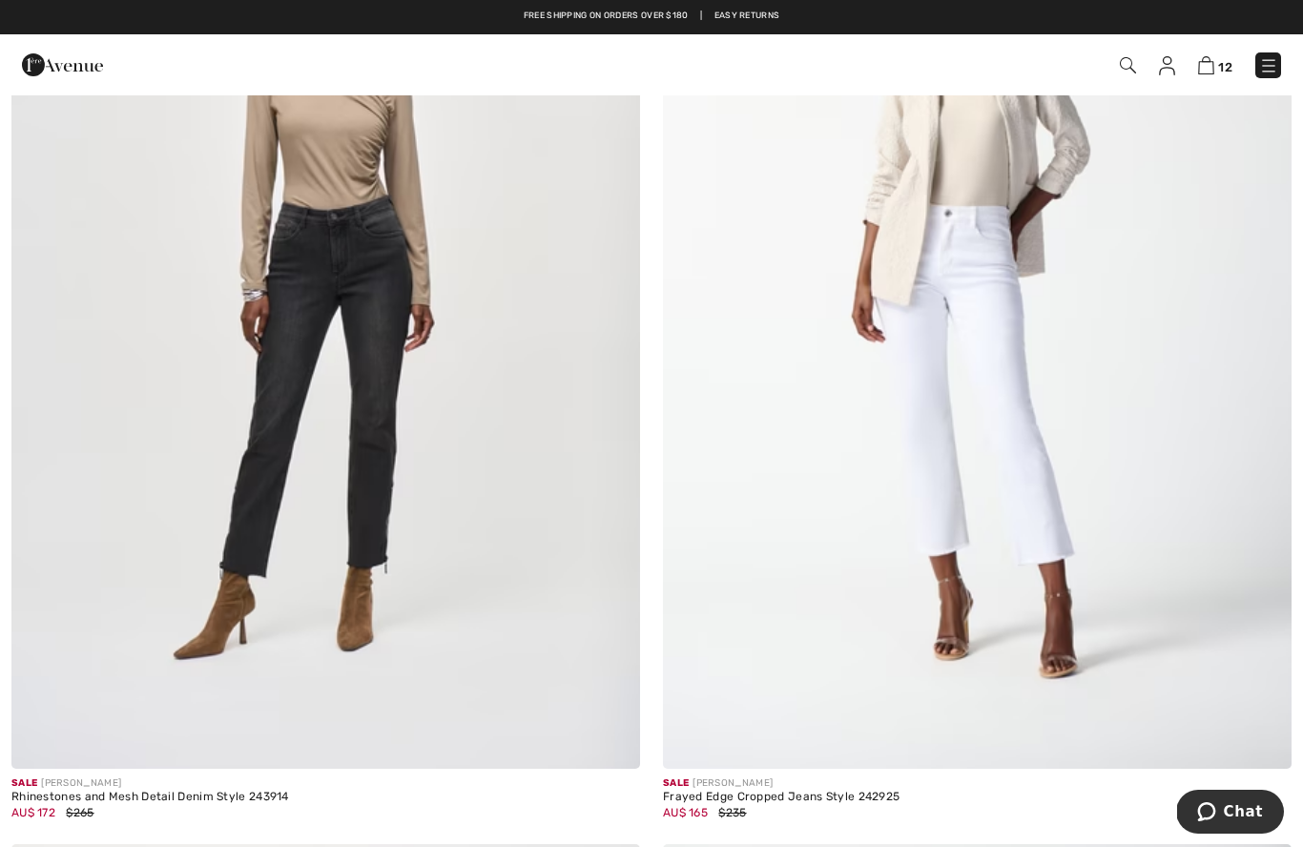
scroll to position [6713, 0]
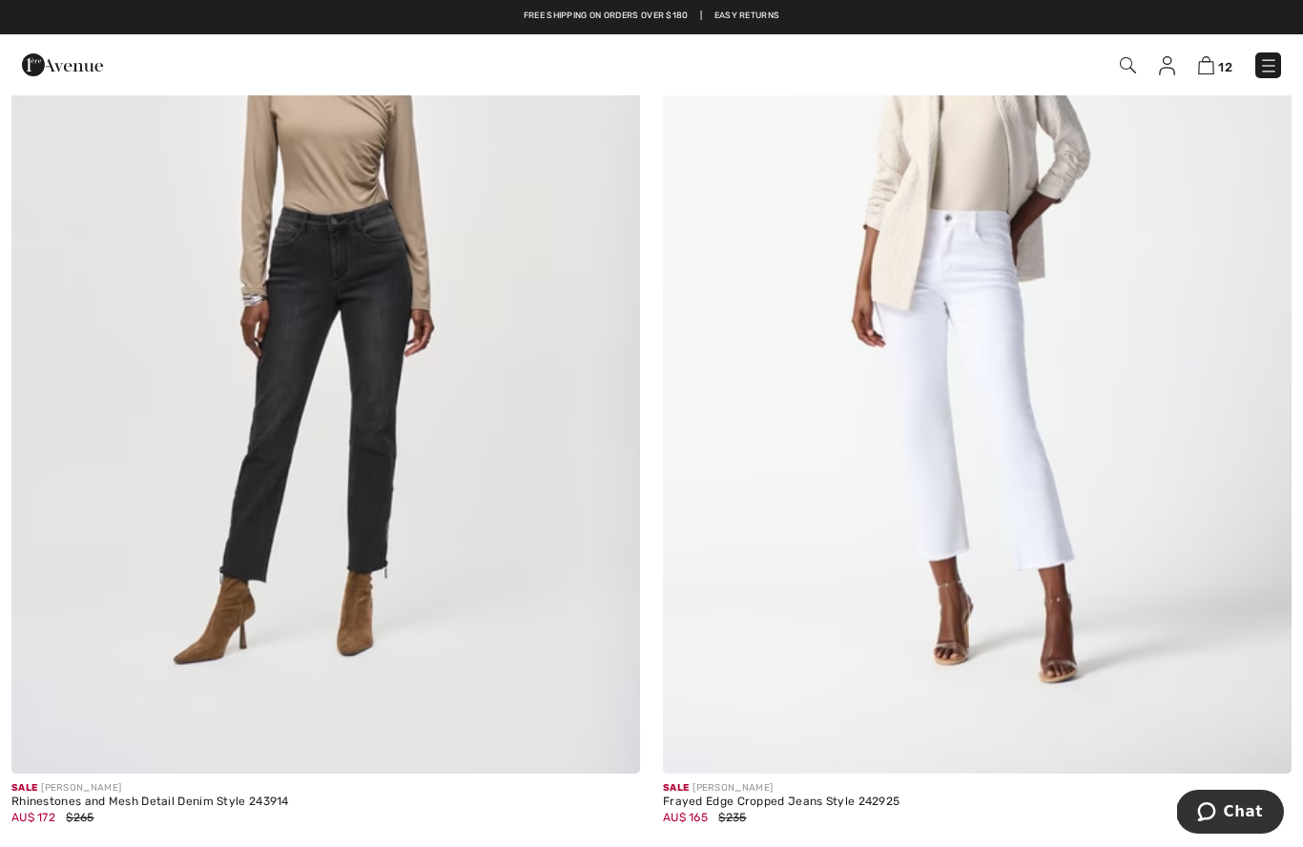
click at [1084, 549] on img at bounding box center [977, 301] width 628 height 943
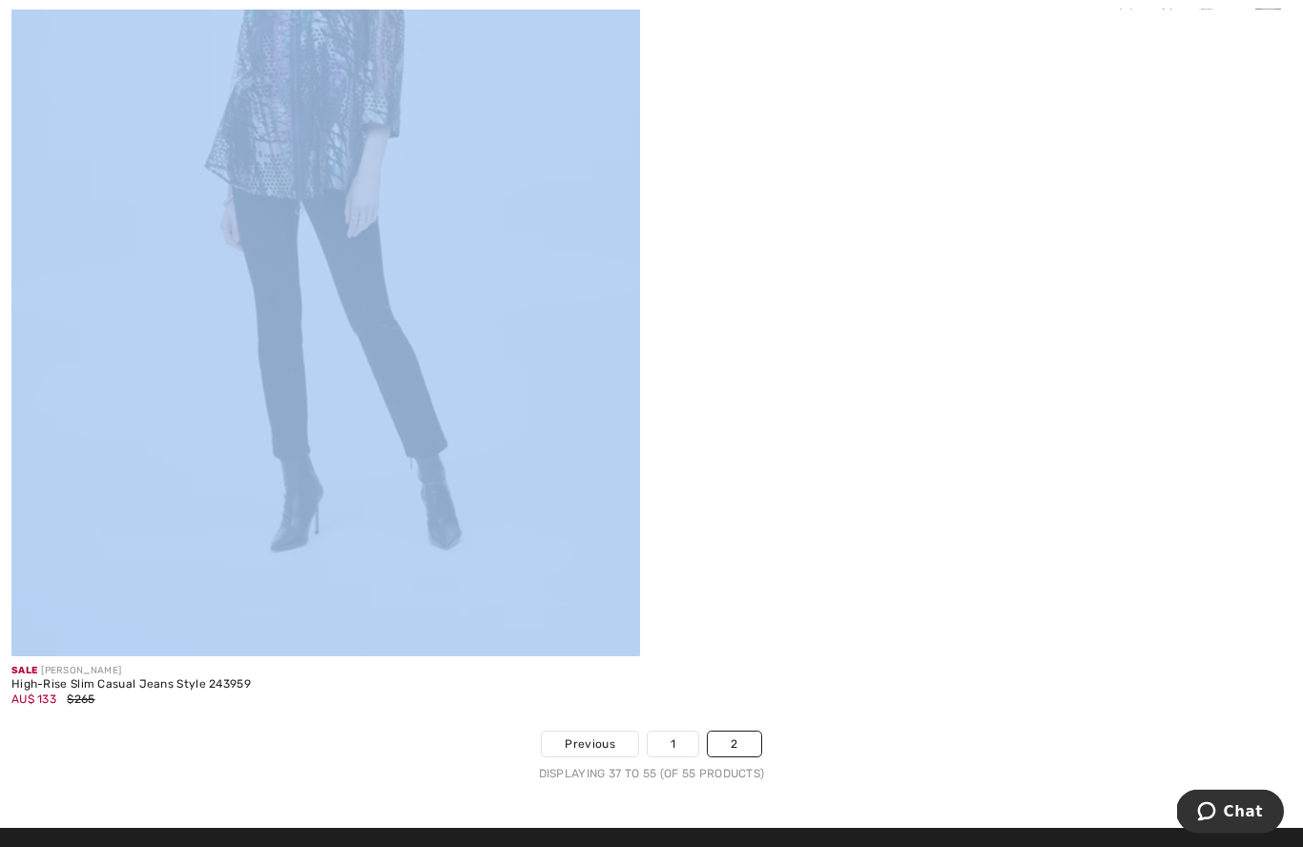
scroll to position [9888, 0]
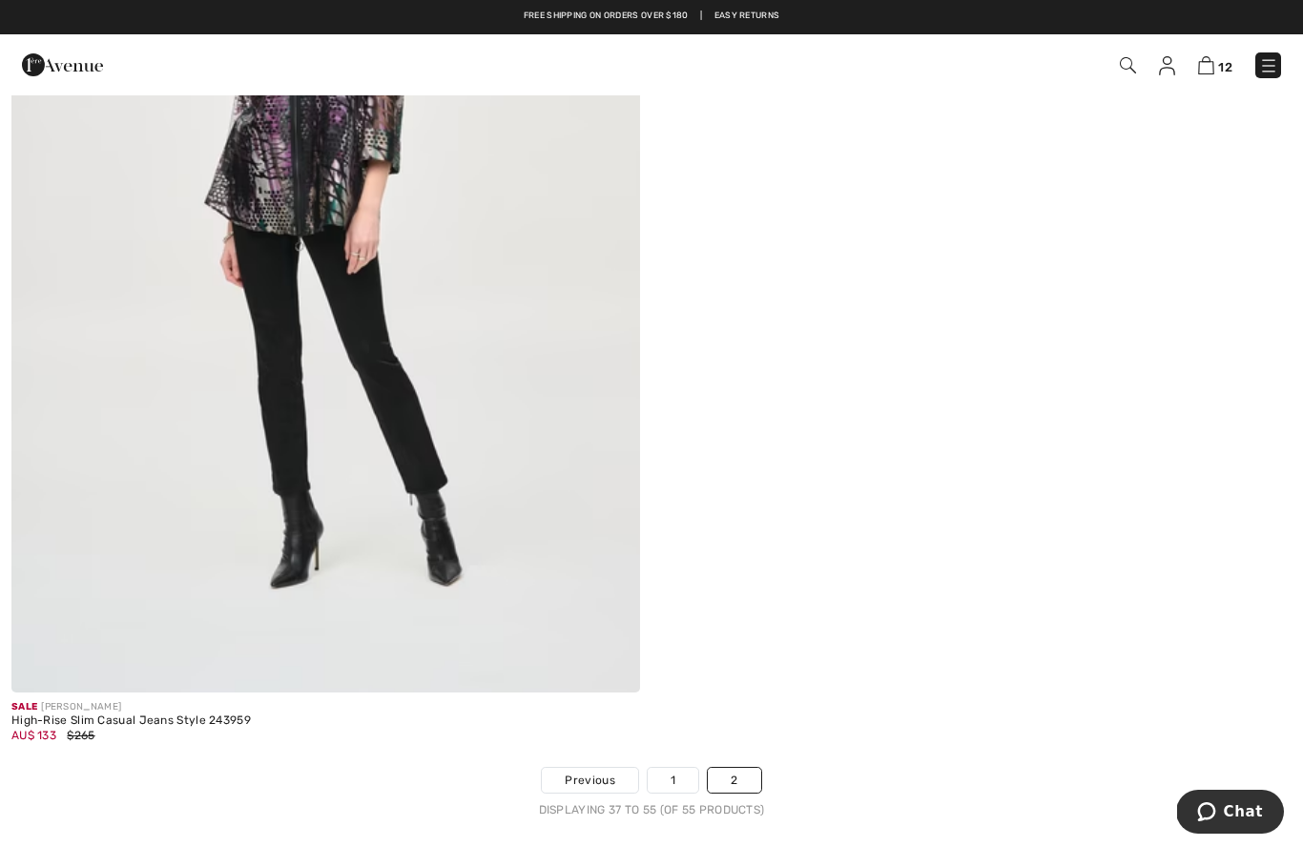
scroll to position [9847, 0]
click at [216, 379] on img at bounding box center [325, 221] width 628 height 943
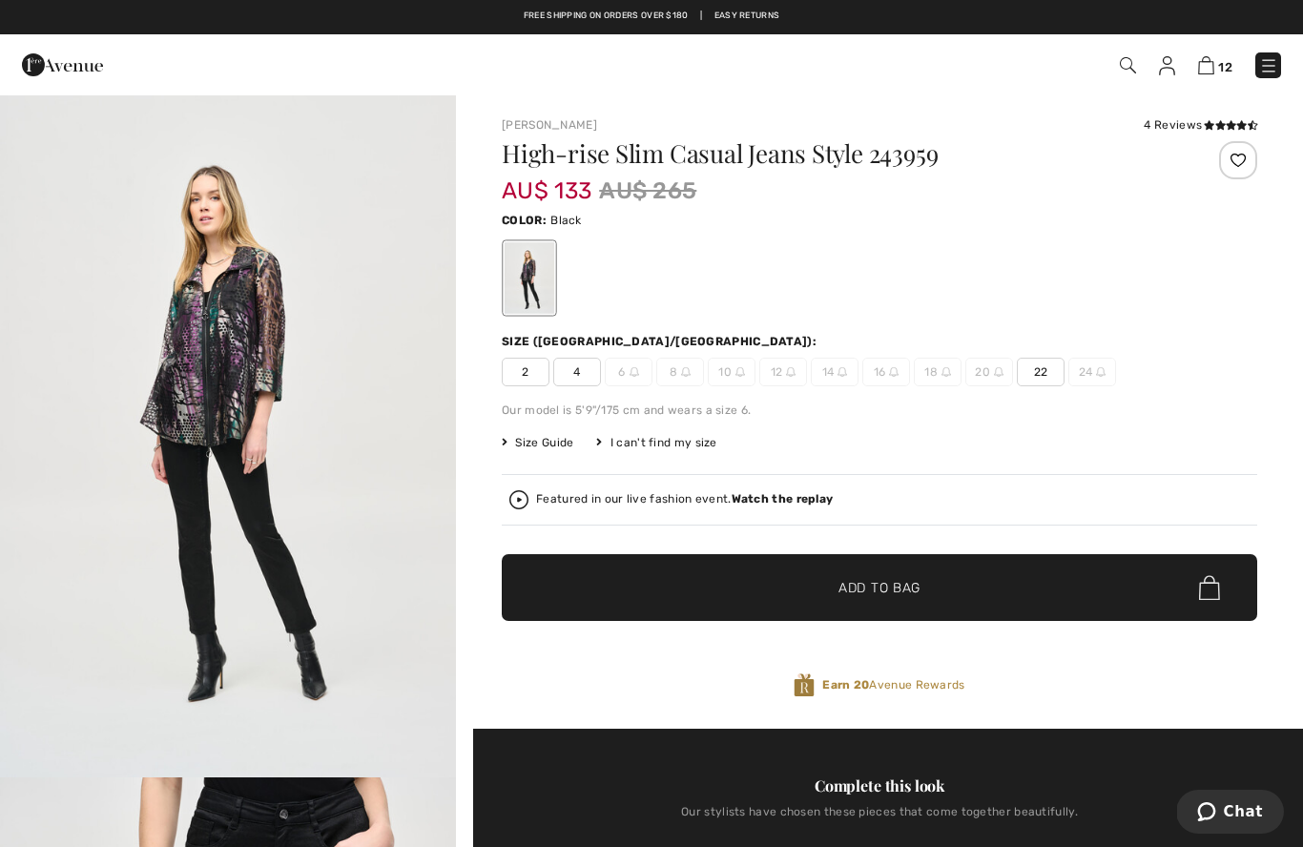
click at [1277, 63] on img at bounding box center [1268, 65] width 19 height 19
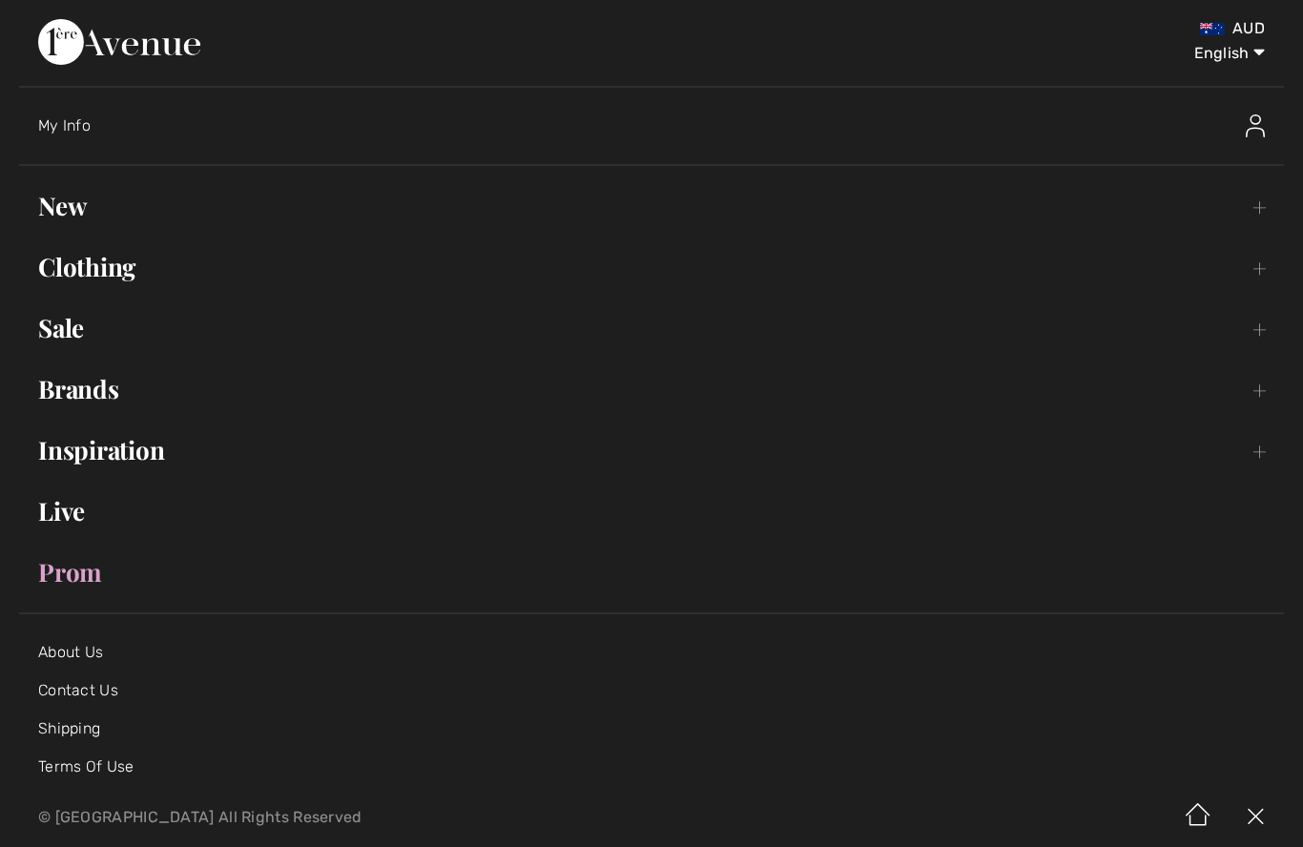
click at [62, 326] on link "Sale Toggle submenu" at bounding box center [651, 328] width 1264 height 42
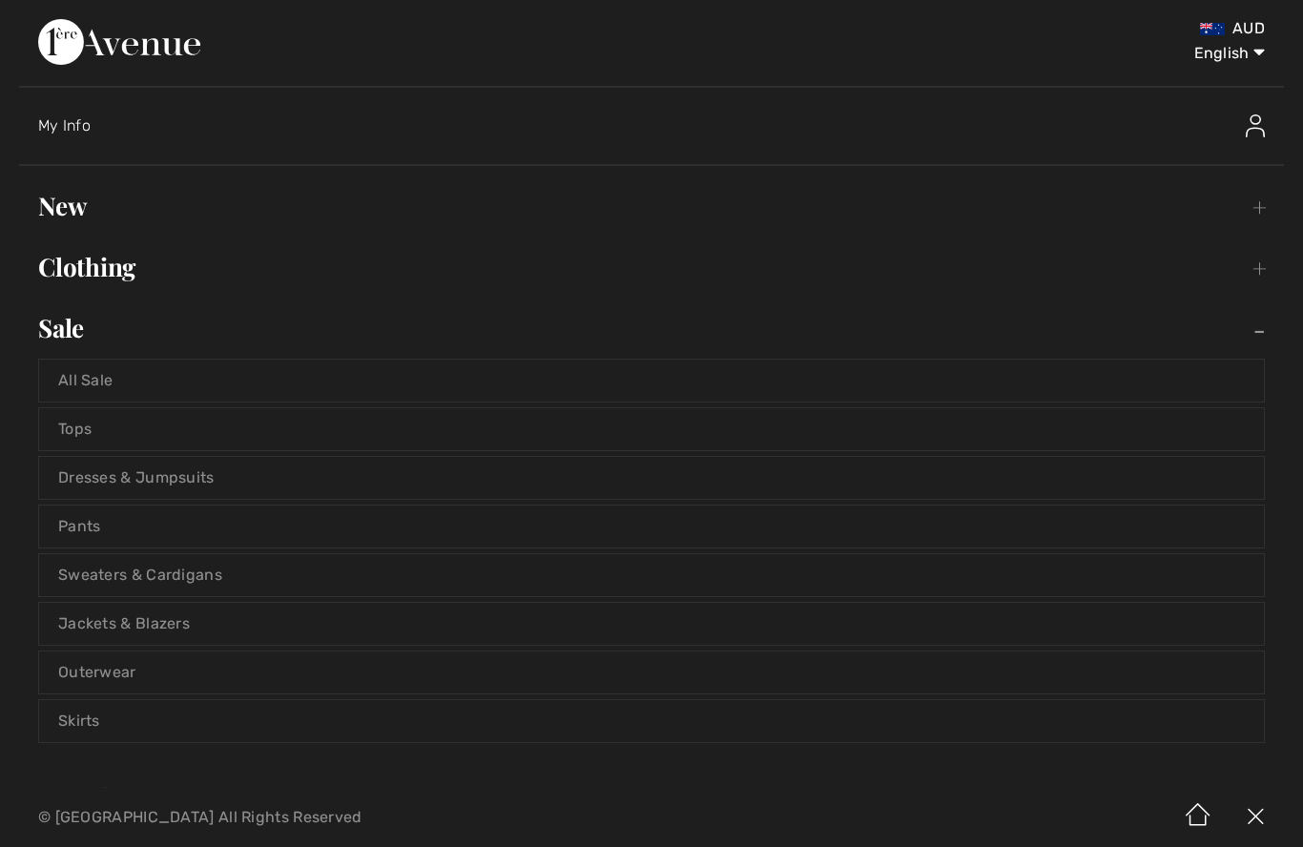
click at [143, 626] on link "Jackets & Blazers" at bounding box center [651, 624] width 1224 height 42
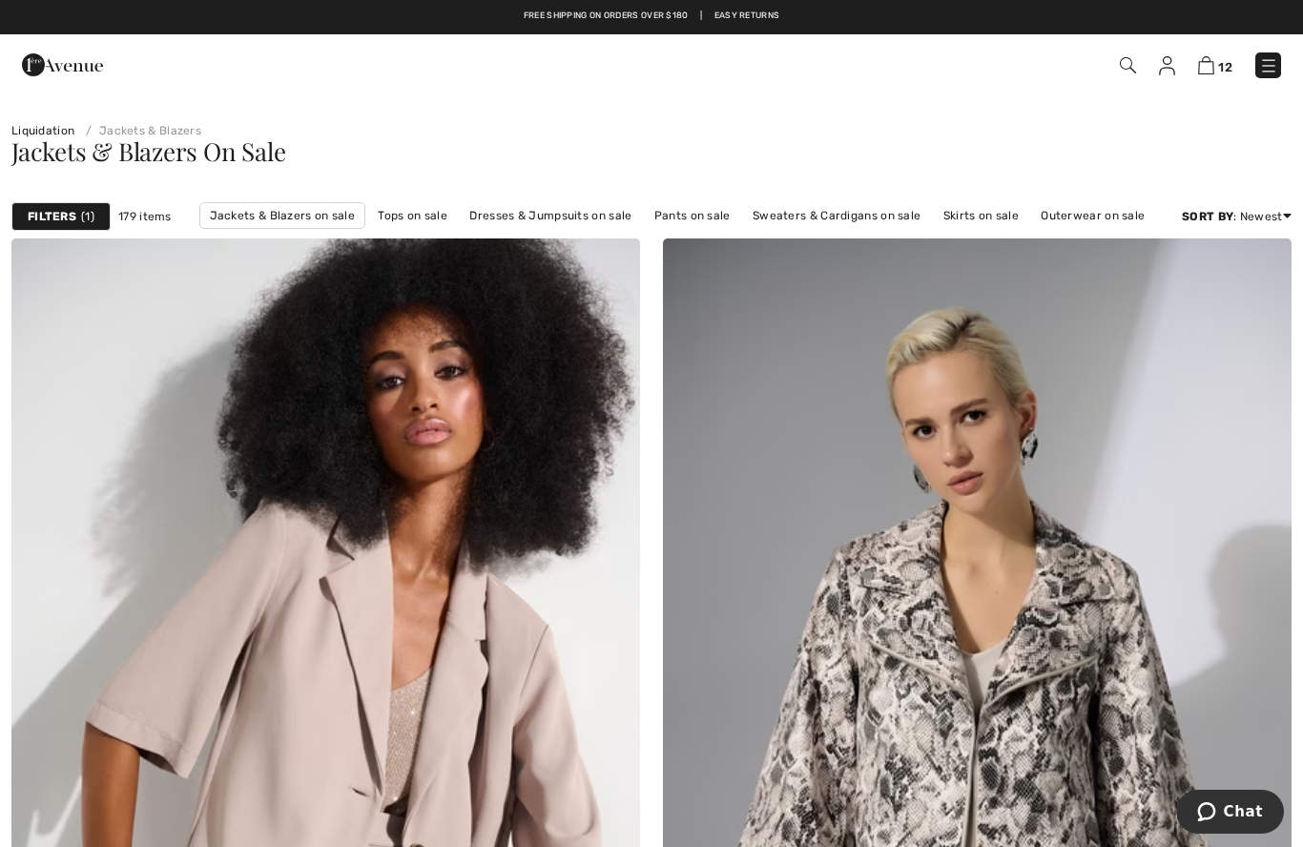
click at [64, 210] on strong "Filters" at bounding box center [52, 216] width 49 height 17
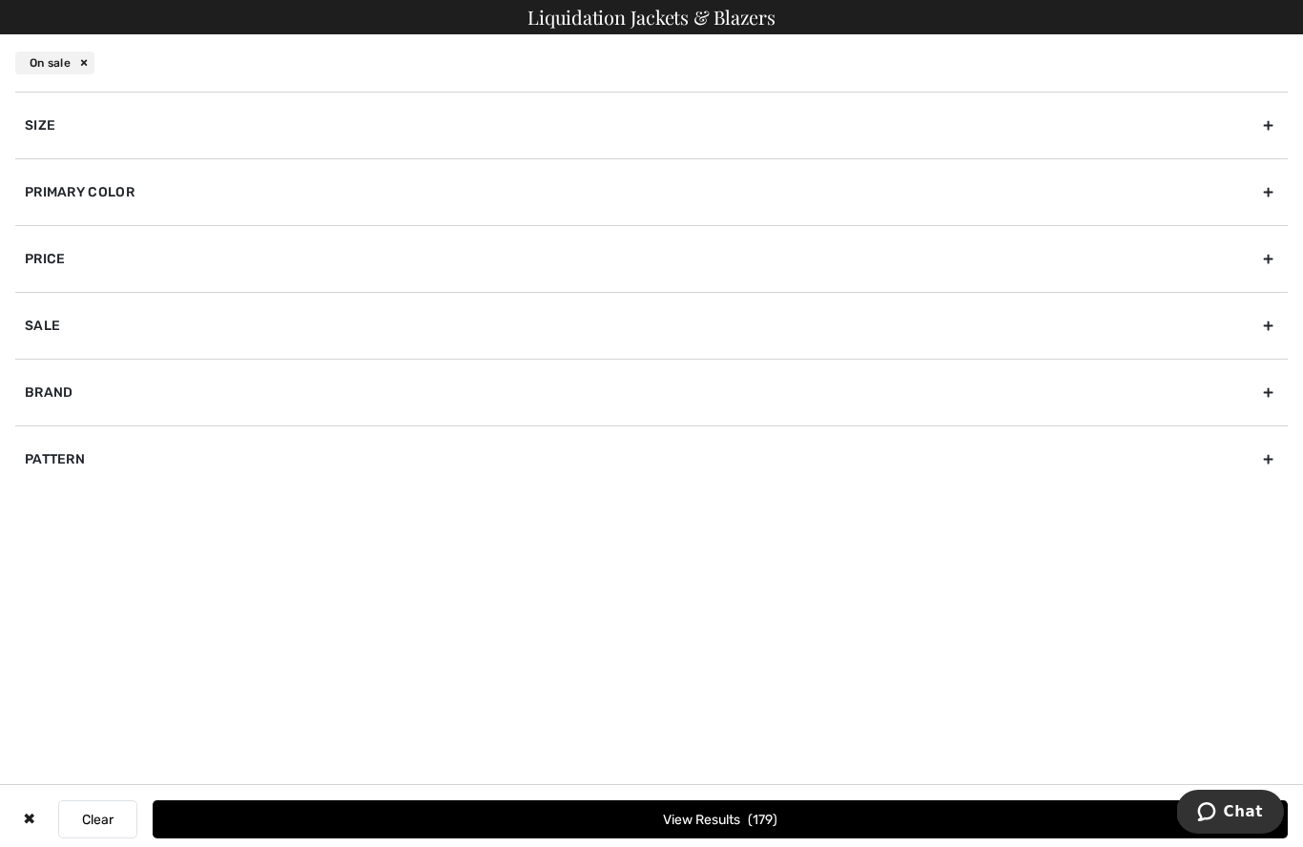
click at [61, 129] on div "Size" at bounding box center [651, 125] width 1272 height 67
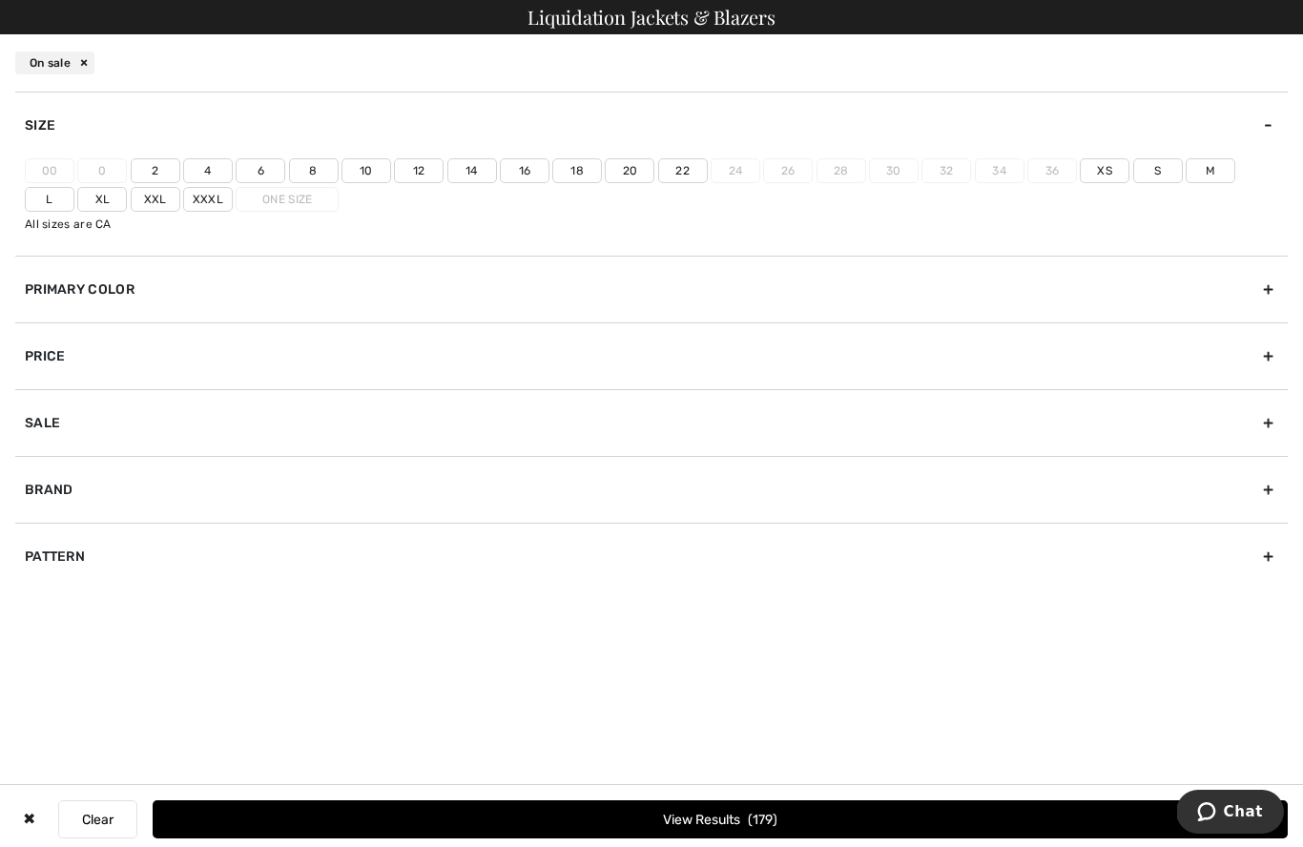
click at [74, 187] on label "L" at bounding box center [50, 199] width 50 height 25
click at [0, 0] on input"] "L" at bounding box center [0, 0] width 0 height 0
click at [468, 168] on label "14" at bounding box center [472, 170] width 50 height 25
click at [0, 0] on input"] "14" at bounding box center [0, 0] width 0 height 0
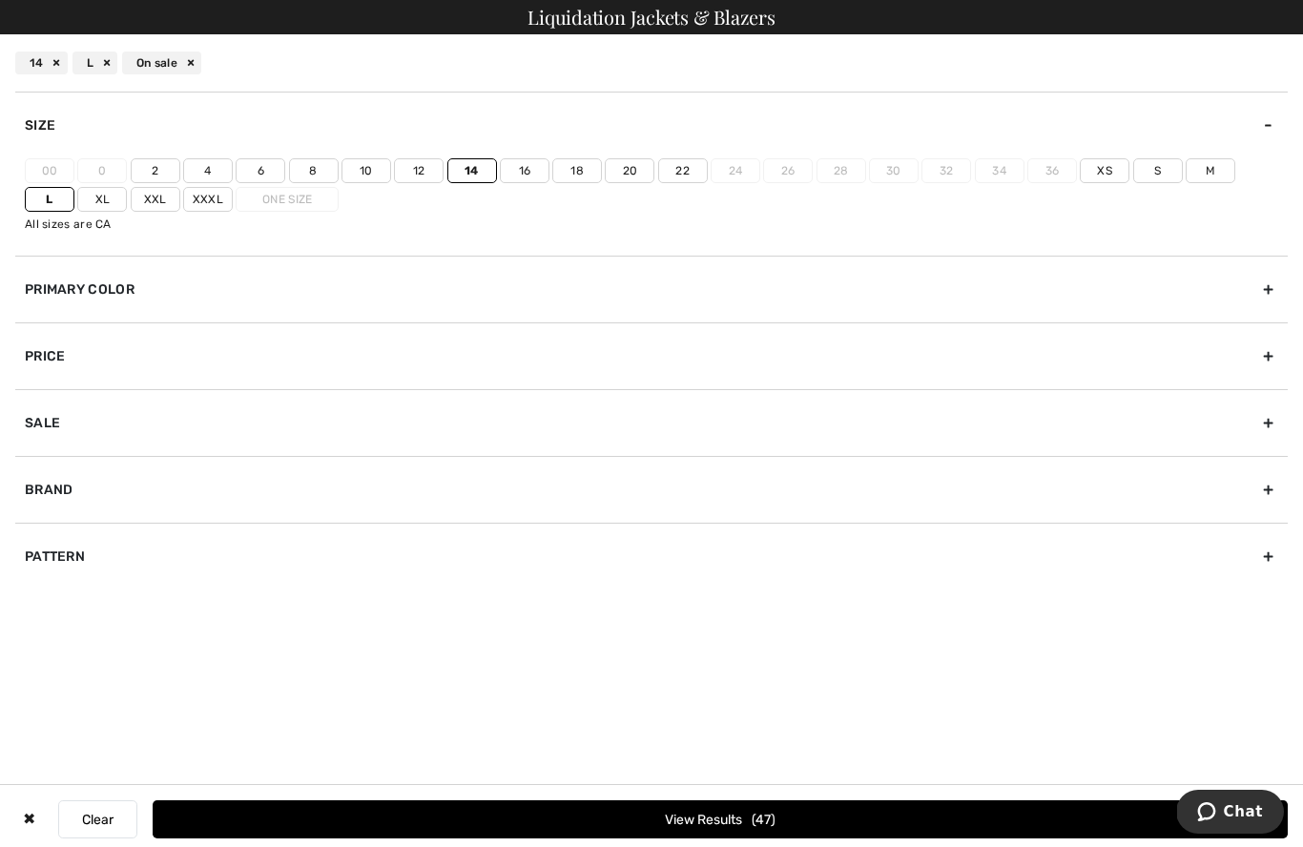
click at [720, 838] on button "View Results 47" at bounding box center [720, 819] width 1135 height 38
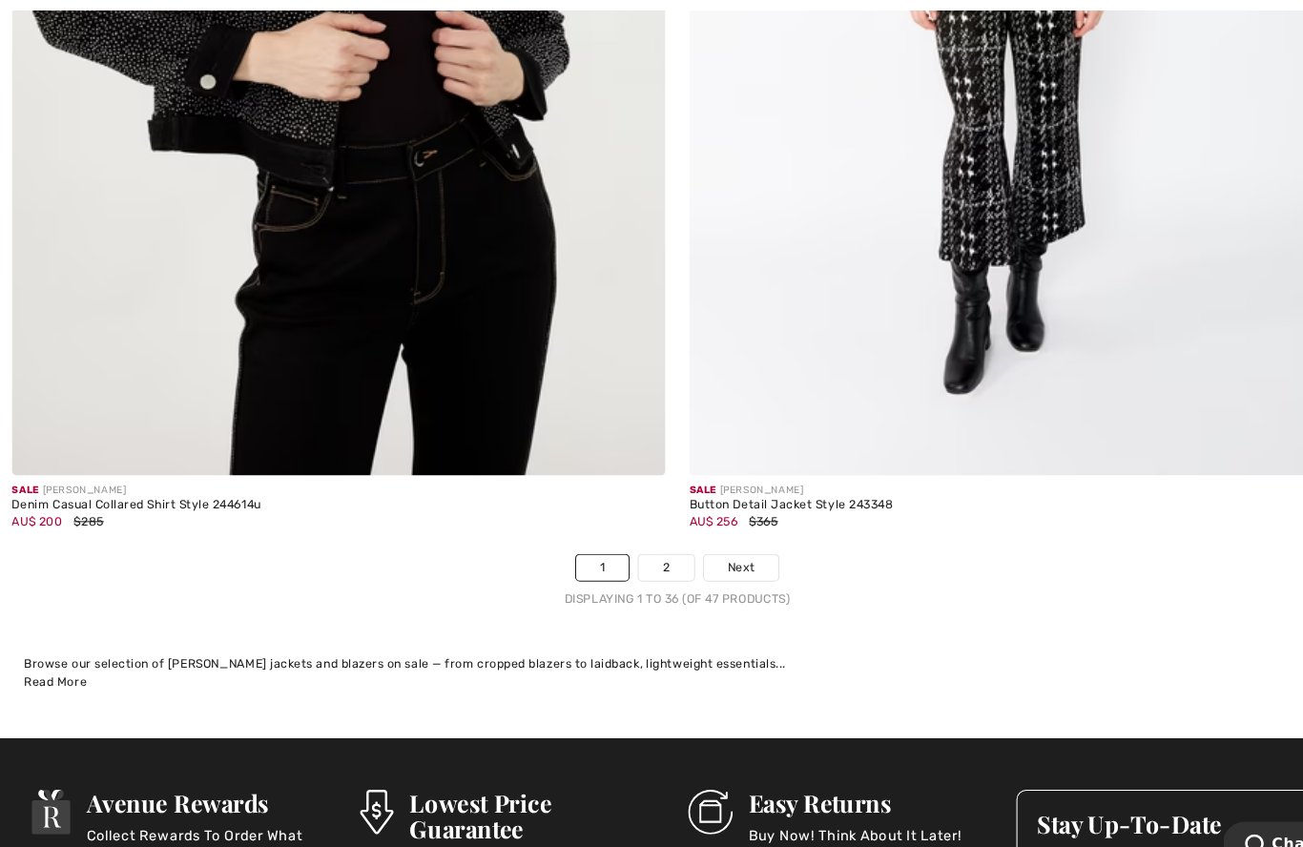
scroll to position [18423, 0]
click at [639, 533] on link "2" at bounding box center [640, 545] width 52 height 25
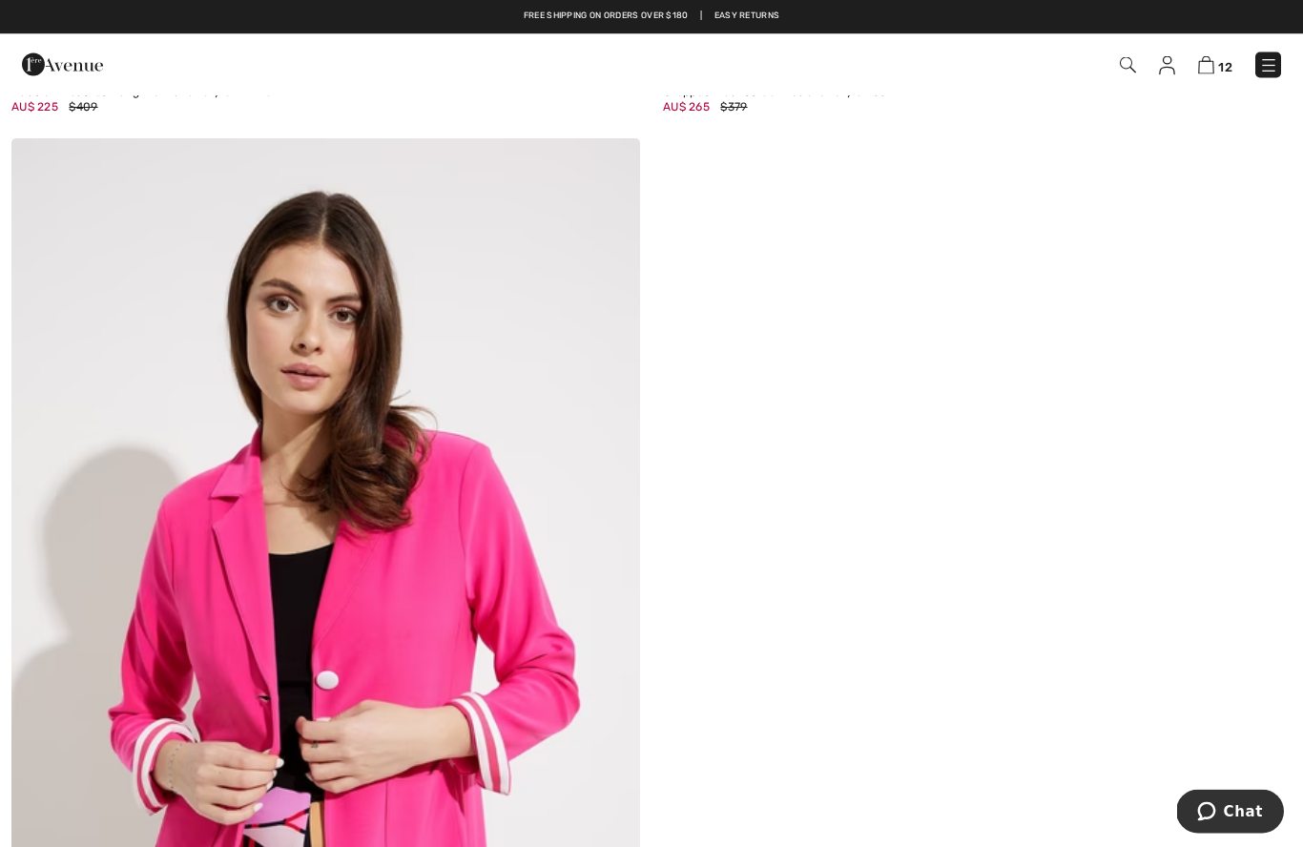
scroll to position [5185, 0]
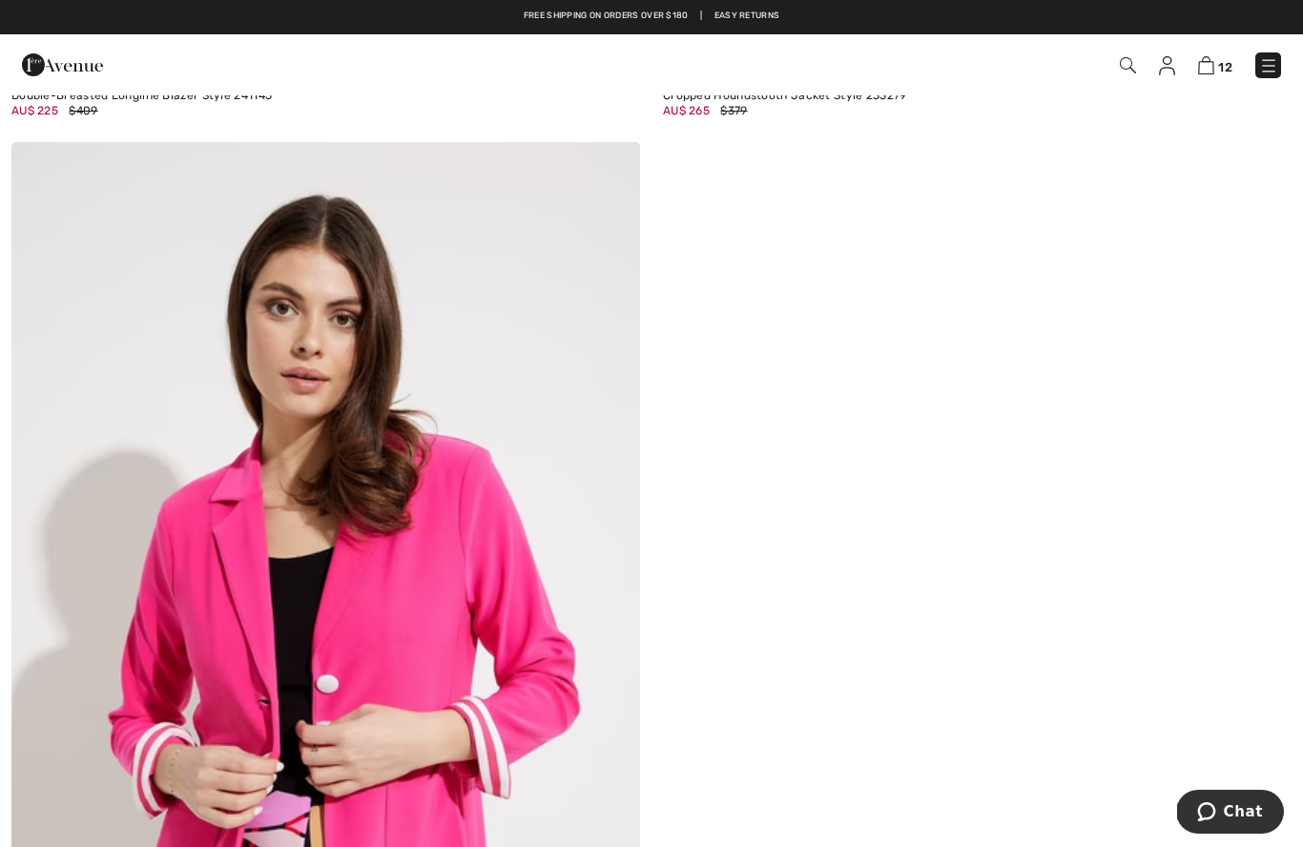
click at [1273, 58] on img at bounding box center [1268, 65] width 19 height 19
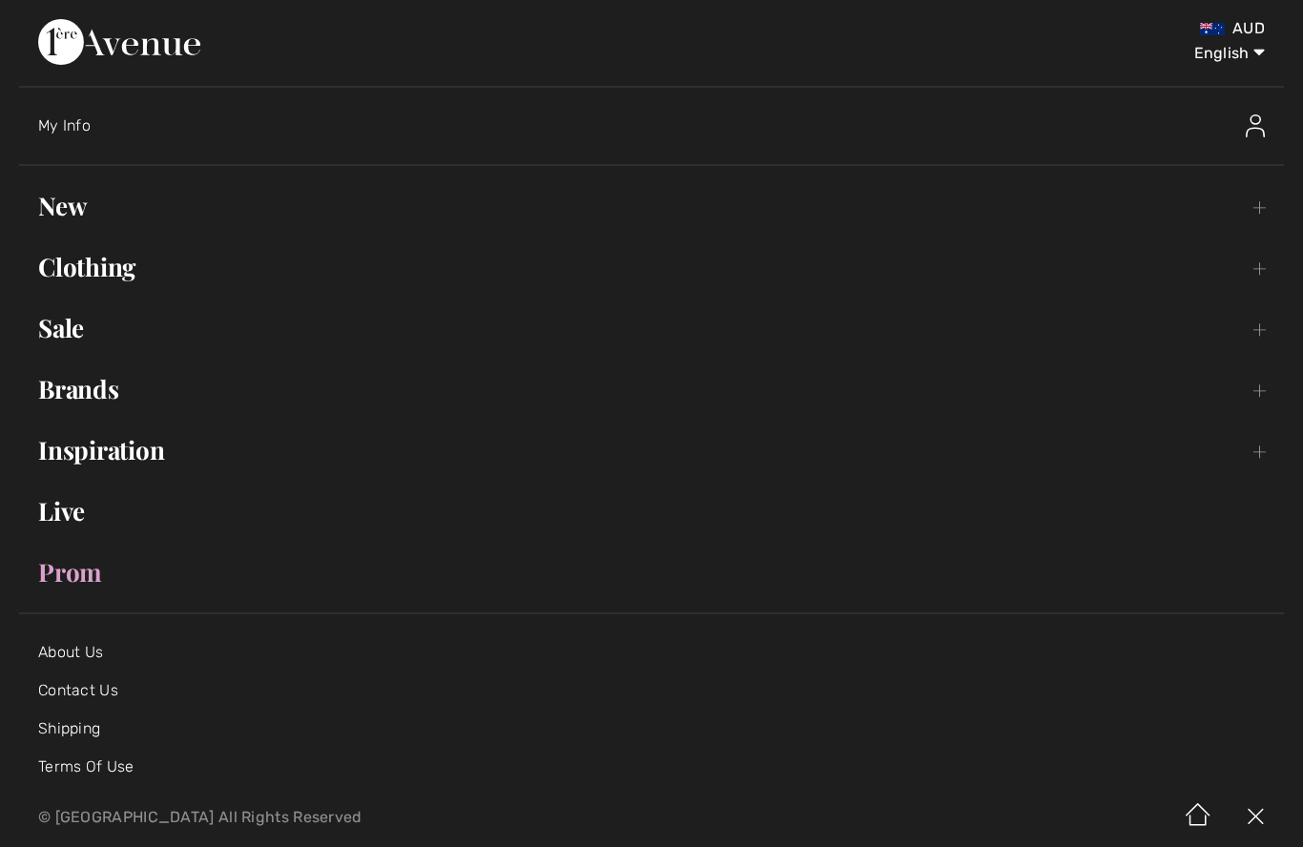
click at [72, 324] on link "Sale Toggle submenu" at bounding box center [651, 328] width 1264 height 42
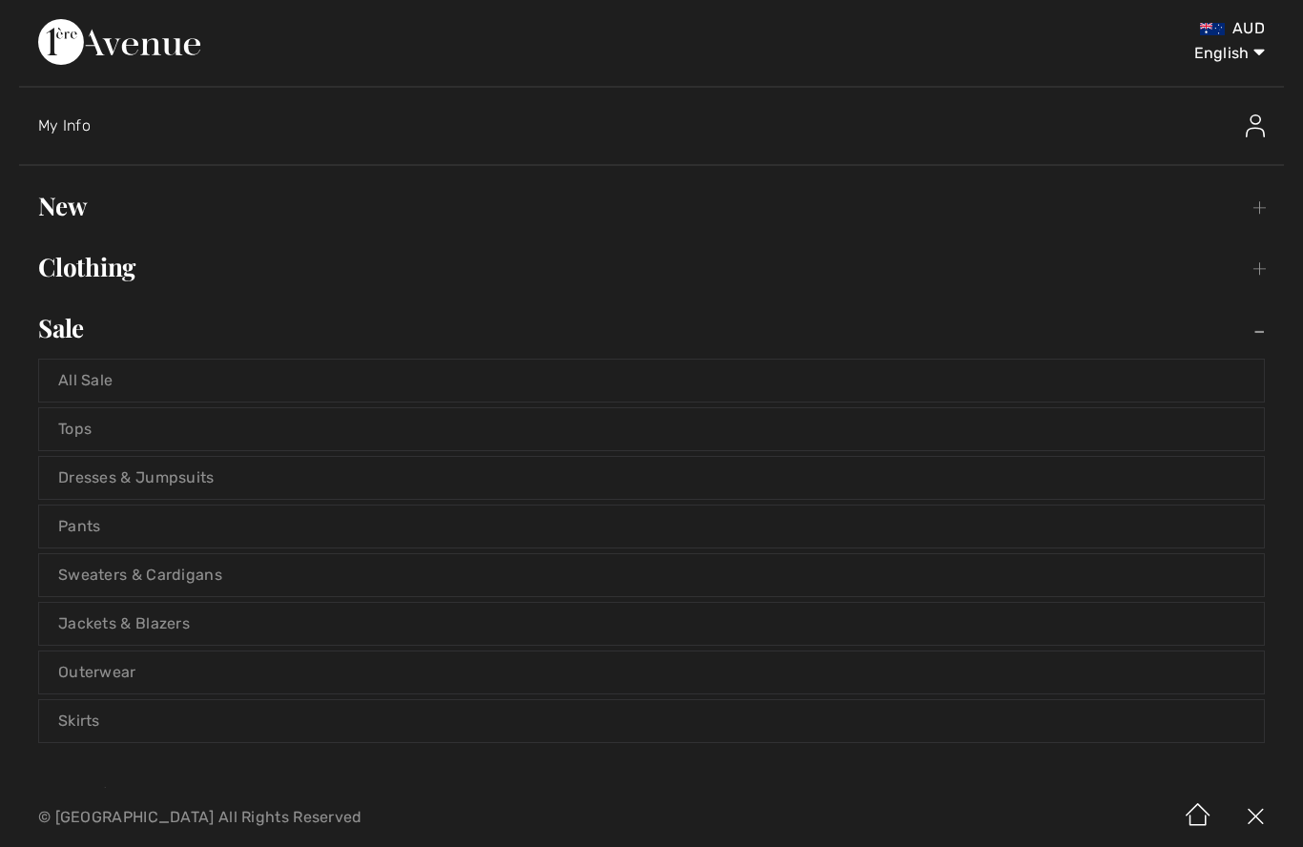
click at [113, 670] on link "Outerwear" at bounding box center [651, 672] width 1224 height 42
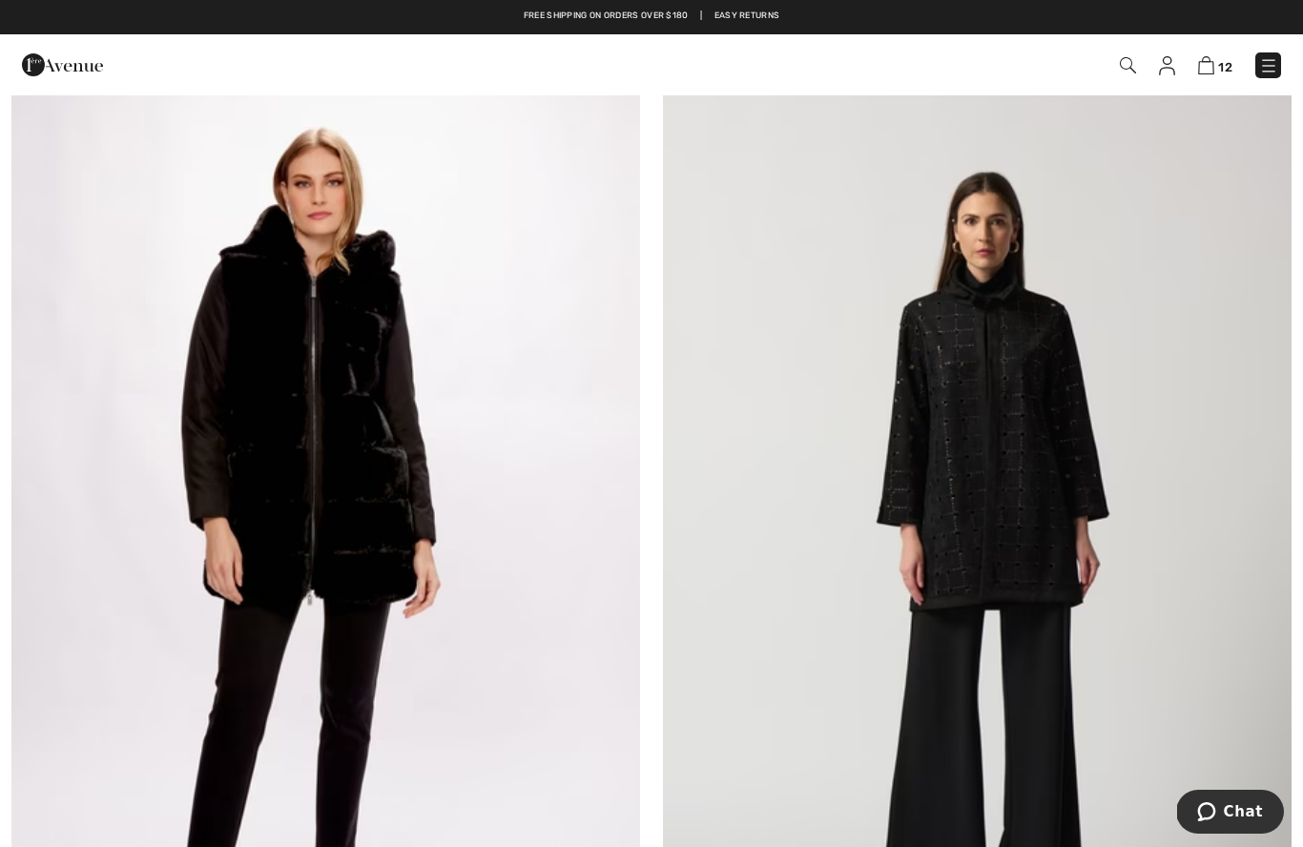
scroll to position [9503, 0]
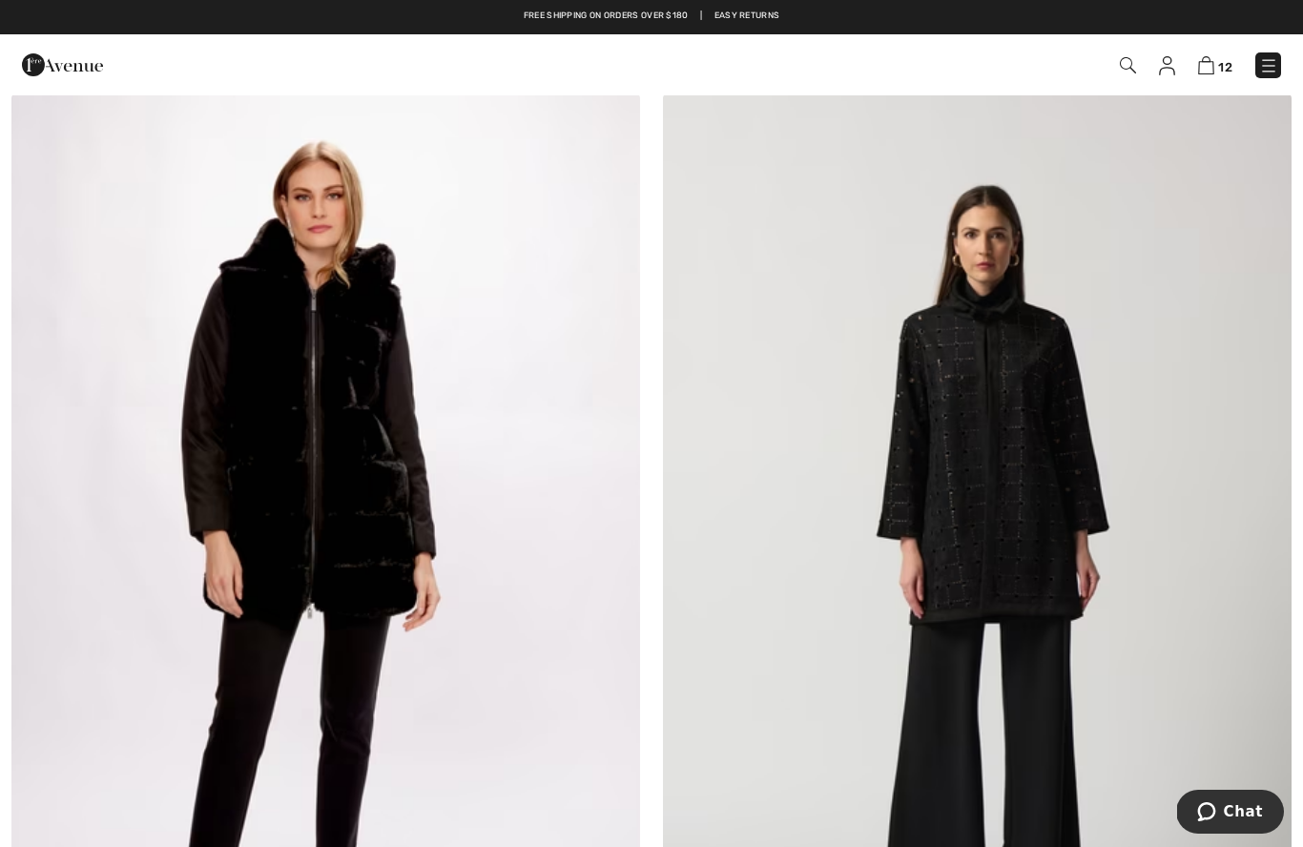
click at [282, 467] on img at bounding box center [325, 564] width 628 height 943
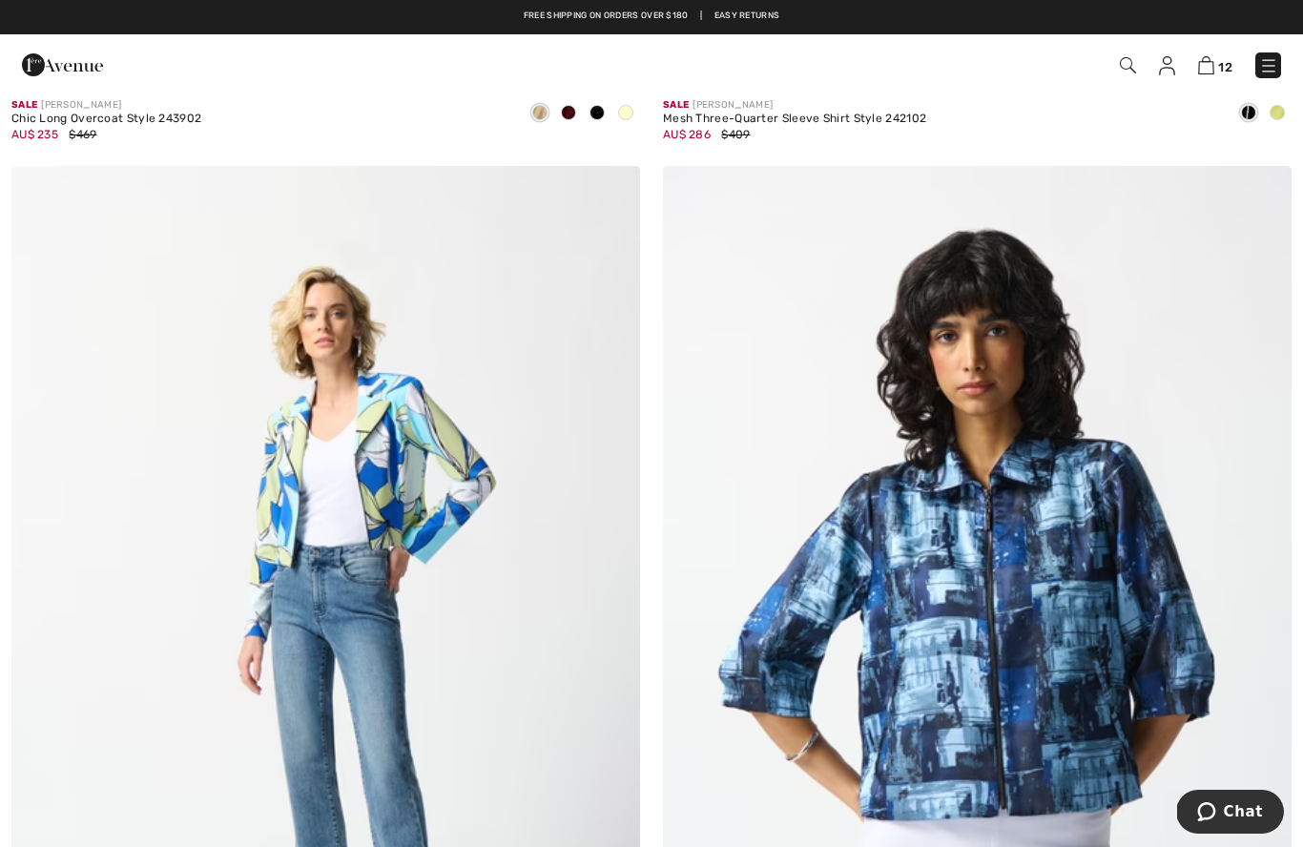
scroll to position [7390, 0]
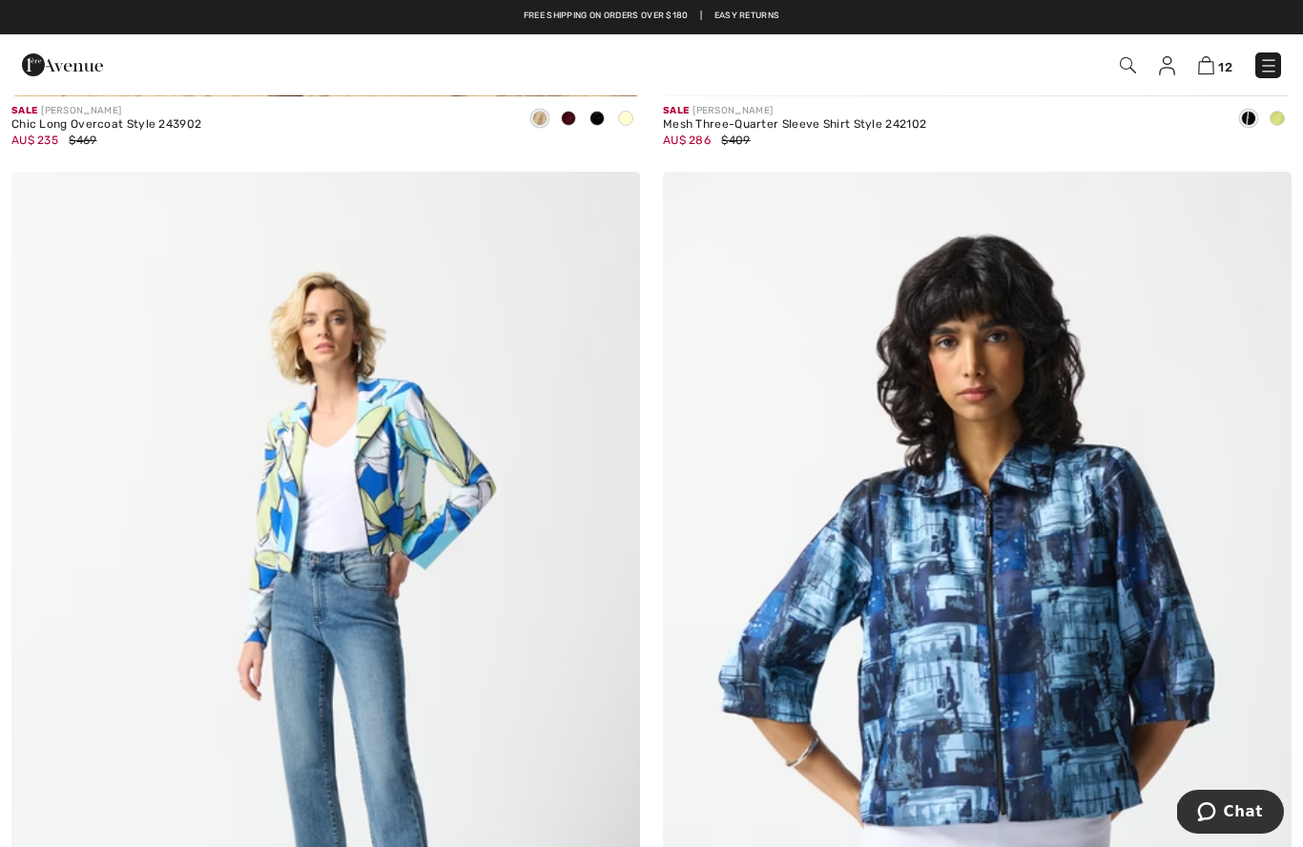
click at [1275, 63] on img at bounding box center [1268, 65] width 19 height 19
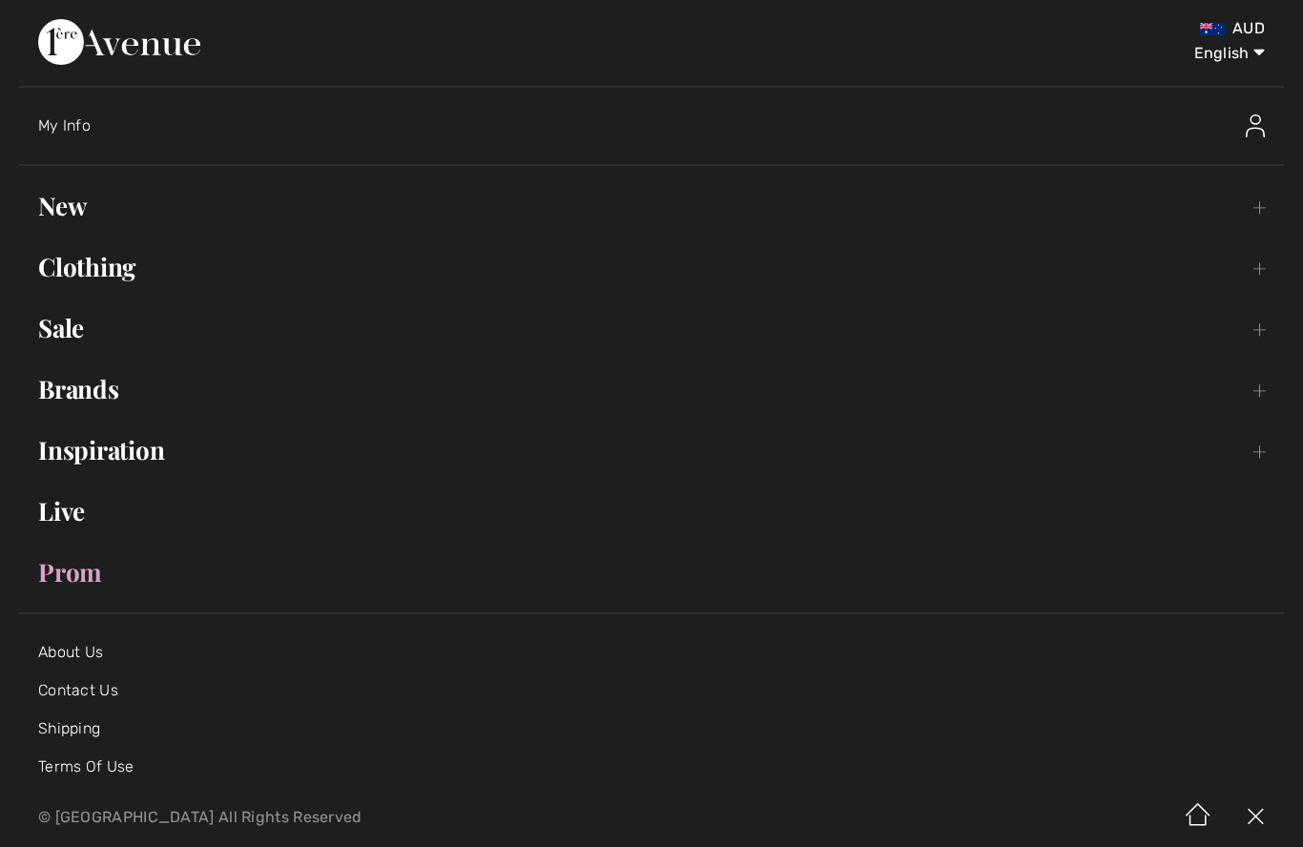
click at [100, 257] on link "Clothing Toggle submenu" at bounding box center [651, 267] width 1264 height 42
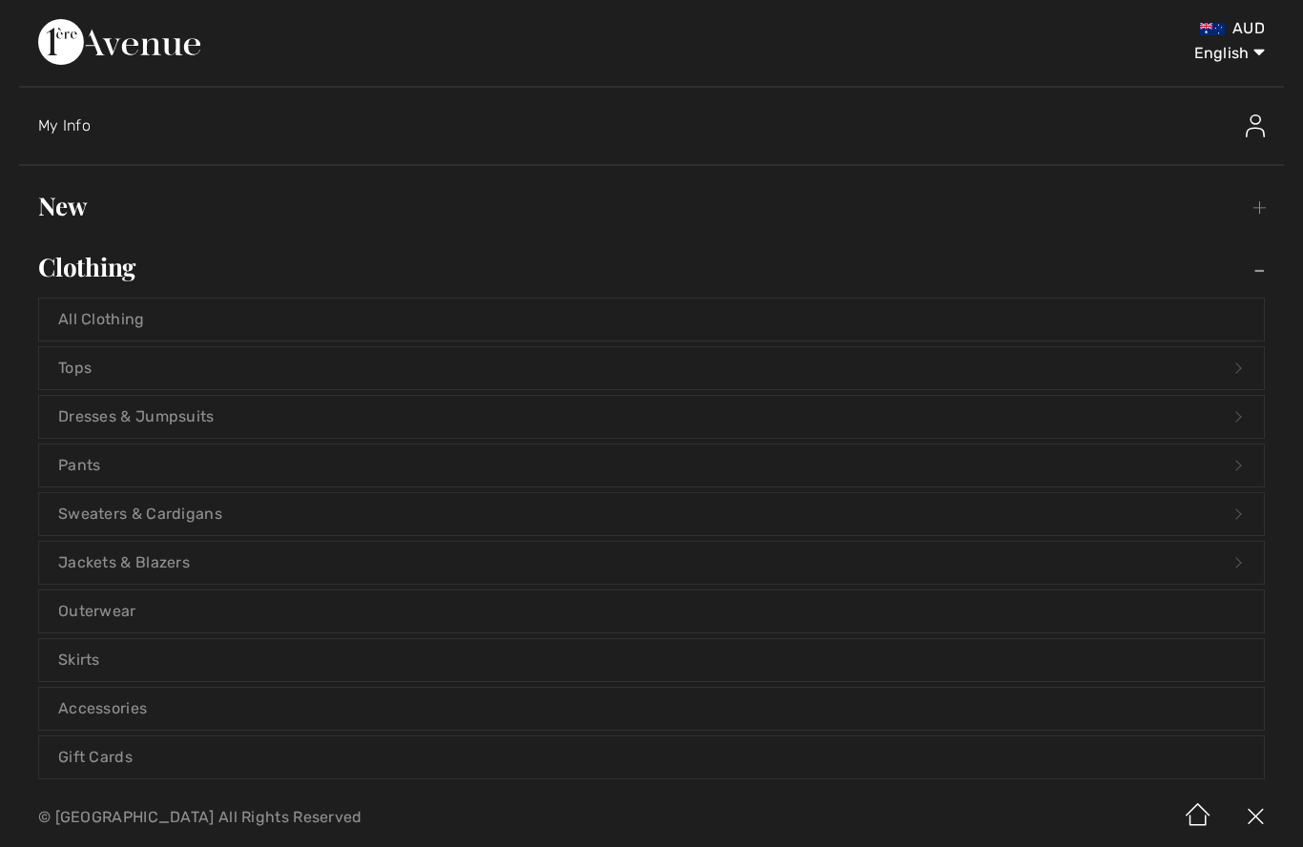
click at [88, 606] on link "Outerwear" at bounding box center [651, 611] width 1224 height 42
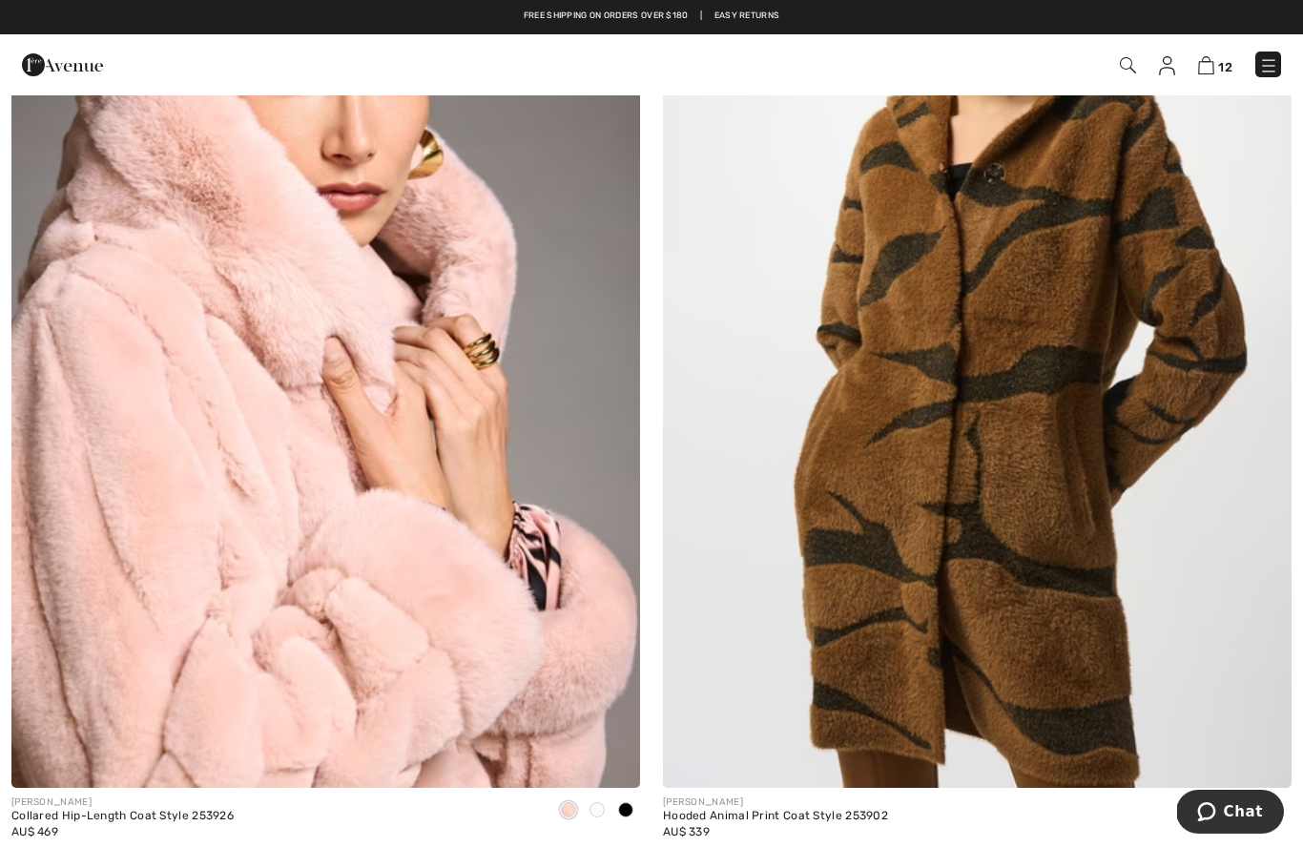
scroll to position [8738, 0]
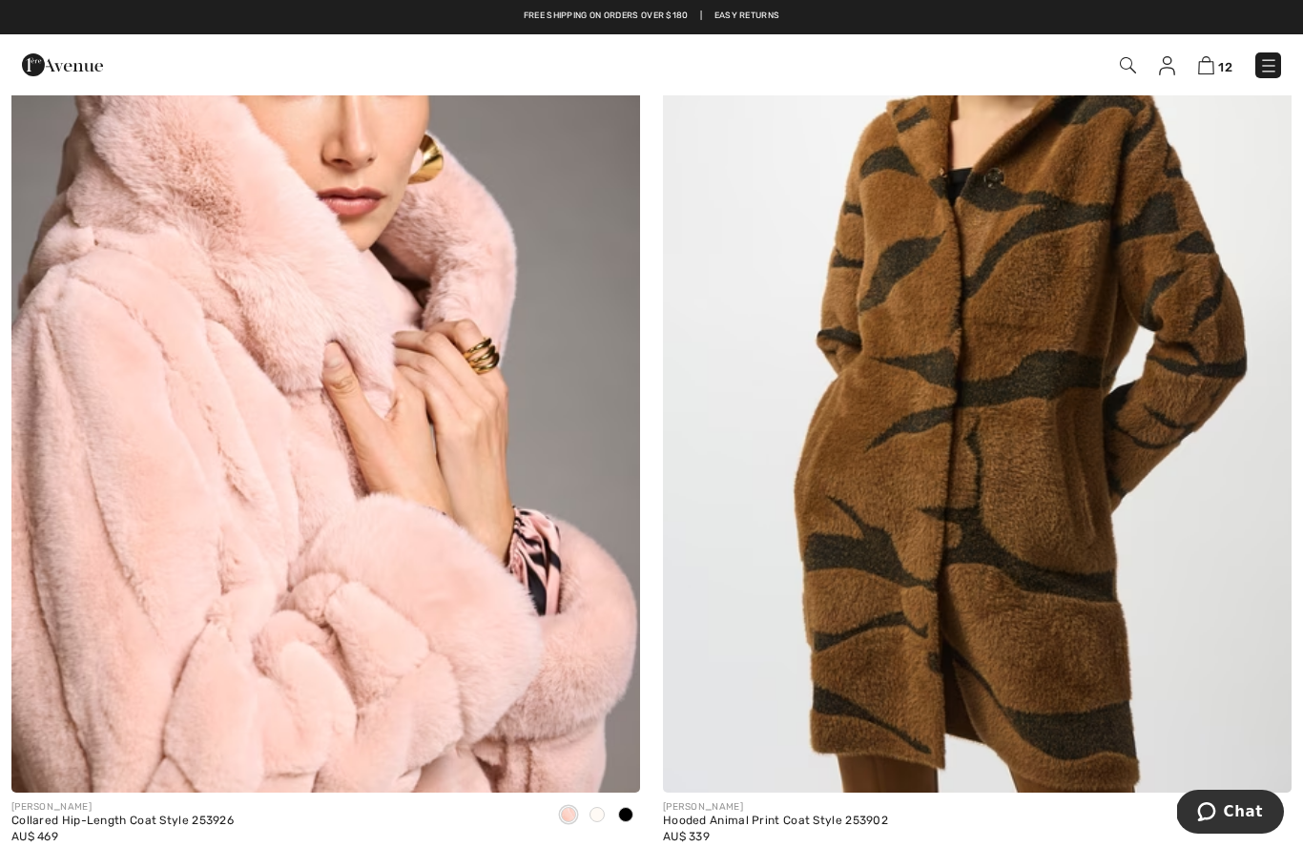
click at [235, 438] on img at bounding box center [325, 321] width 628 height 943
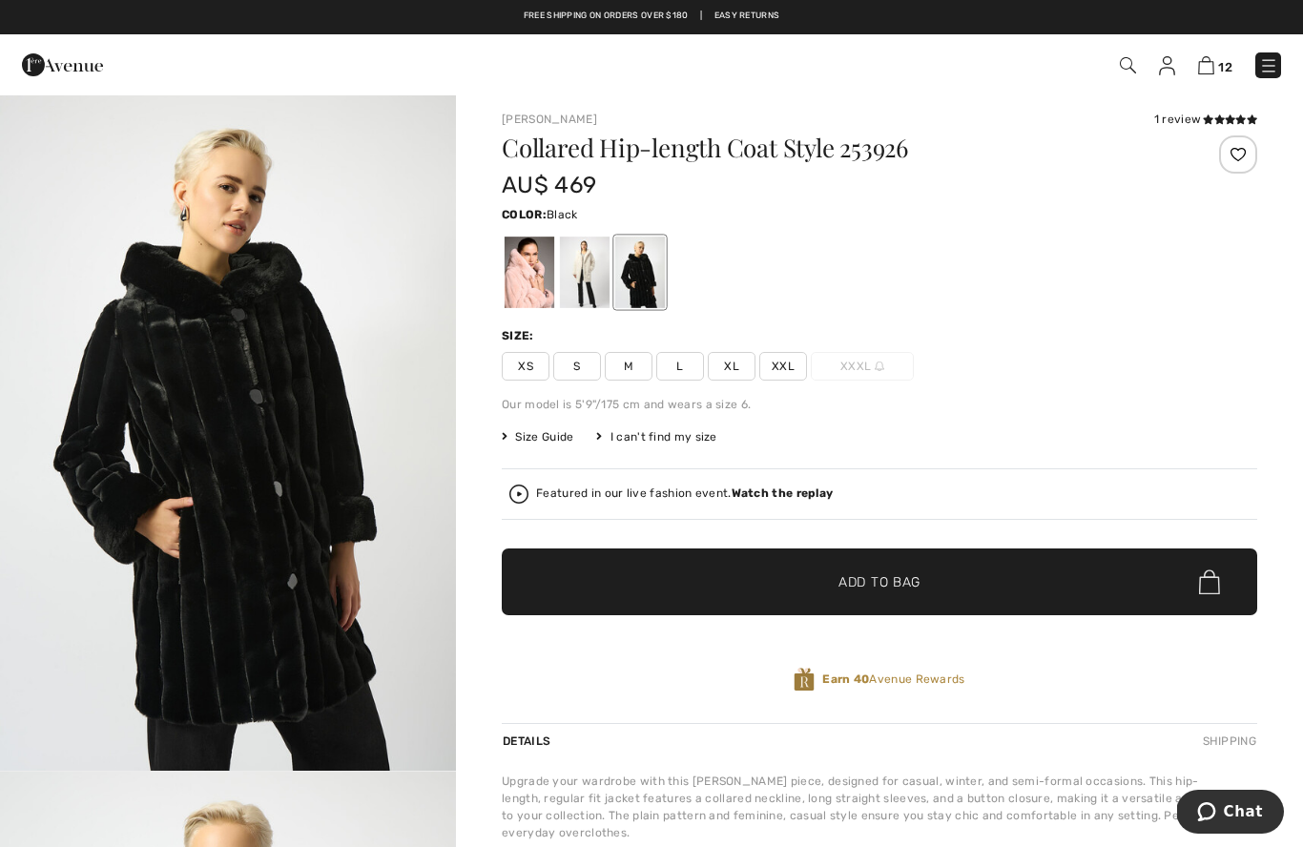
scroll to position [15, 0]
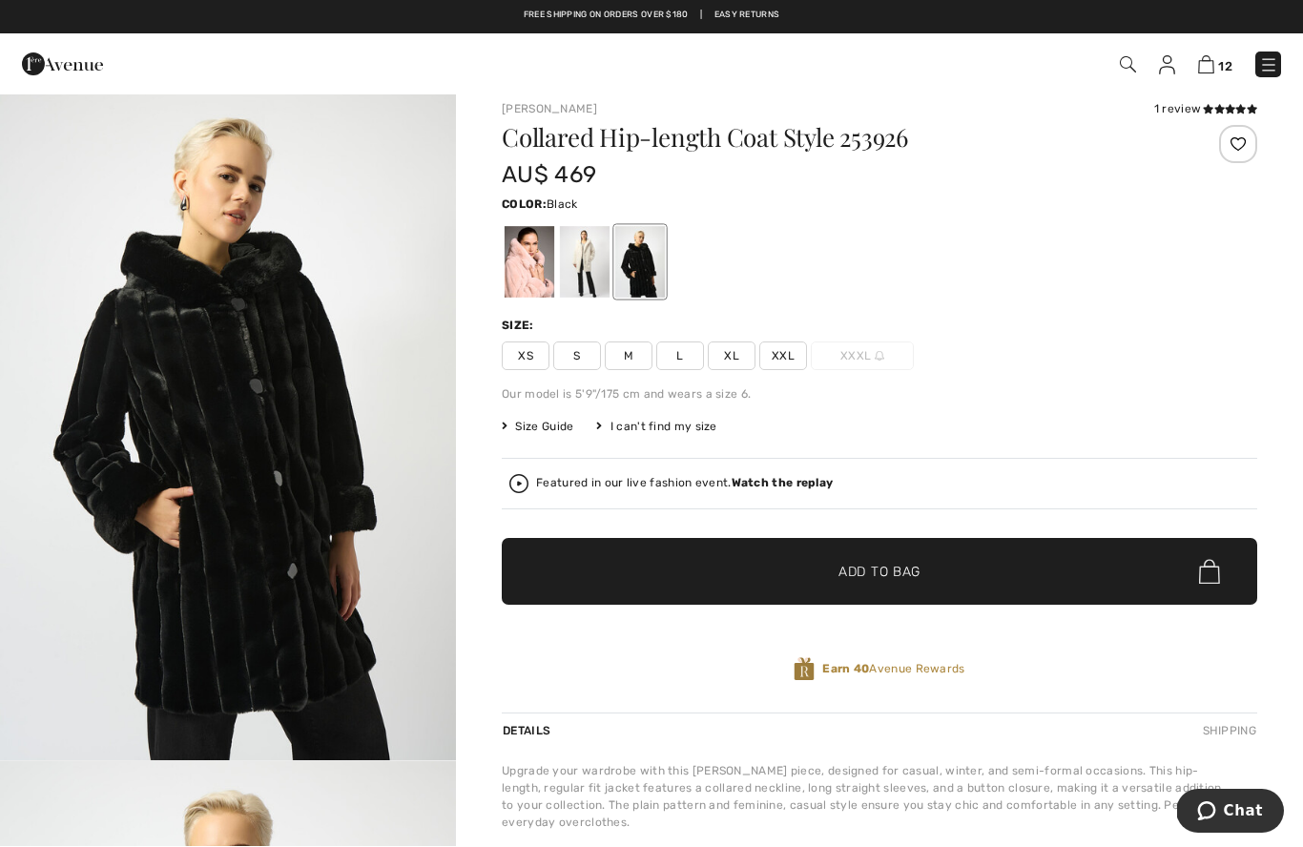
click at [771, 484] on strong "Watch the replay" at bounding box center [782, 483] width 102 height 13
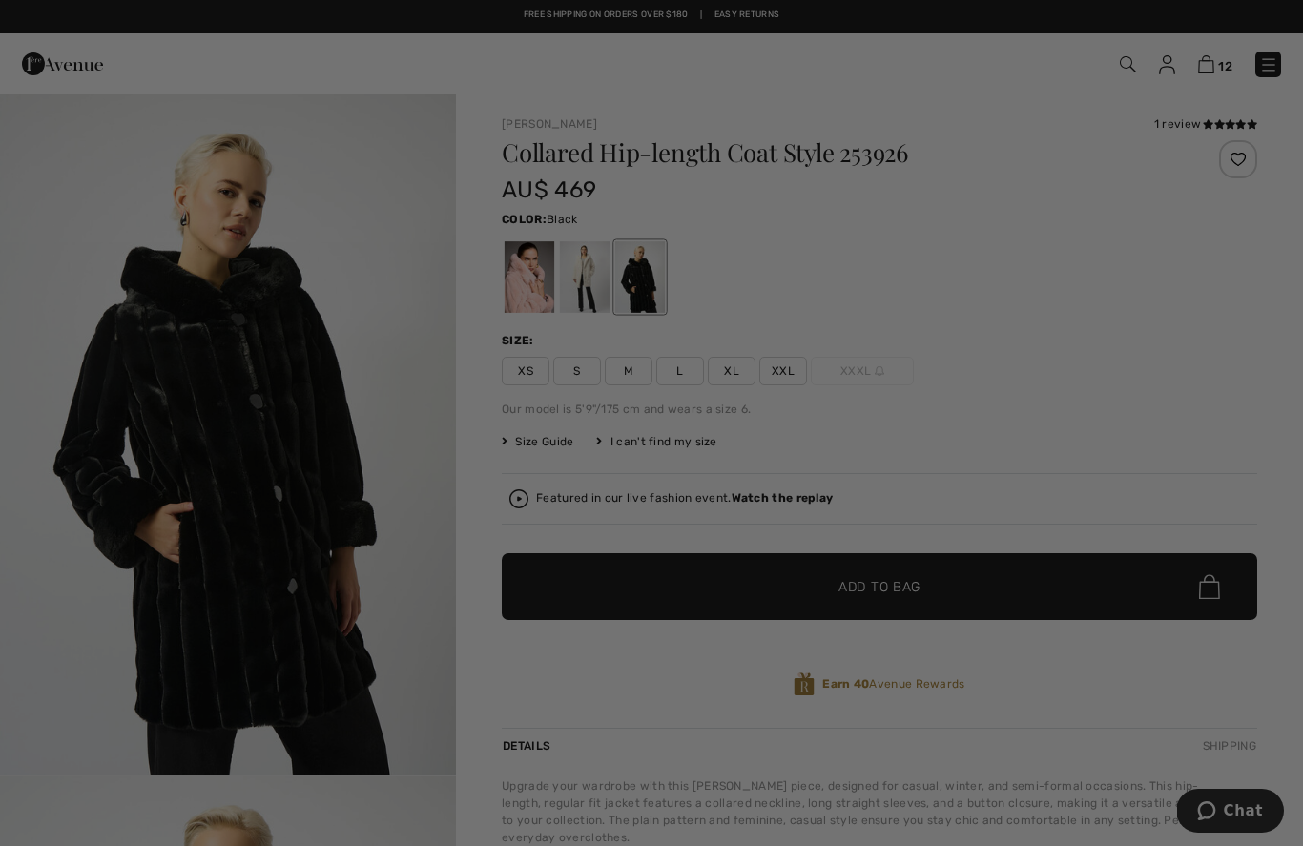
scroll to position [0, 0]
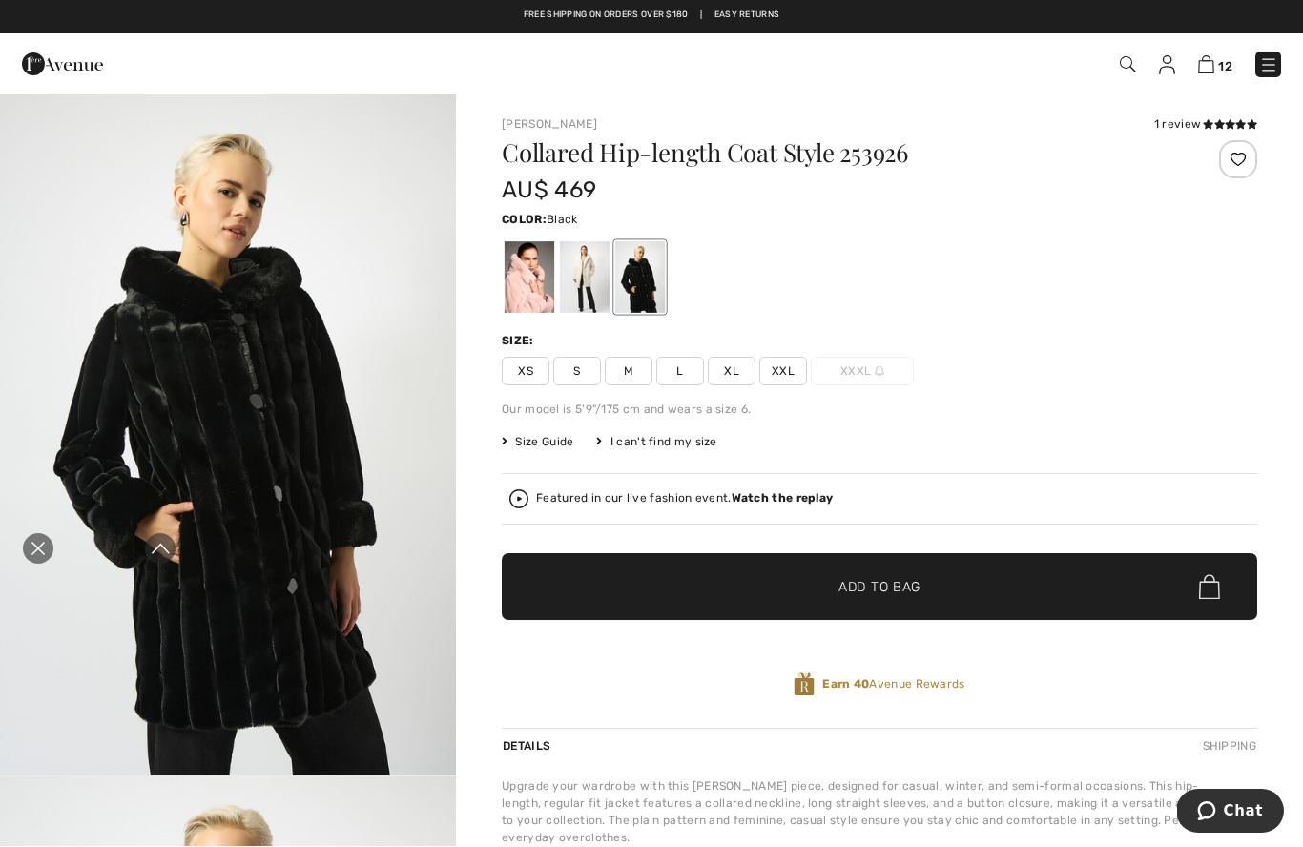
click at [45, 513] on img "1 / 5" at bounding box center [228, 433] width 456 height 683
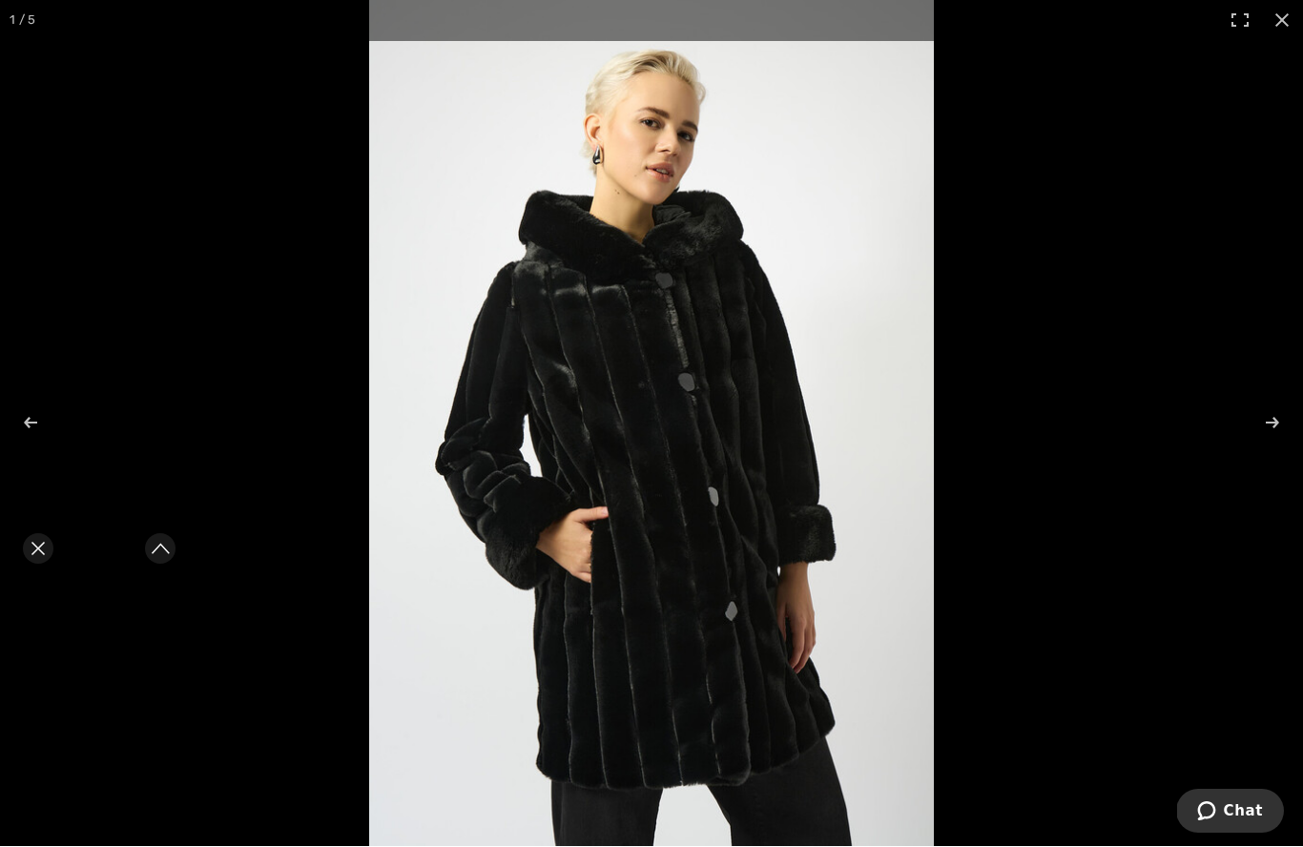
click at [48, 561] on div "Close live curation" at bounding box center [38, 549] width 46 height 46
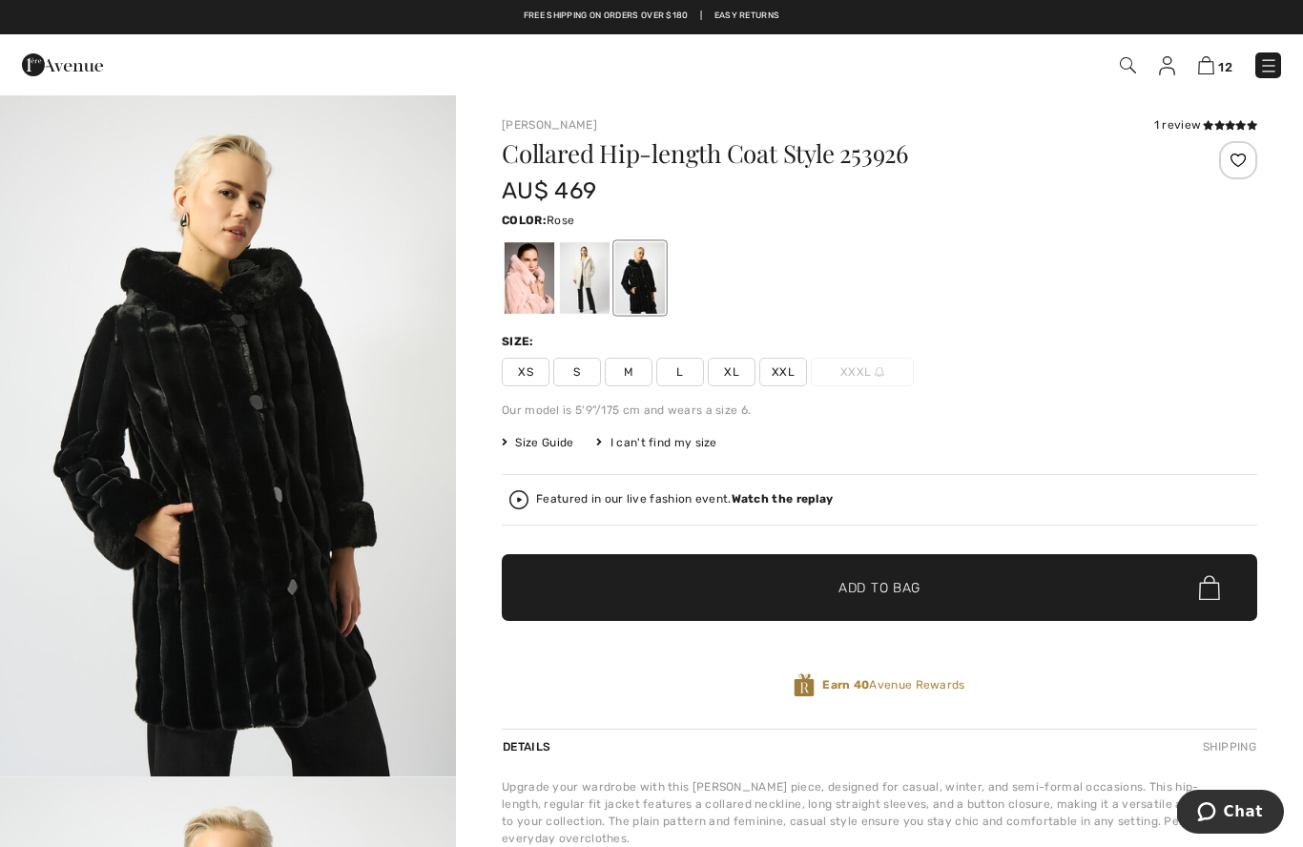
click at [524, 266] on div at bounding box center [529, 278] width 50 height 72
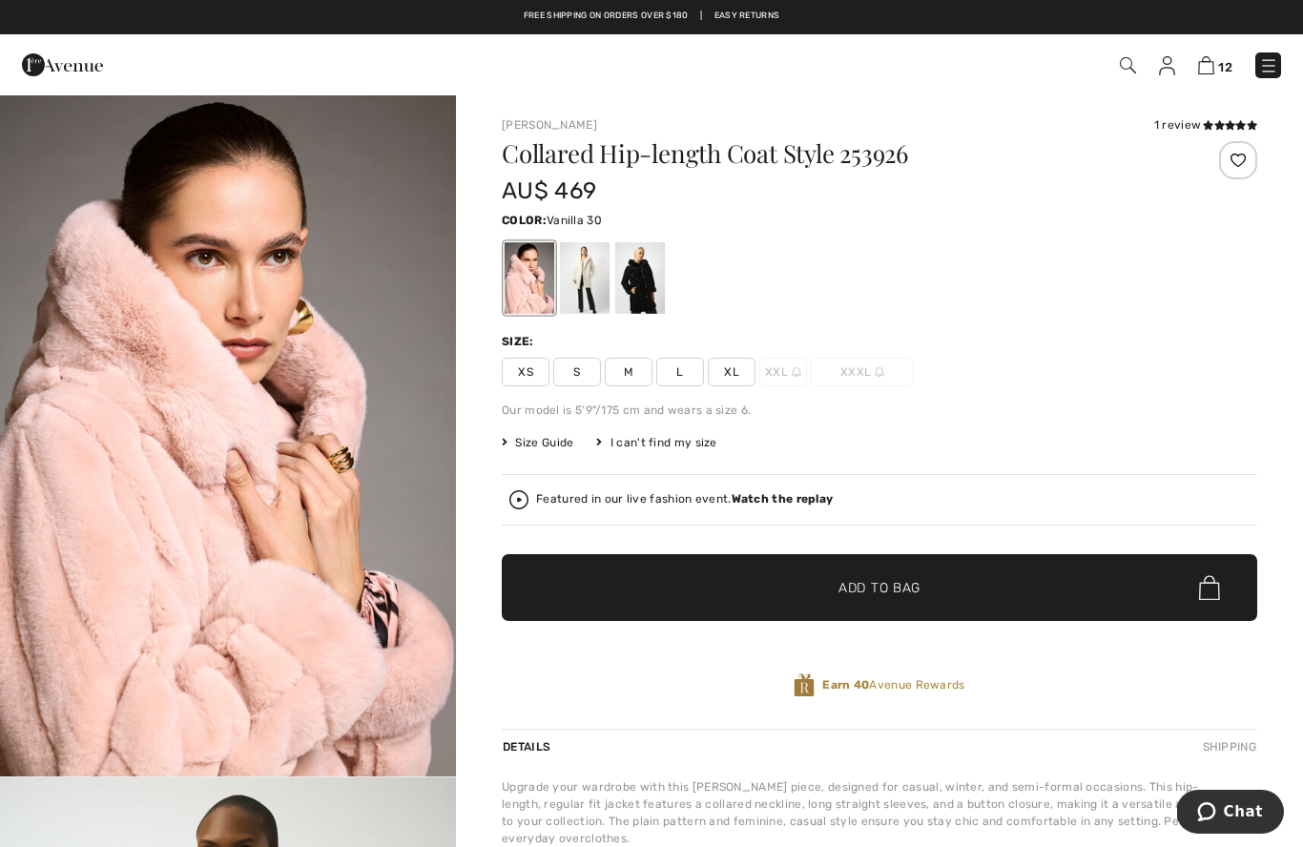
click at [567, 289] on div at bounding box center [585, 278] width 50 height 72
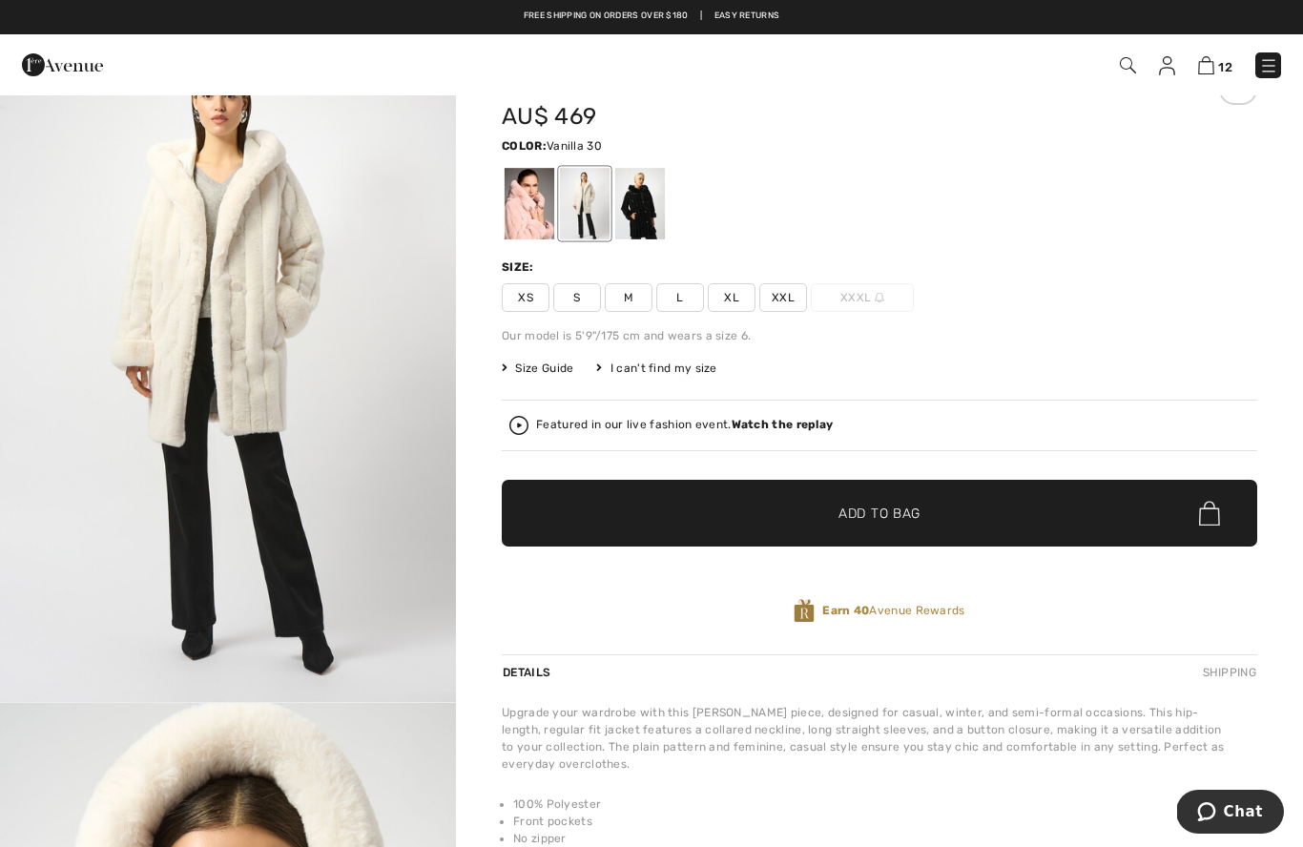
scroll to position [61, 0]
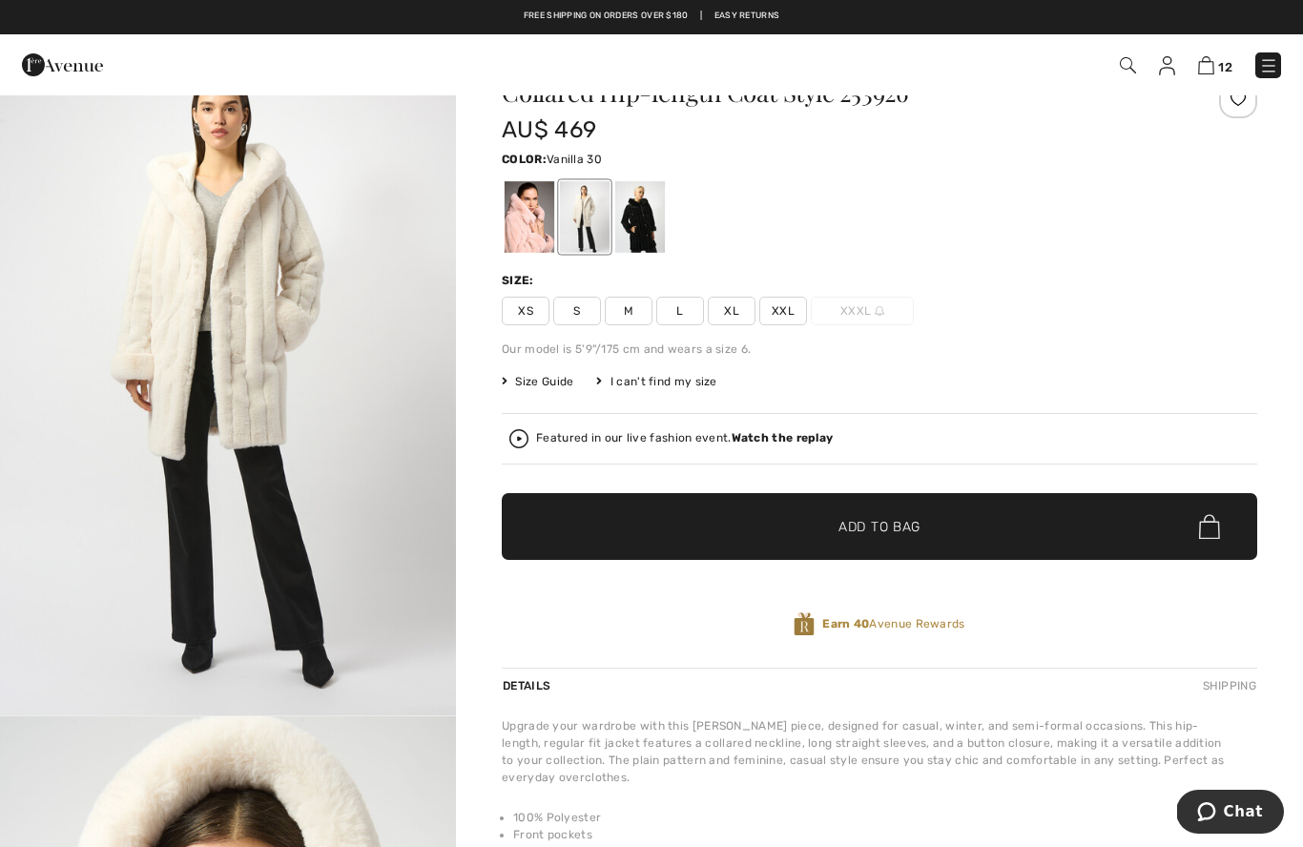
click at [785, 436] on strong "Watch the replay" at bounding box center [782, 437] width 102 height 13
click at [38, 544] on icon "Close live curation" at bounding box center [38, 549] width 23 height 23
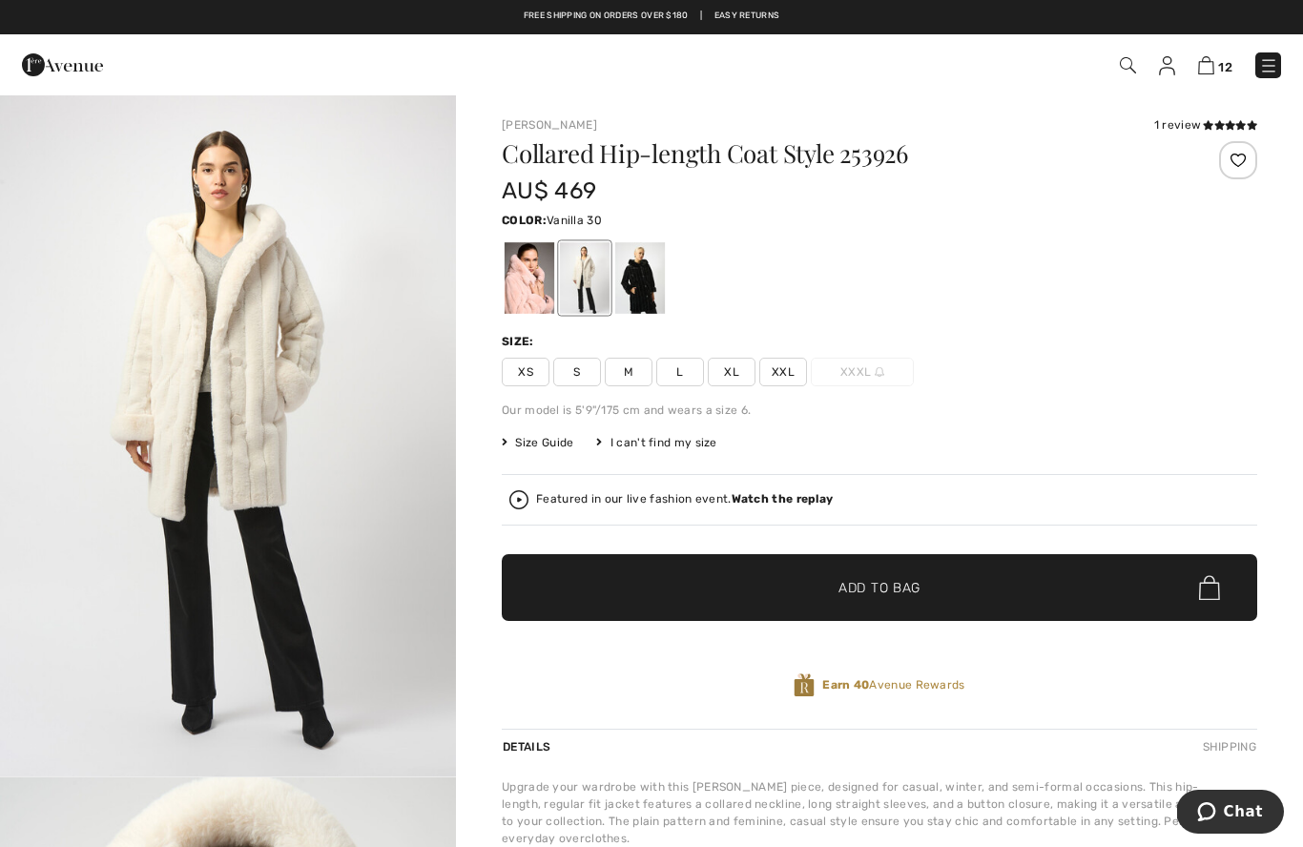
click at [439, 31] on div "Free shipping on orders over $180 | Easy Returns" at bounding box center [652, 26] width 1284 height 32
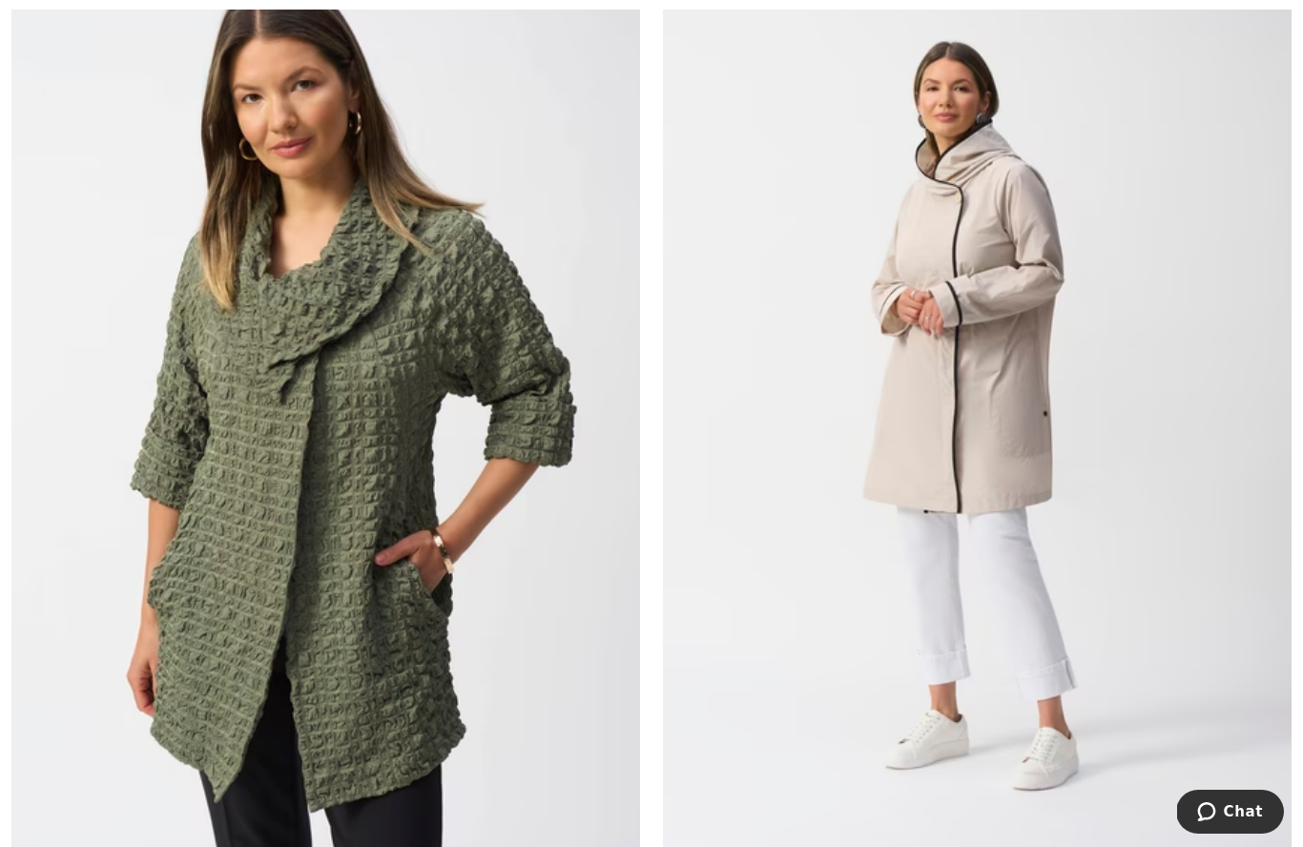
scroll to position [13940, 0]
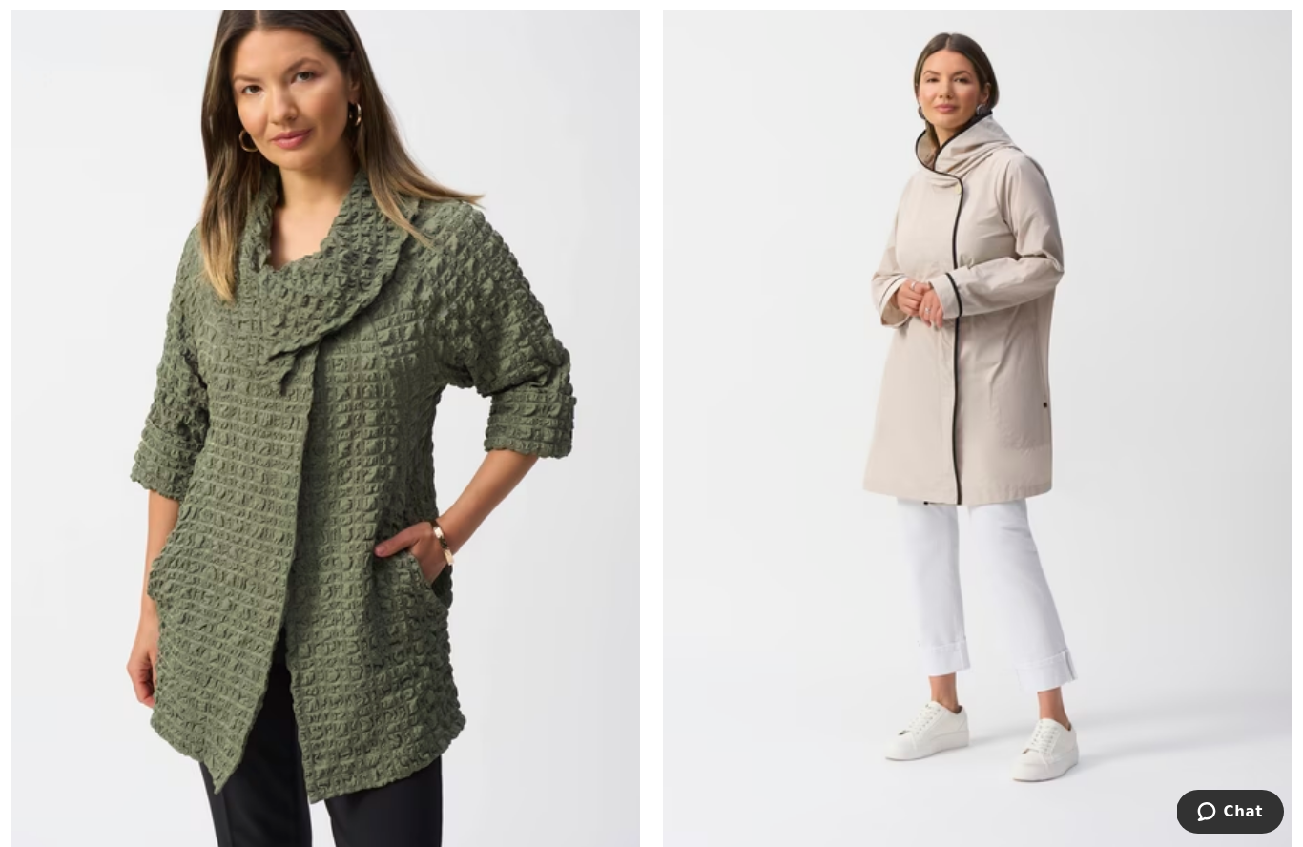
click at [1064, 381] on img at bounding box center [977, 407] width 628 height 943
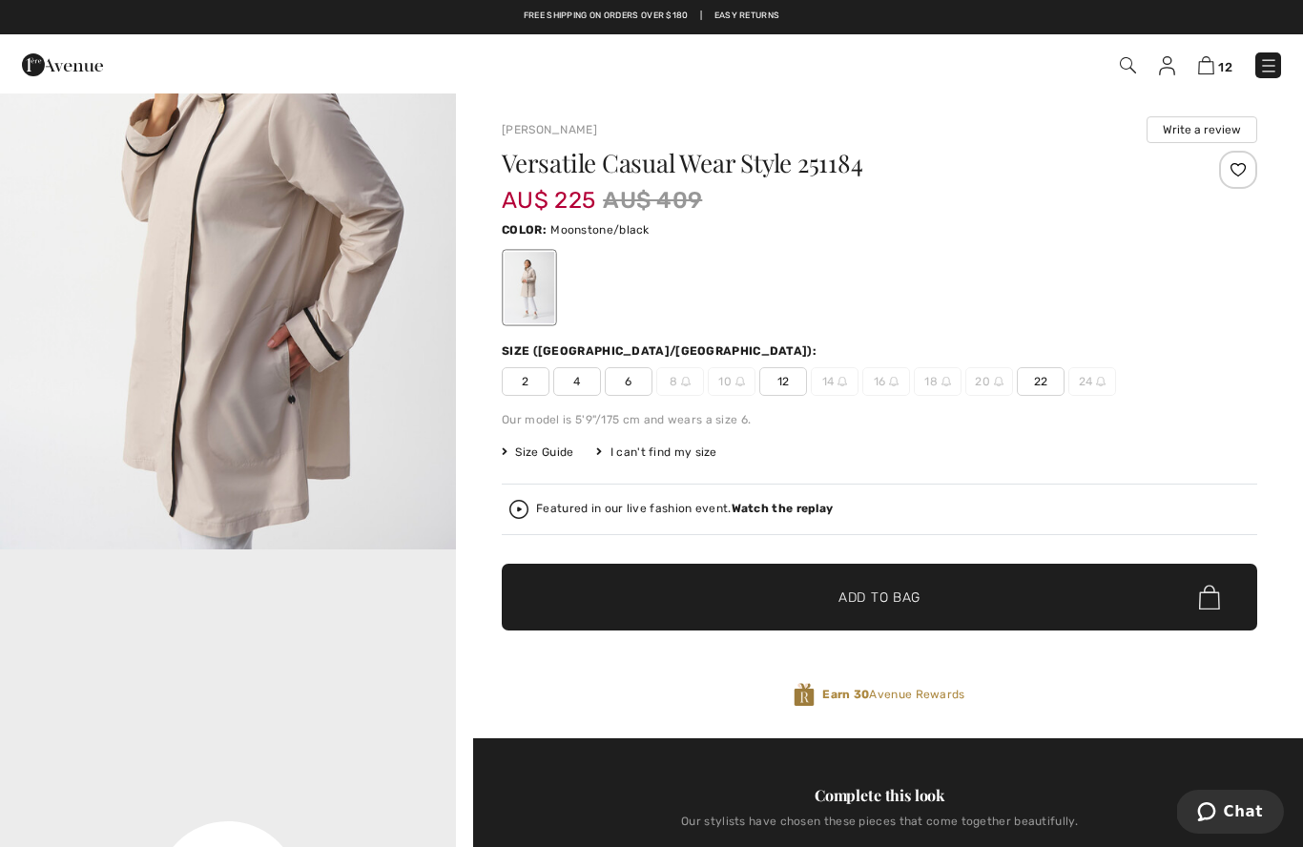
scroll to position [912, 0]
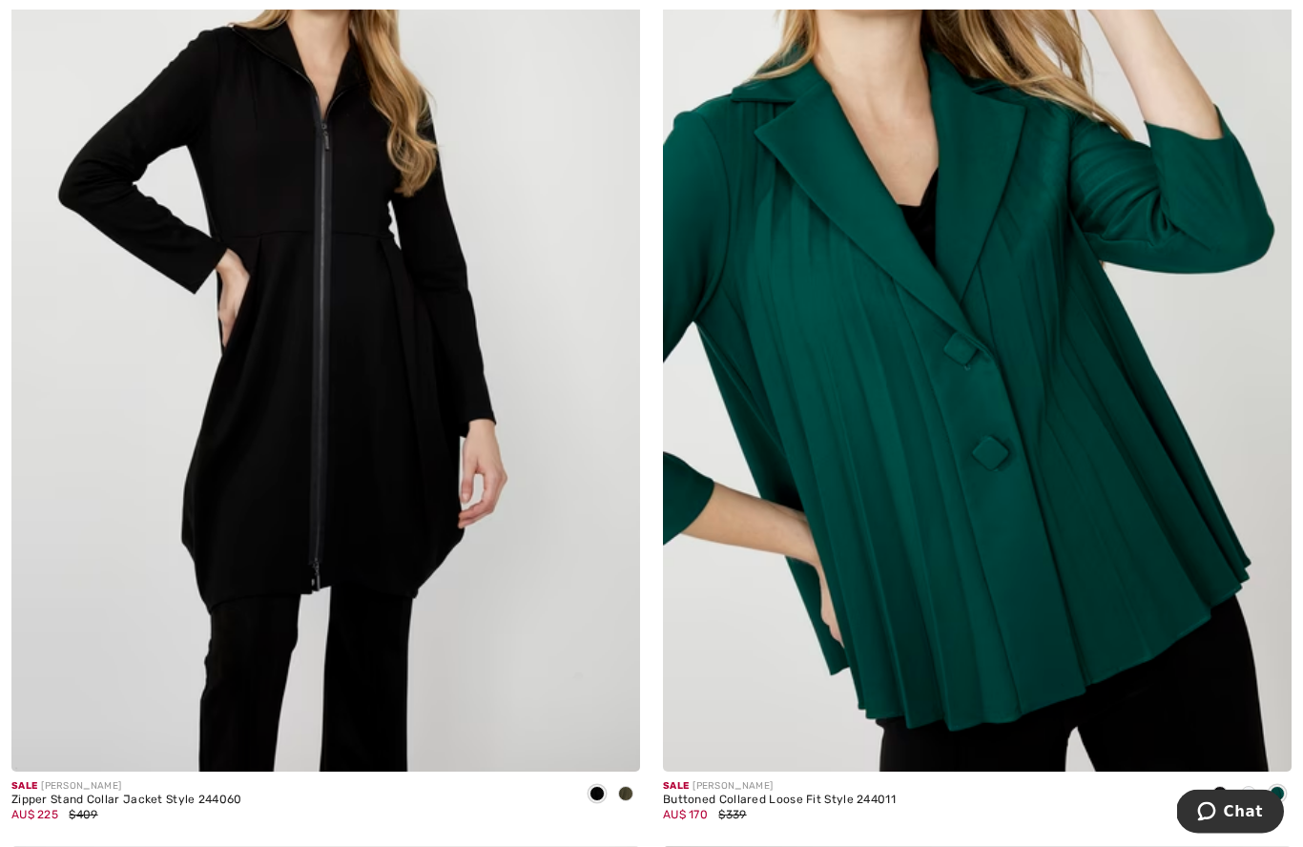
scroll to position [15065, 0]
click at [260, 463] on img at bounding box center [325, 299] width 628 height 943
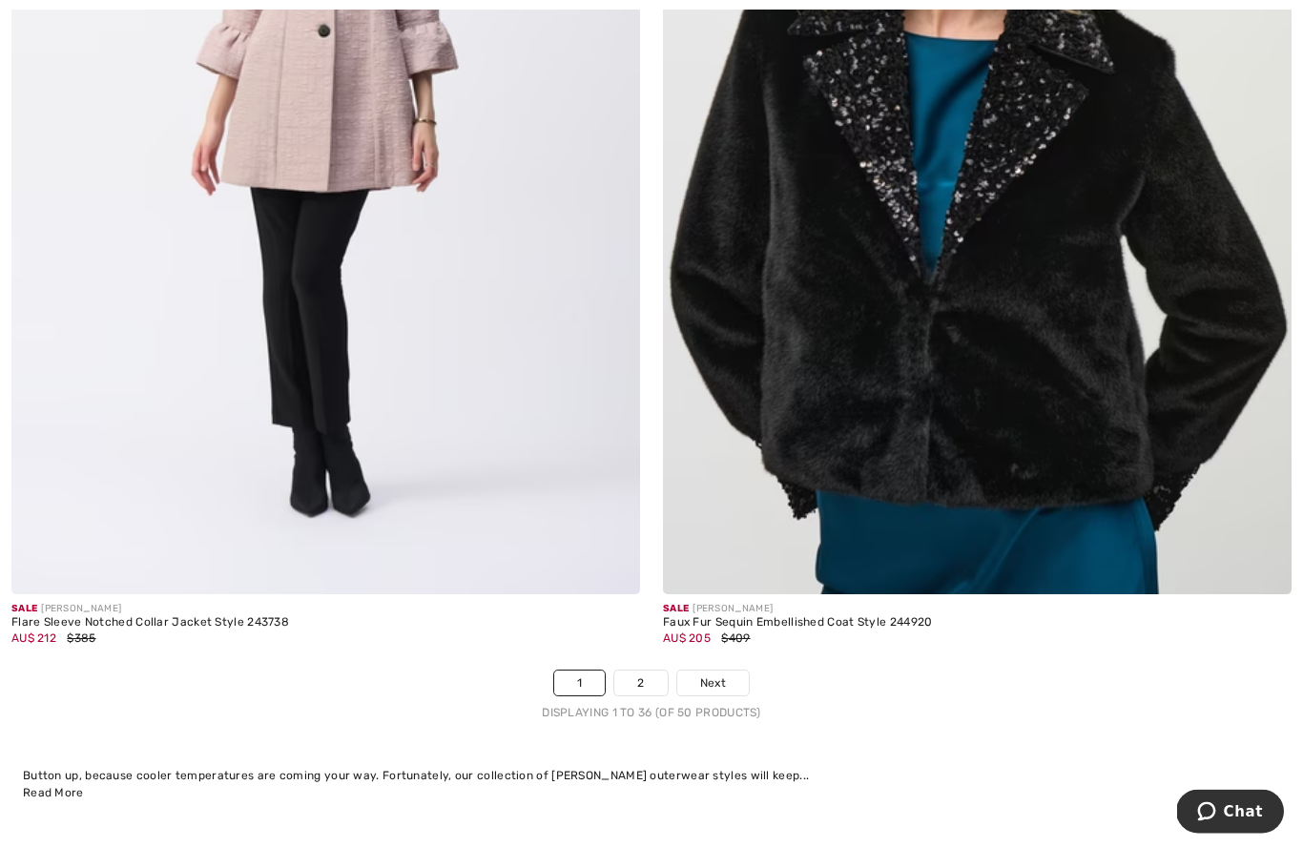
scroll to position [18295, 0]
click at [630, 670] on link "2" at bounding box center [640, 682] width 52 height 25
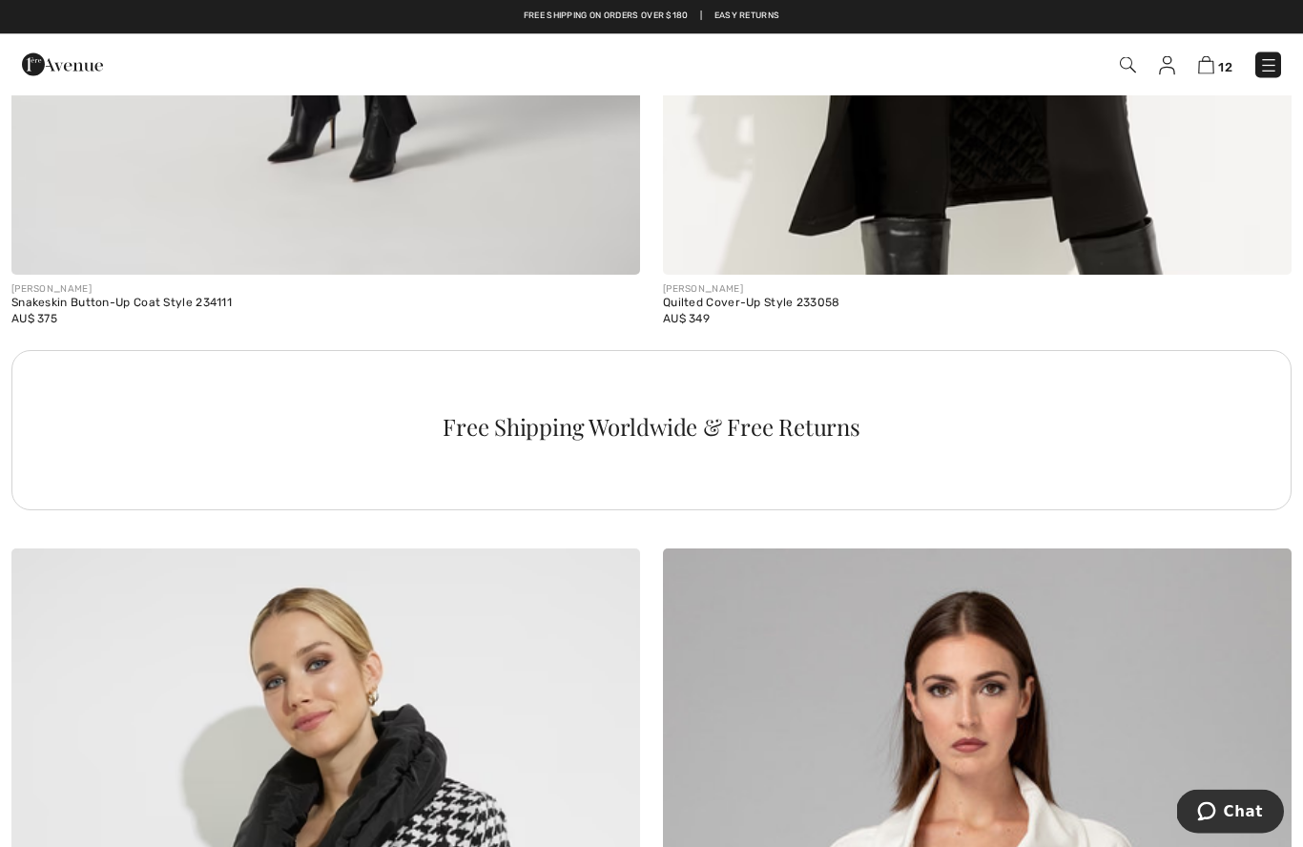
scroll to position [5998, 0]
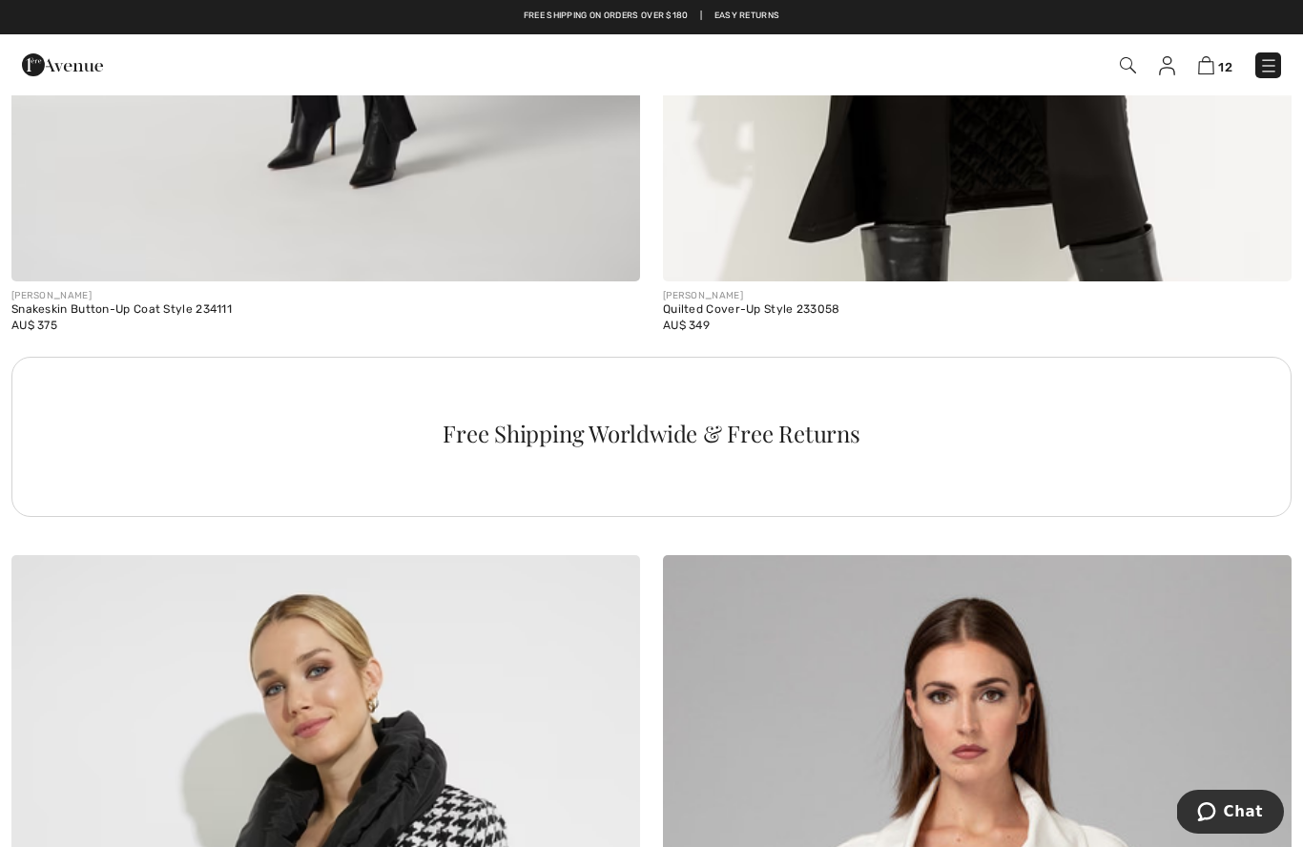
click at [1275, 64] on img at bounding box center [1268, 65] width 19 height 19
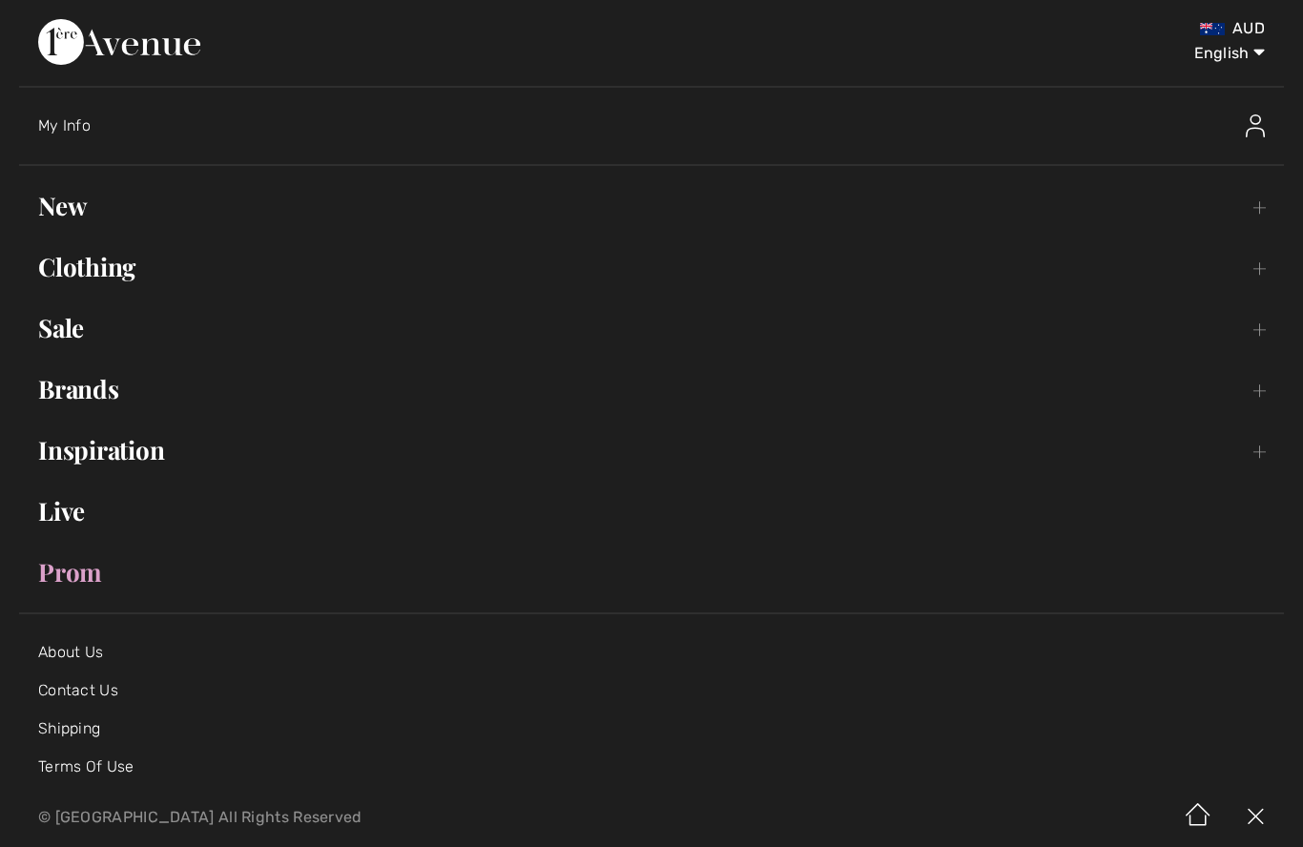
click at [79, 212] on link "New Toggle submenu" at bounding box center [651, 206] width 1264 height 42
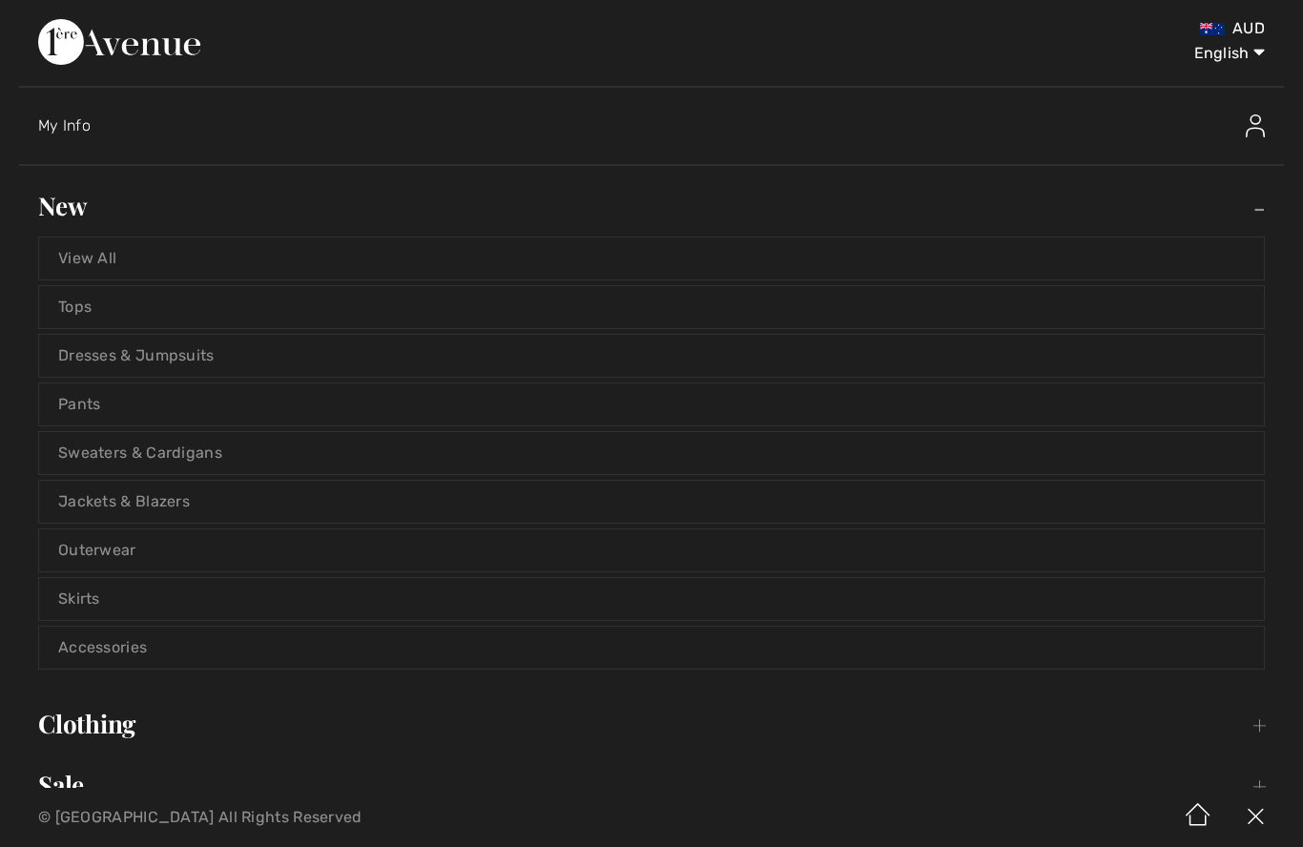
scroll to position [8, 0]
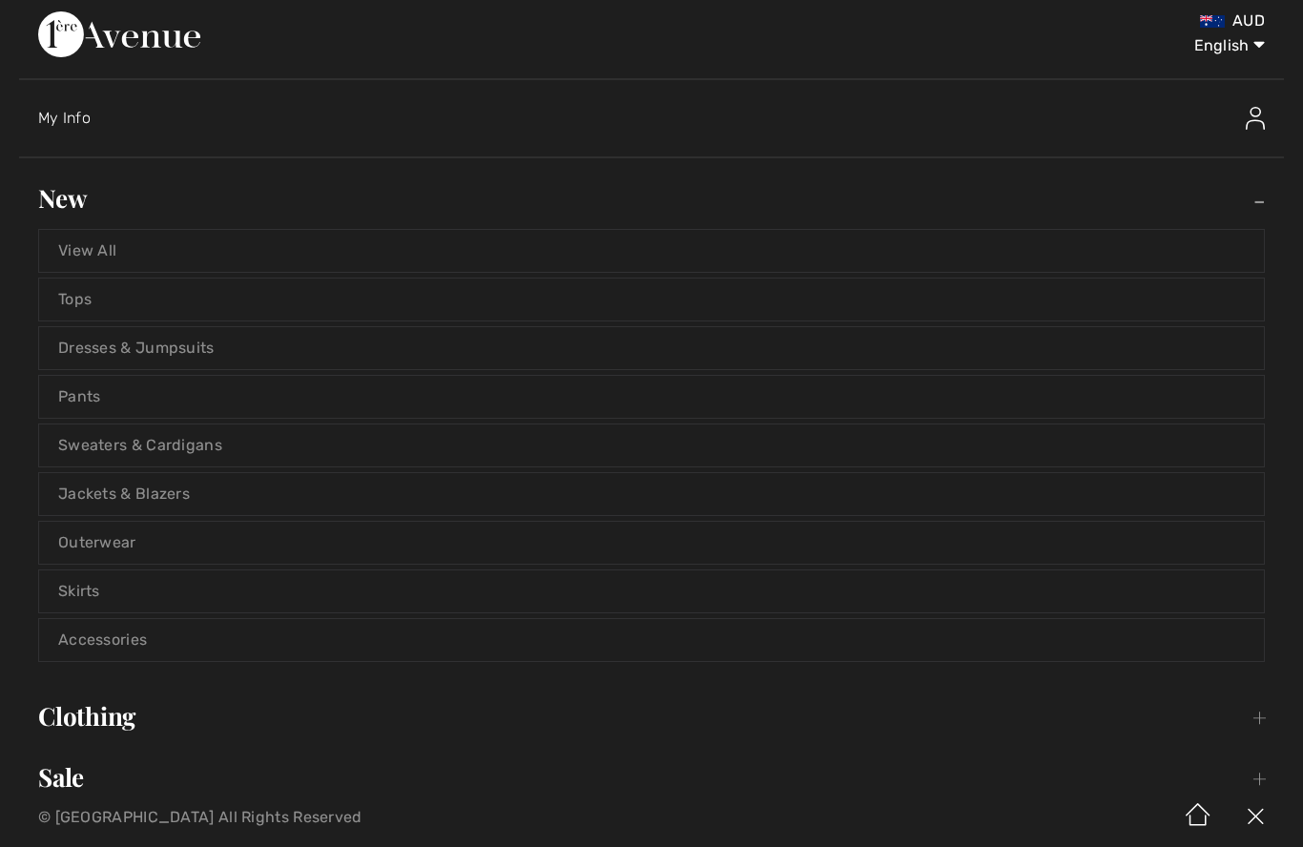
click at [87, 243] on link "View All" at bounding box center [651, 251] width 1224 height 42
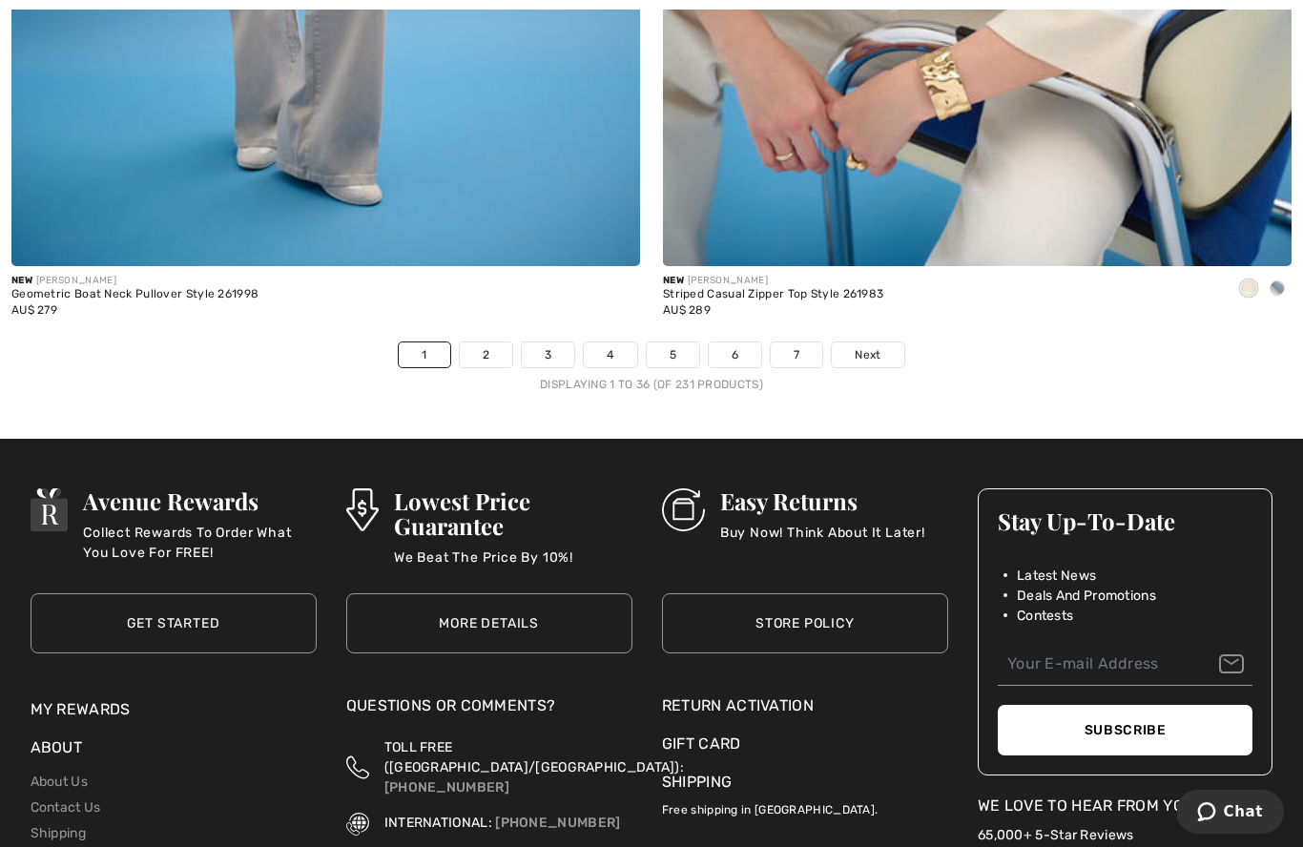
scroll to position [18673, 0]
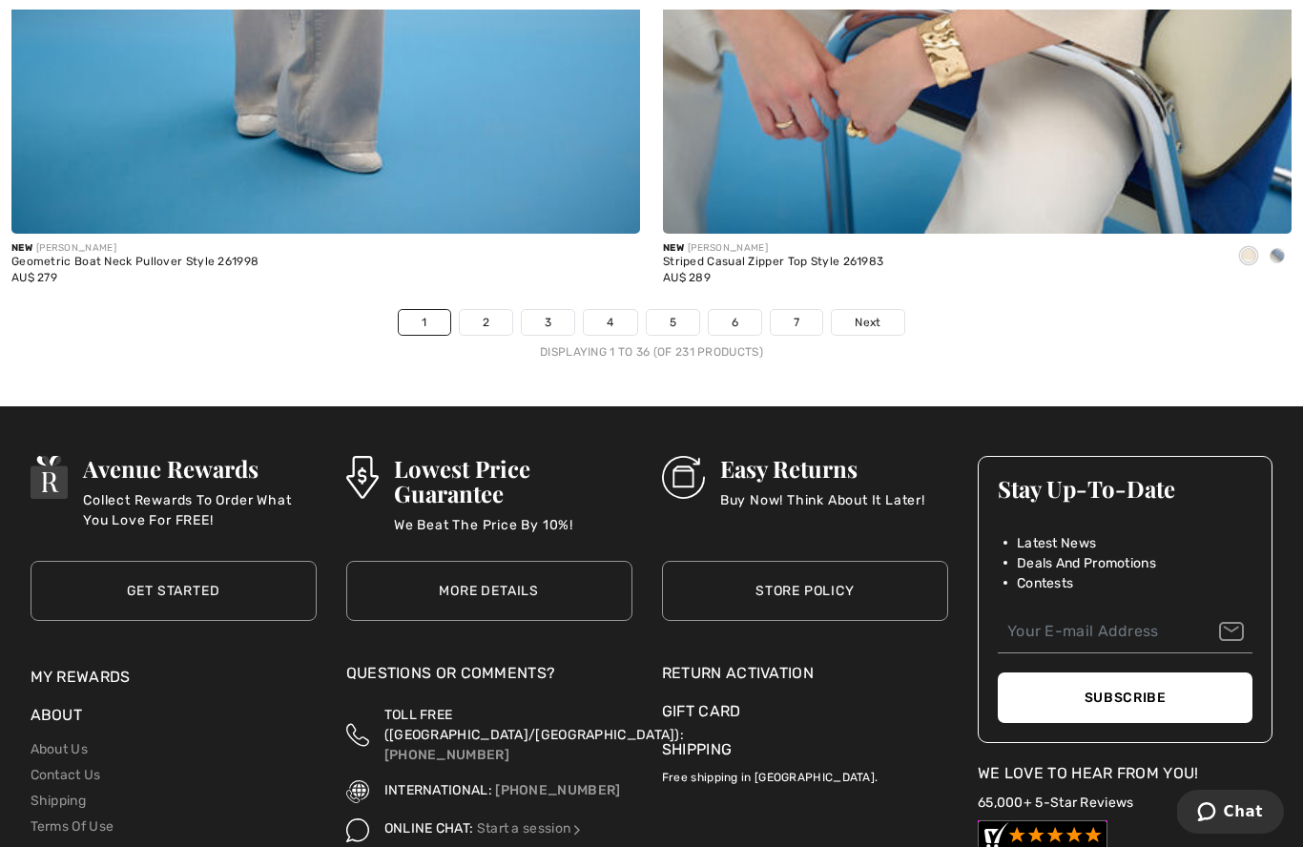
click at [489, 316] on link "2" at bounding box center [486, 322] width 52 height 25
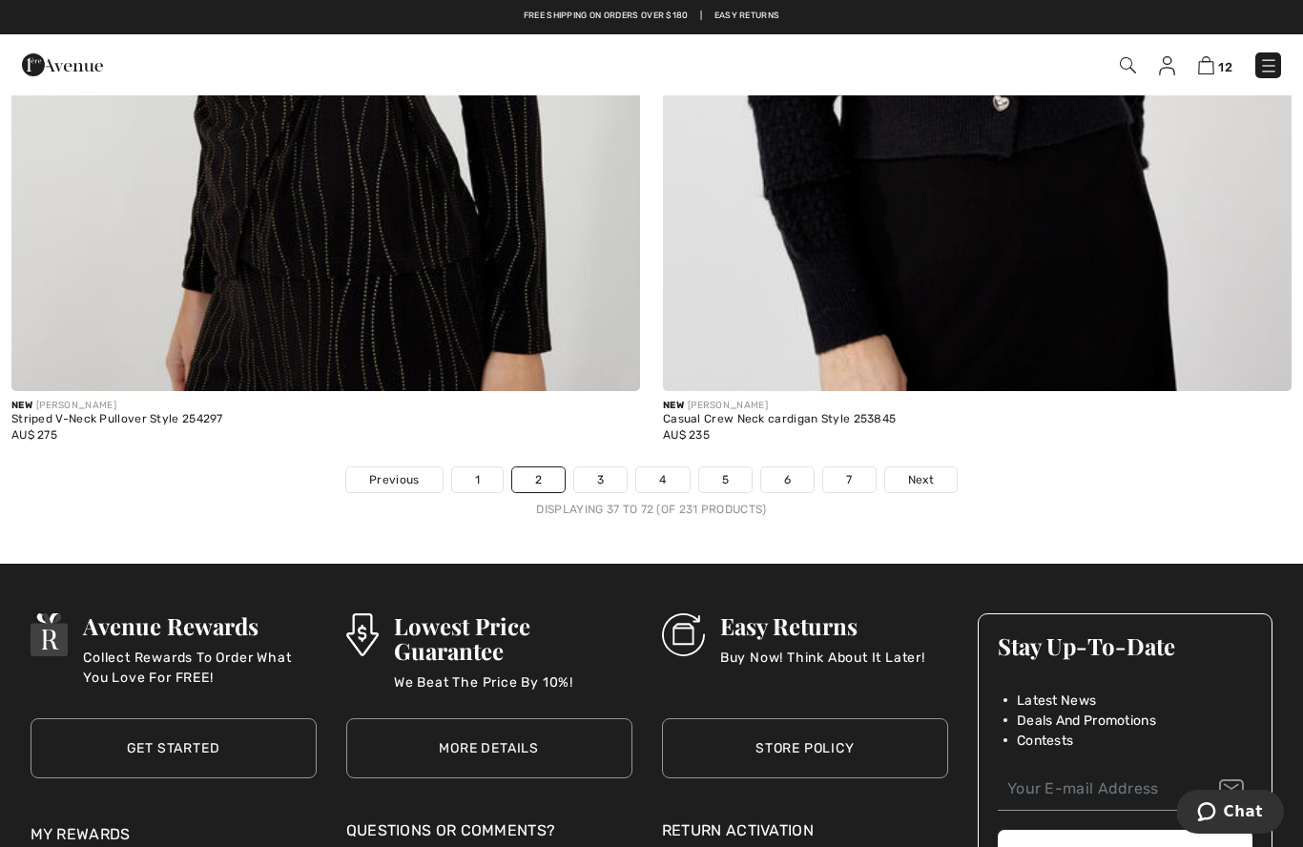
scroll to position [18514, 0]
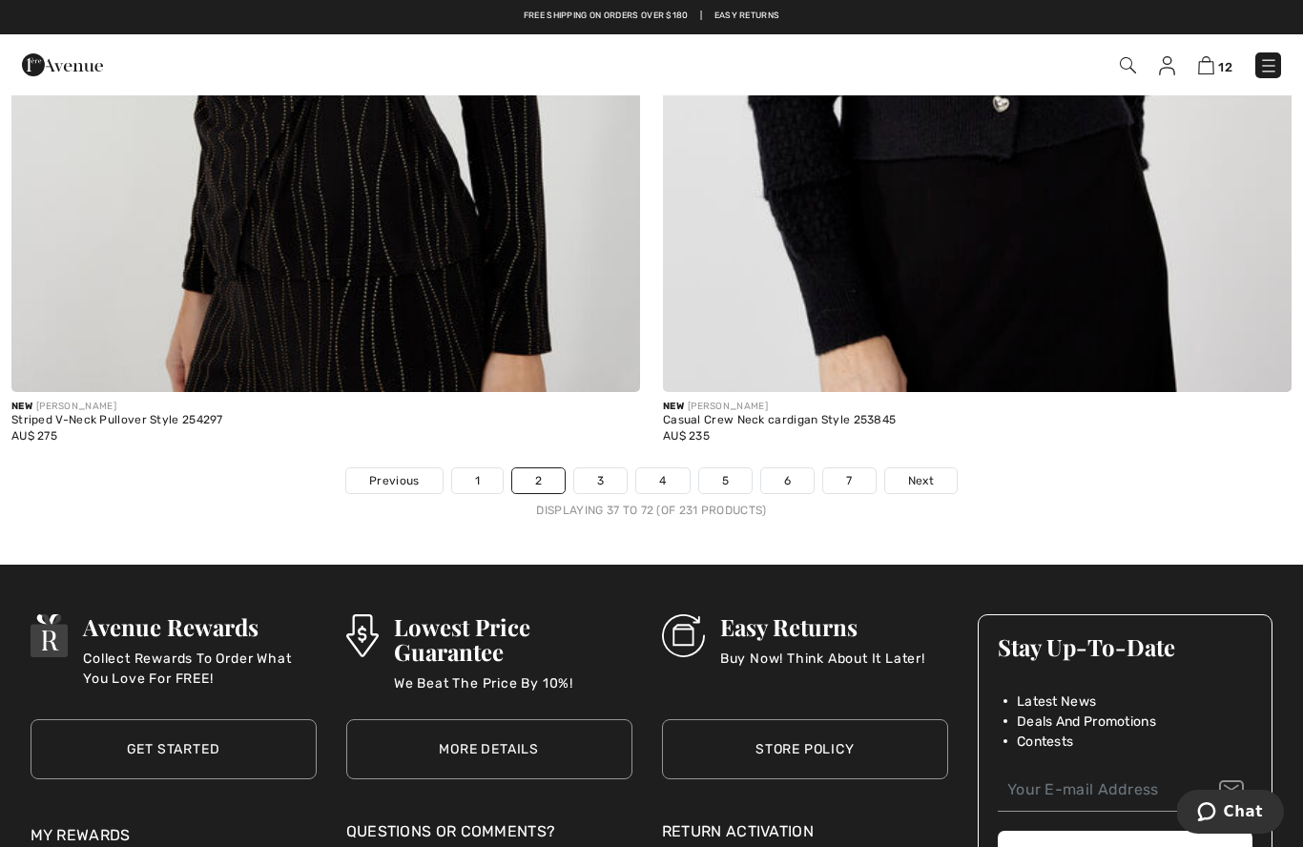
click at [601, 472] on link "3" at bounding box center [600, 480] width 52 height 25
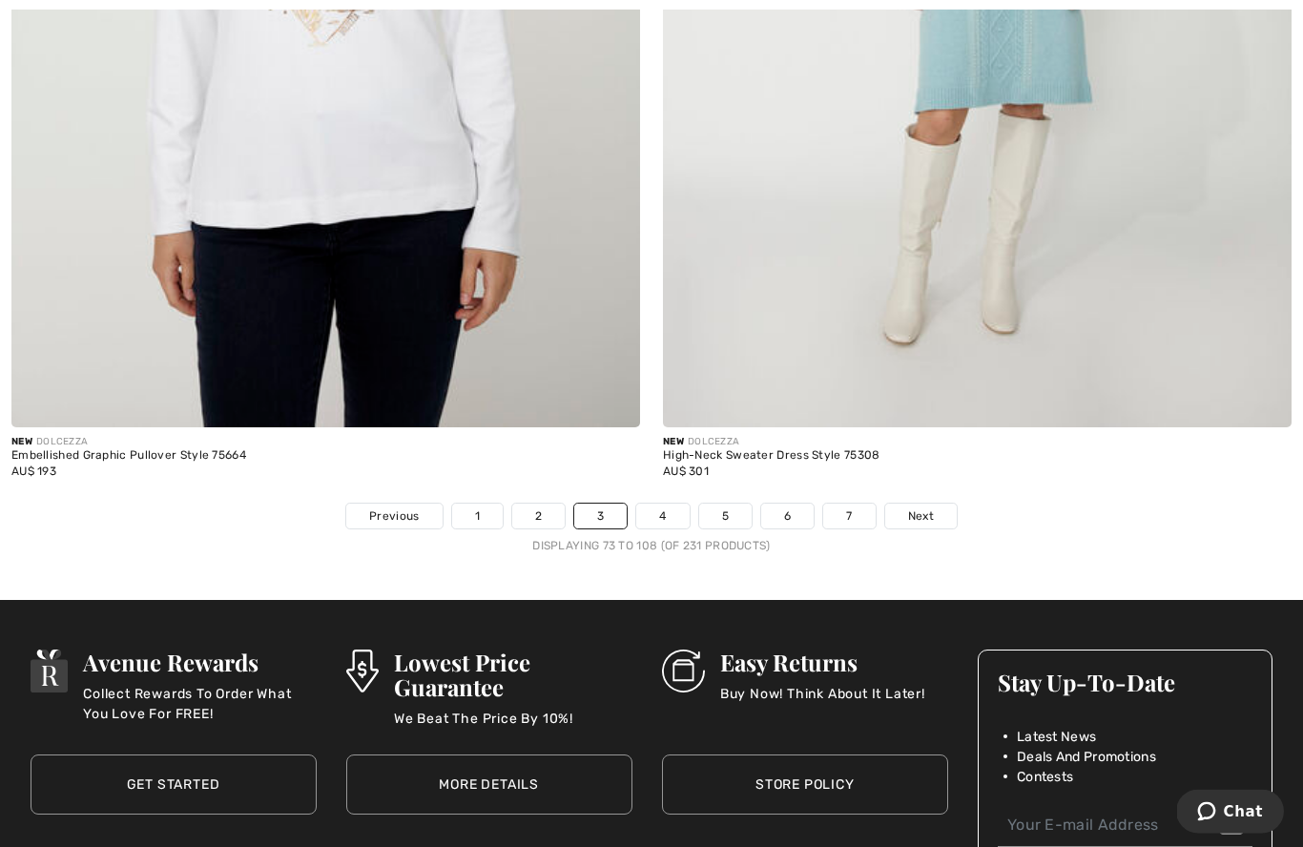
scroll to position [18477, 0]
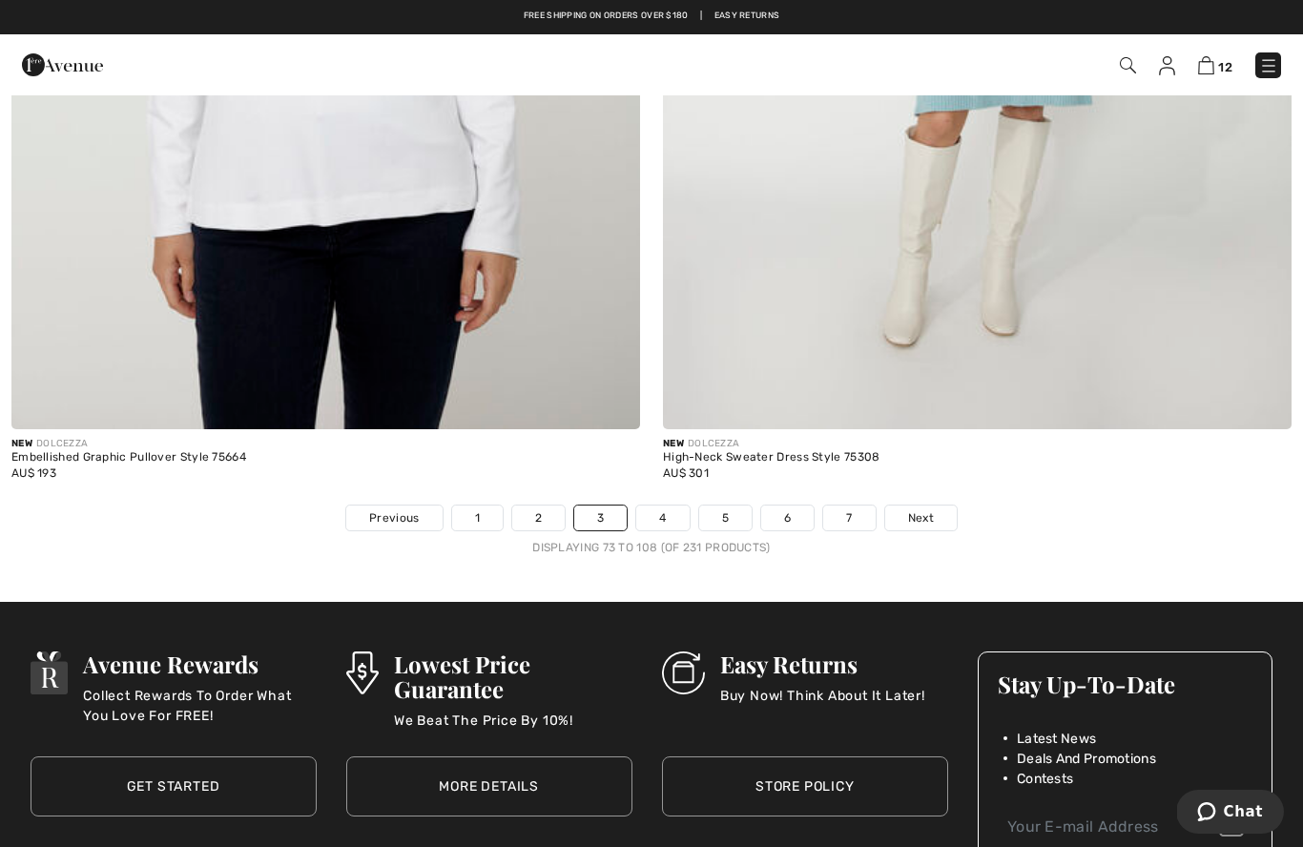
click at [660, 505] on link "4" at bounding box center [662, 517] width 52 height 25
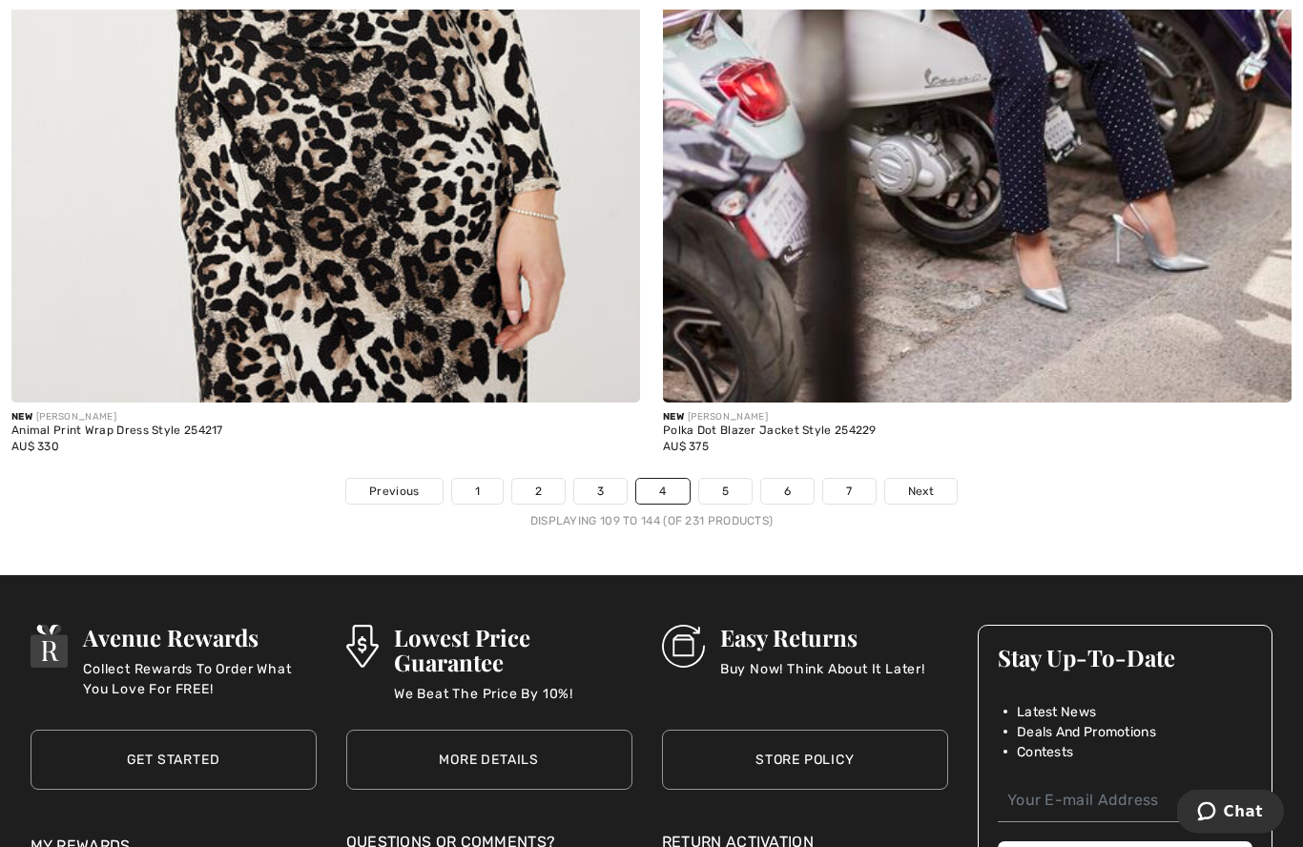
scroll to position [18506, 0]
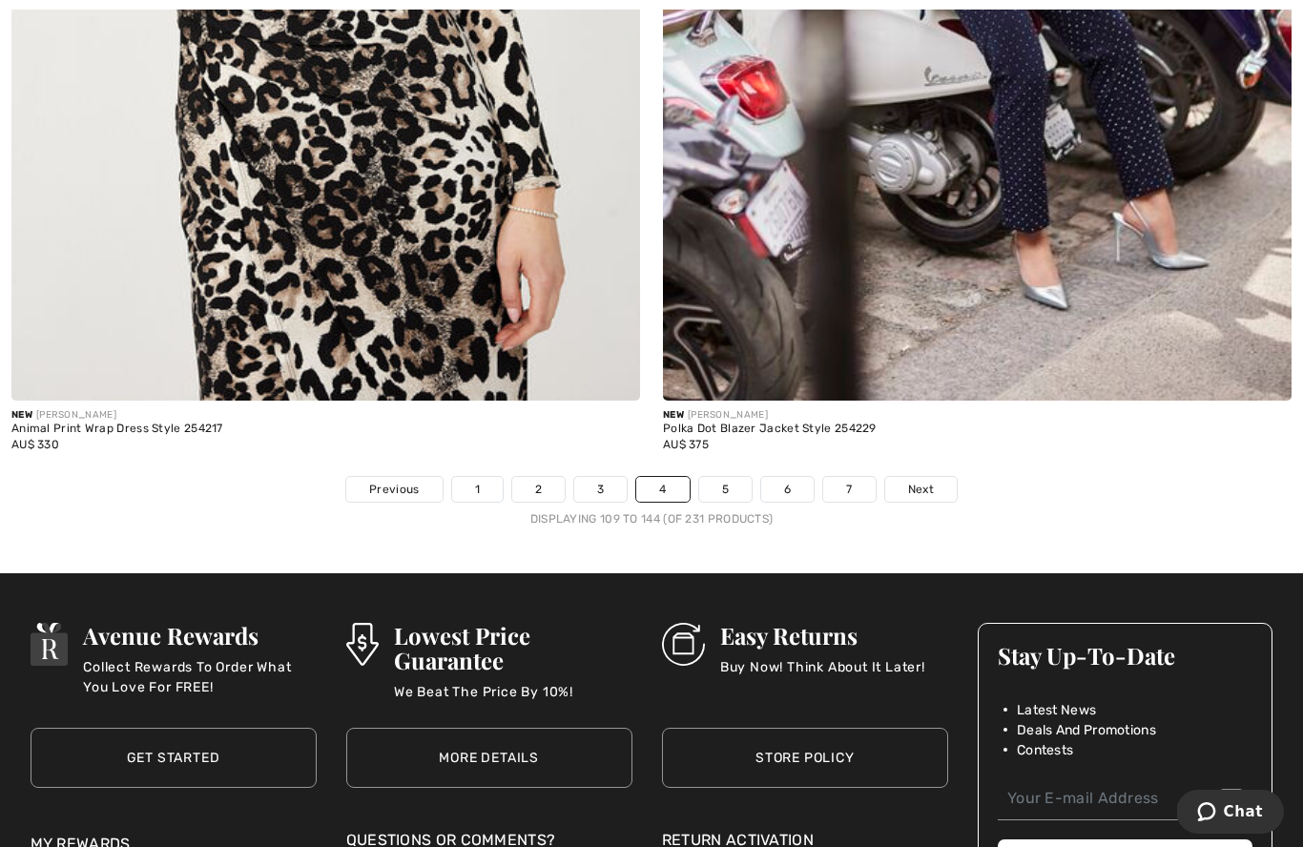
click at [736, 477] on link "5" at bounding box center [725, 489] width 52 height 25
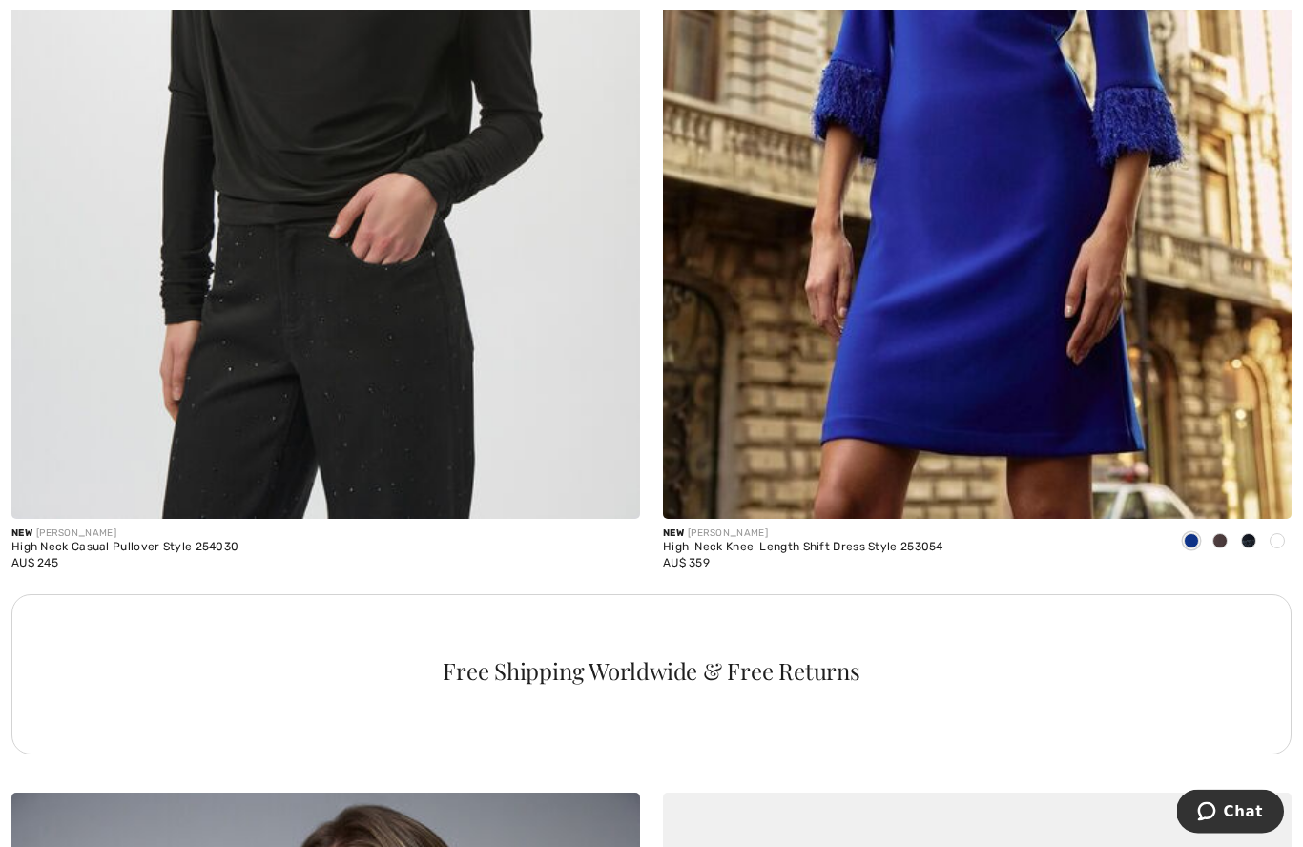
scroll to position [5778, 0]
click at [1156, 400] on img at bounding box center [977, 47] width 628 height 943
click at [1141, 335] on img at bounding box center [977, 47] width 628 height 943
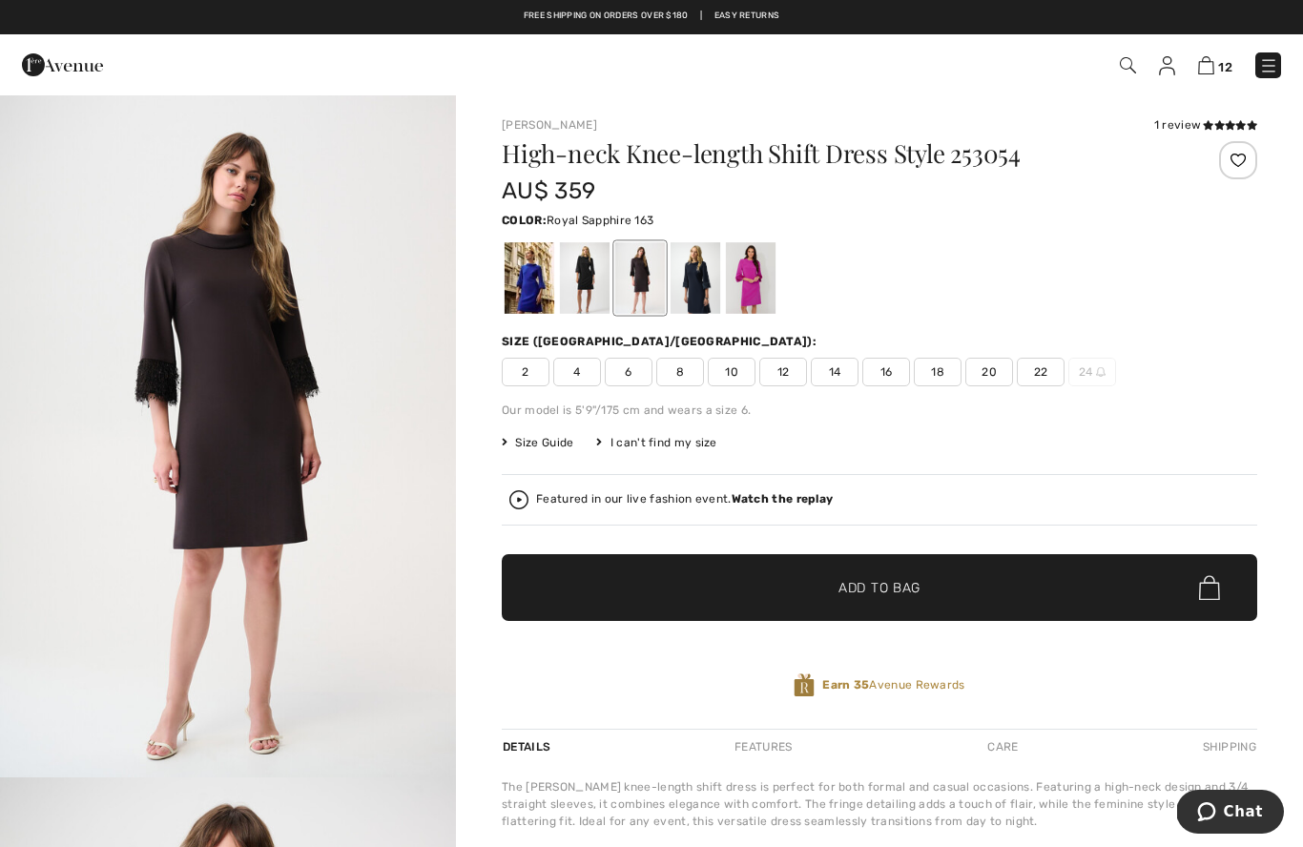
click at [523, 298] on div at bounding box center [529, 278] width 50 height 72
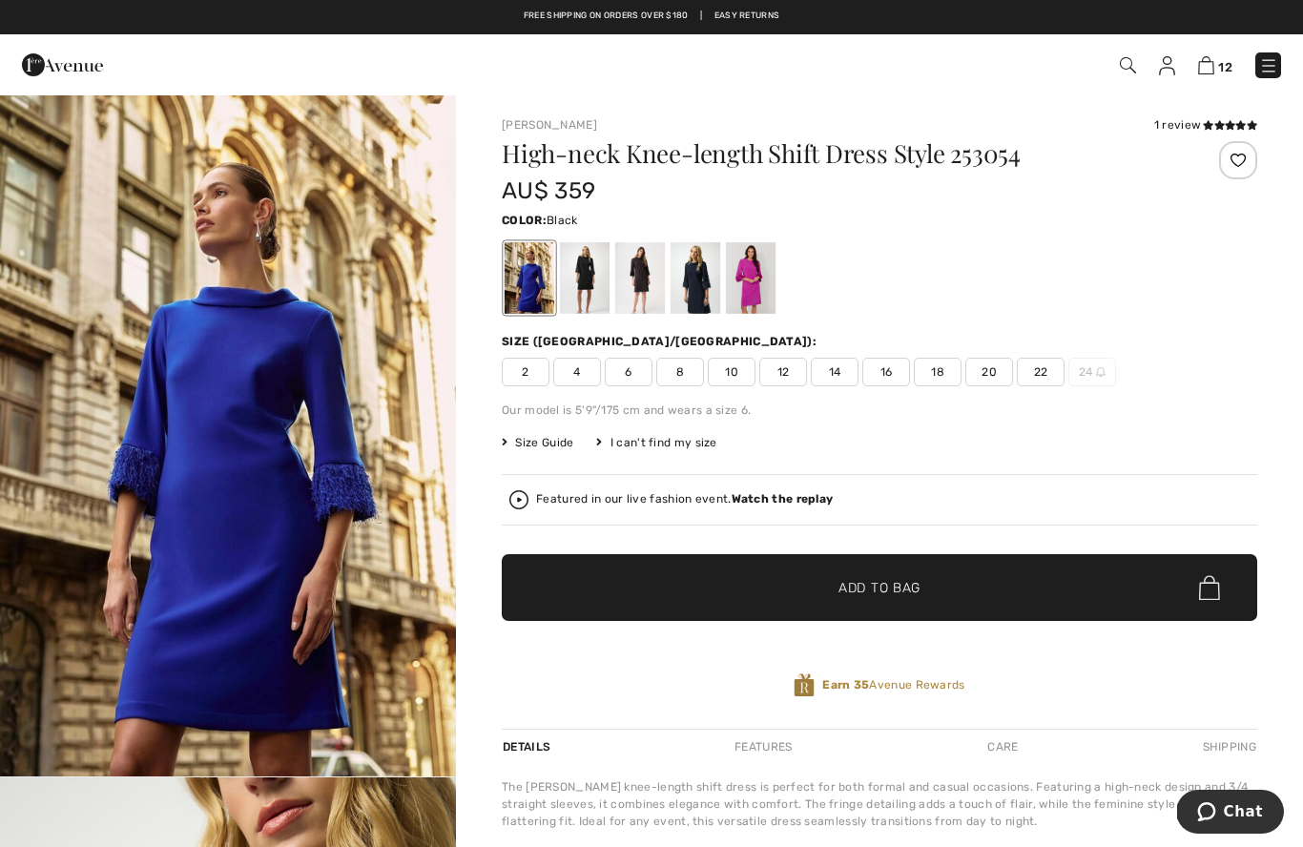
click at [585, 281] on div at bounding box center [585, 278] width 50 height 72
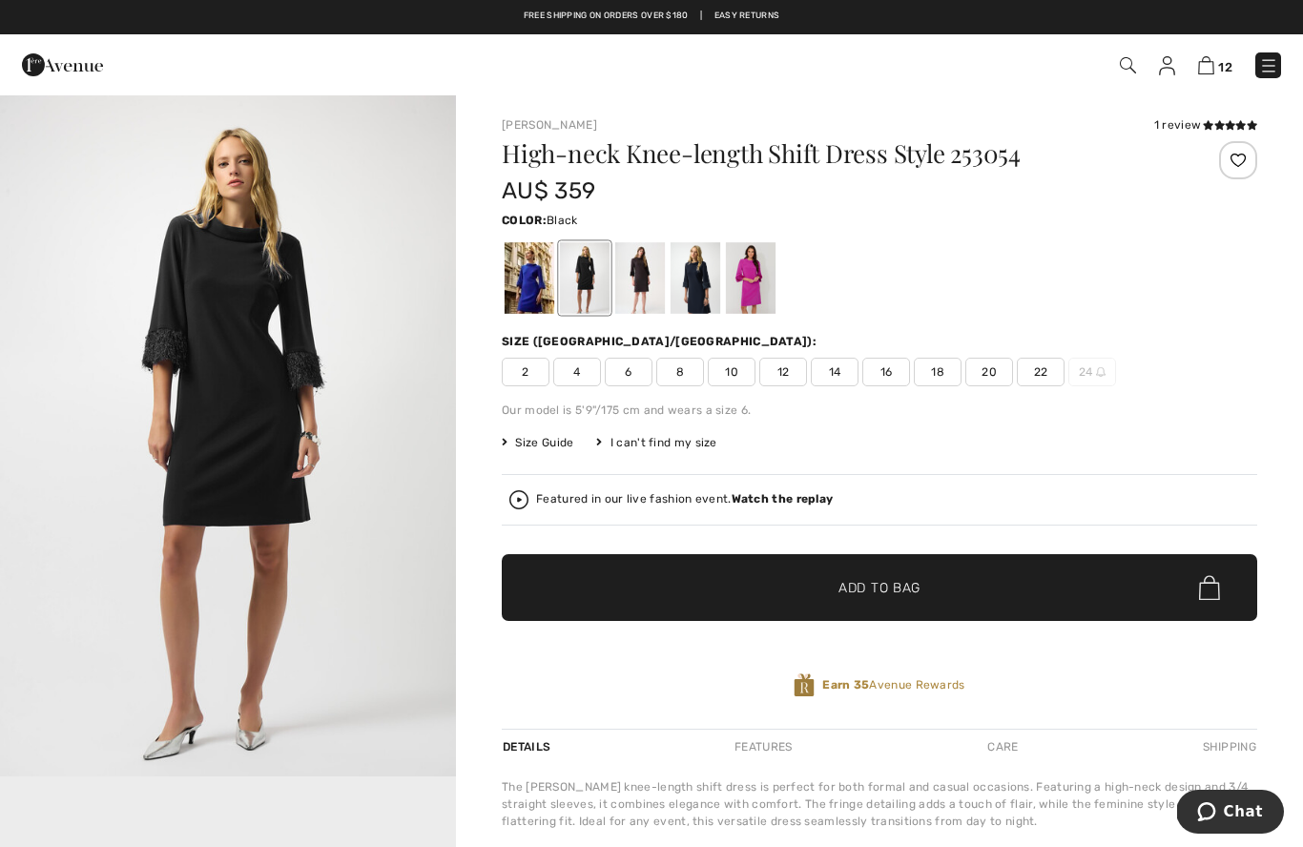
click at [689, 297] on div at bounding box center [695, 278] width 50 height 72
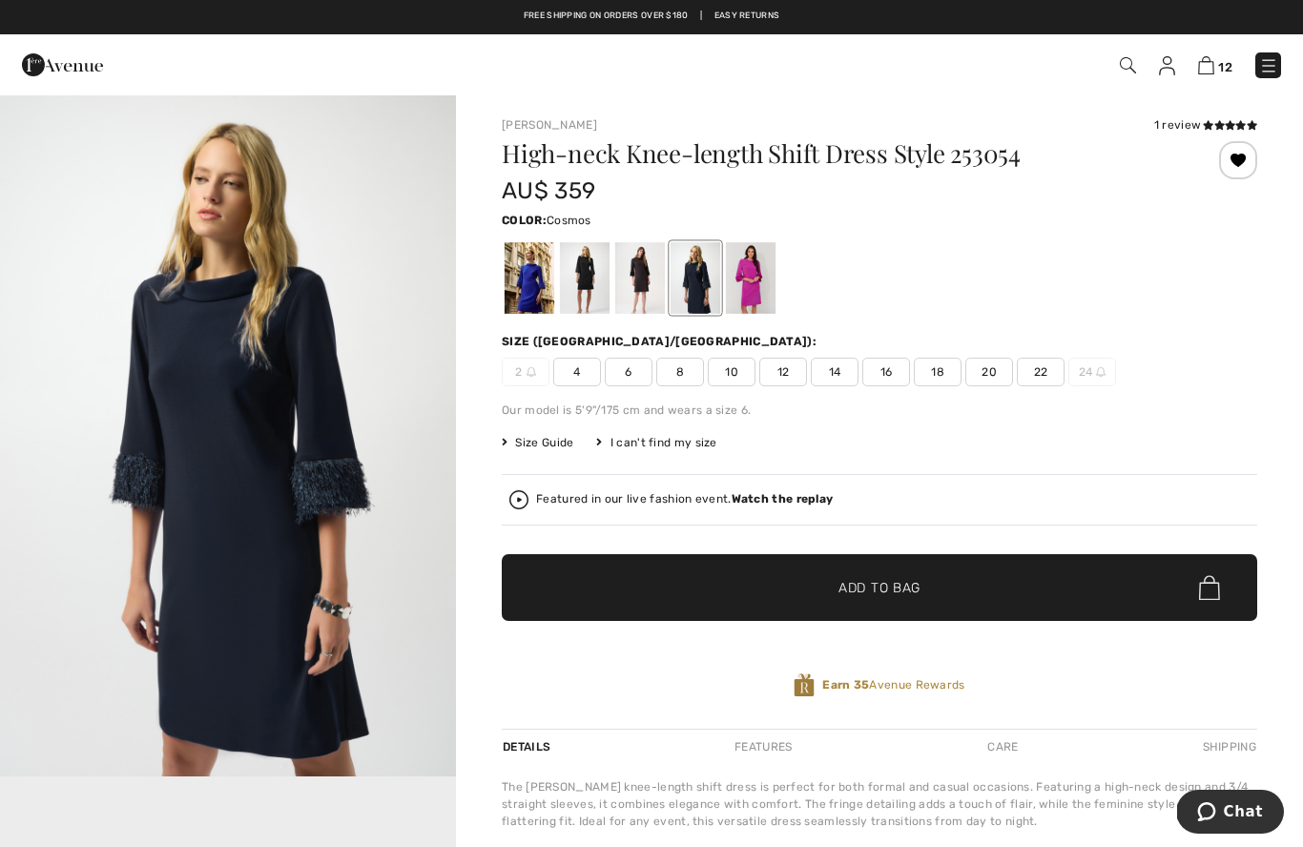
click at [766, 276] on div at bounding box center [751, 278] width 50 height 72
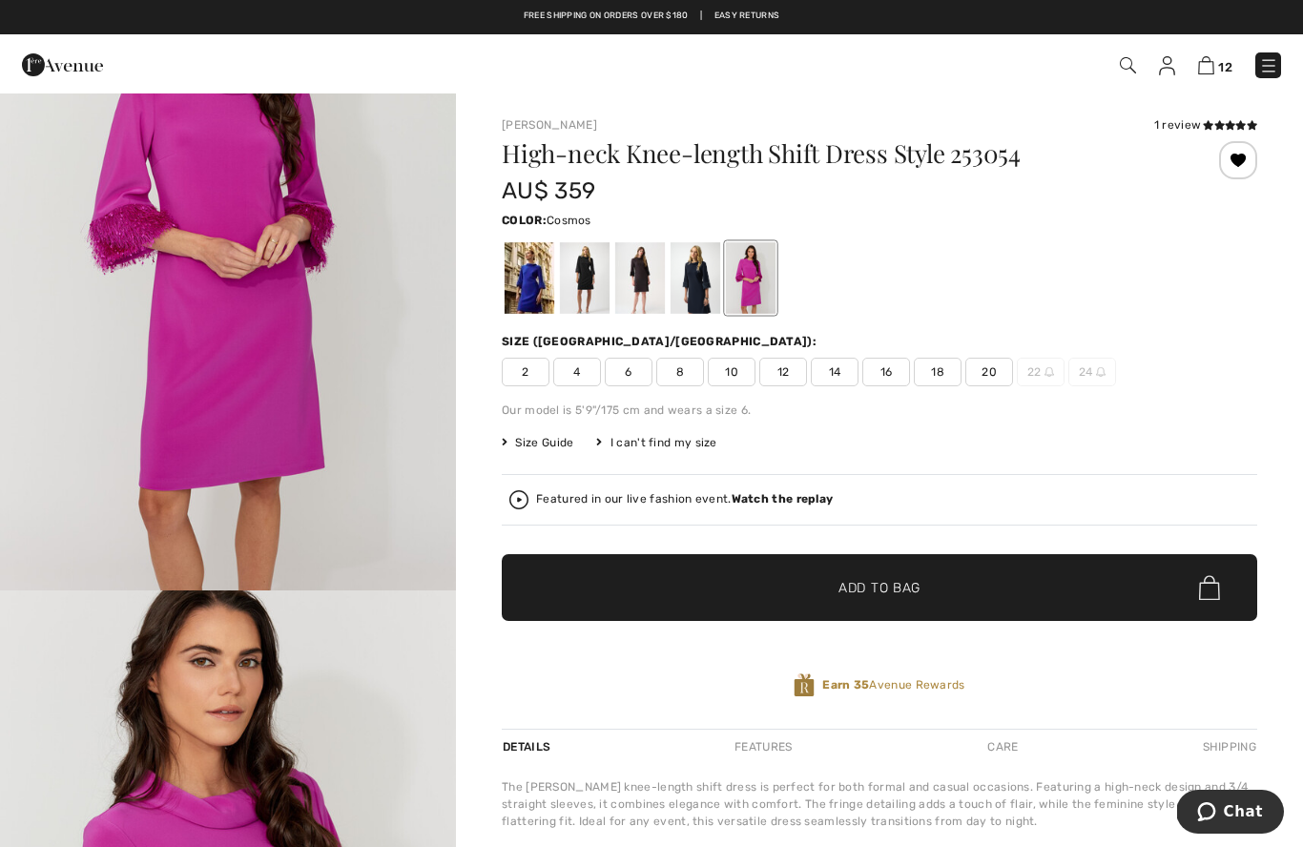
scroll to position [188, 0]
click at [837, 366] on span "14" at bounding box center [835, 372] width 48 height 29
click at [878, 584] on span "Add to Bag" at bounding box center [879, 588] width 82 height 20
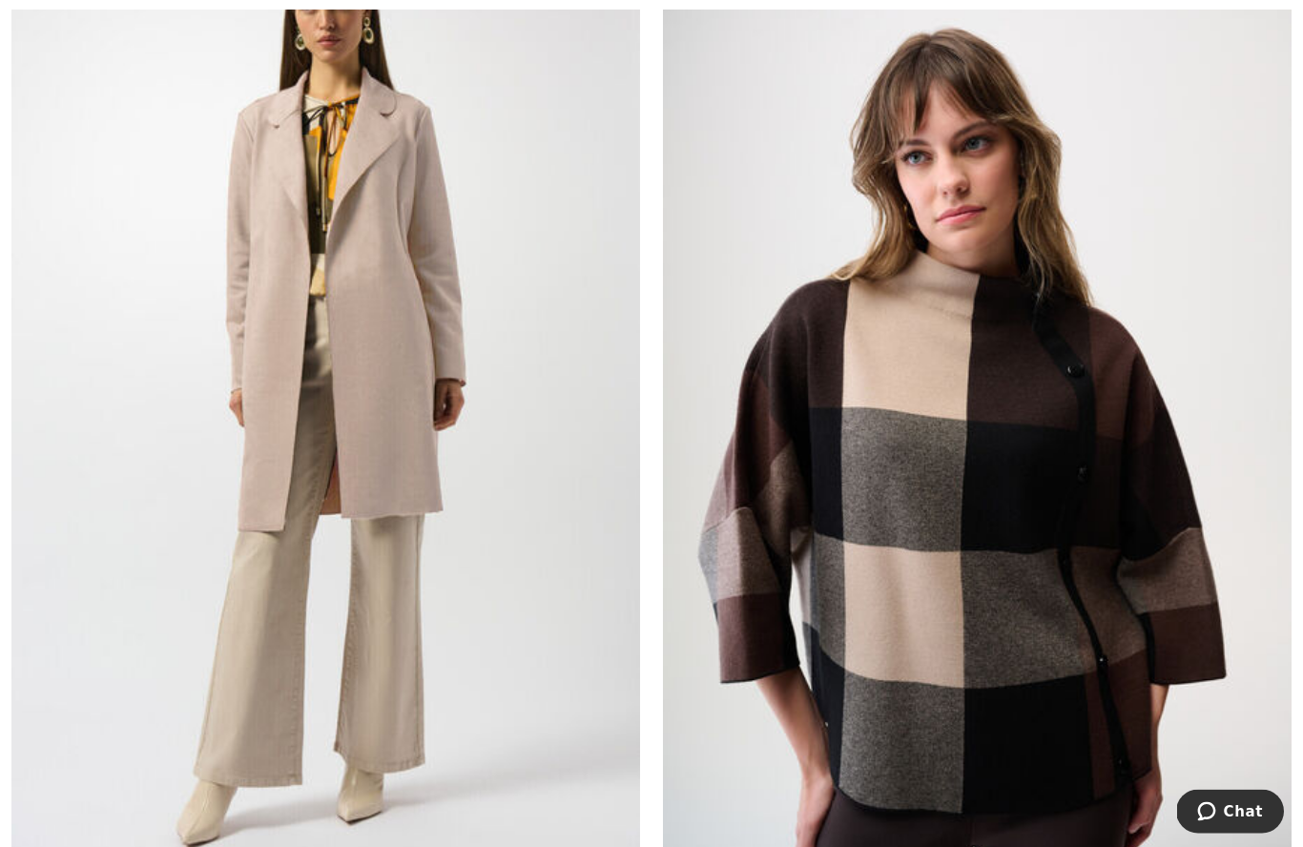
scroll to position [11742, 0]
